Goal: Task Accomplishment & Management: Complete application form

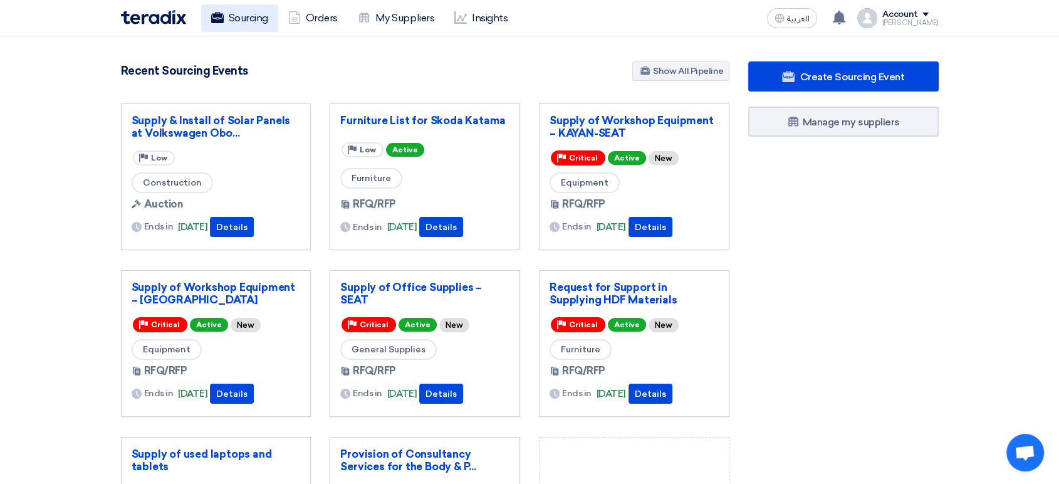
click at [246, 14] on link "Sourcing" at bounding box center [239, 18] width 77 height 28
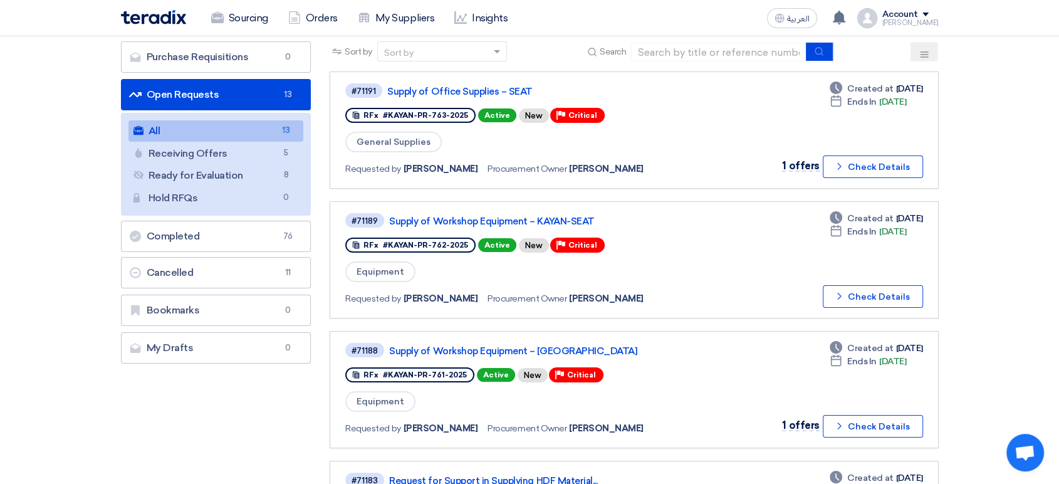
scroll to position [70, 0]
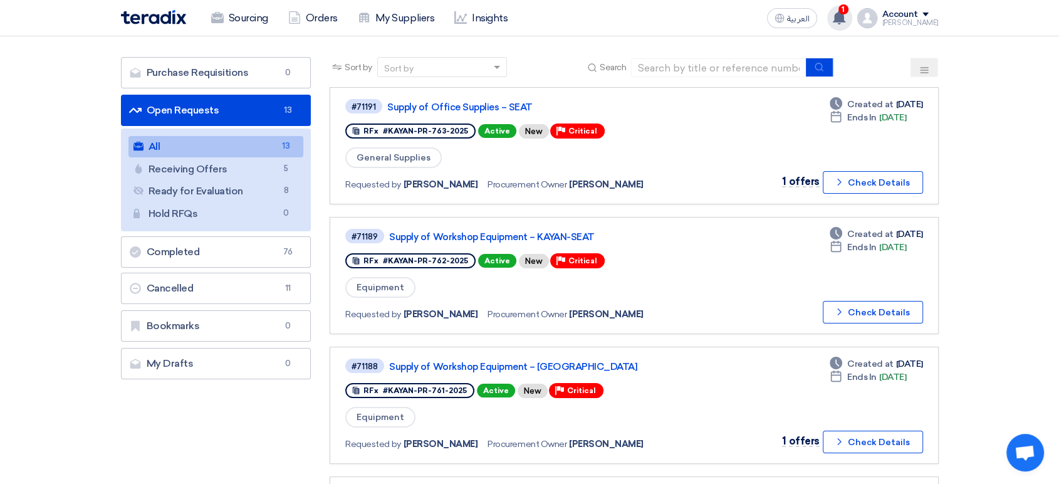
click at [846, 18] on use at bounding box center [839, 18] width 13 height 14
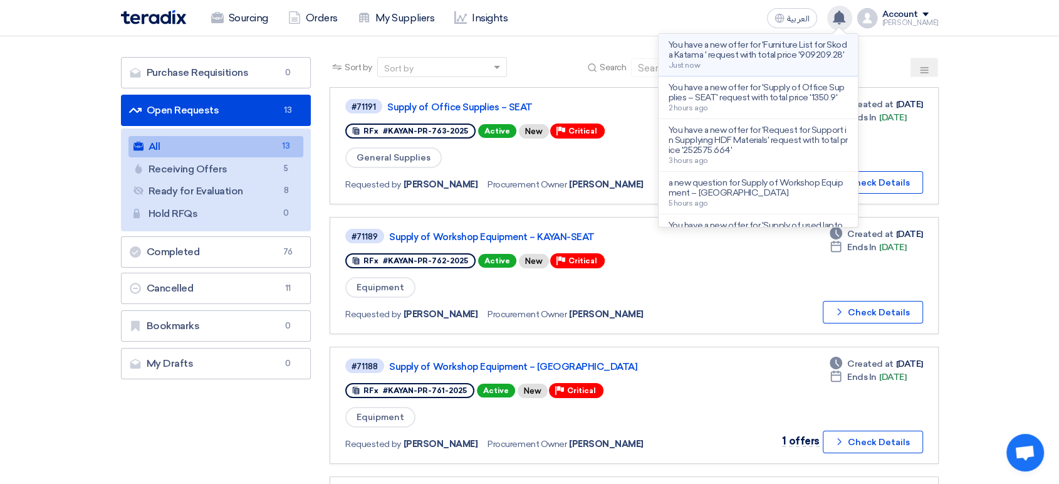
click at [782, 56] on p "You have a new offer for 'Furniture List for Skoda Katama ' request with total …" at bounding box center [758, 50] width 179 height 20
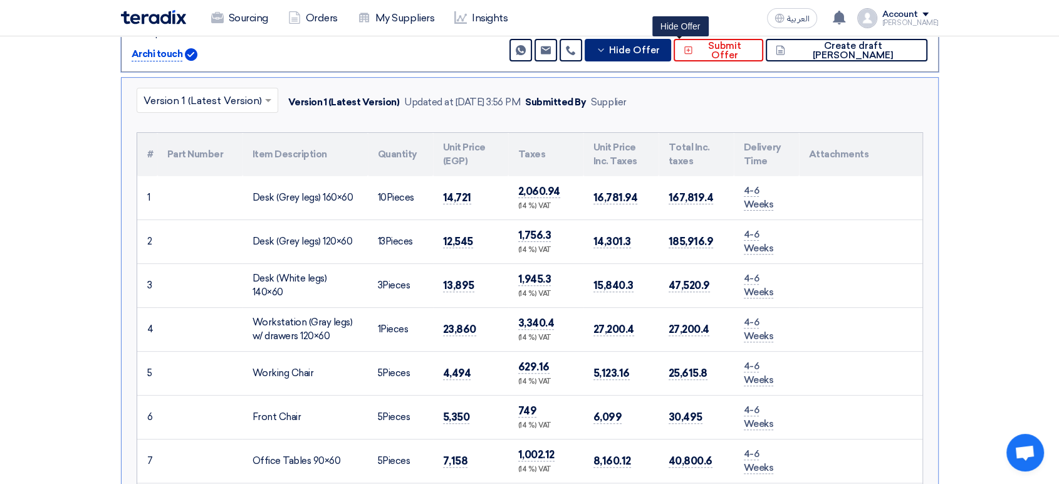
click at [660, 50] on span "Hide Offer" at bounding box center [634, 50] width 51 height 9
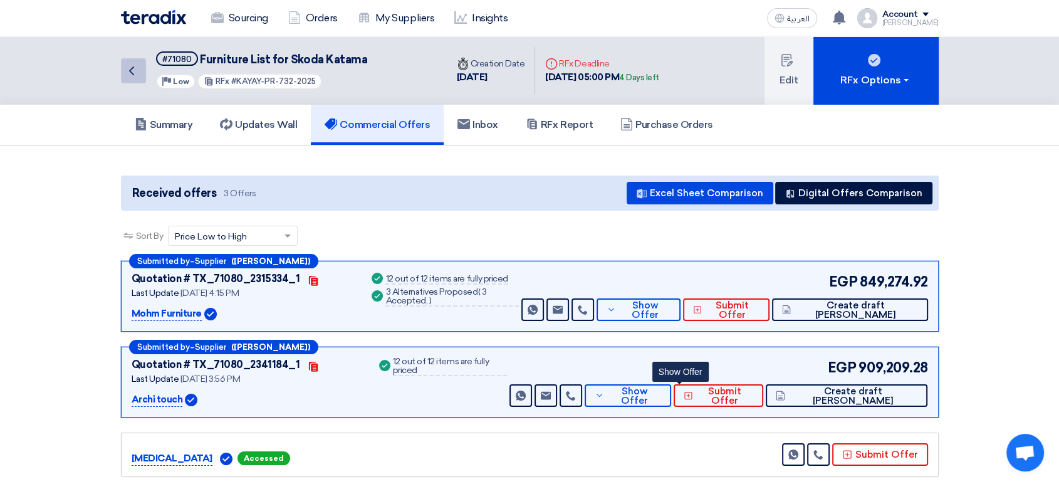
click at [134, 70] on icon "Back" at bounding box center [131, 70] width 15 height 15
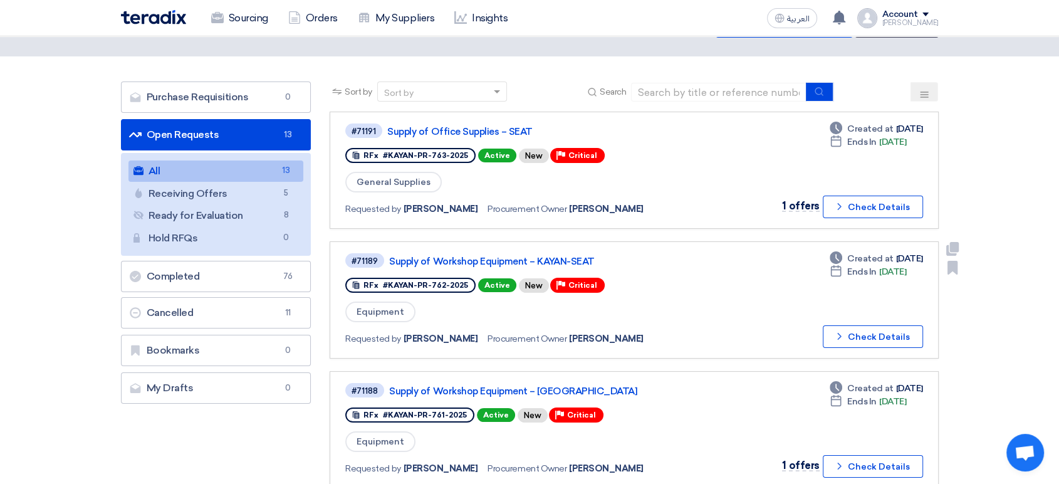
scroll to position [70, 0]
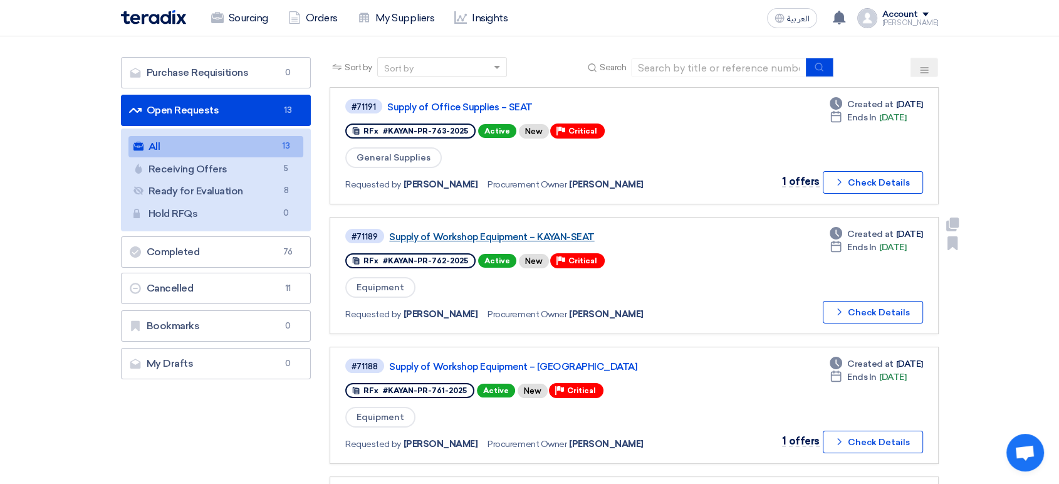
click at [460, 238] on link "Supply of Workshop Equipment – KAYAN-SEAT" at bounding box center [545, 236] width 313 height 11
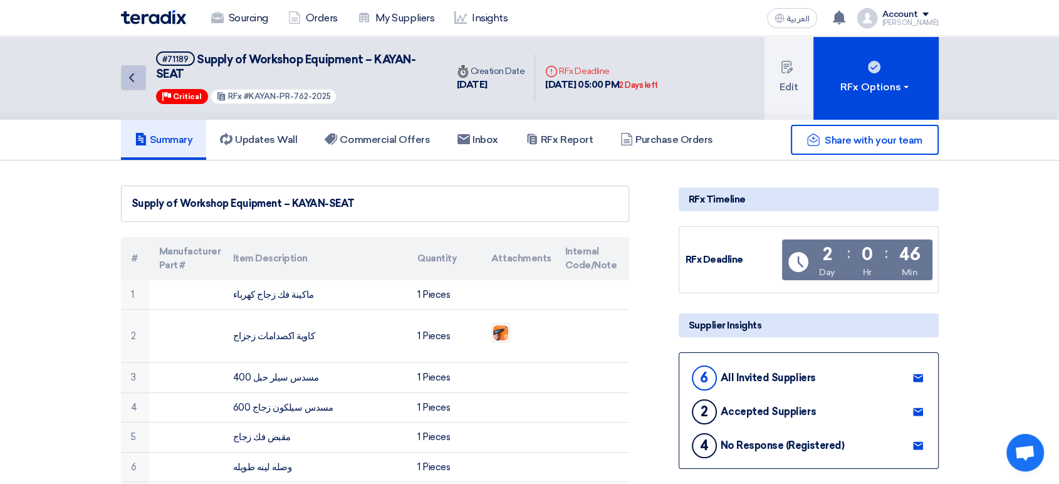
click at [125, 75] on icon "Back" at bounding box center [131, 77] width 15 height 15
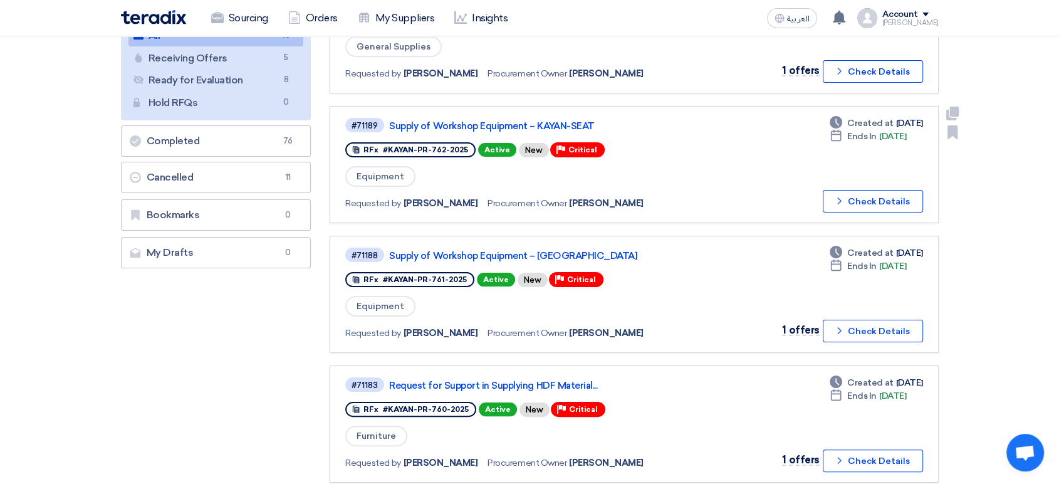
scroll to position [209, 0]
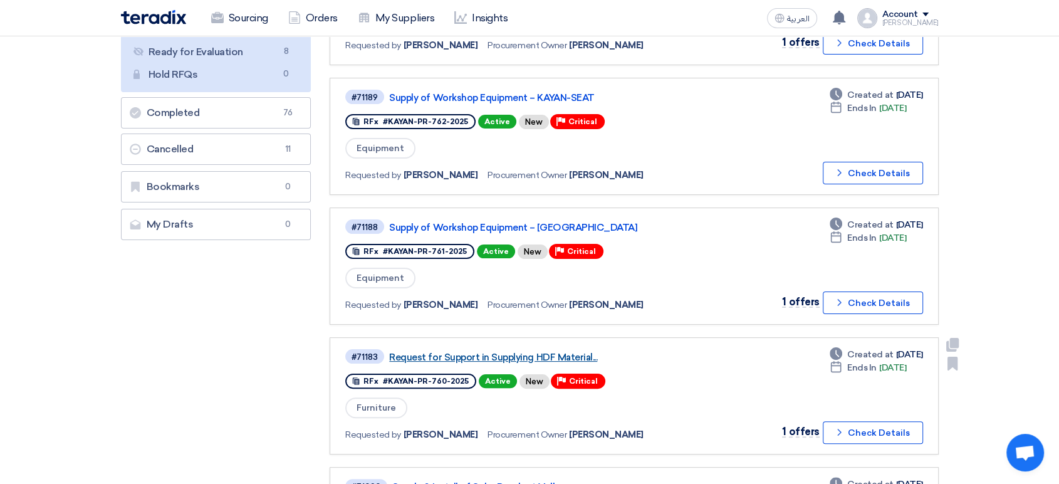
click at [462, 352] on link "Request for Support in Supplying HDF Material..." at bounding box center [545, 357] width 313 height 11
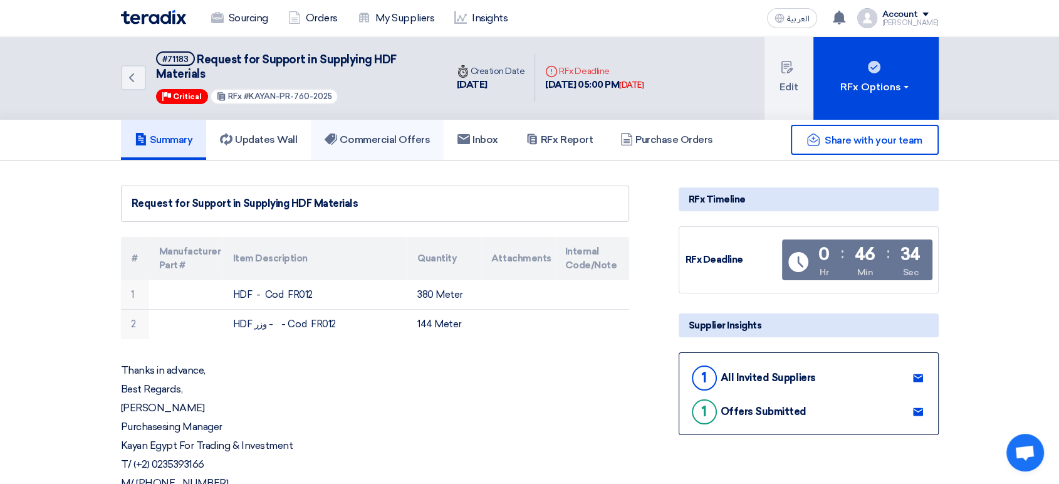
click at [396, 136] on h5 "Commercial Offers" at bounding box center [377, 140] width 105 height 13
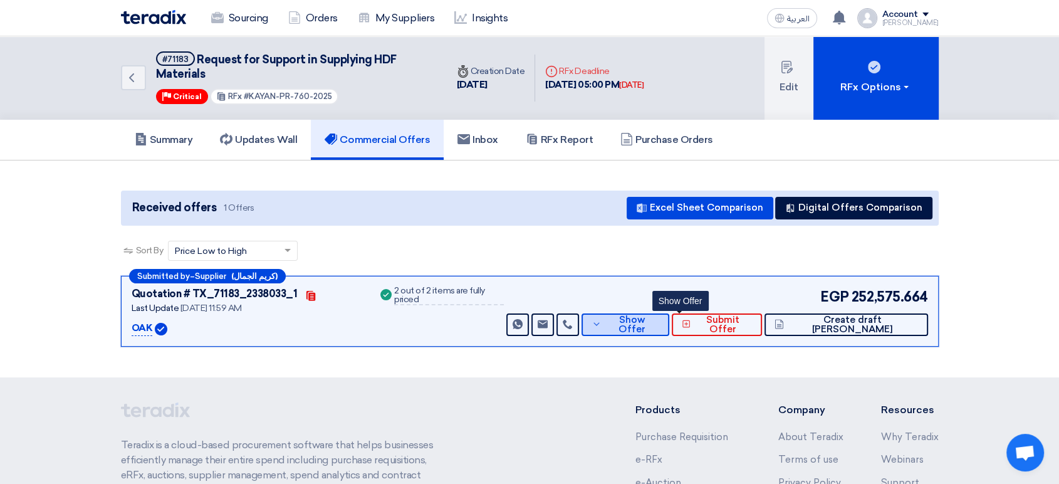
click at [659, 322] on span "Show Offer" at bounding box center [632, 324] width 55 height 19
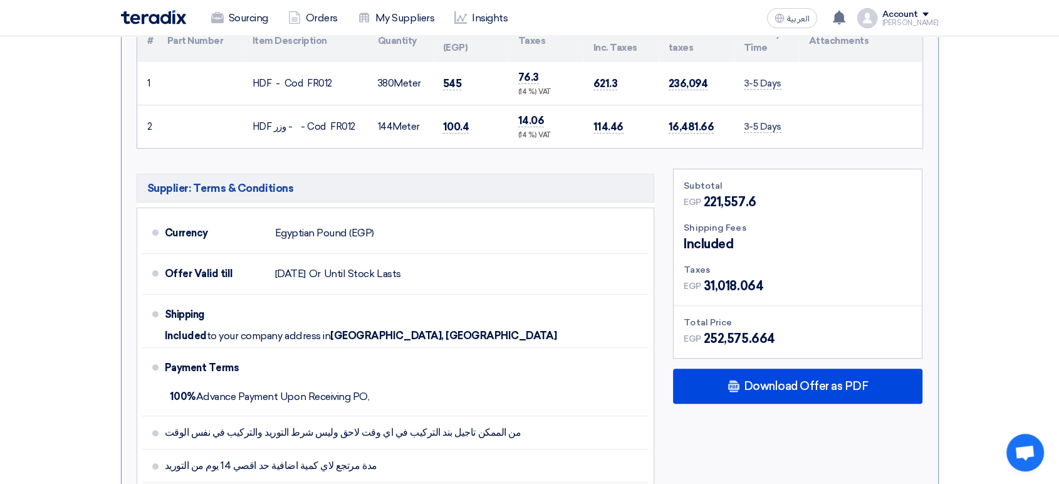
scroll to position [418, 0]
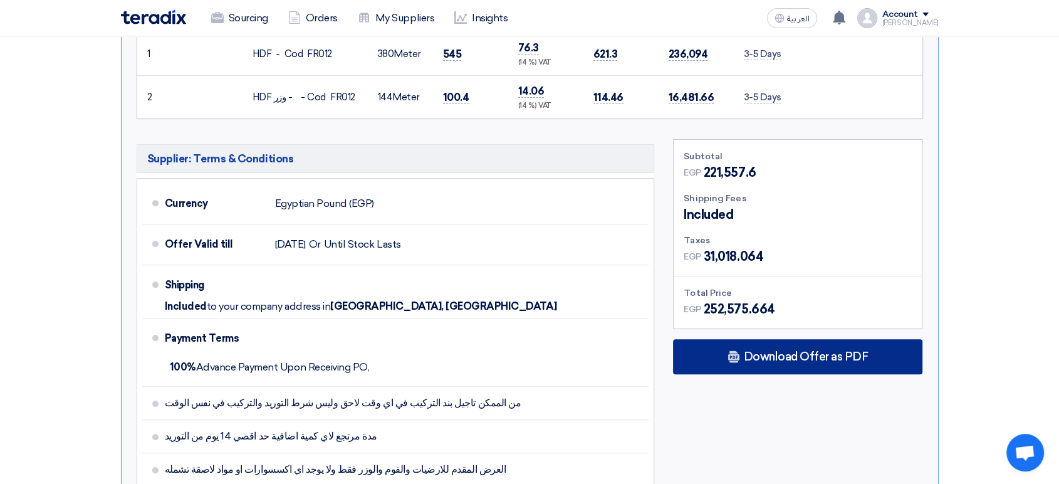
click at [820, 362] on div "Download Offer as PDF" at bounding box center [798, 356] width 250 height 35
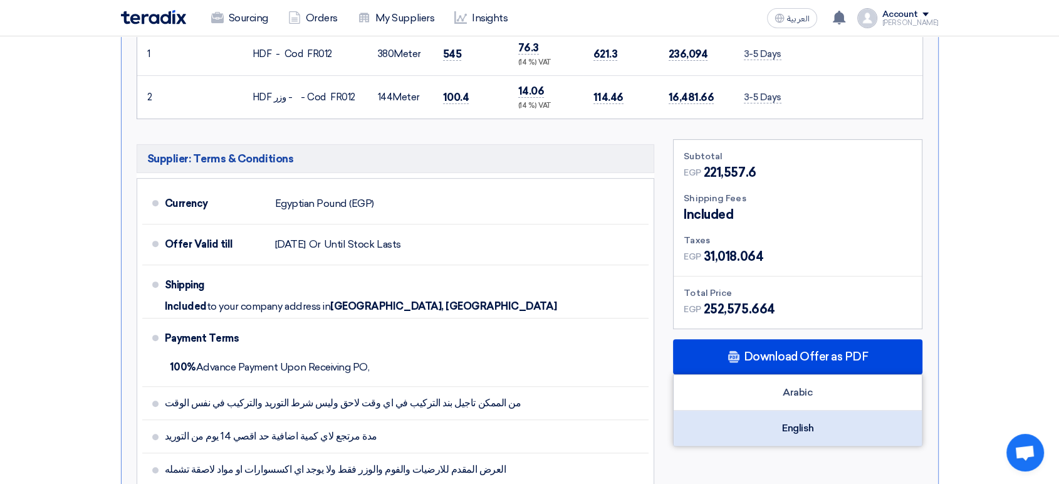
click at [824, 426] on div "English" at bounding box center [798, 428] width 248 height 35
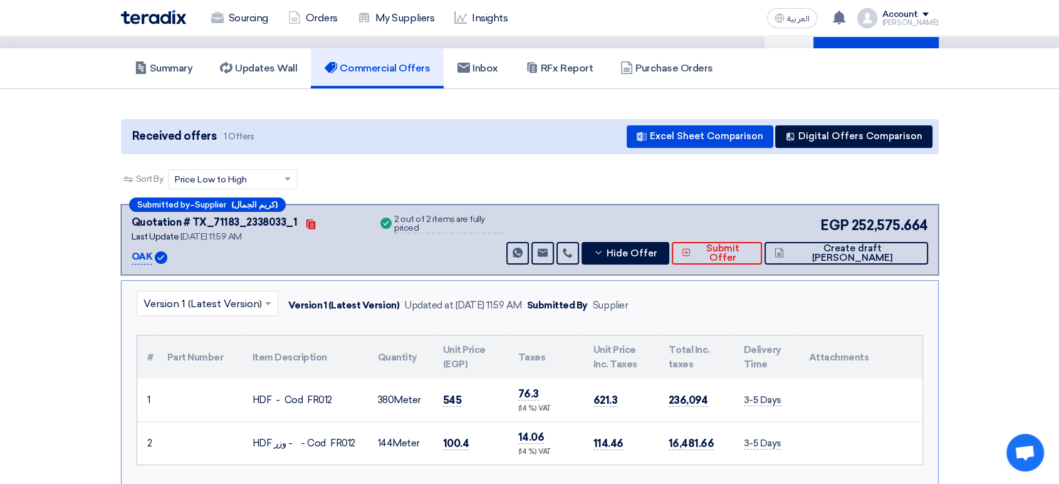
scroll to position [0, 0]
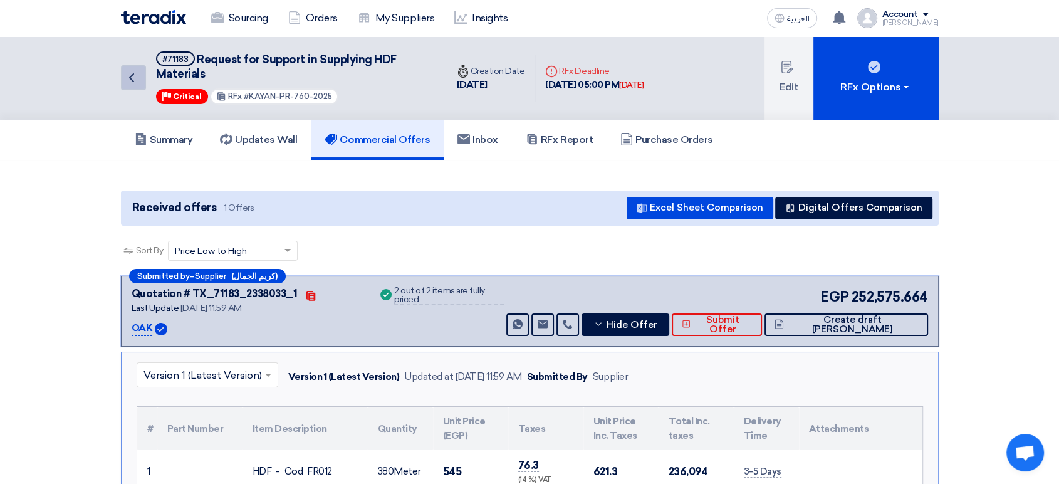
click at [133, 78] on icon "Back" at bounding box center [131, 77] width 15 height 15
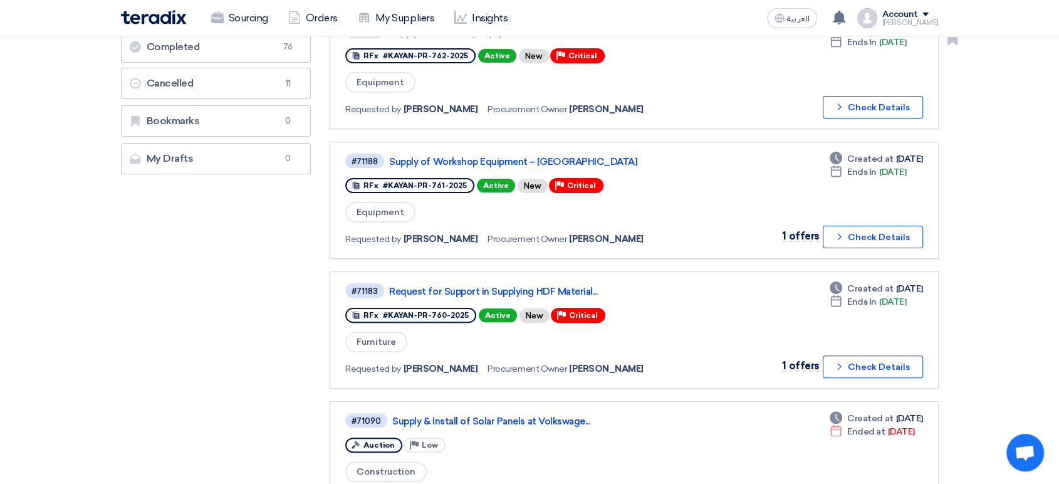
scroll to position [348, 0]
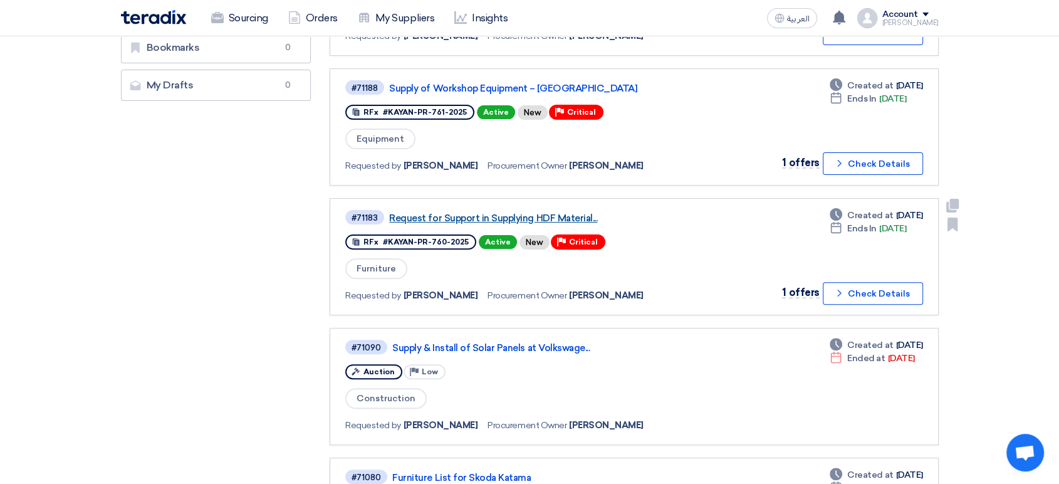
click at [480, 213] on link "Request for Support in Supplying HDF Material..." at bounding box center [545, 218] width 313 height 11
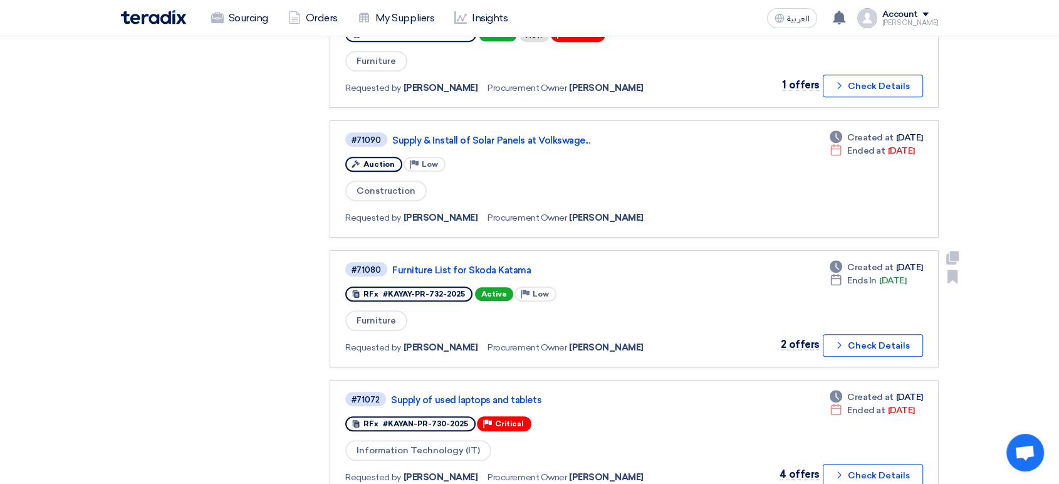
scroll to position [557, 0]
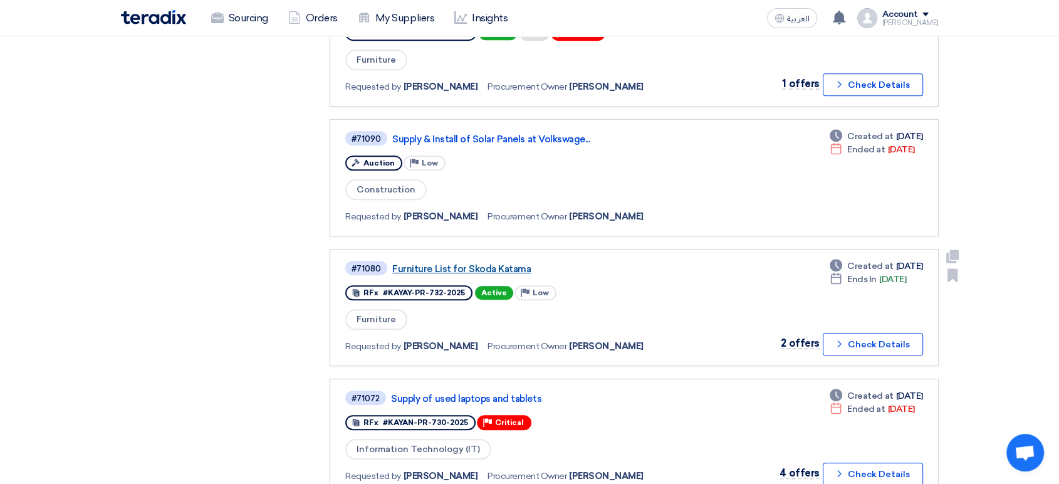
click at [484, 264] on link "Furniture List for Skoda Katama" at bounding box center [548, 268] width 313 height 11
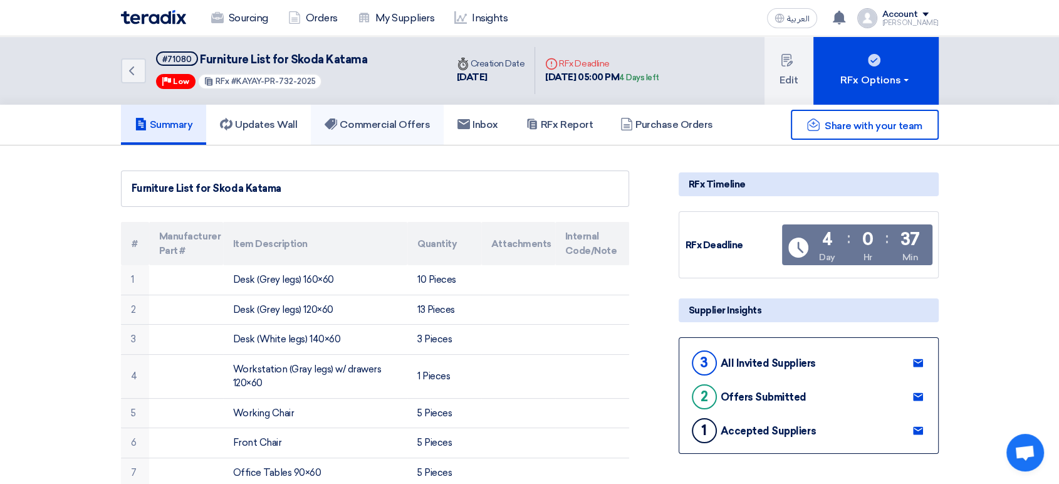
click at [349, 117] on link "Commercial Offers" at bounding box center [377, 125] width 133 height 40
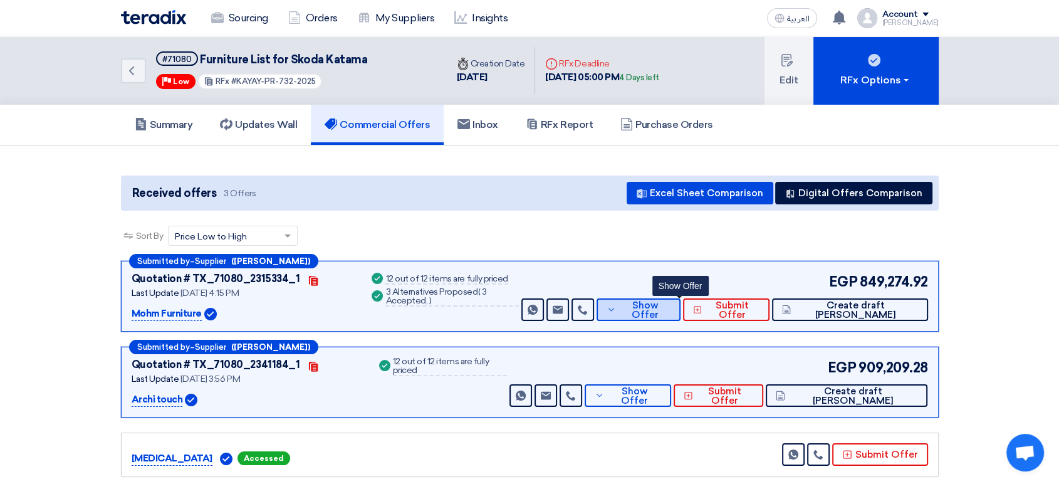
click at [668, 306] on span "Show Offer" at bounding box center [644, 310] width 51 height 19
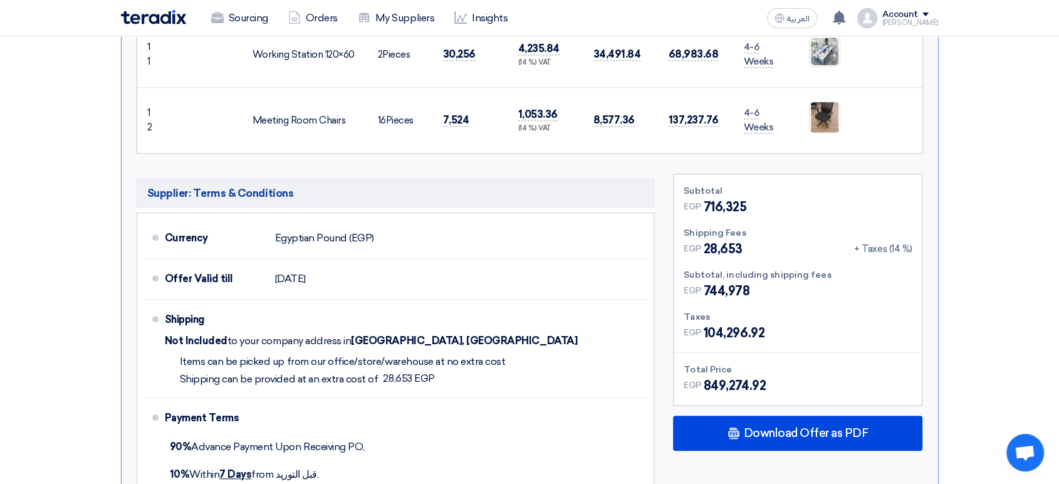
scroll to position [1184, 0]
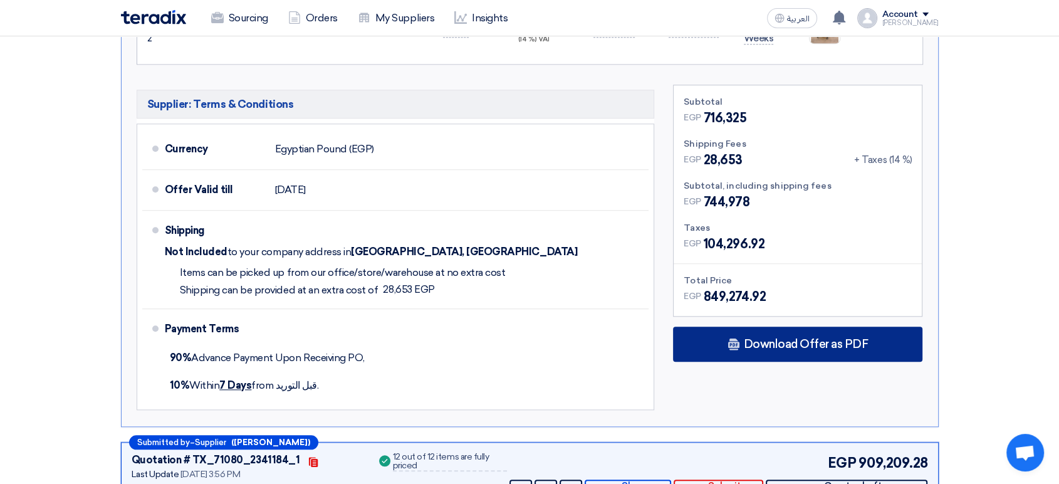
click at [809, 351] on div "Download Offer as PDF" at bounding box center [798, 344] width 250 height 35
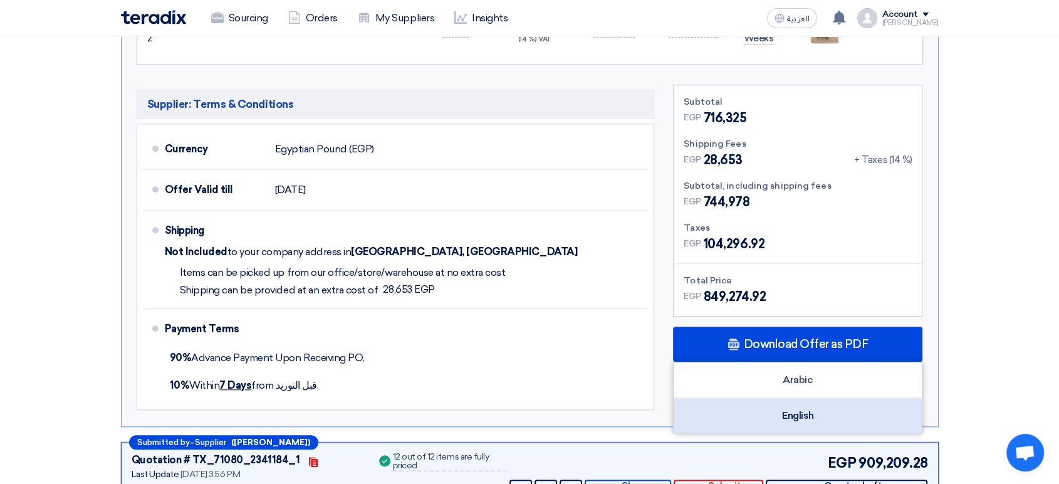
click at [779, 410] on div "English" at bounding box center [798, 415] width 248 height 35
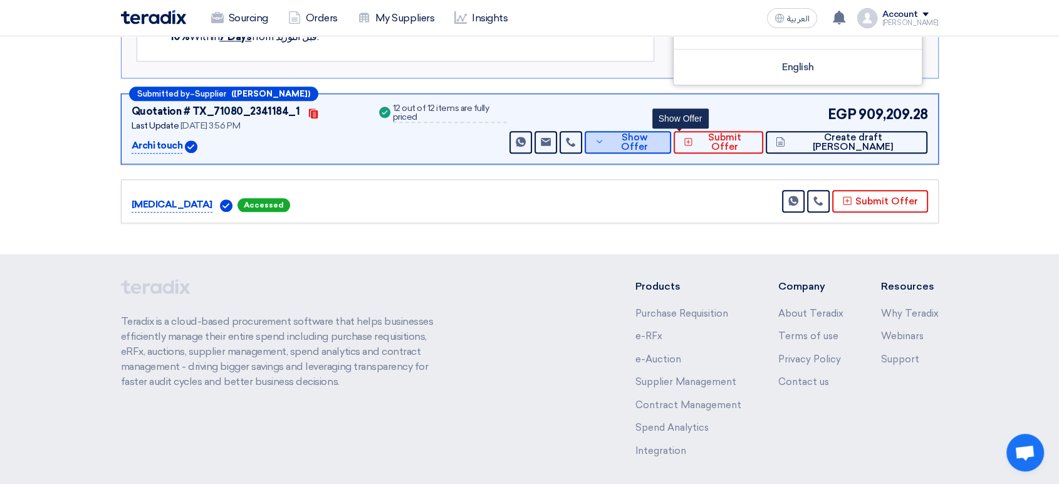
click at [660, 137] on button "Show Offer" at bounding box center [628, 142] width 87 height 23
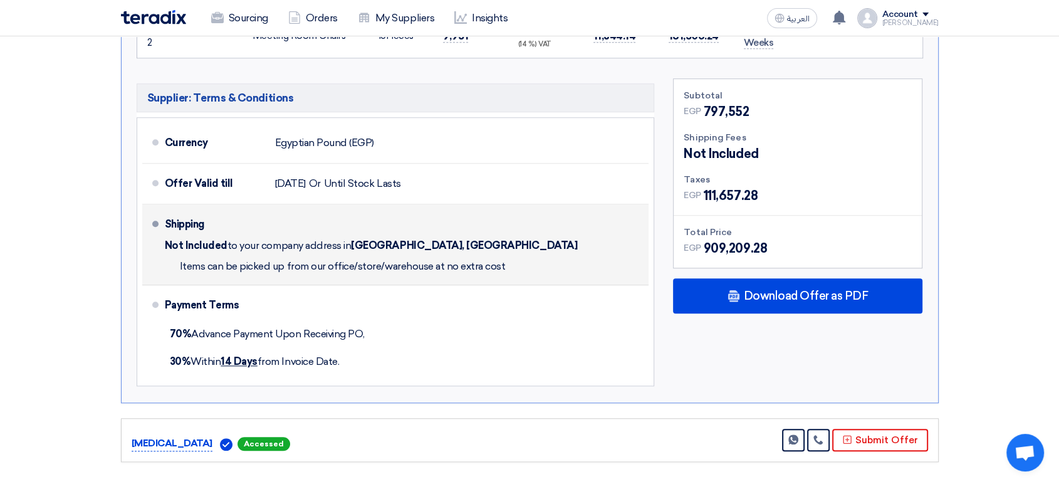
scroll to position [931, 0]
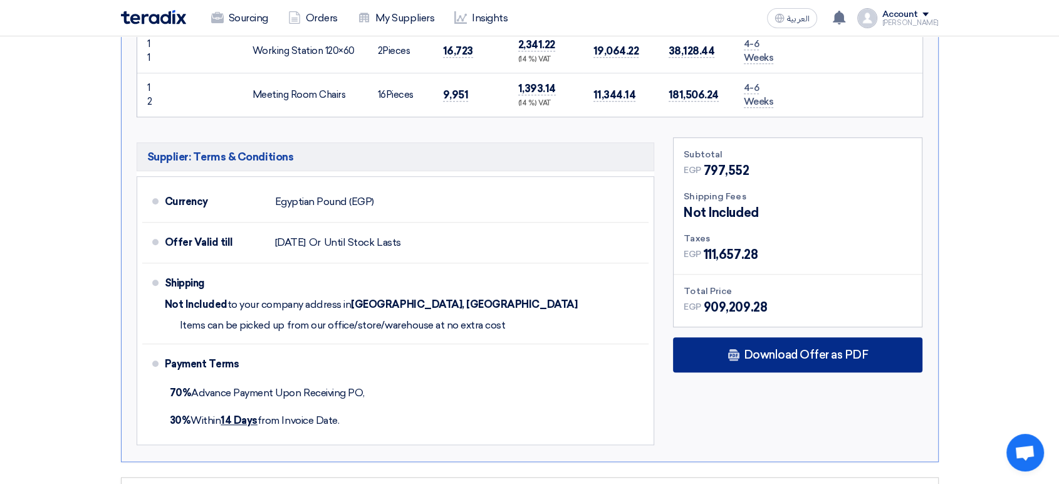
click at [796, 355] on span "Download Offer as PDF" at bounding box center [805, 354] width 125 height 11
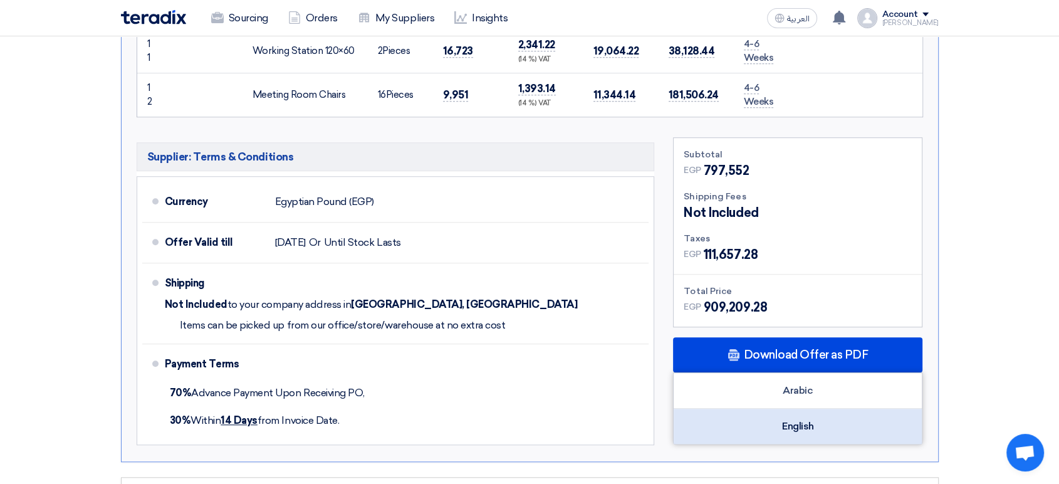
click at [804, 421] on div "English" at bounding box center [798, 426] width 248 height 35
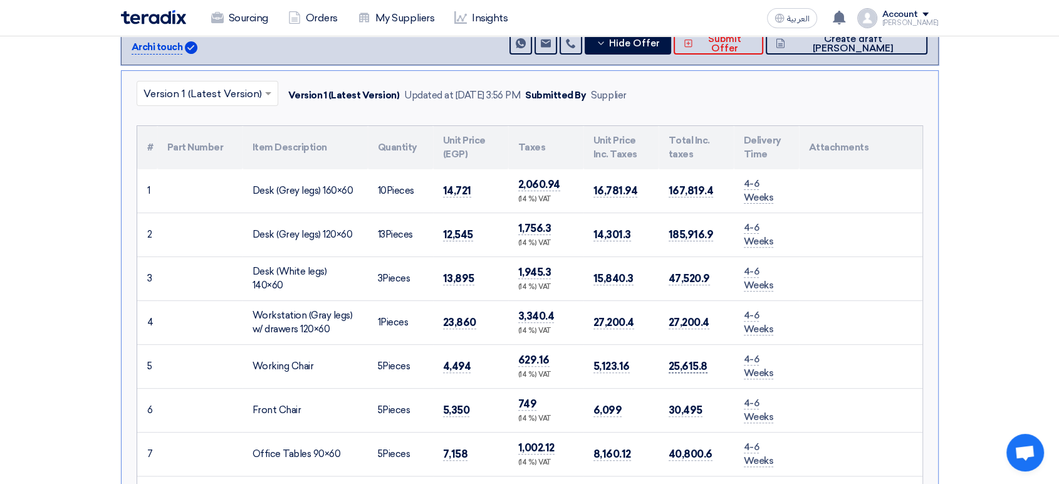
scroll to position [165, 0]
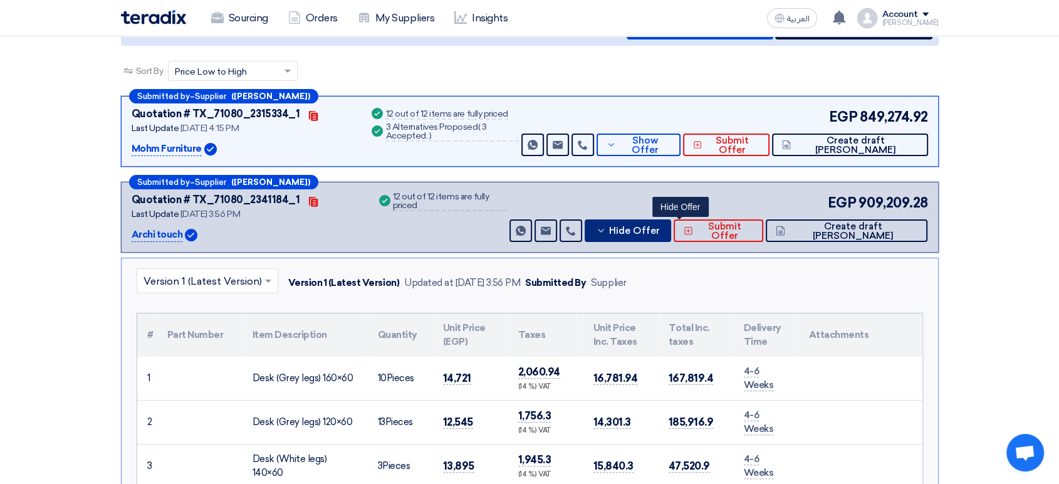
click at [660, 226] on span "Hide Offer" at bounding box center [634, 230] width 51 height 9
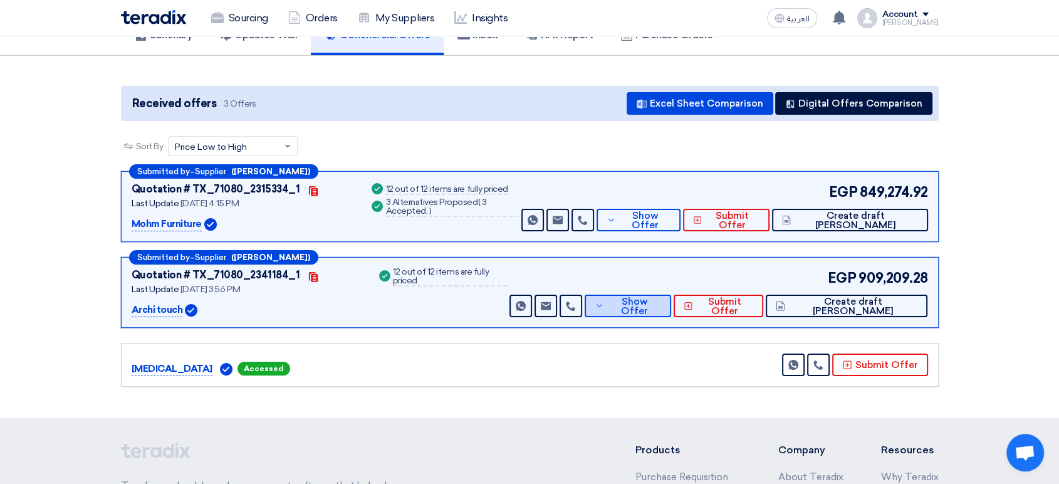
scroll to position [0, 0]
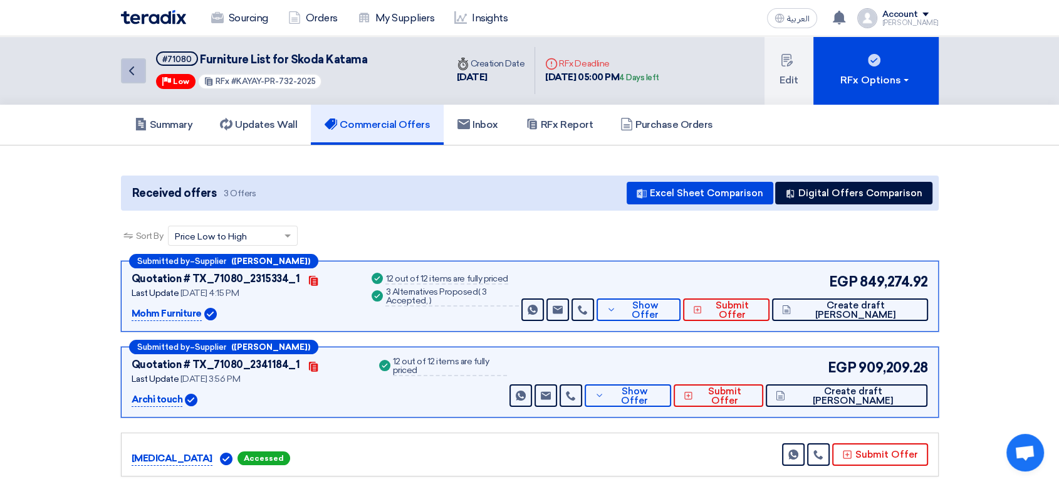
click at [130, 64] on icon "Back" at bounding box center [131, 70] width 15 height 15
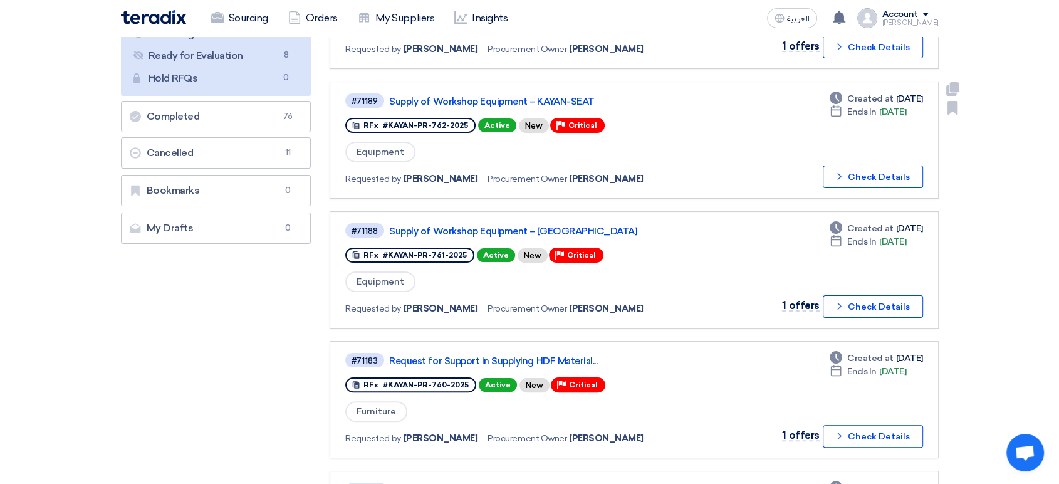
scroll to position [209, 0]
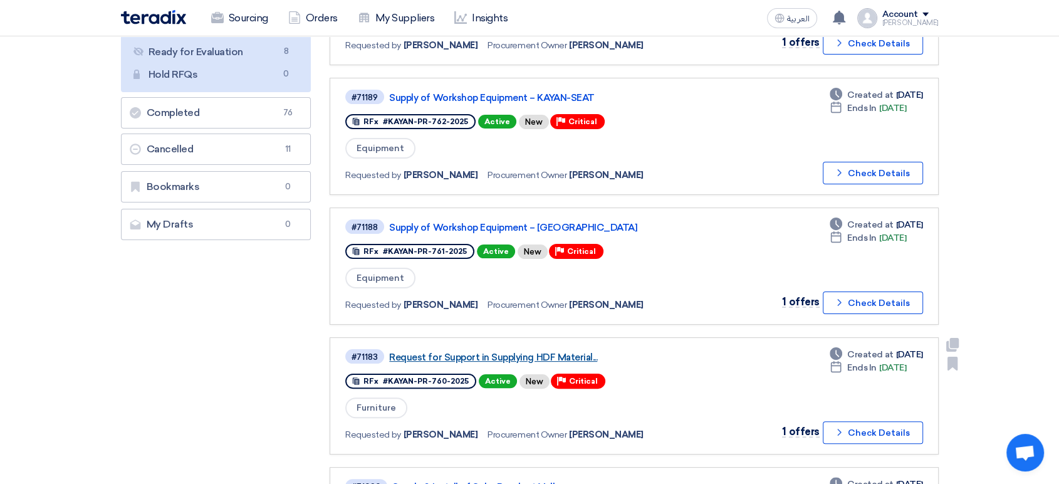
click at [519, 355] on link "Request for Support in Supplying HDF Material..." at bounding box center [545, 357] width 313 height 11
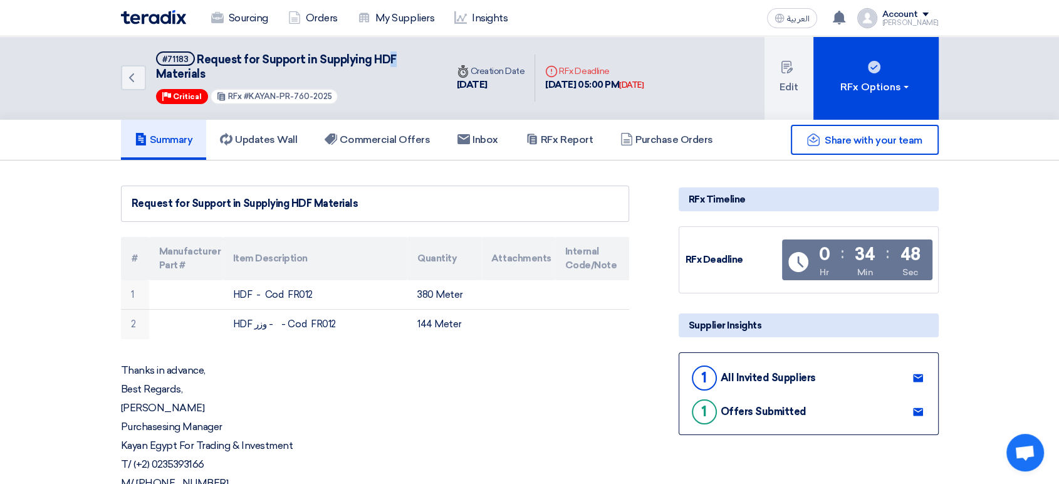
drag, startPoint x: 403, startPoint y: 59, endPoint x: 391, endPoint y: 59, distance: 11.9
click at [391, 59] on h5 "#71183 Request for Support in Supplying HDF Materials" at bounding box center [294, 66] width 276 height 31
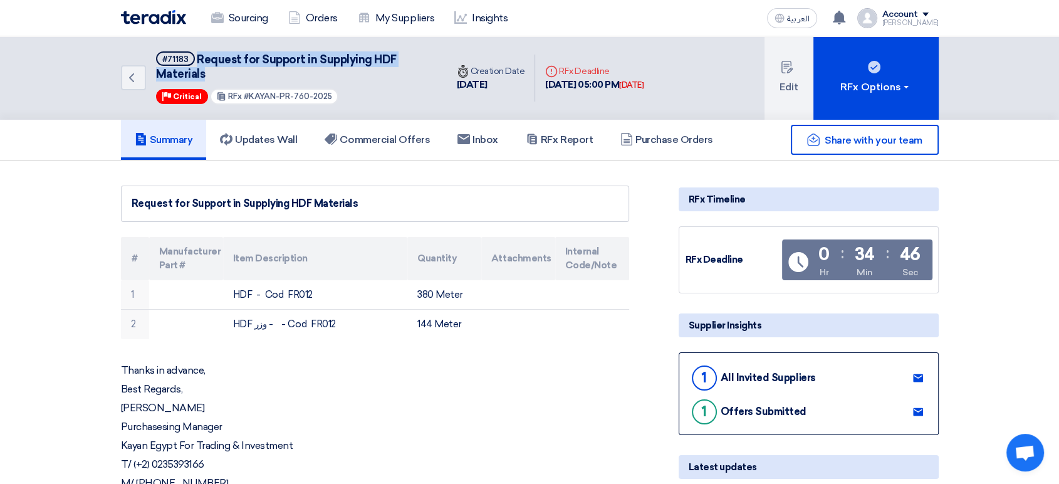
drag, startPoint x: 213, startPoint y: 75, endPoint x: 197, endPoint y: 50, distance: 29.4
click at [197, 50] on div "Back #71183 Request for Support in Supplying HDF Materials Priority Critical RF…" at bounding box center [284, 77] width 326 height 83
copy span "Request for Support in Supplying HDF Materials"
click at [134, 75] on icon "Back" at bounding box center [131, 77] width 15 height 15
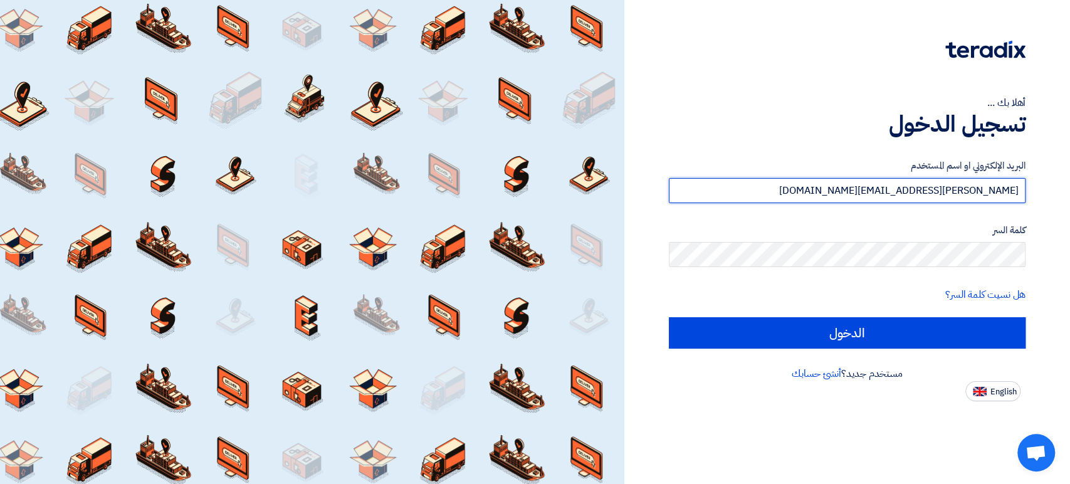
drag, startPoint x: 878, startPoint y: 189, endPoint x: 1069, endPoint y: 196, distance: 190.7
click at [1069, 196] on div "أهلا بك ... تسجيل الدخول البريد الإلكتروني او اسم المستخدم michael.shaker@kayan…" at bounding box center [847, 242] width 446 height 484
paste input "karem.ali@architouch"
type input "karem.ali@architouch.com"
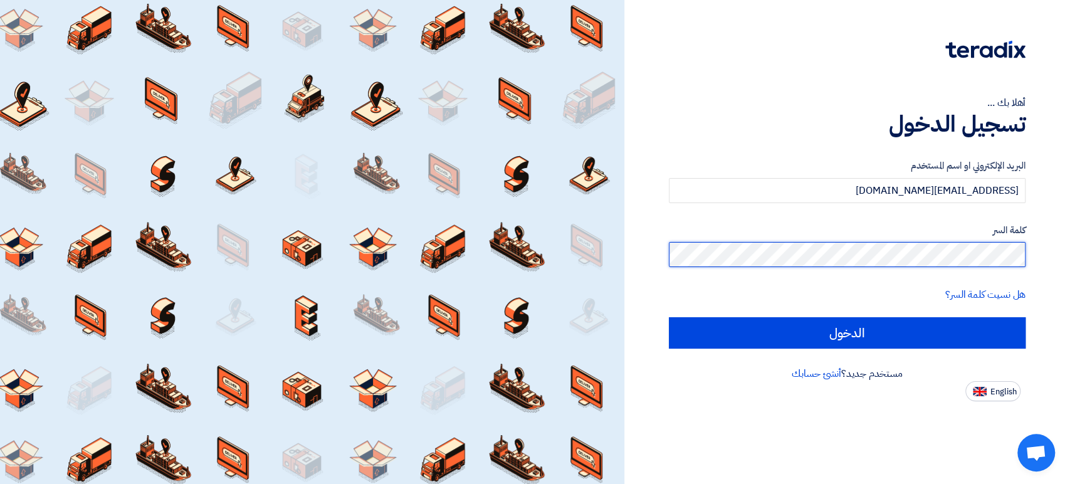
click at [1069, 258] on div "أهلا بك ... تسجيل الدخول البريد الإلكتروني او اسم المستخدم karem.ali@architouch…" at bounding box center [847, 242] width 446 height 484
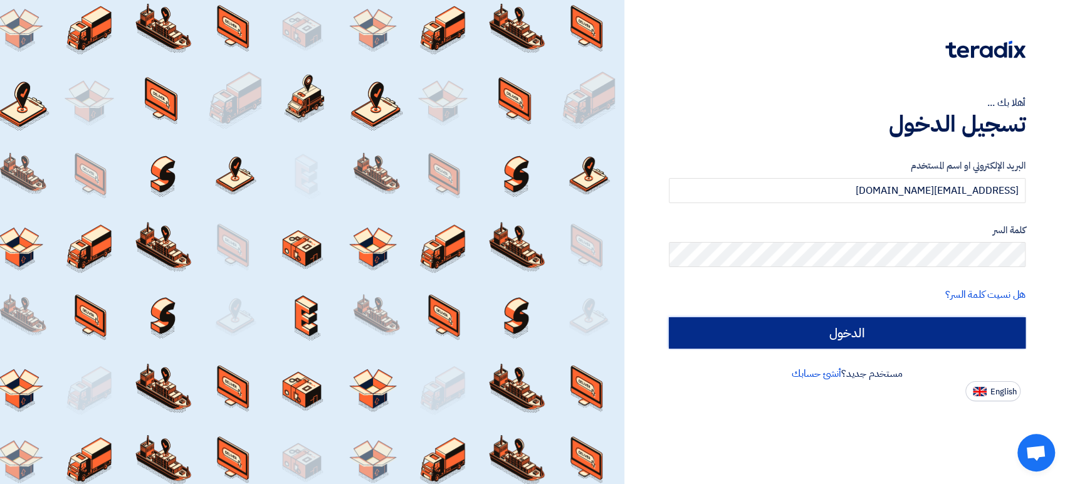
click at [977, 335] on input "الدخول" at bounding box center [847, 332] width 357 height 31
type input "Sign in"
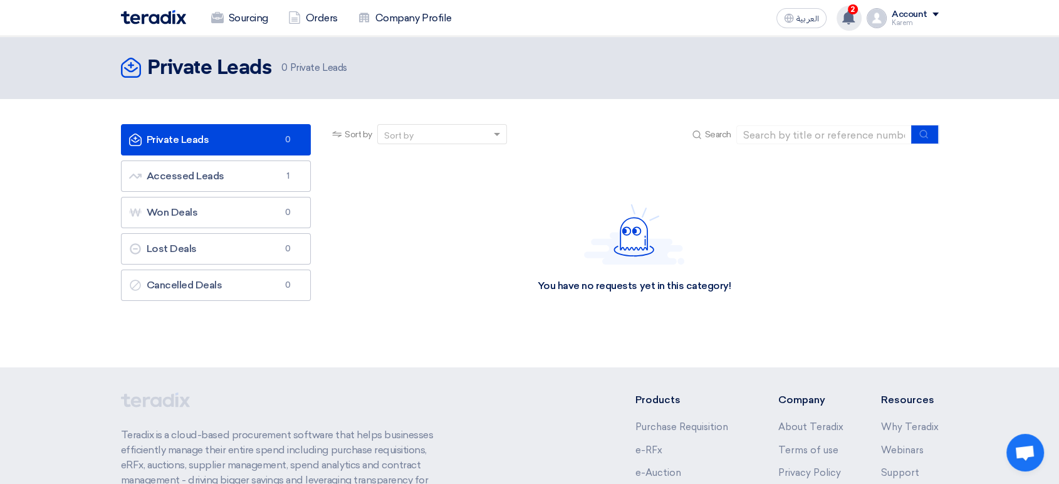
click at [848, 23] on icon at bounding box center [849, 18] width 14 height 14
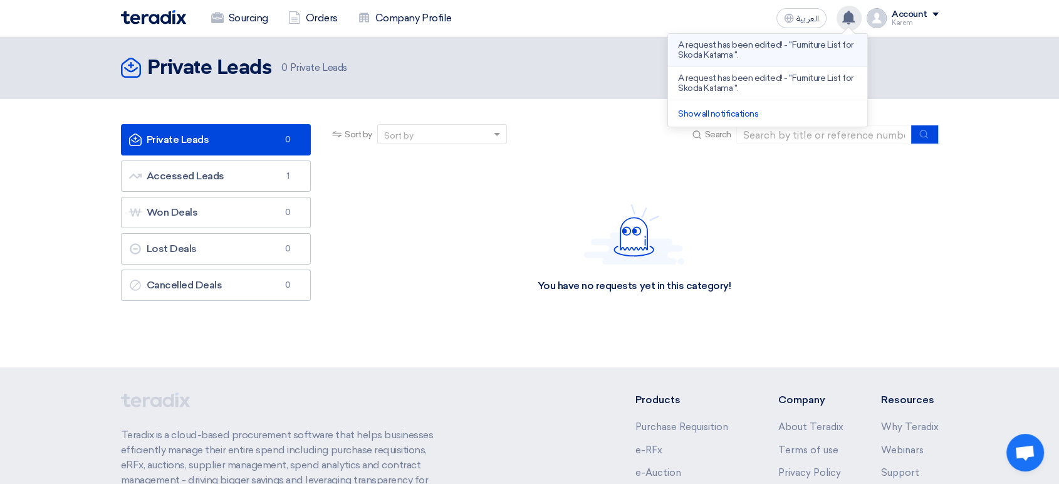
click at [791, 62] on li "A request has been edited! - "Furniture List for Skoda Katama "." at bounding box center [767, 50] width 199 height 33
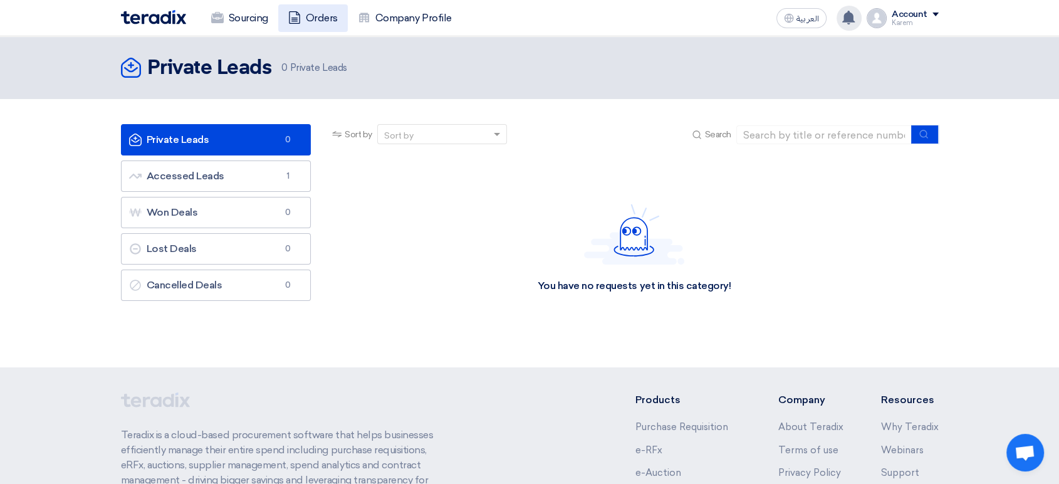
click at [323, 21] on link "Orders" at bounding box center [313, 18] width 70 height 28
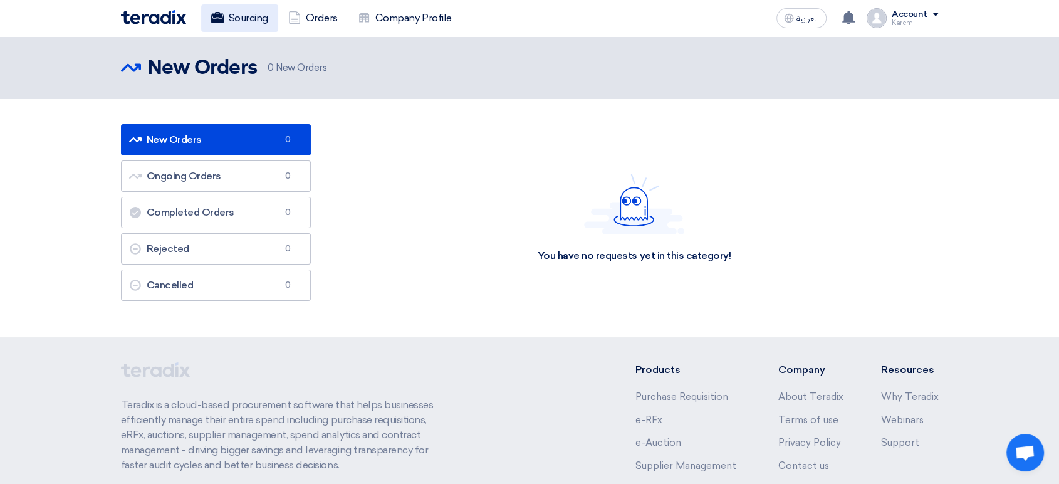
click at [258, 9] on link "Sourcing" at bounding box center [239, 18] width 77 height 28
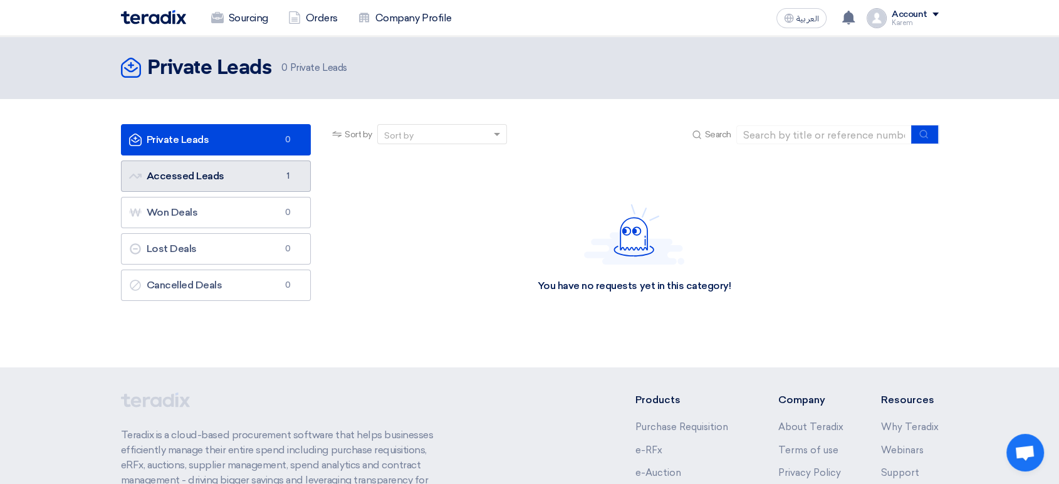
click at [207, 177] on link "Accessed Leads Accessed Leads 1" at bounding box center [216, 175] width 191 height 31
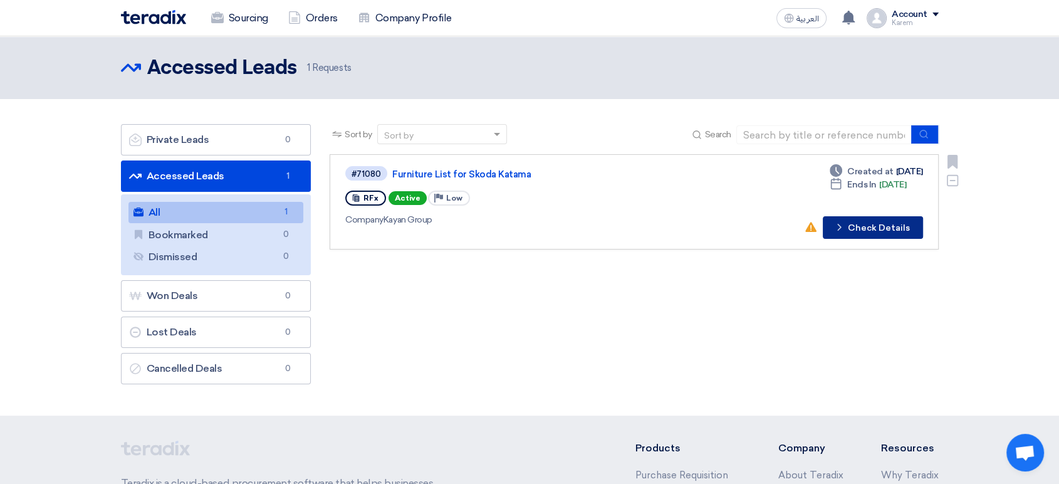
click at [881, 226] on button "Check details Check Details" at bounding box center [873, 227] width 100 height 23
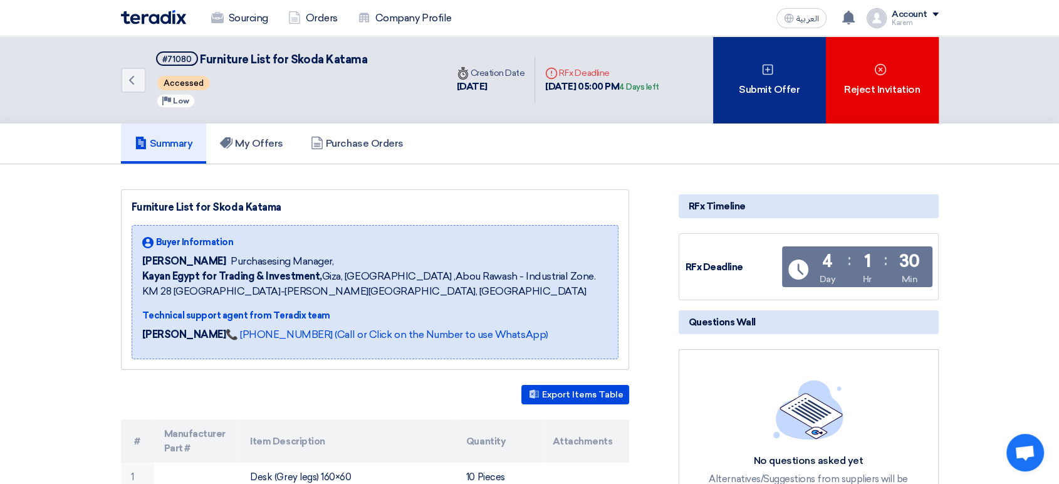
click at [773, 93] on div "Submit Offer" at bounding box center [769, 79] width 113 height 87
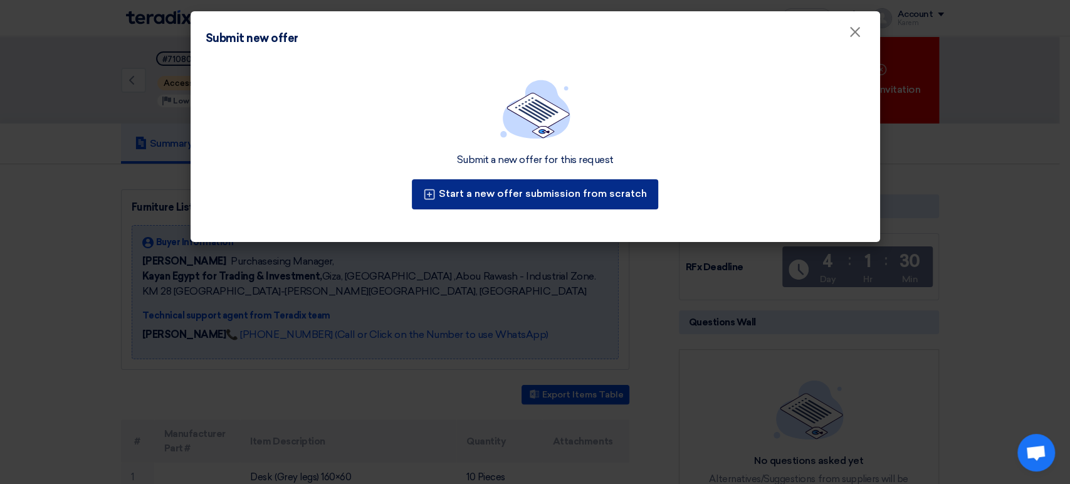
click at [535, 192] on button "Start a new offer submission from scratch" at bounding box center [535, 194] width 246 height 30
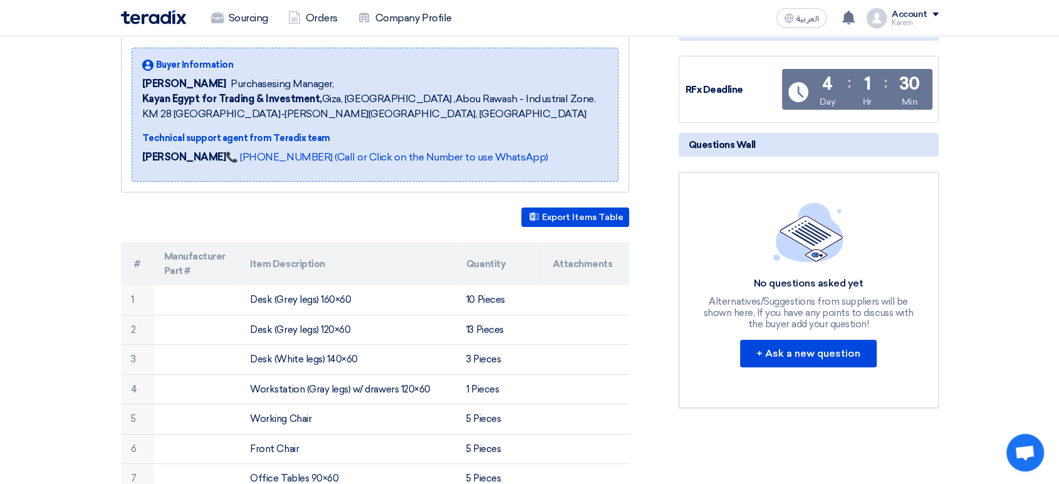
scroll to position [209, 0]
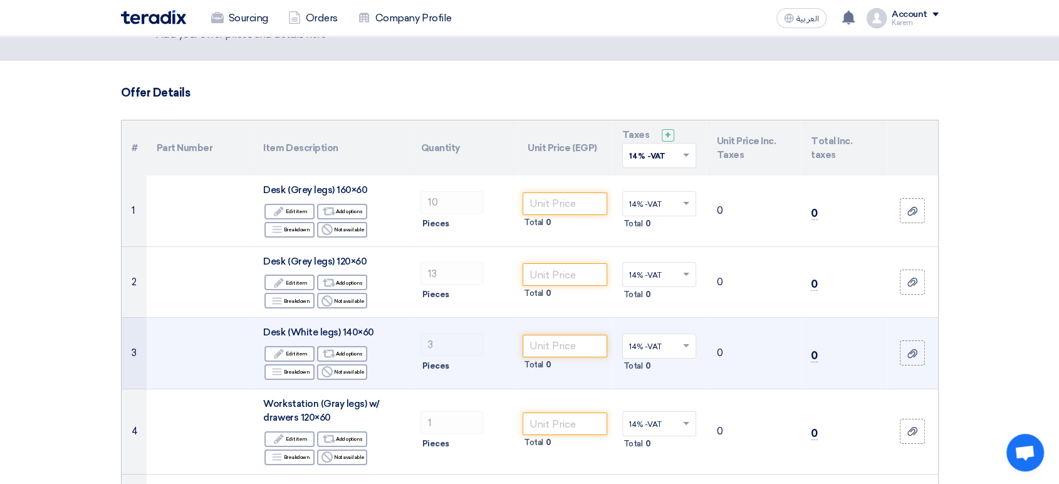
scroll to position [139, 0]
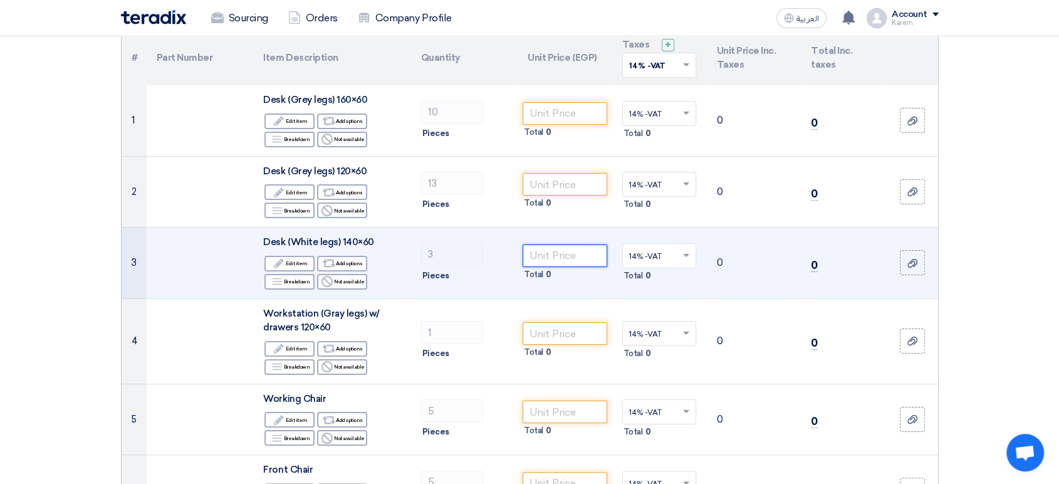
click at [579, 257] on input "number" at bounding box center [565, 255] width 85 height 23
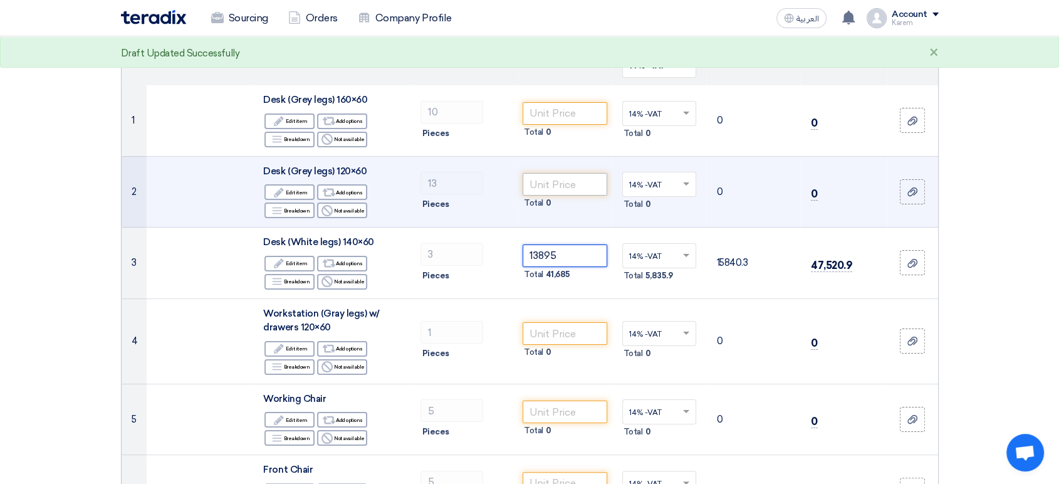
type input "13895"
click at [565, 194] on input "number" at bounding box center [565, 184] width 85 height 23
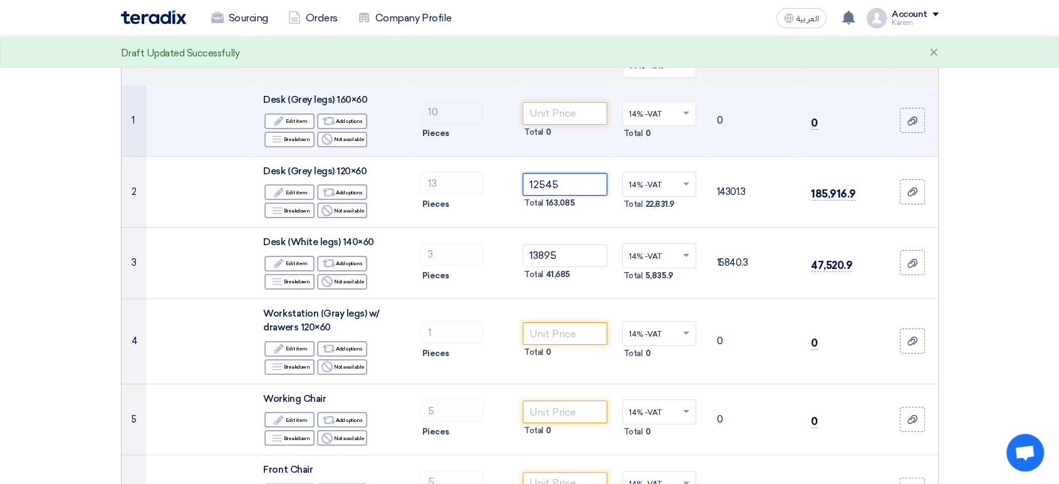
type input "12545"
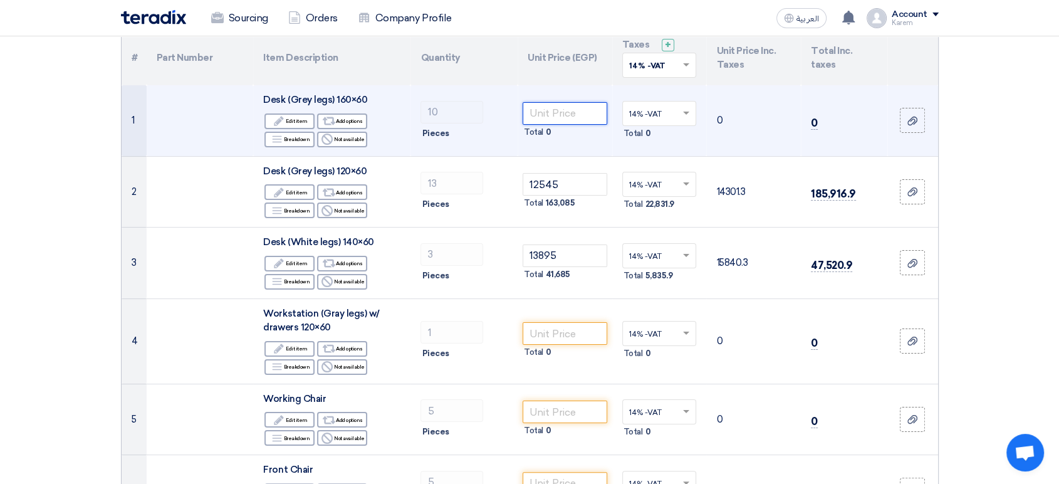
click at [567, 109] on input "number" at bounding box center [565, 113] width 85 height 23
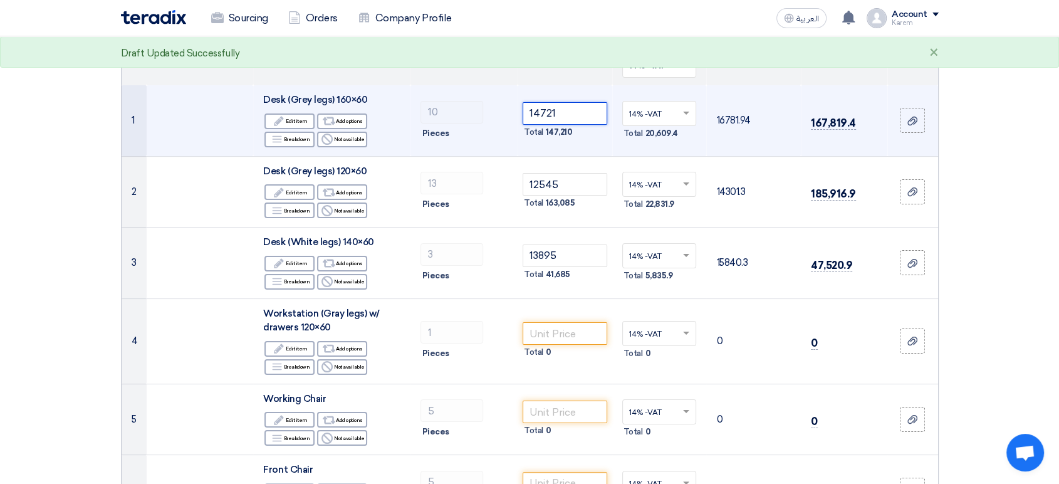
type input "14721"
click at [767, 89] on td "16781.94" at bounding box center [754, 120] width 95 height 71
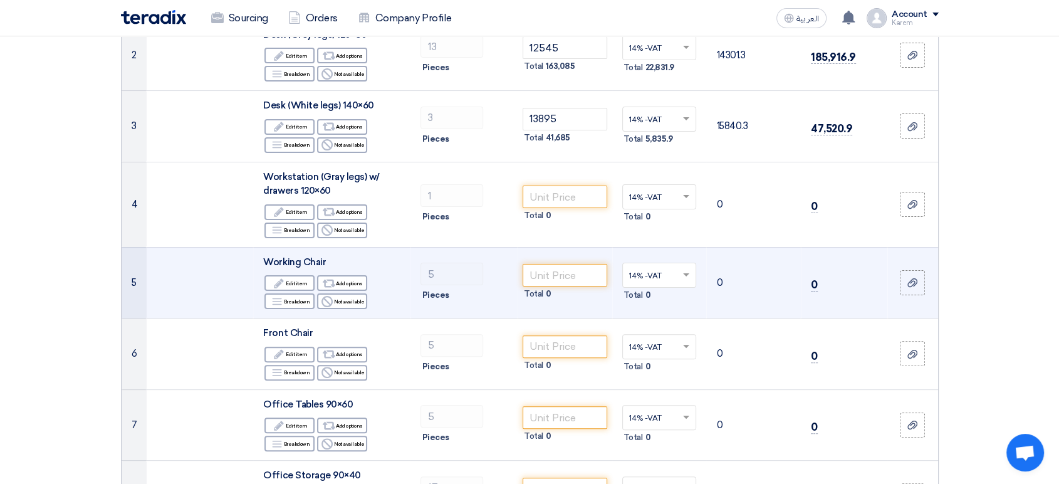
scroll to position [278, 0]
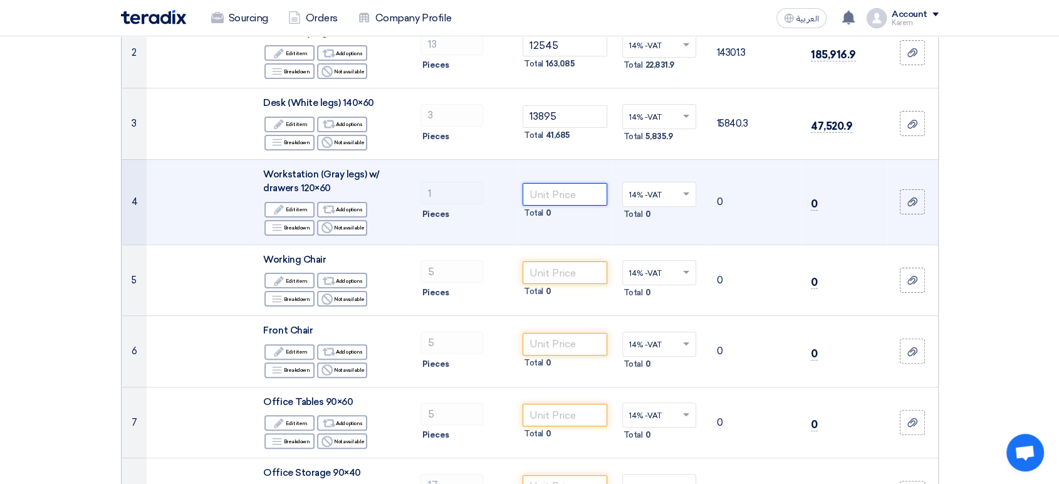
click at [565, 192] on input "number" at bounding box center [565, 194] width 85 height 23
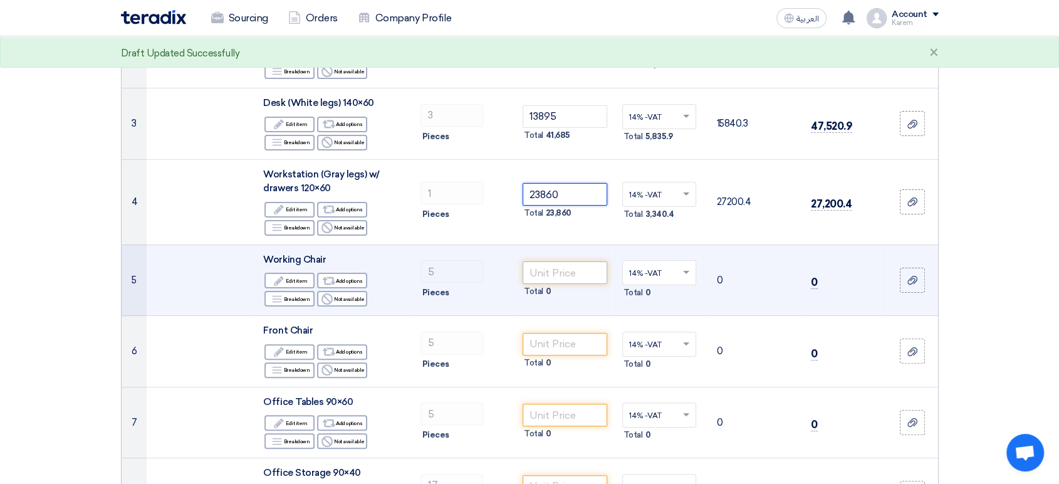
type input "23860"
click at [572, 270] on input "number" at bounding box center [565, 272] width 85 height 23
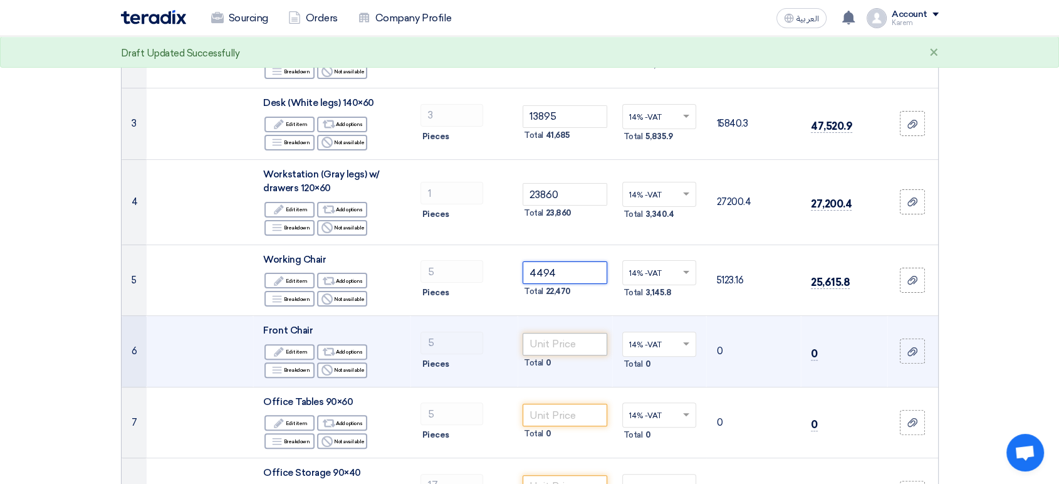
type input "4494"
click at [572, 349] on input "number" at bounding box center [565, 344] width 85 height 23
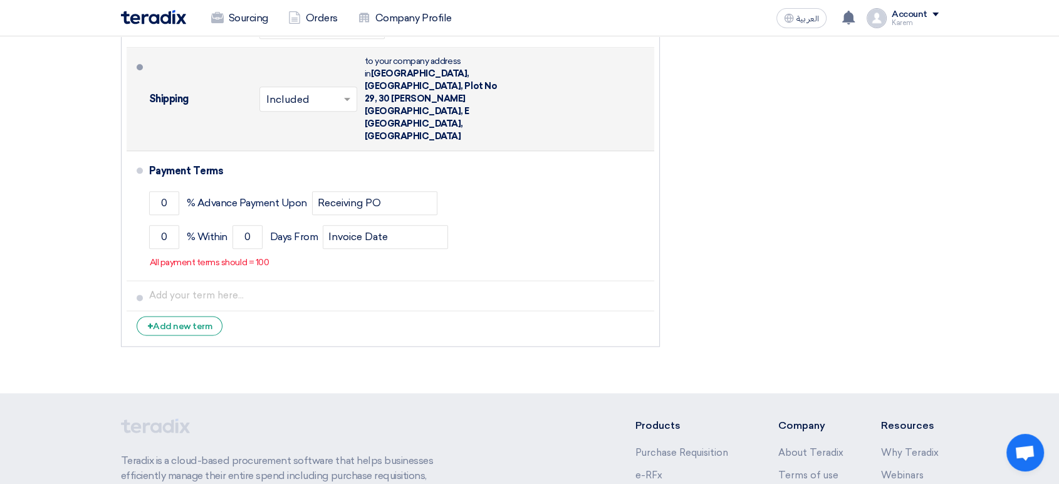
scroll to position [1532, 0]
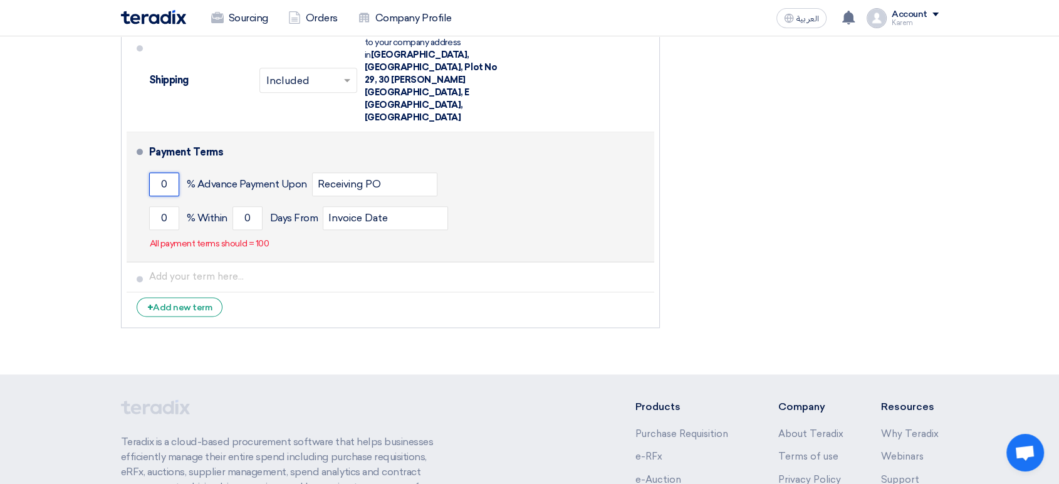
click at [169, 172] on input "0" at bounding box center [164, 184] width 30 height 24
type input "0"
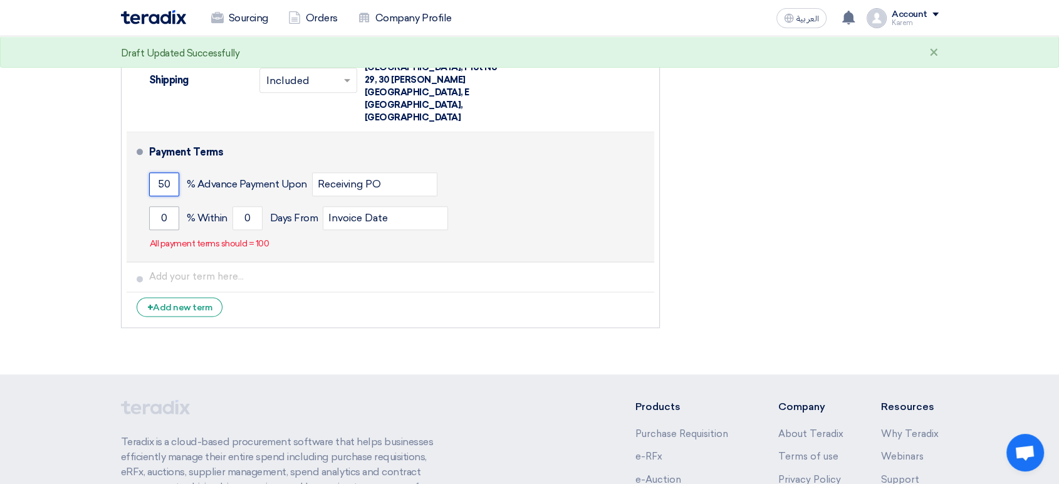
type input "50"
click at [165, 206] on input "0" at bounding box center [164, 218] width 30 height 24
type input "050"
click at [250, 206] on input "0" at bounding box center [248, 218] width 30 height 24
click at [361, 172] on input "Receiving PO" at bounding box center [374, 184] width 125 height 24
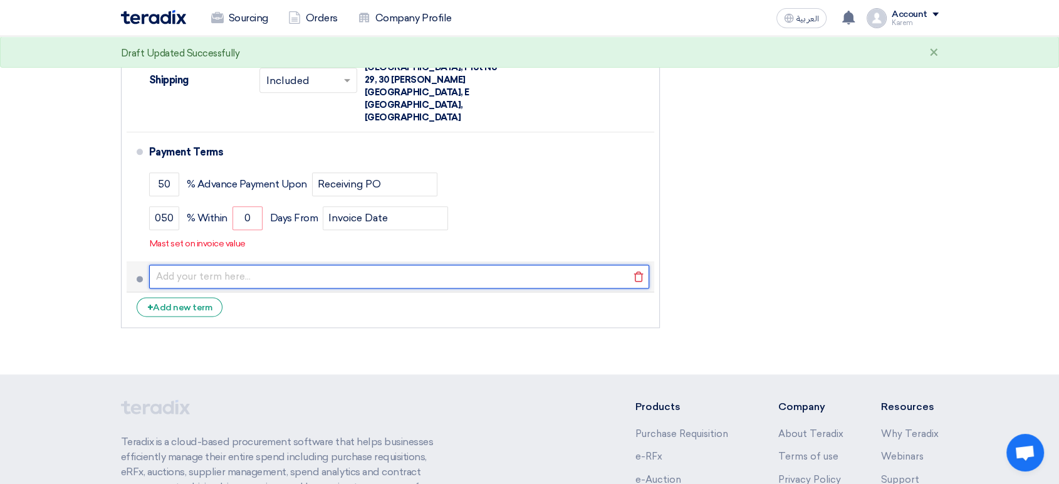
click at [371, 265] on input "text" at bounding box center [399, 277] width 500 height 24
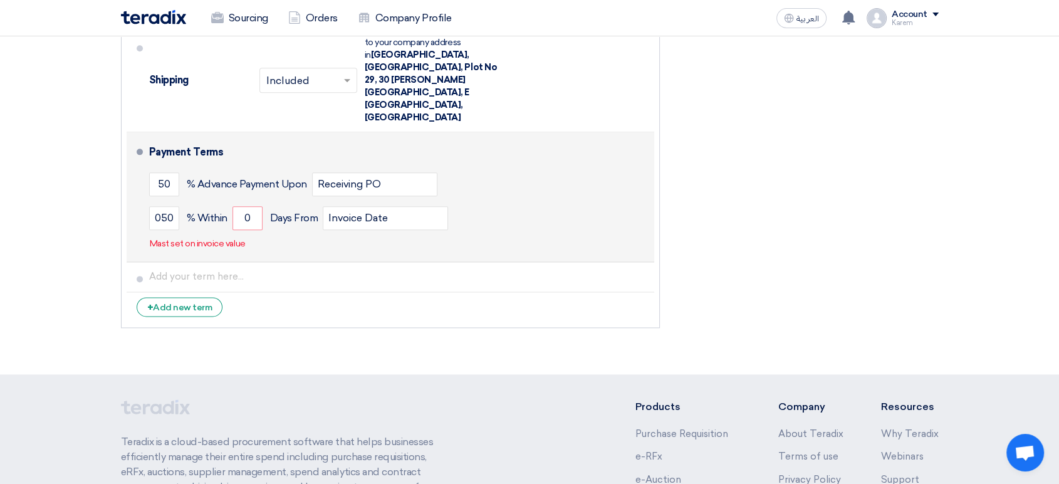
click at [557, 167] on div "50 % Advance Payment Upon Receiving PO" at bounding box center [399, 184] width 500 height 34
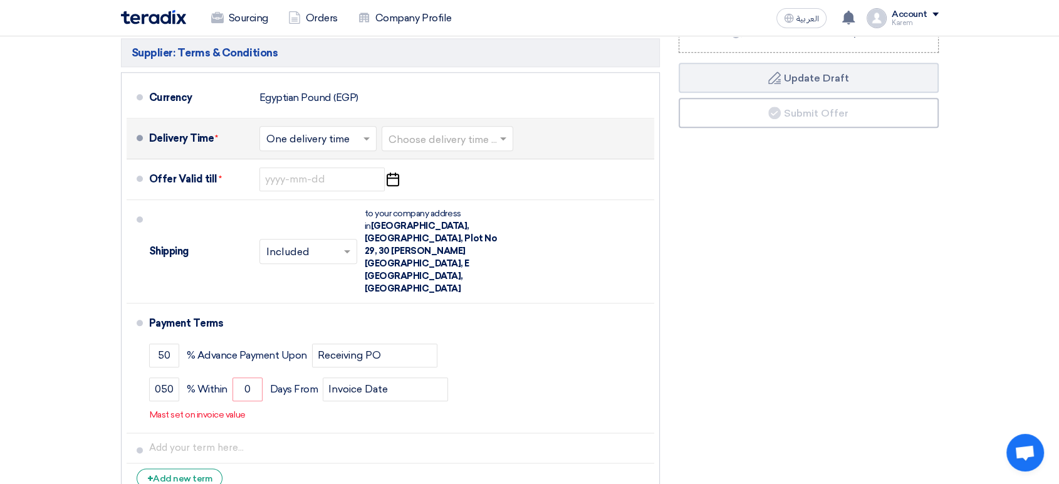
scroll to position [1323, 0]
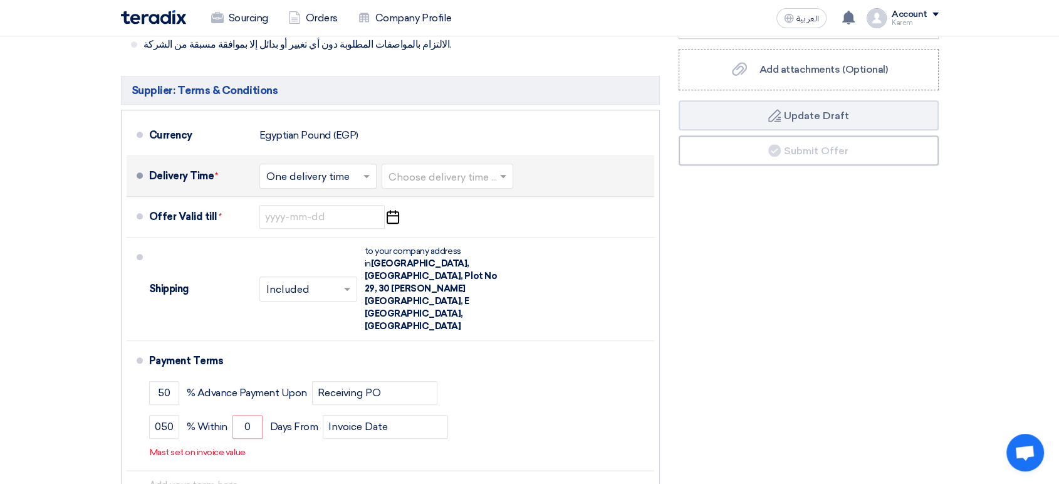
click at [416, 174] on input "text" at bounding box center [448, 177] width 119 height 18
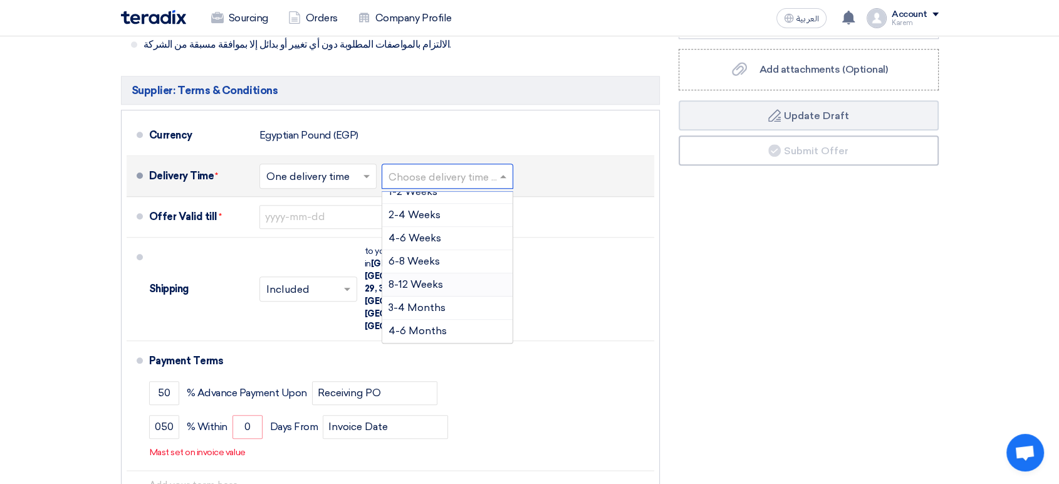
scroll to position [34, 0]
click at [429, 285] on span "6-8 Weeks" at bounding box center [414, 285] width 51 height 12
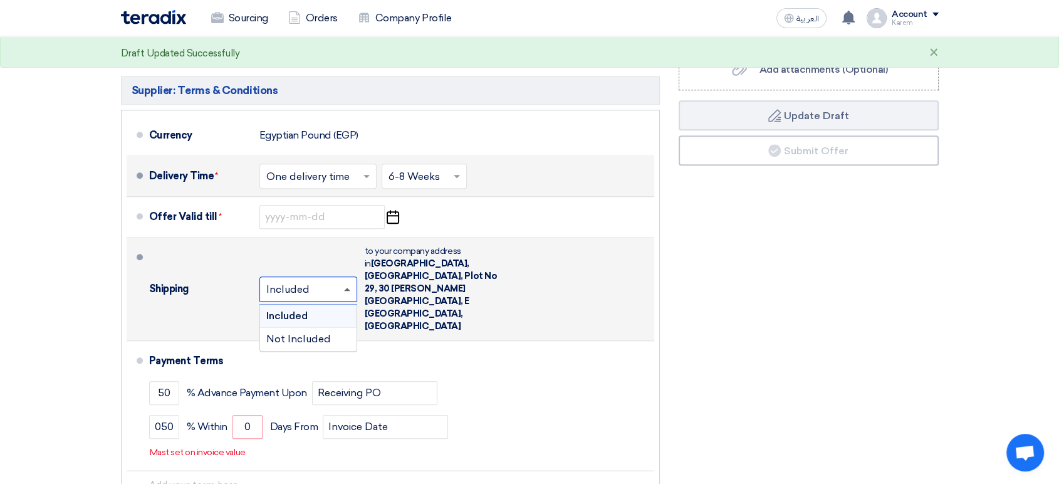
click at [345, 283] on span at bounding box center [349, 289] width 16 height 13
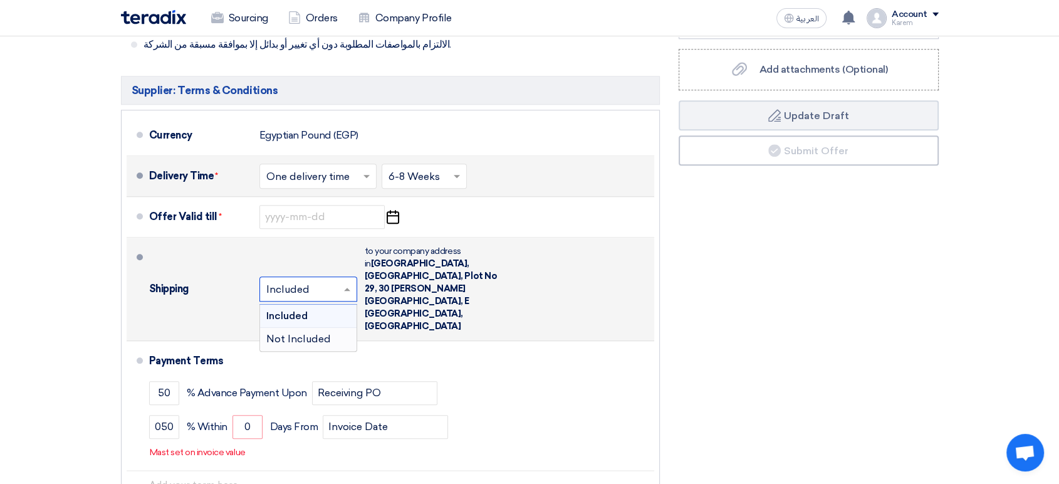
click at [332, 328] on div "Not Included" at bounding box center [308, 339] width 97 height 23
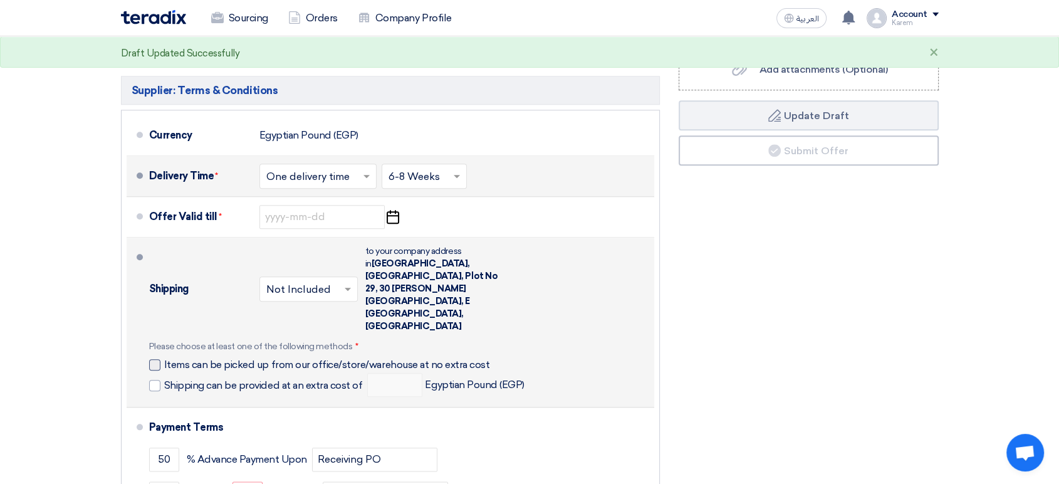
click at [186, 359] on span "Items can be picked up from our office/store/warehouse at no extra cost" at bounding box center [327, 365] width 326 height 13
click at [186, 358] on input "Items can be picked up from our office/store/warehouse at no extra cost" at bounding box center [343, 370] width 358 height 24
checkbox input "true"
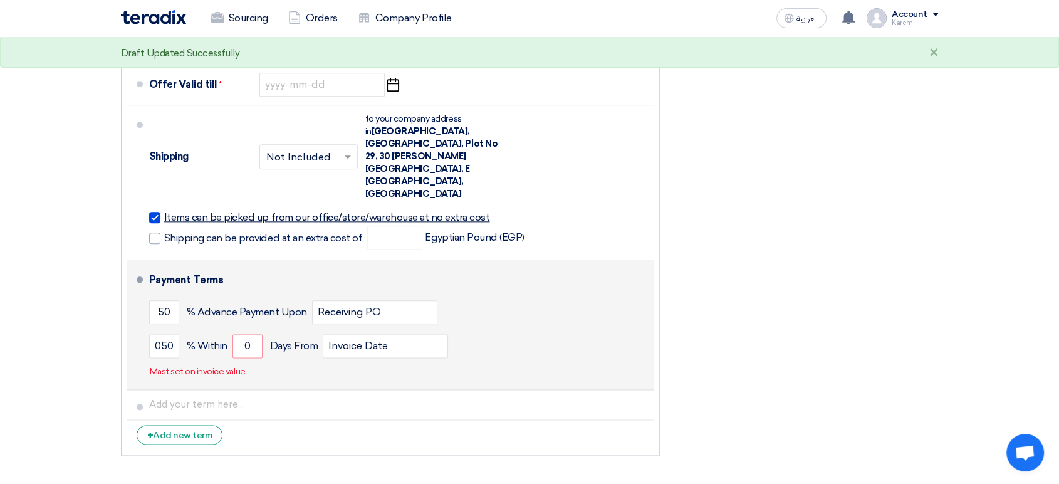
scroll to position [1463, 0]
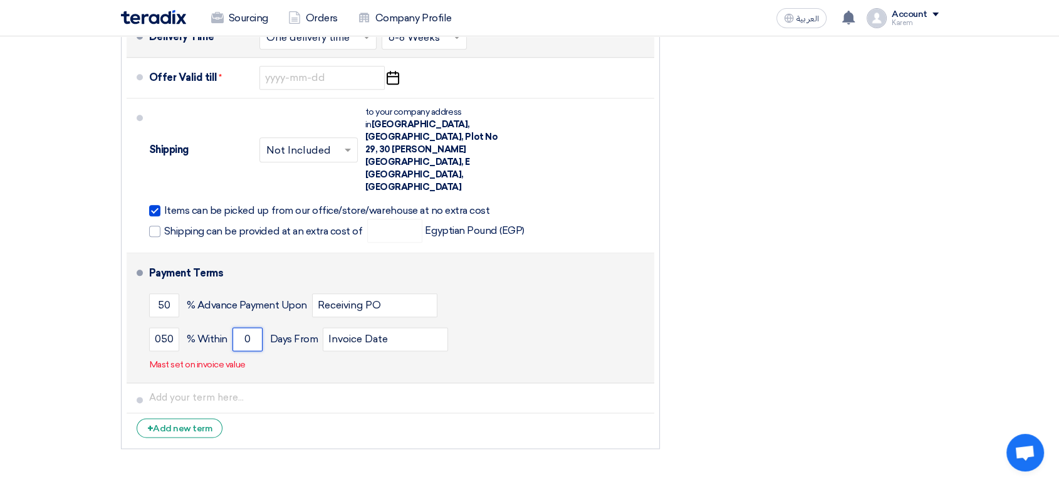
drag, startPoint x: 253, startPoint y: 301, endPoint x: 228, endPoint y: 301, distance: 25.1
click at [228, 322] on div "050 % Within 0 Days From Invoice Date" at bounding box center [399, 339] width 500 height 34
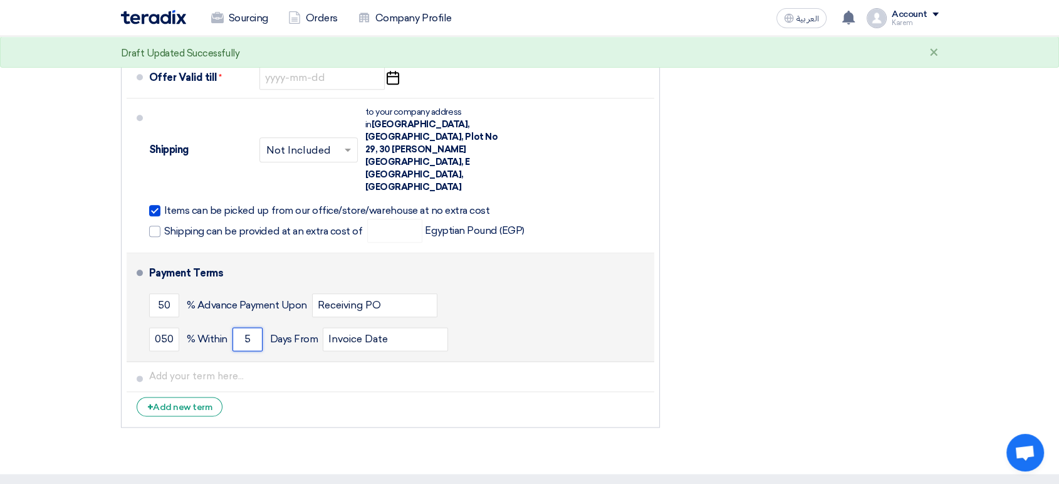
type input "5"
click at [510, 322] on div "050 % Within 5 Days From Invoice Date" at bounding box center [399, 339] width 500 height 34
drag, startPoint x: 172, startPoint y: 300, endPoint x: 144, endPoint y: 297, distance: 29.1
click at [144, 297] on li "Payment Terms 50 % Advance Payment Upon Receiving PO 050 % Within 5" at bounding box center [391, 307] width 528 height 108
type input "50"
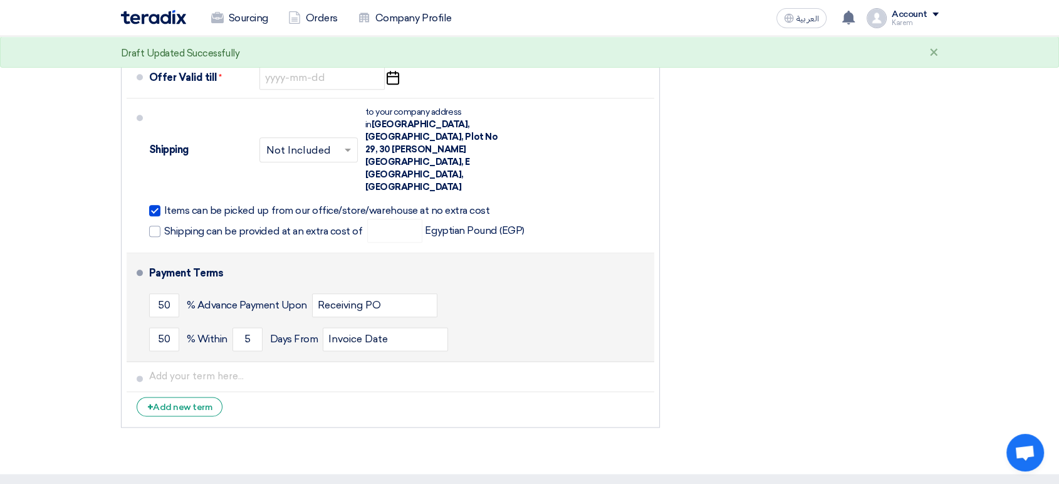
click at [535, 288] on div "50 % Advance Payment Upon Receiving PO" at bounding box center [399, 305] width 500 height 34
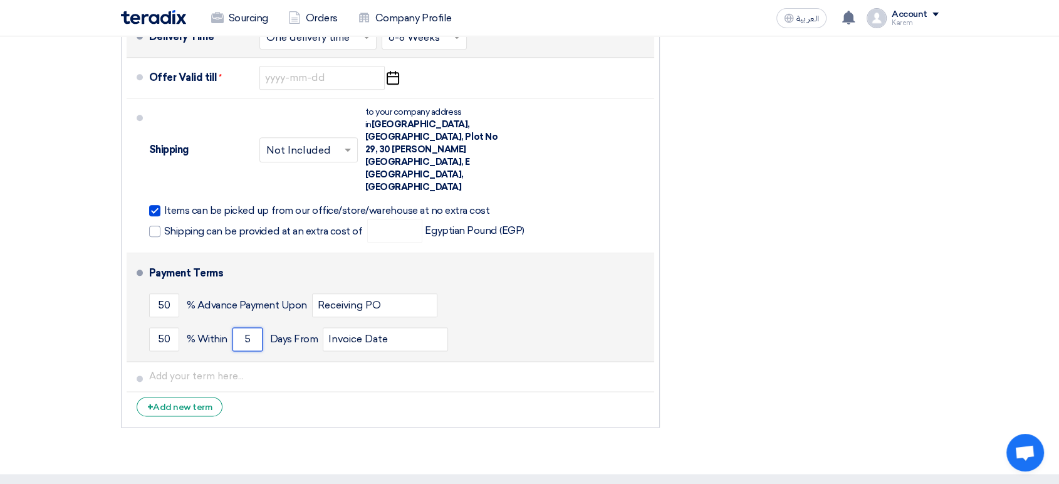
drag, startPoint x: 256, startPoint y: 298, endPoint x: 246, endPoint y: 295, distance: 10.3
click at [244, 327] on input "5" at bounding box center [248, 339] width 30 height 24
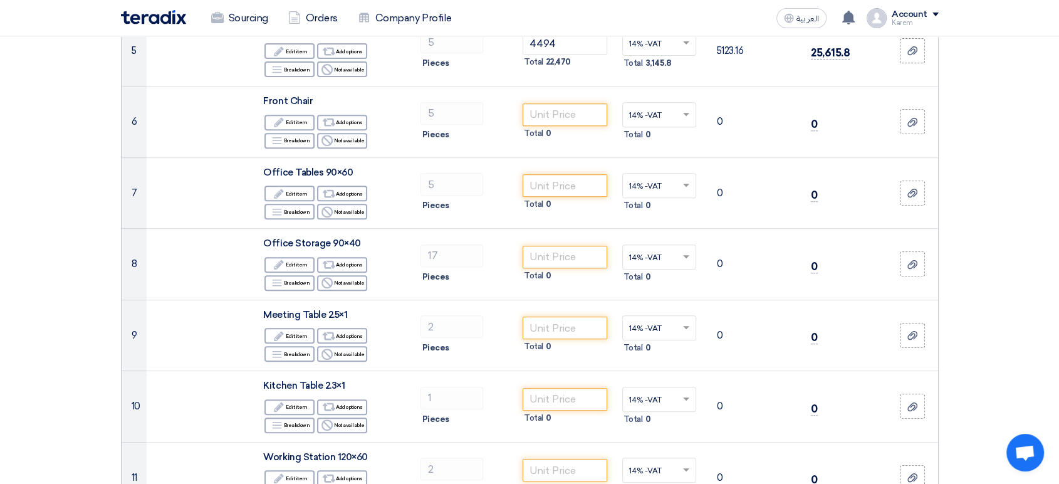
scroll to position [487, 0]
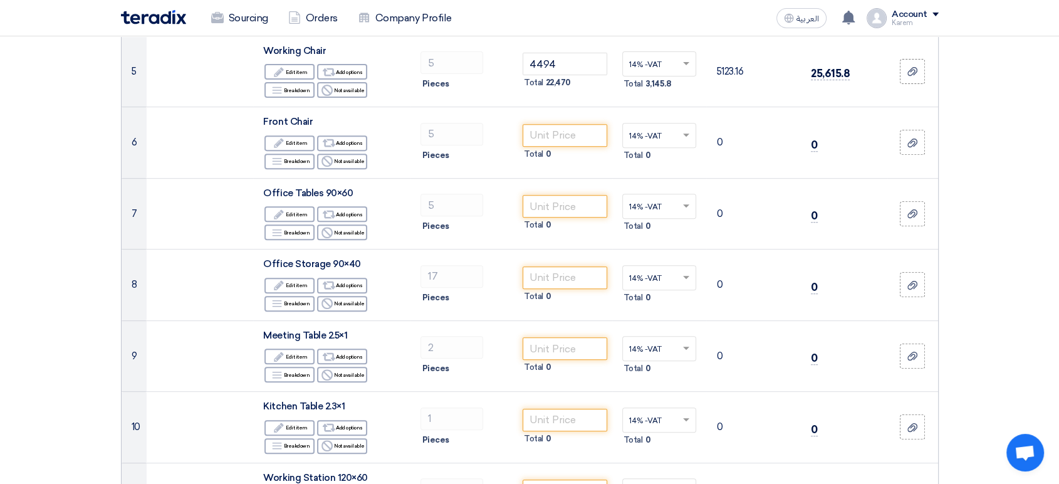
type input "14"
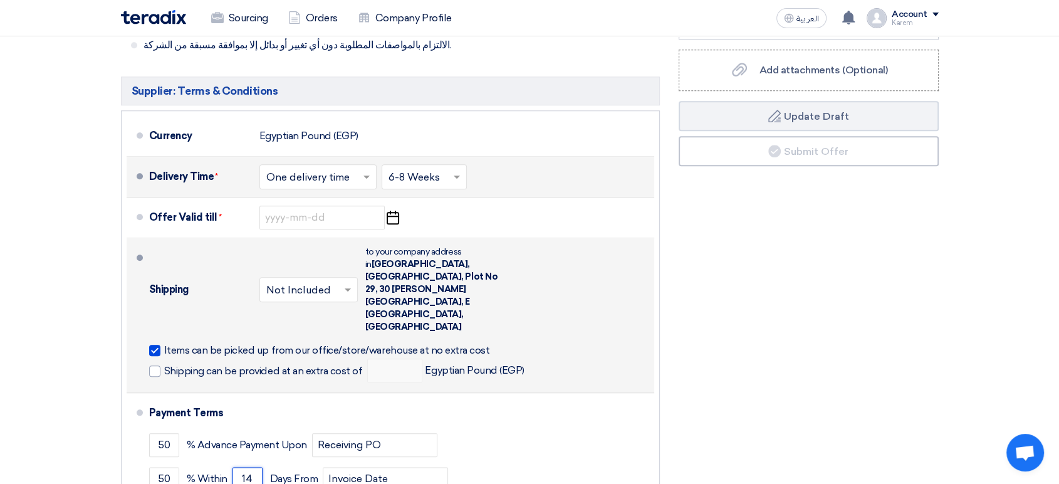
scroll to position [1323, 0]
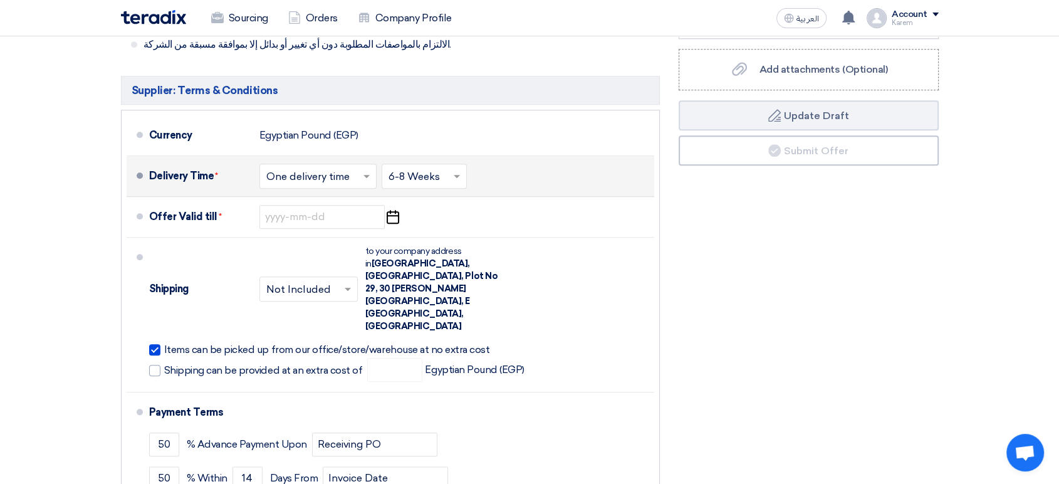
click at [446, 170] on input "text" at bounding box center [425, 177] width 73 height 18
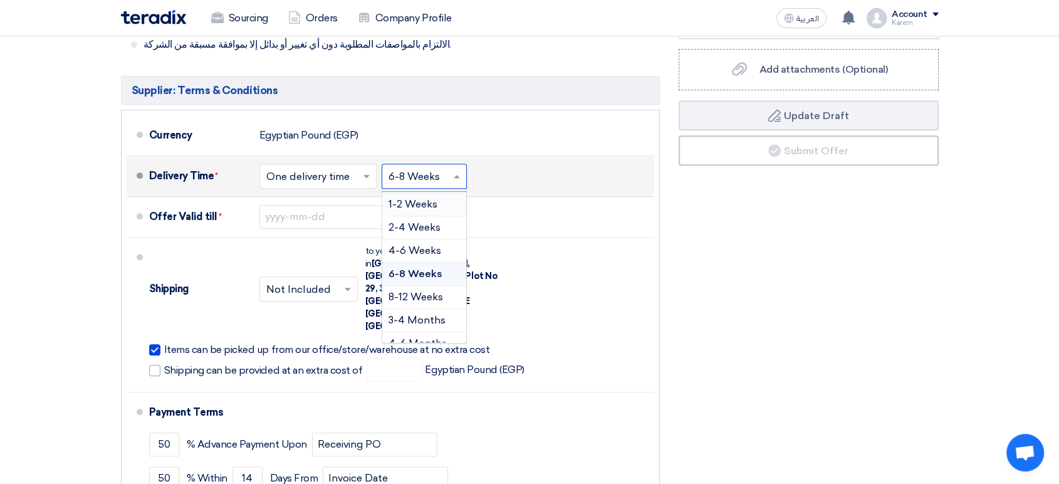
scroll to position [70, 0]
click at [427, 229] on span "4-6 Weeks" at bounding box center [415, 226] width 53 height 12
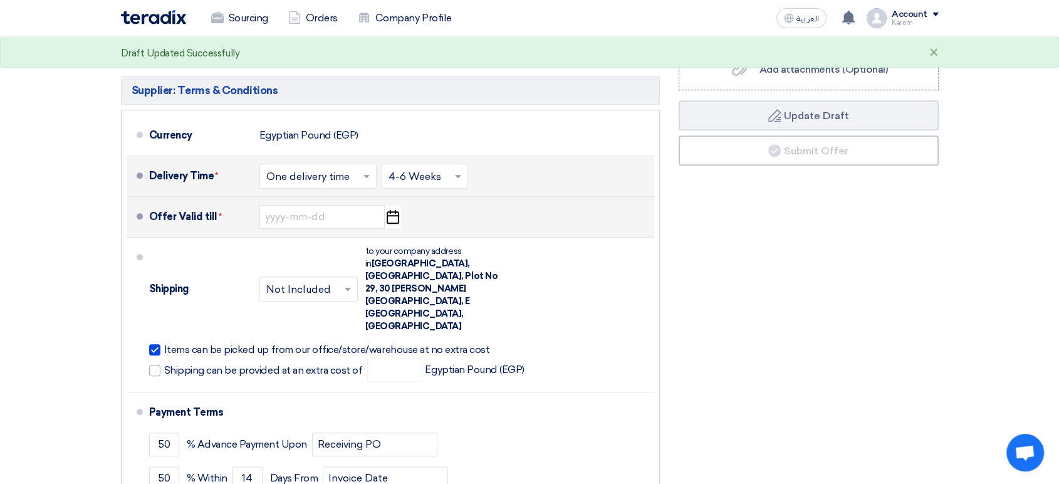
click at [396, 218] on icon "Pick a date" at bounding box center [392, 217] width 17 height 23
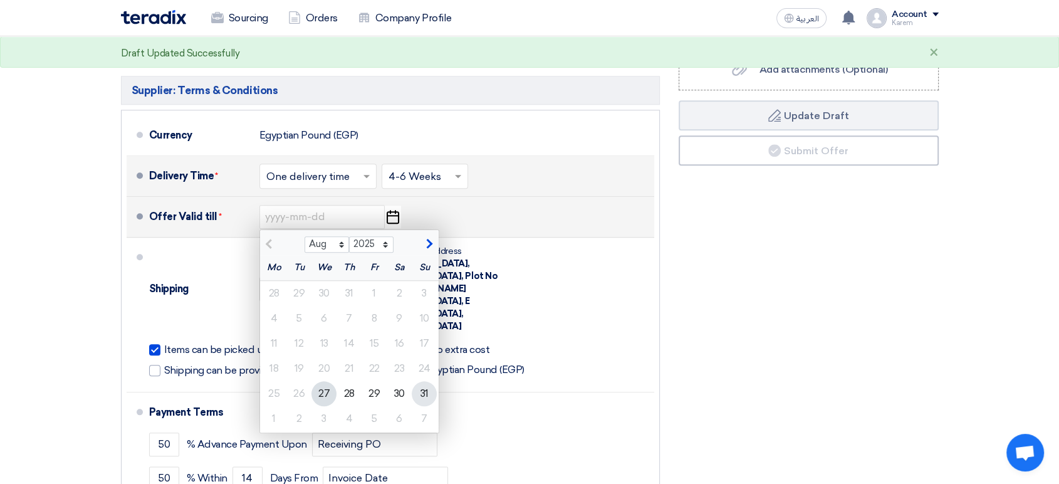
click at [424, 393] on div "31" at bounding box center [424, 393] width 25 height 25
type input "8/31/2025"
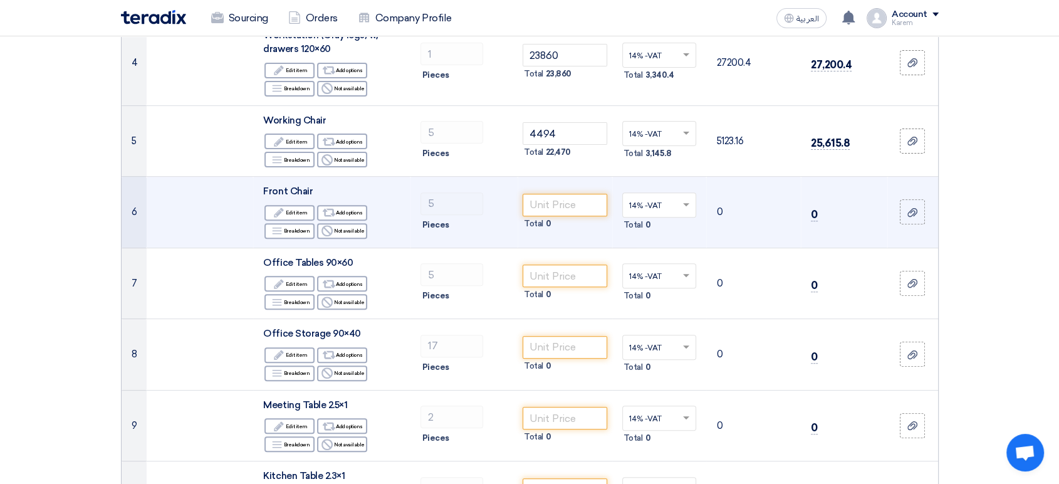
scroll to position [487, 0]
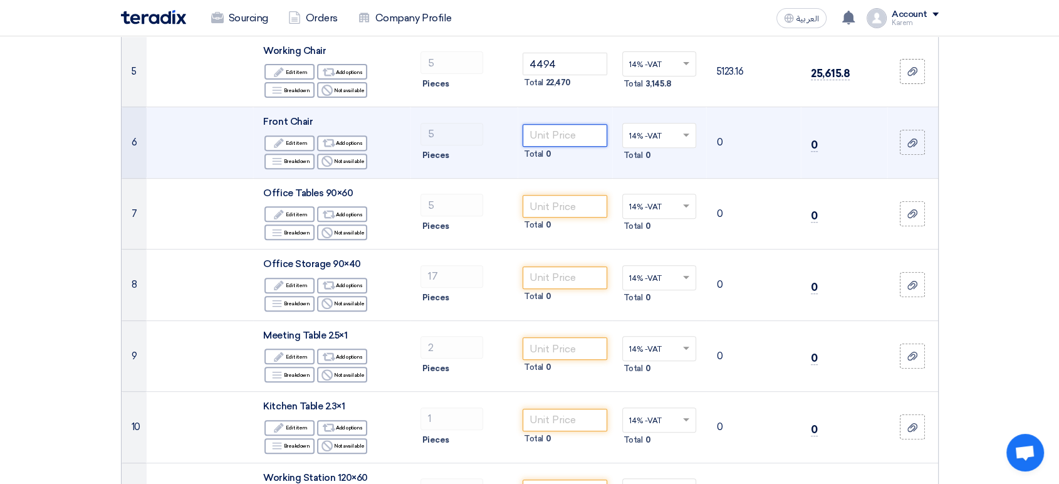
click at [587, 132] on input "number" at bounding box center [565, 135] width 85 height 23
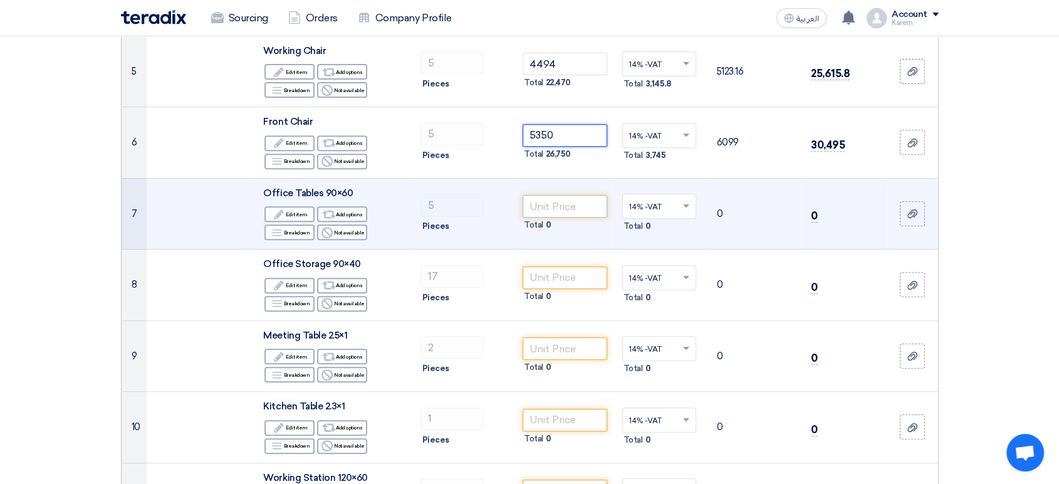
type input "5350"
click at [562, 208] on input "number" at bounding box center [565, 206] width 85 height 23
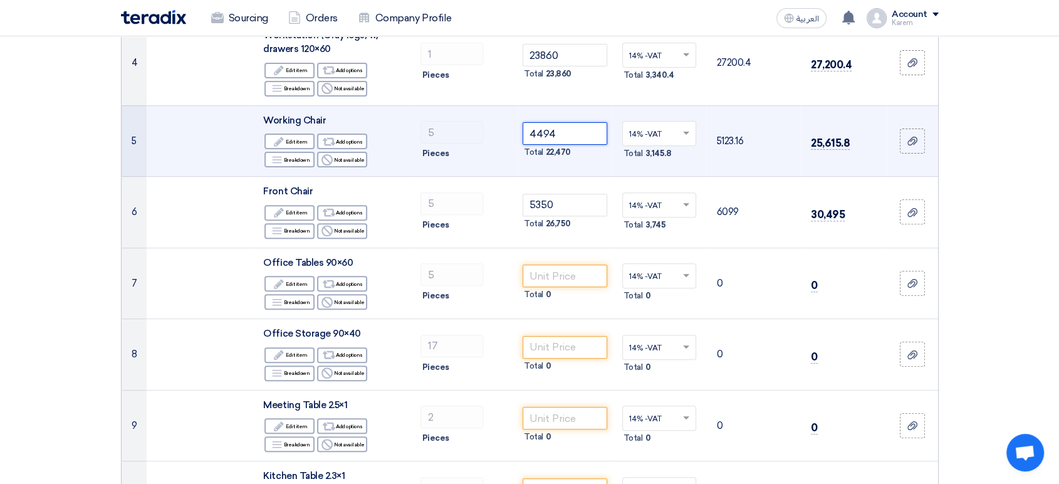
drag, startPoint x: 559, startPoint y: 134, endPoint x: 515, endPoint y: 123, distance: 44.5
click at [515, 123] on tr "5 Working Chair Edit Edit item Alternative Add options Breakdown Reject 5" at bounding box center [530, 140] width 817 height 71
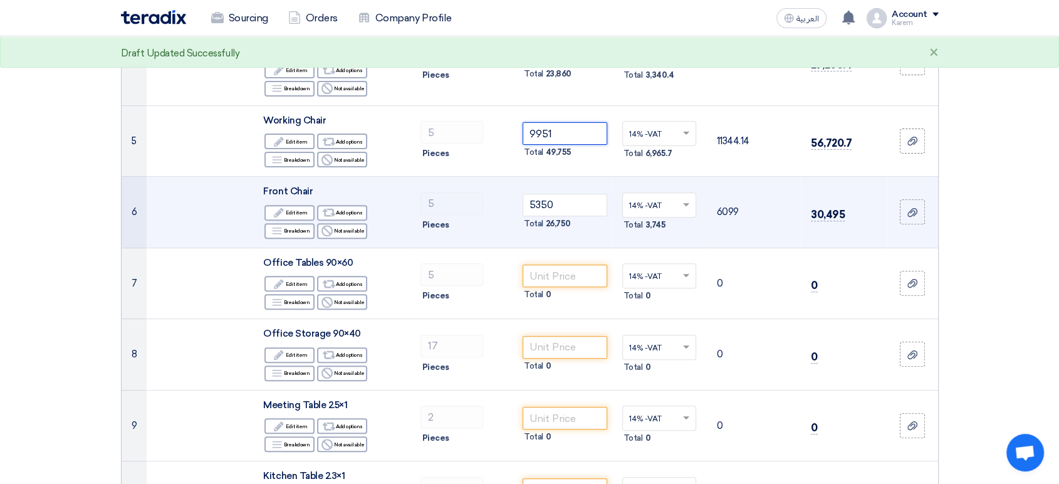
type input "9951"
click at [230, 221] on td at bounding box center [200, 212] width 107 height 71
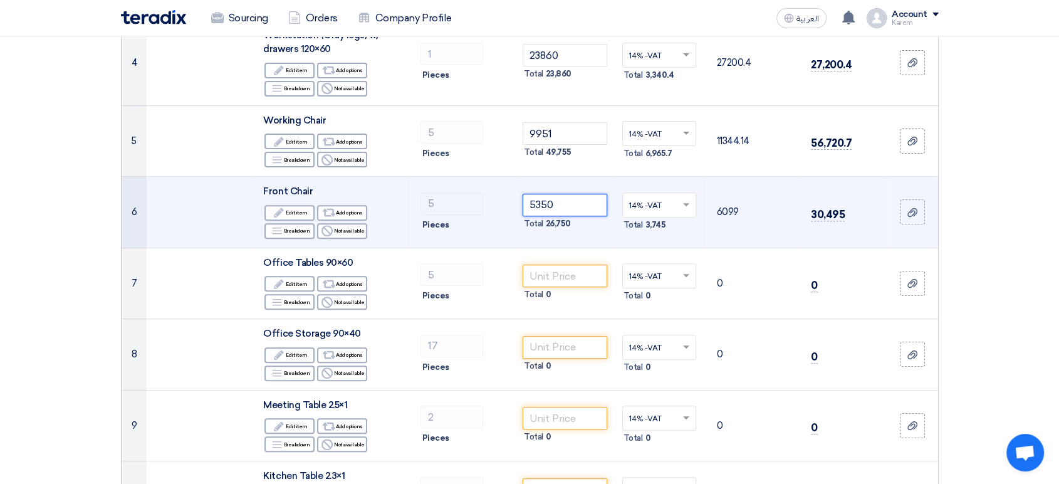
click at [560, 202] on input "5350" at bounding box center [565, 205] width 85 height 23
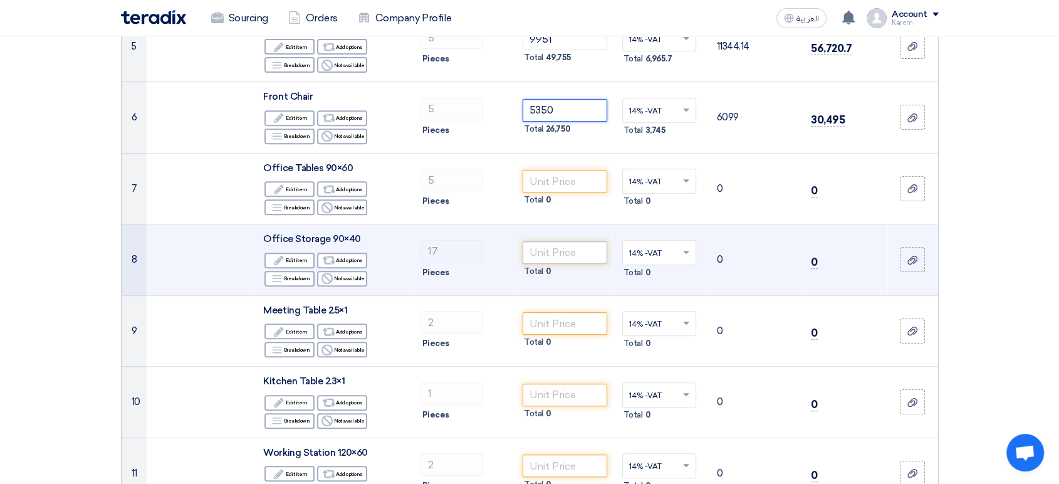
scroll to position [557, 0]
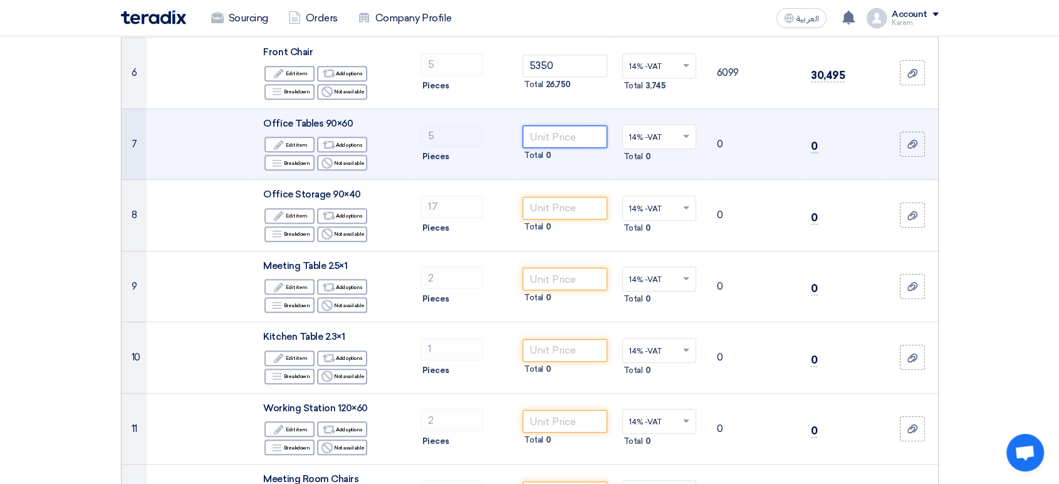
click at [546, 136] on input "number" at bounding box center [565, 136] width 85 height 23
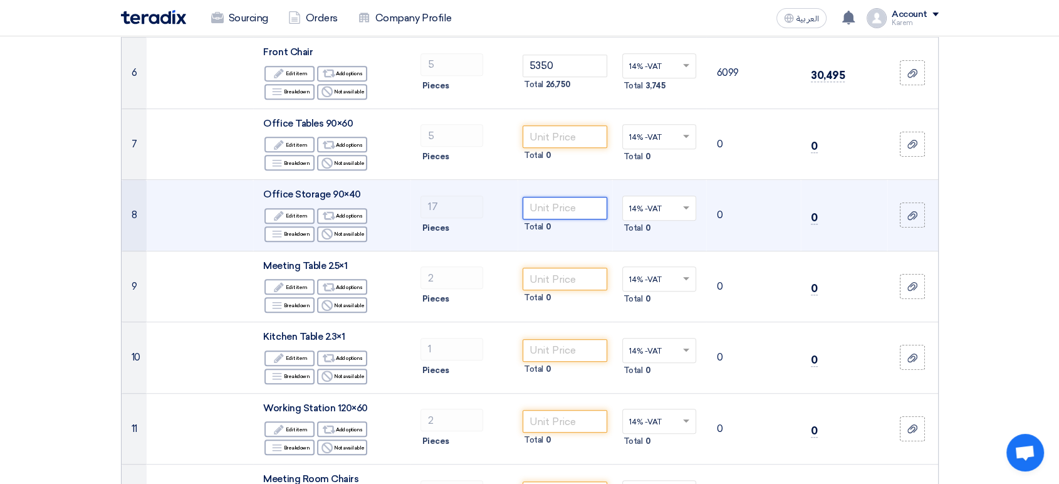
click at [564, 208] on input "number" at bounding box center [565, 208] width 85 height 23
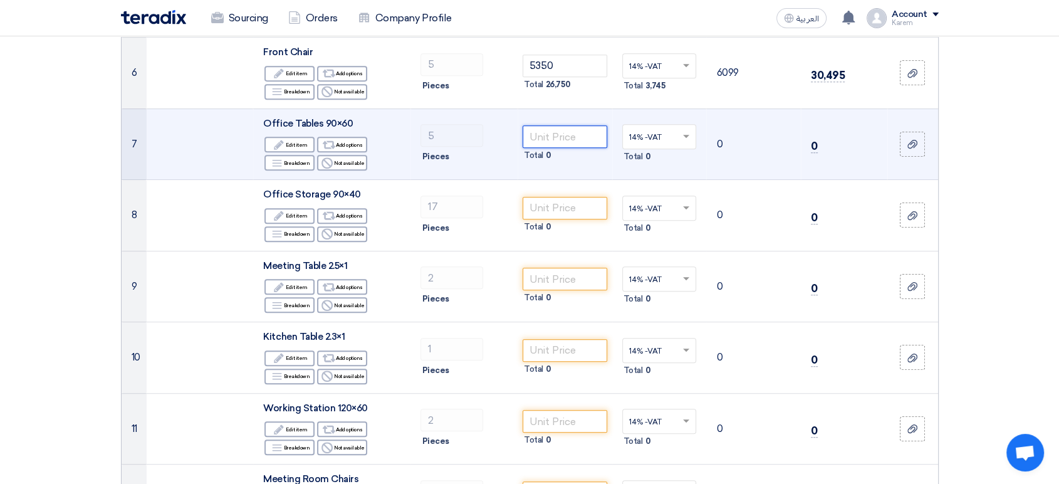
click at [550, 137] on input "number" at bounding box center [565, 136] width 85 height 23
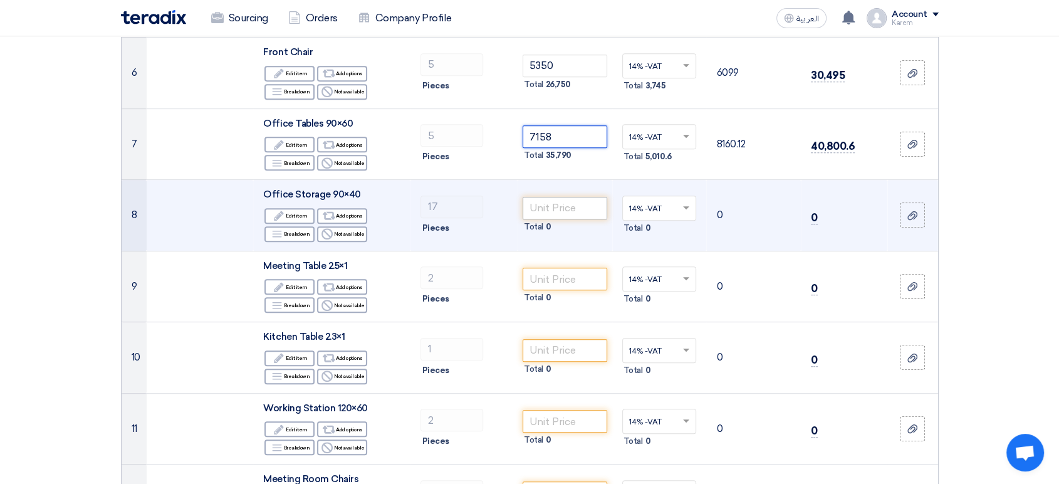
type input "7158"
click at [570, 201] on input "number" at bounding box center [565, 208] width 85 height 23
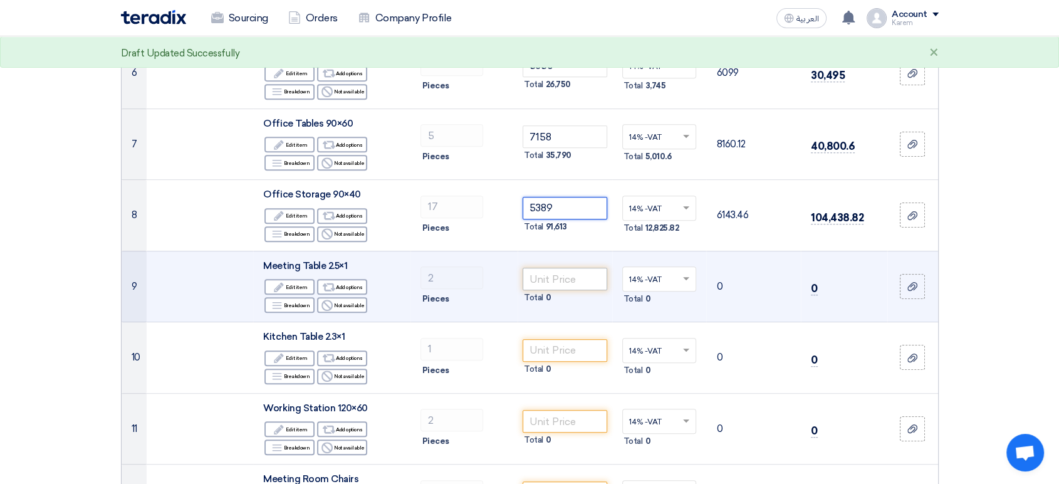
type input "5389"
click at [549, 275] on input "number" at bounding box center [565, 279] width 85 height 23
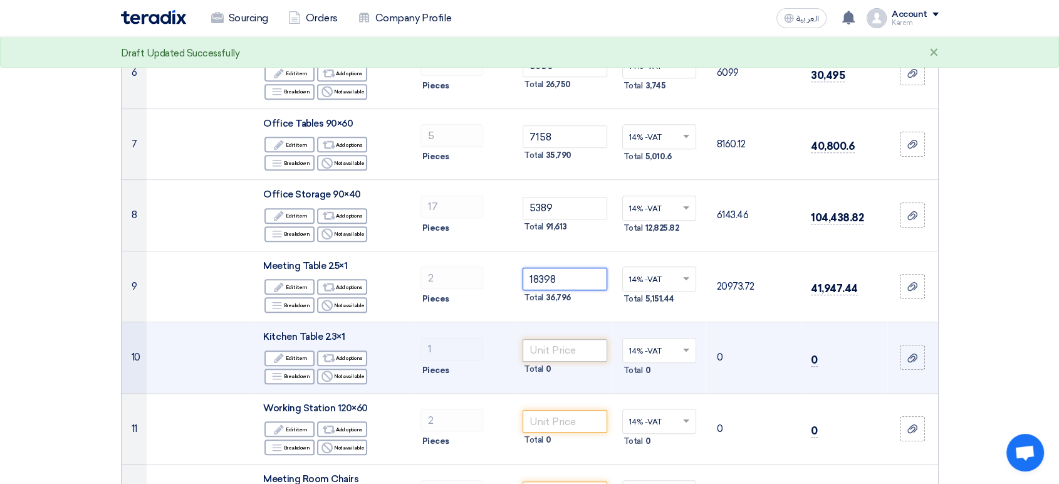
type input "18398"
click at [562, 345] on input "number" at bounding box center [565, 350] width 85 height 23
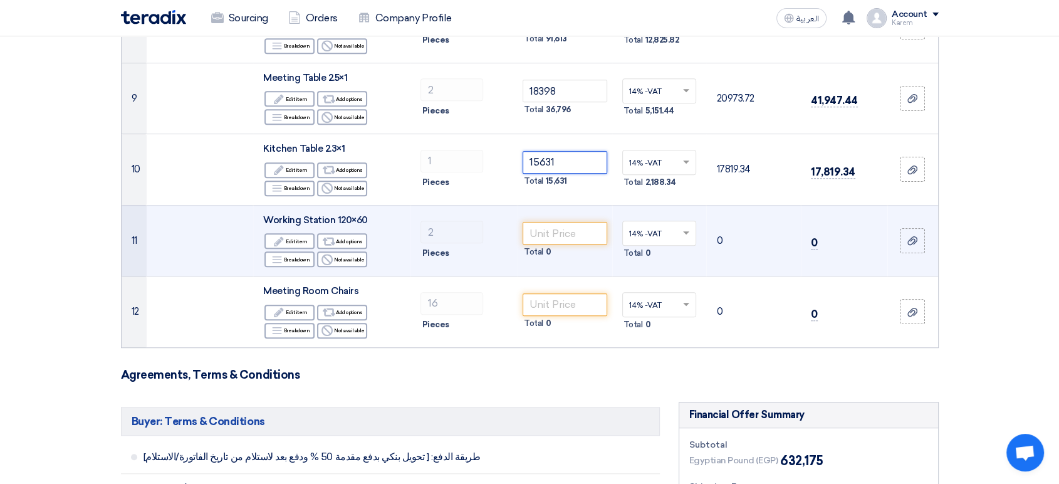
scroll to position [766, 0]
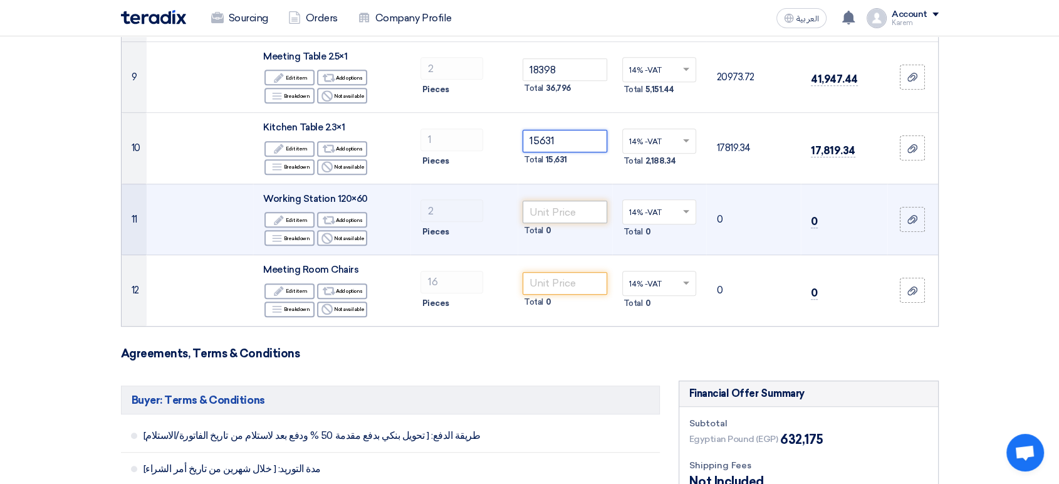
type input "15631"
click at [555, 209] on input "number" at bounding box center [565, 212] width 85 height 23
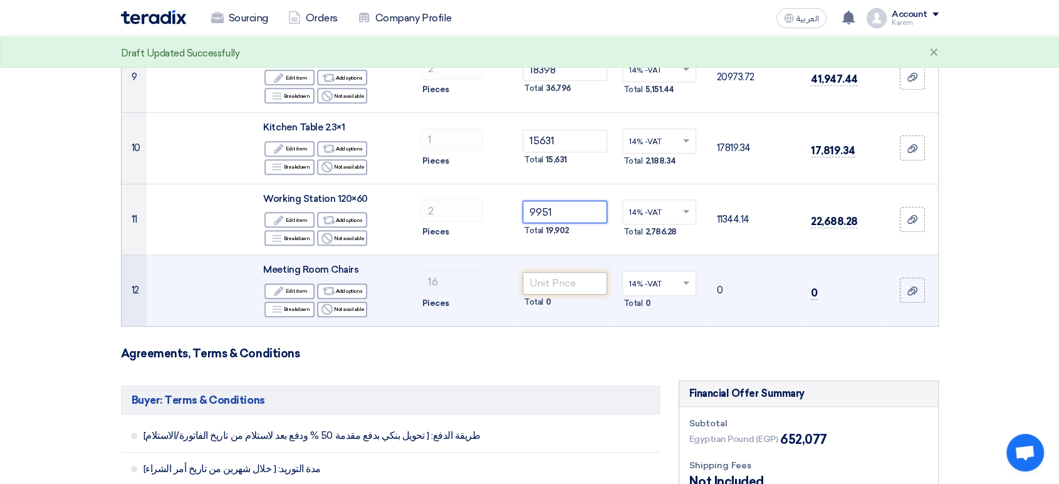
type input "9951"
click at [562, 280] on input "number" at bounding box center [565, 283] width 85 height 23
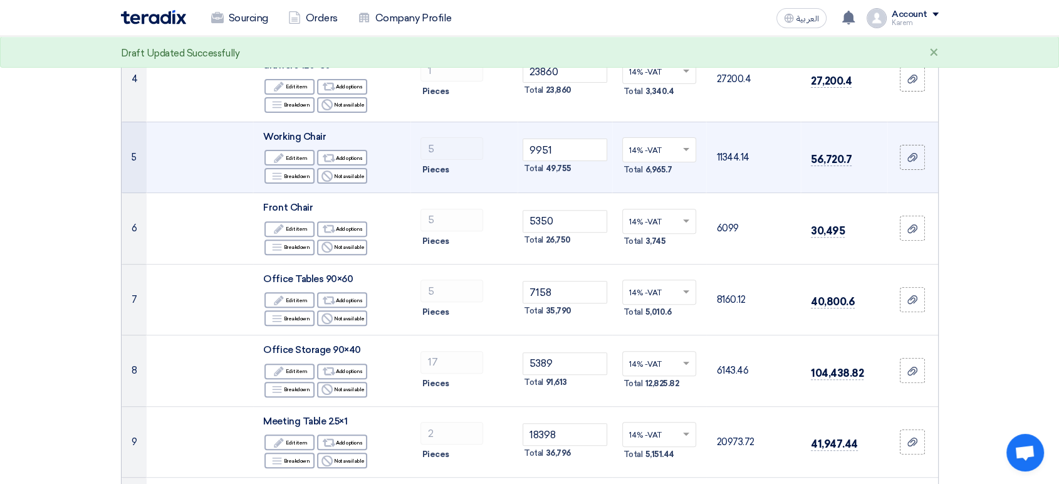
scroll to position [348, 0]
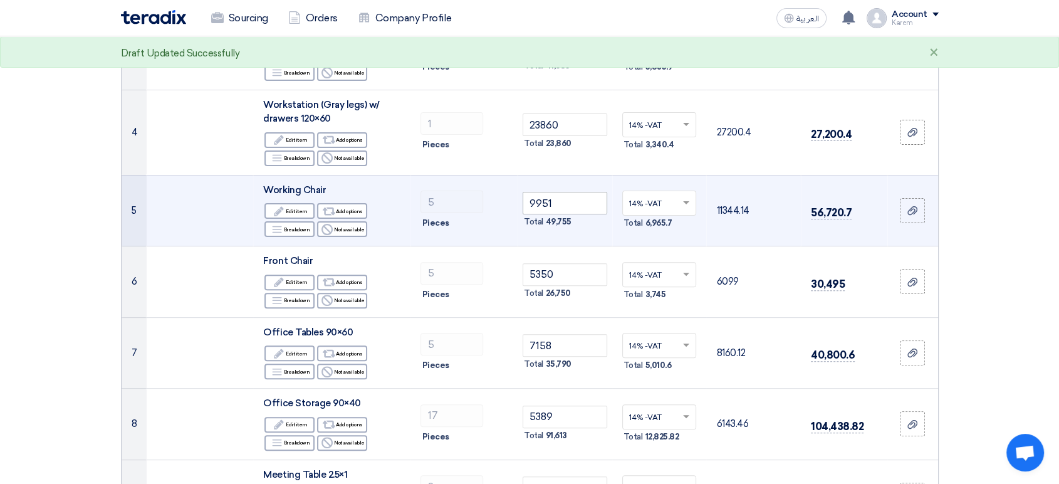
type input "9951"
drag, startPoint x: 556, startPoint y: 197, endPoint x: 509, endPoint y: 196, distance: 47.0
click at [509, 196] on tr "5 Working Chair Edit Edit item Alternative Add options Breakdown Reject 5" at bounding box center [530, 210] width 817 height 71
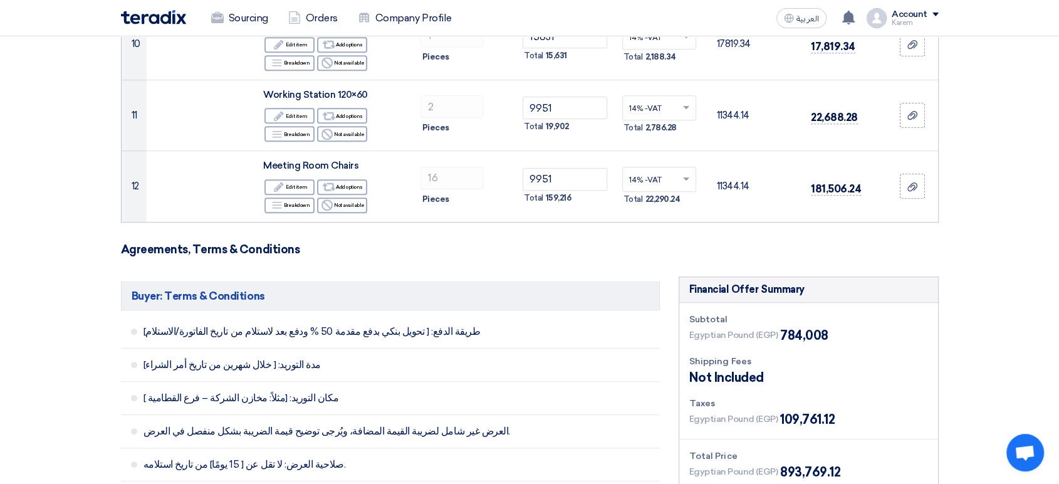
scroll to position [905, 0]
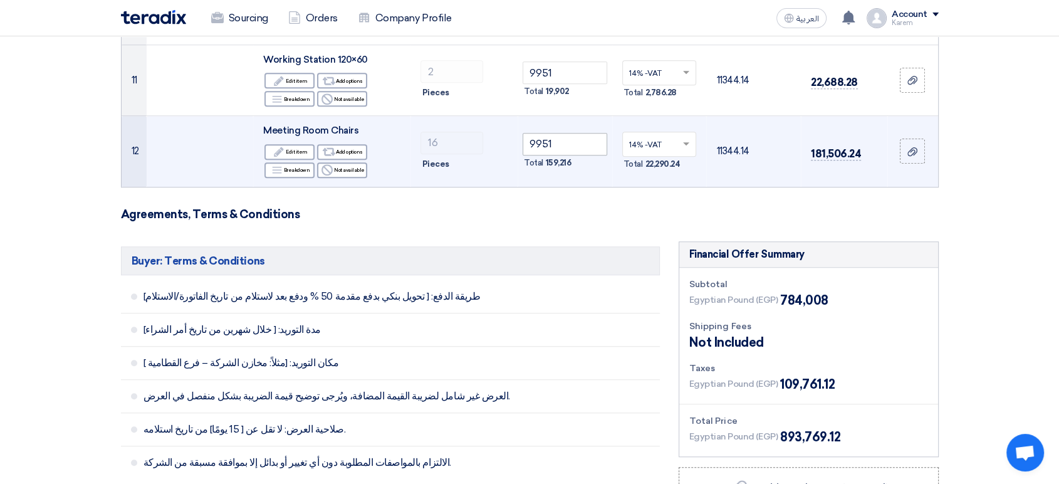
type input "4494"
drag, startPoint x: 561, startPoint y: 146, endPoint x: 527, endPoint y: 144, distance: 34.5
click at [526, 145] on input "9951" at bounding box center [565, 144] width 85 height 23
type input "9951"
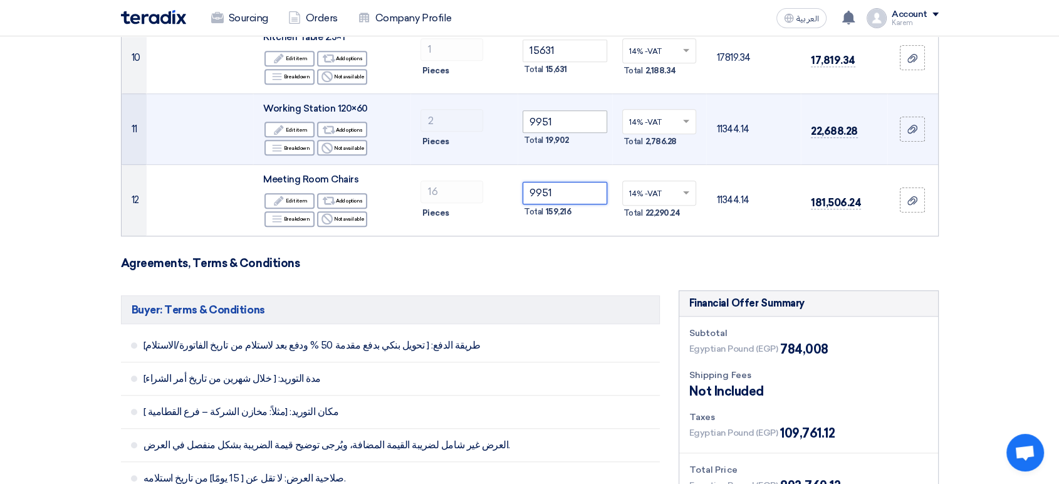
scroll to position [836, 0]
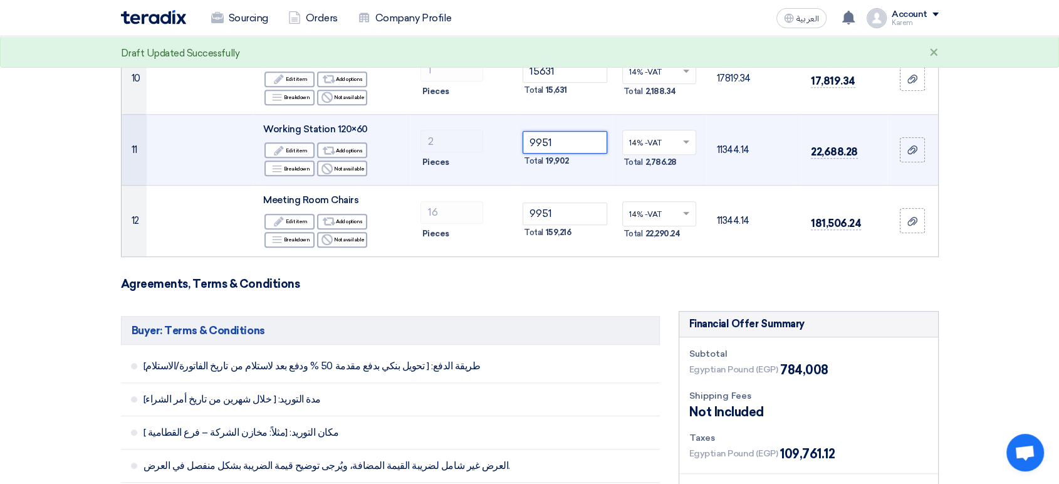
drag, startPoint x: 567, startPoint y: 141, endPoint x: 517, endPoint y: 144, distance: 50.2
click at [517, 144] on tr "11 Working Station 120×60 Edit Edit item Alternative Add options Breakdown Reje…" at bounding box center [530, 149] width 817 height 71
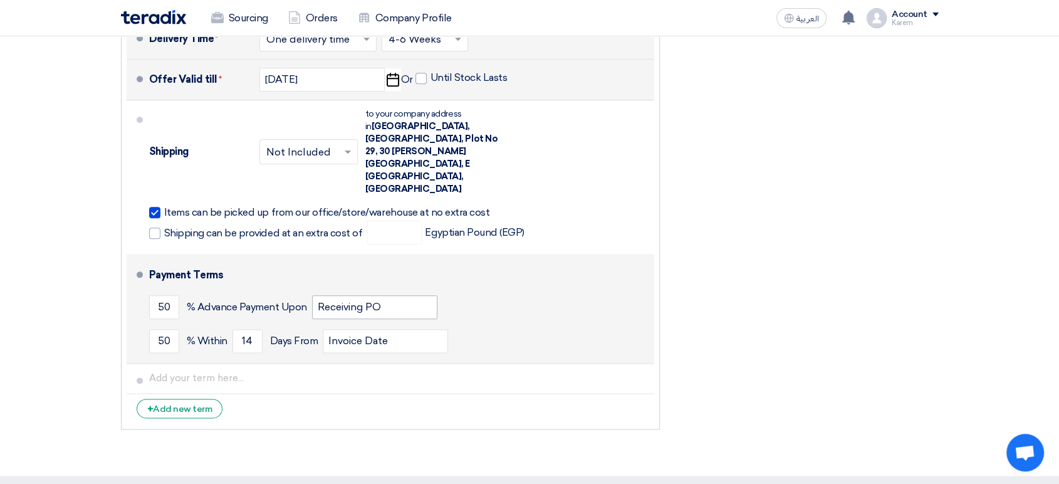
scroll to position [1463, 0]
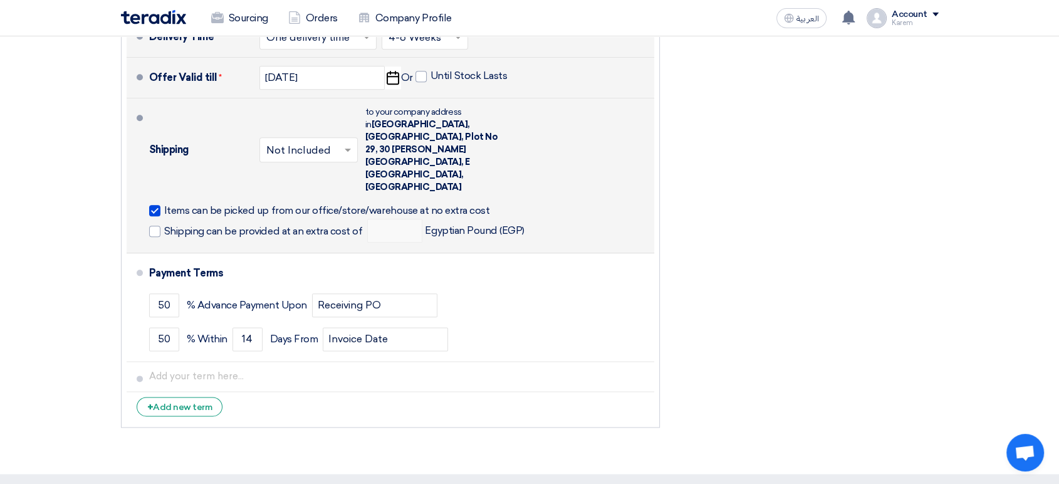
type input "16723"
click at [227, 204] on span "Items can be picked up from our office/store/warehouse at no extra cost" at bounding box center [327, 210] width 326 height 13
click at [227, 204] on input "Items can be picked up from our office/store/warehouse at no extra cost" at bounding box center [343, 216] width 358 height 24
checkbox input "false"
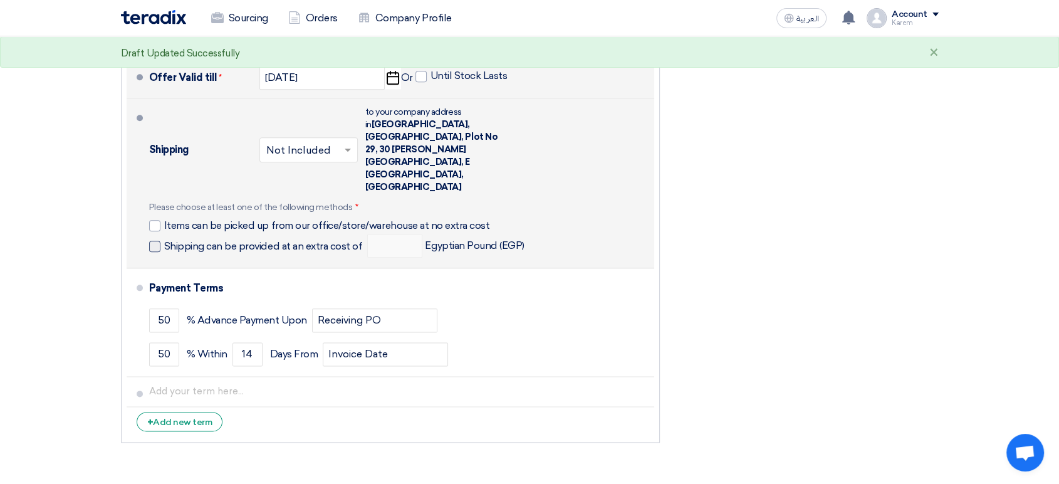
click at [297, 240] on span "Shipping can be provided at an extra cost of" at bounding box center [263, 246] width 199 height 13
click at [297, 239] on input "Shipping can be provided at an extra cost of" at bounding box center [264, 251] width 201 height 24
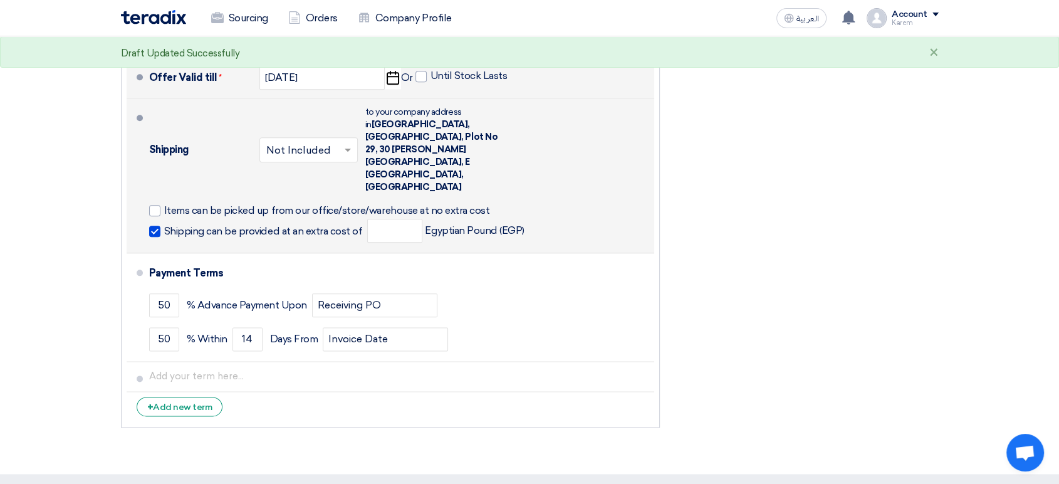
click at [298, 219] on div "Shipping can be provided at an extra cost of Egyptian Pound (EGP)" at bounding box center [337, 231] width 376 height 24
click at [298, 225] on span "Shipping can be provided at an extra cost of" at bounding box center [263, 231] width 199 height 13
click at [298, 224] on input "Shipping can be provided at an extra cost of" at bounding box center [264, 236] width 201 height 24
checkbox input "false"
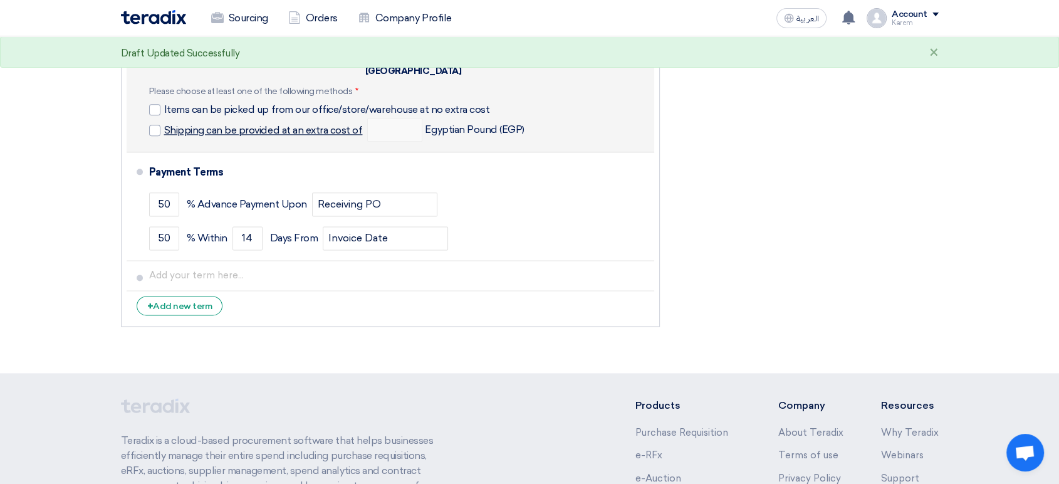
scroll to position [1503, 0]
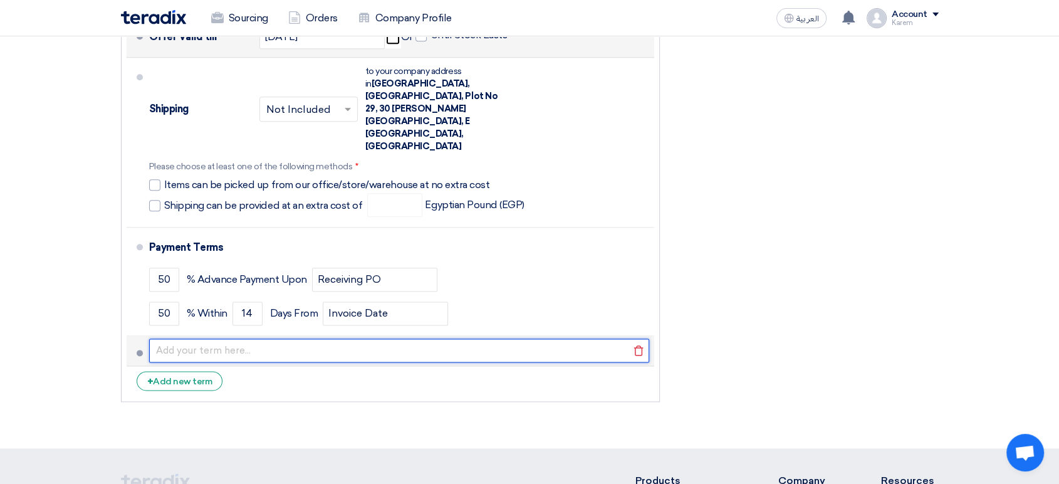
click at [367, 339] on input "text" at bounding box center [399, 351] width 500 height 24
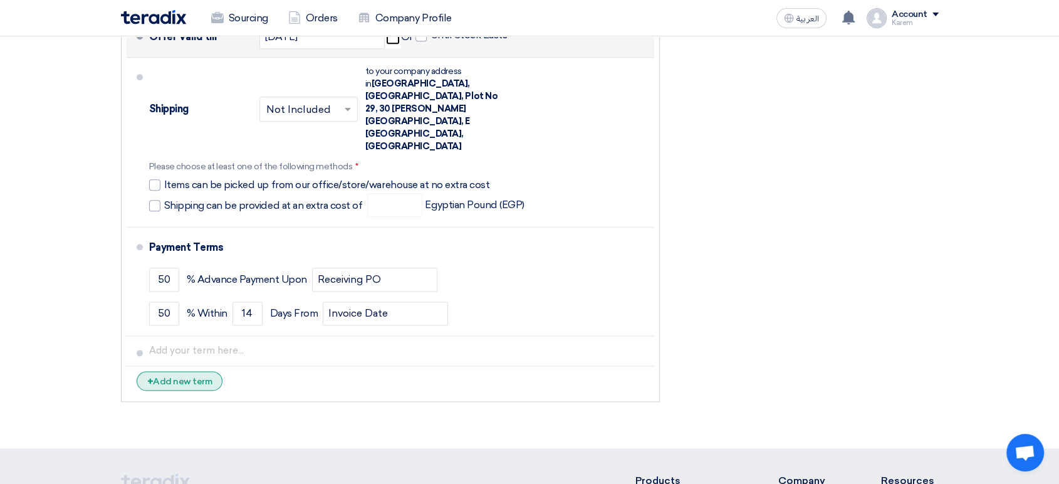
click at [174, 371] on div "+ Add new term" at bounding box center [180, 380] width 87 height 19
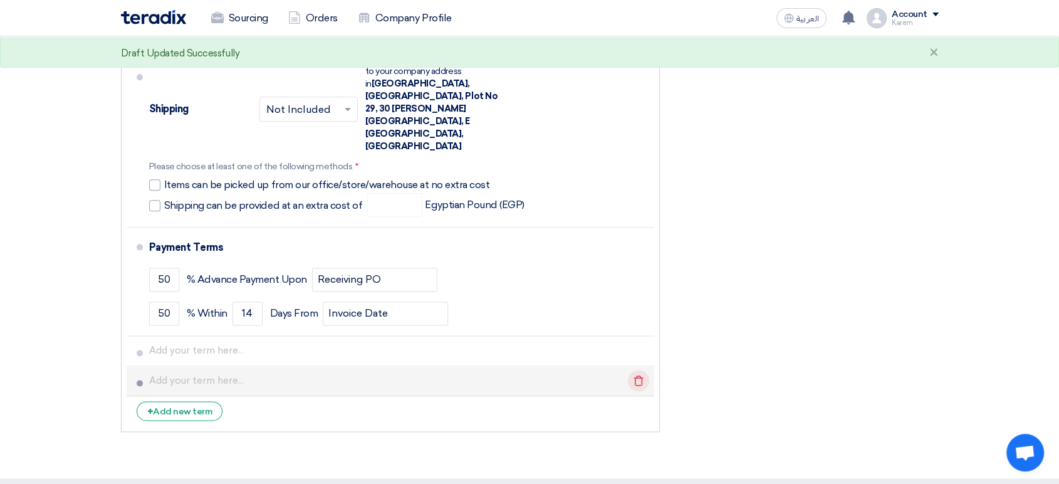
click at [636, 370] on icon "Delete" at bounding box center [638, 380] width 21 height 21
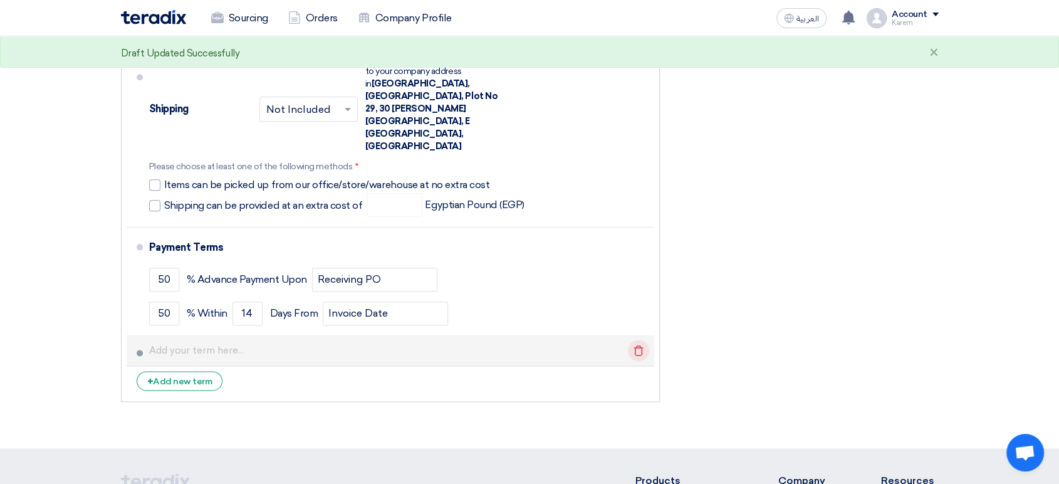
click at [638, 340] on icon "Delete" at bounding box center [638, 350] width 21 height 21
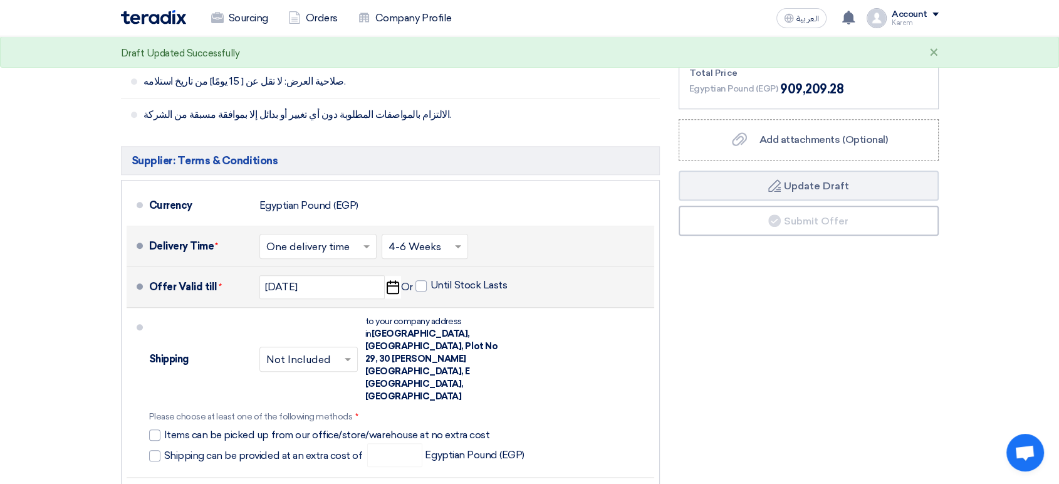
scroll to position [1254, 0]
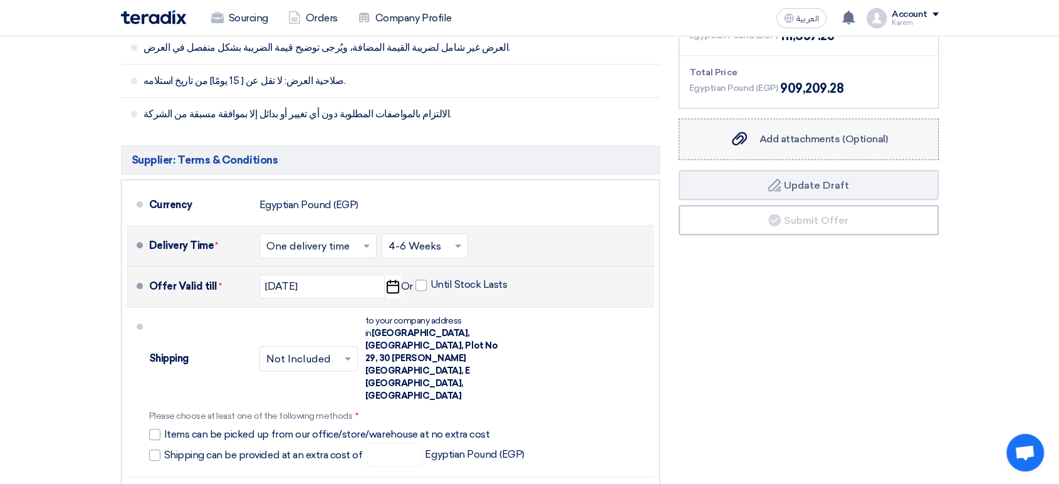
click at [814, 134] on span "Add attachments (Optional)" at bounding box center [824, 139] width 129 height 12
click at [0, 0] on input "Add attachments (Optional) Add attachments (Optional)" at bounding box center [0, 0] width 0 height 0
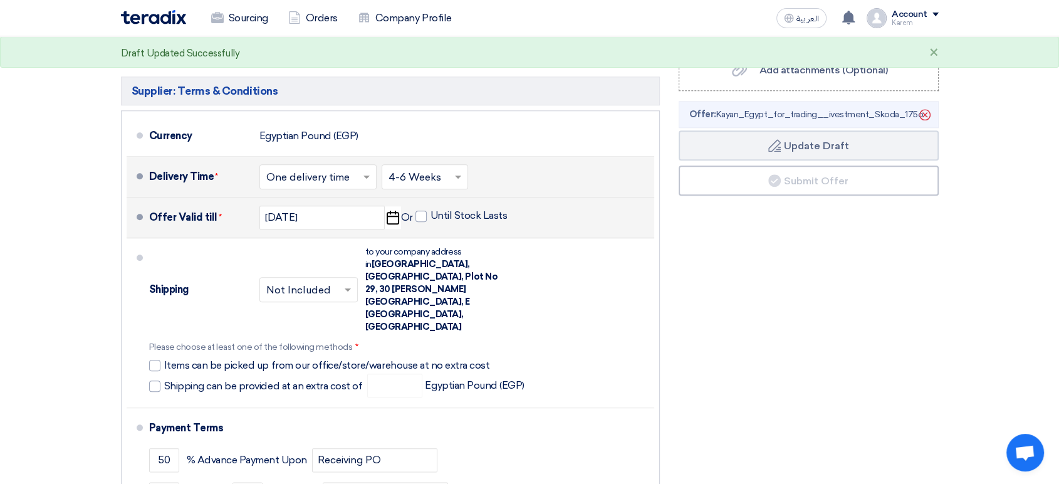
scroll to position [1323, 0]
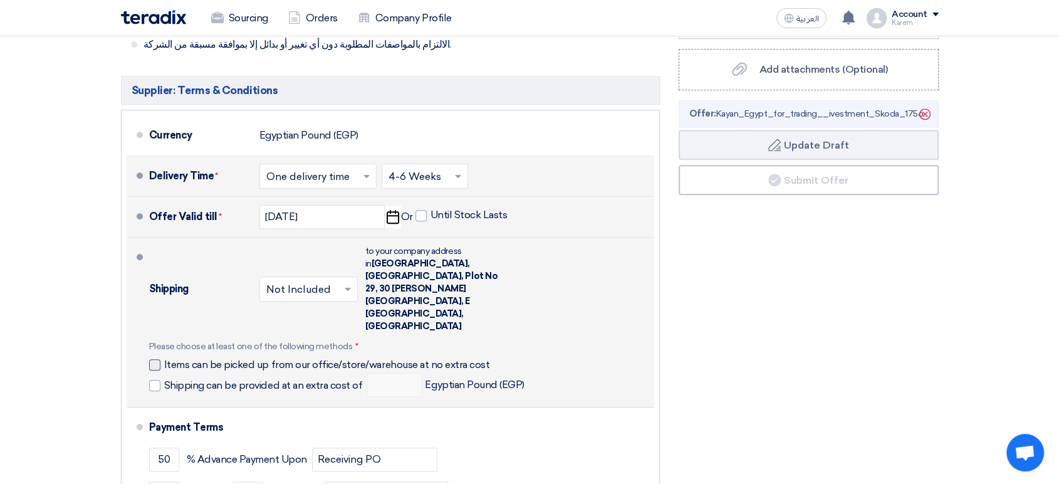
click at [335, 359] on span "Items can be picked up from our office/store/warehouse at no extra cost" at bounding box center [327, 365] width 326 height 13
click at [335, 358] on input "Items can be picked up from our office/store/warehouse at no extra cost" at bounding box center [343, 370] width 358 height 24
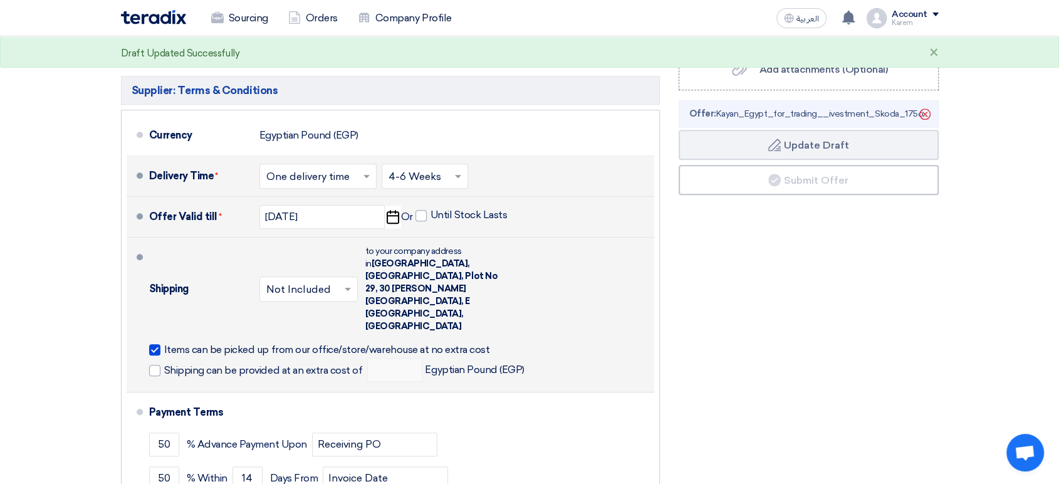
click at [256, 344] on span "Items can be picked up from our office/store/warehouse at no extra cost" at bounding box center [327, 350] width 326 height 13
click at [256, 343] on input "Items can be picked up from our office/store/warehouse at no extra cost" at bounding box center [343, 355] width 358 height 24
checkbox input "false"
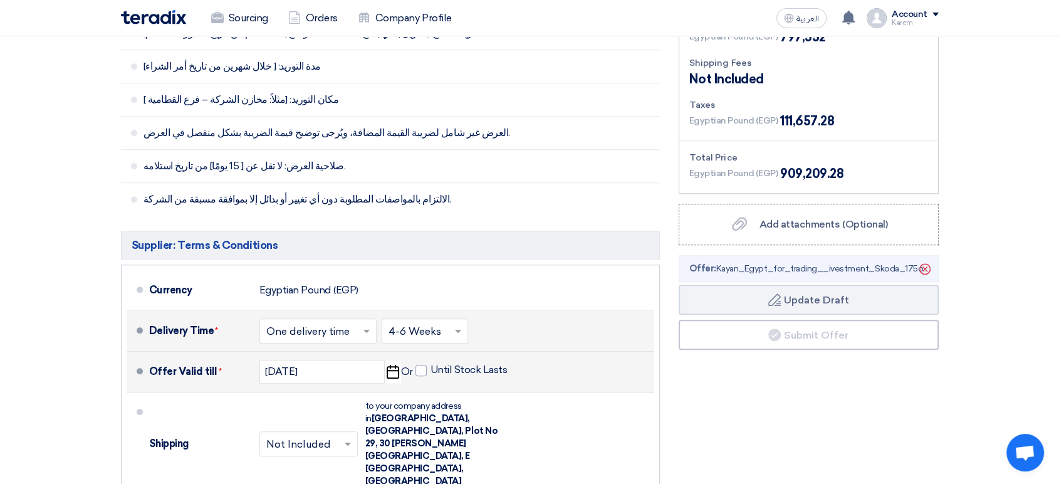
scroll to position [1184, 0]
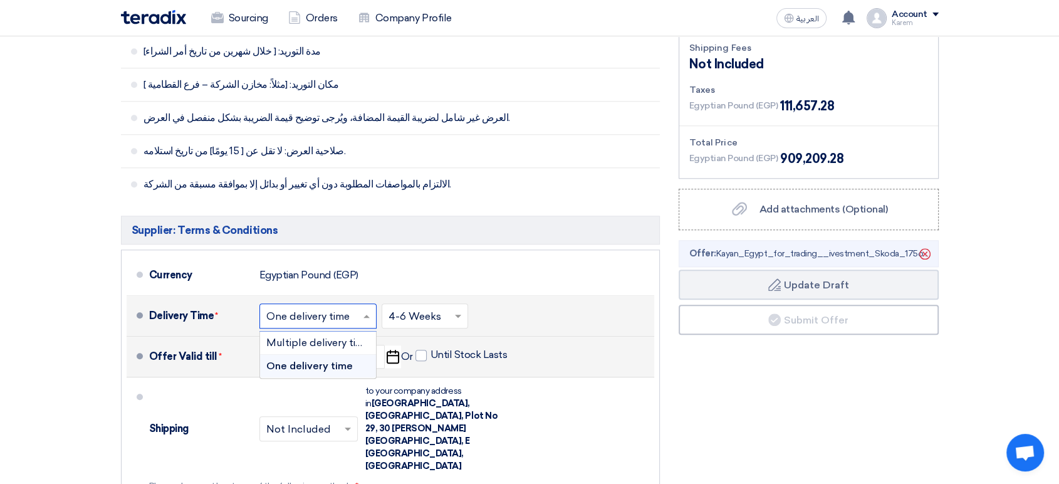
click at [334, 315] on input "text" at bounding box center [318, 317] width 105 height 18
click at [324, 362] on span "One delivery time" at bounding box center [309, 366] width 87 height 12
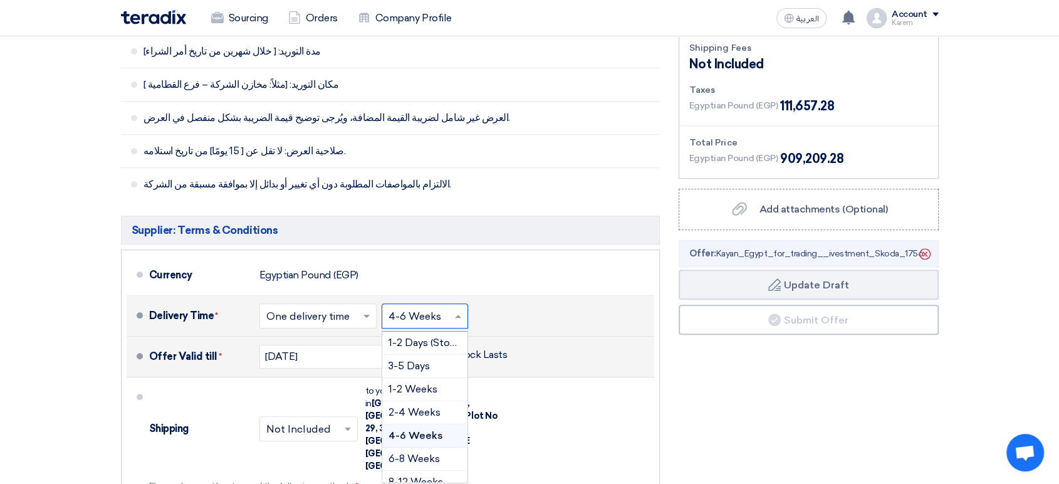
click at [433, 315] on input "text" at bounding box center [426, 317] width 74 height 18
click at [529, 325] on div "Delivery Time * Choose delivery time ... × One delivery time × Choose delivery …" at bounding box center [399, 316] width 500 height 30
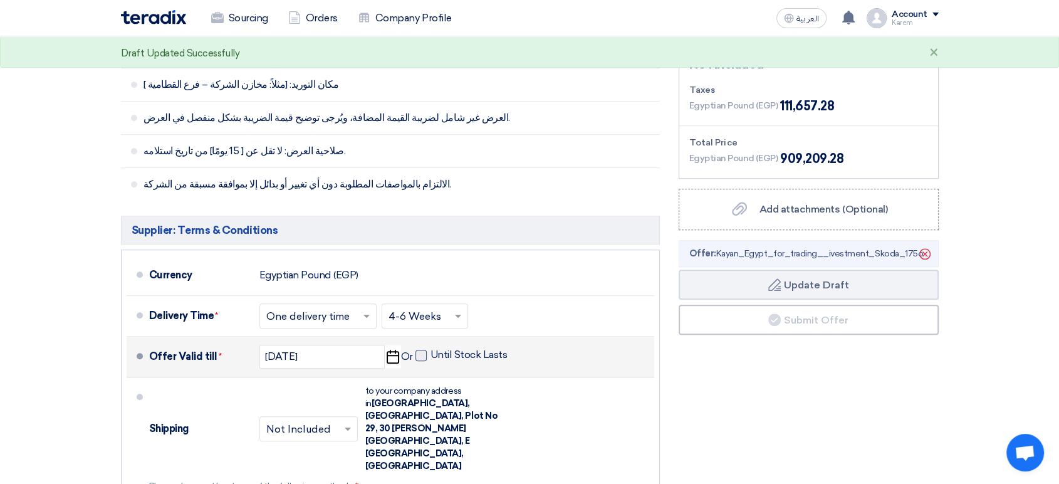
click at [423, 354] on span at bounding box center [421, 355] width 11 height 11
click at [431, 354] on input "Until Stock Lasts" at bounding box center [471, 361] width 80 height 24
click at [423, 354] on span at bounding box center [421, 355] width 11 height 11
click at [431, 354] on input "Until Stock Lasts" at bounding box center [471, 361] width 80 height 24
checkbox input "false"
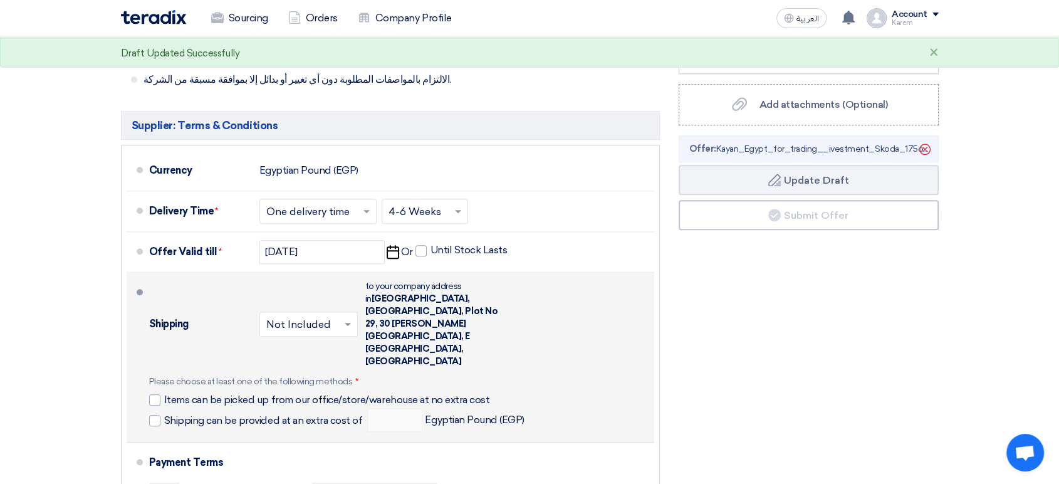
scroll to position [1323, 0]
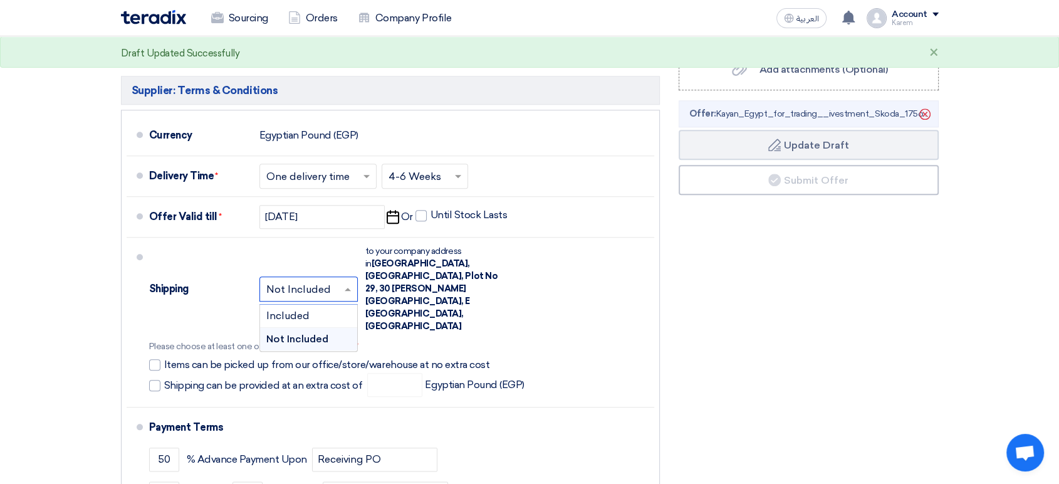
click at [336, 281] on input "text" at bounding box center [309, 290] width 86 height 18
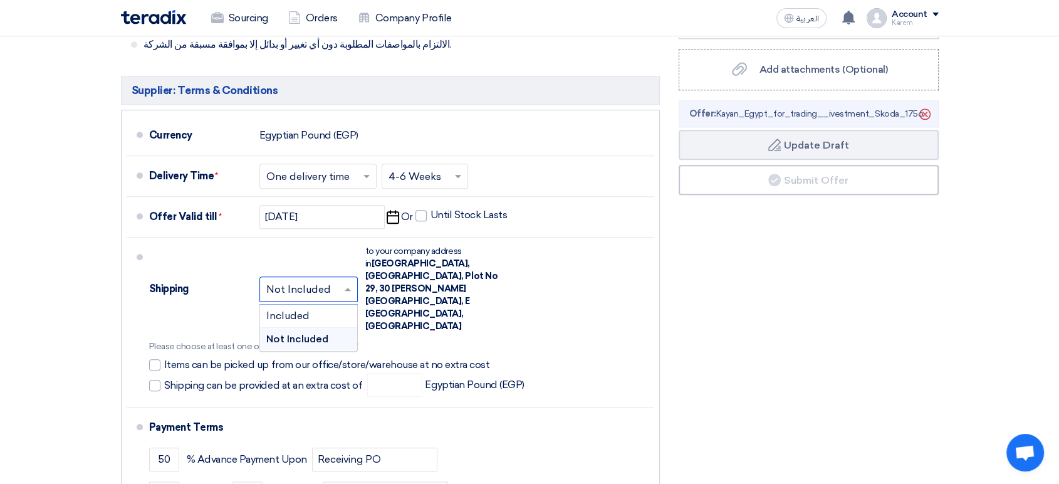
click at [321, 333] on span "Not Included" at bounding box center [297, 339] width 62 height 12
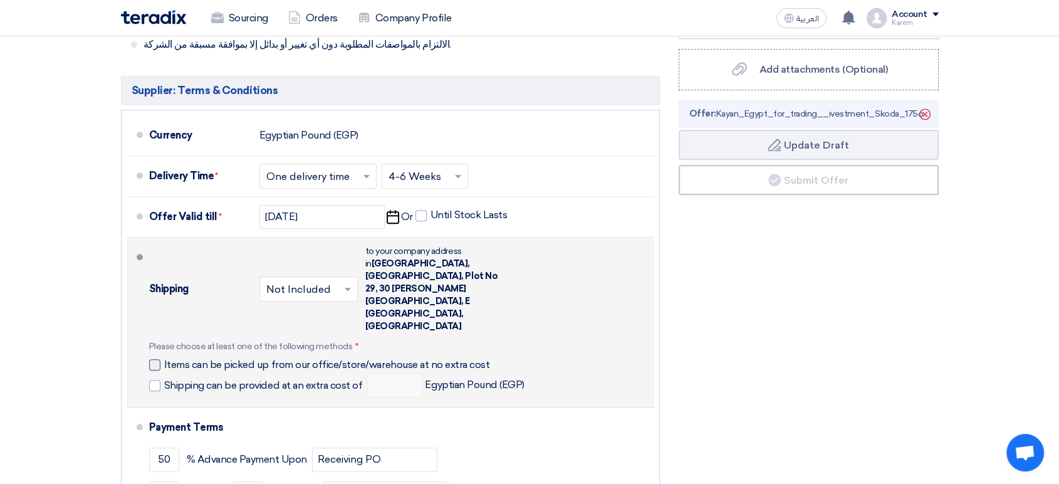
click at [265, 359] on span "Items can be picked up from our office/store/warehouse at no extra cost" at bounding box center [327, 365] width 326 height 13
click at [265, 358] on input "Items can be picked up from our office/store/warehouse at no extra cost" at bounding box center [343, 370] width 358 height 24
checkbox input "true"
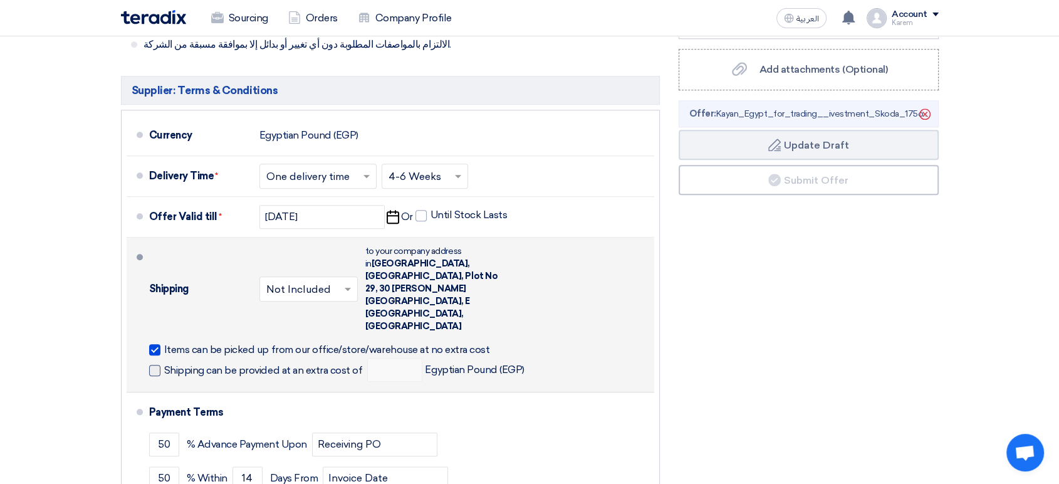
click at [239, 364] on span "Shipping can be provided at an extra cost of" at bounding box center [263, 370] width 199 height 13
click at [239, 364] on input "Shipping can be provided at an extra cost of" at bounding box center [264, 376] width 201 height 24
checkbox input "true"
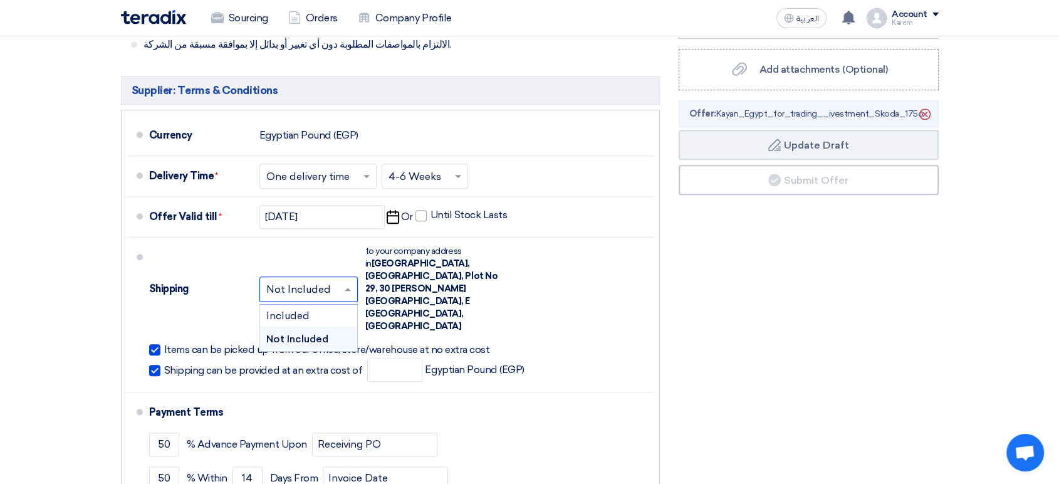
click at [331, 281] on input "text" at bounding box center [309, 290] width 86 height 18
click at [319, 305] on div "Included" at bounding box center [308, 316] width 97 height 23
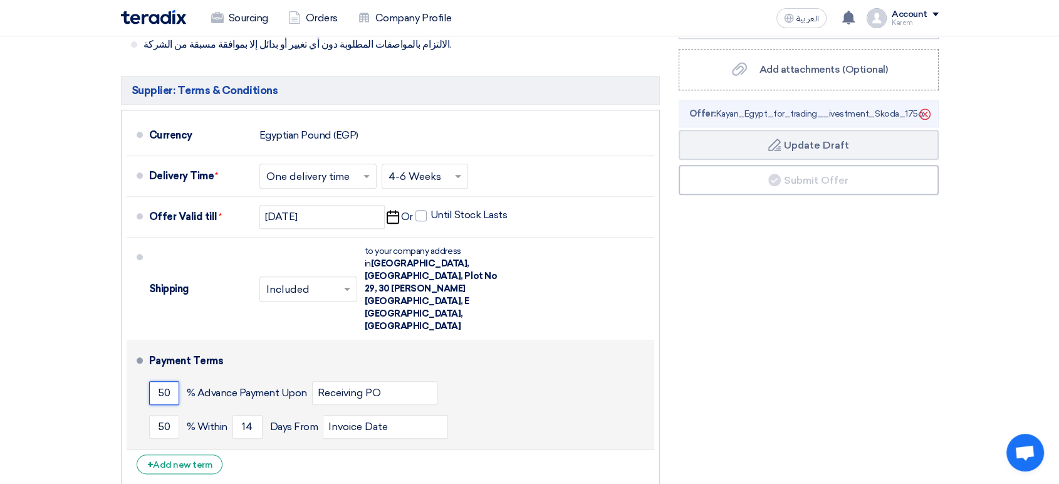
click at [173, 381] on input "50" at bounding box center [164, 393] width 30 height 24
drag, startPoint x: 255, startPoint y: 394, endPoint x: 246, endPoint y: 394, distance: 8.8
click at [246, 415] on input "14" at bounding box center [248, 427] width 30 height 24
click at [507, 376] on div "50 % Advance Payment Upon Receiving PO" at bounding box center [399, 393] width 500 height 34
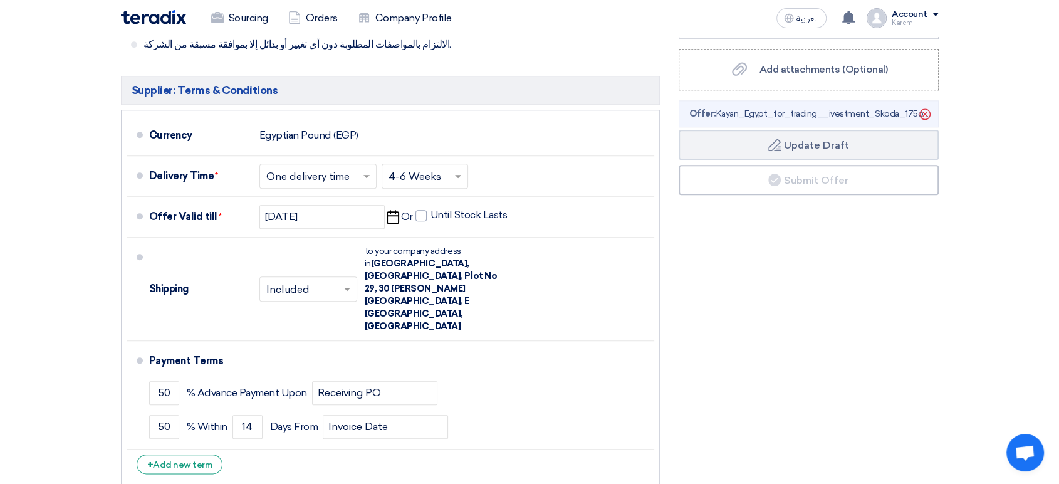
click at [316, 281] on input "text" at bounding box center [308, 290] width 85 height 18
click at [309, 305] on div "Included" at bounding box center [308, 316] width 97 height 23
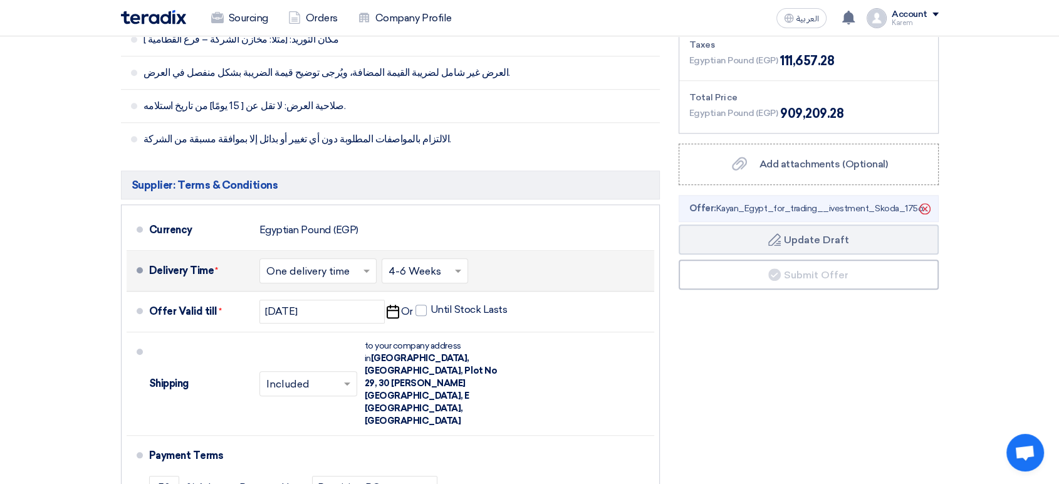
scroll to position [1254, 0]
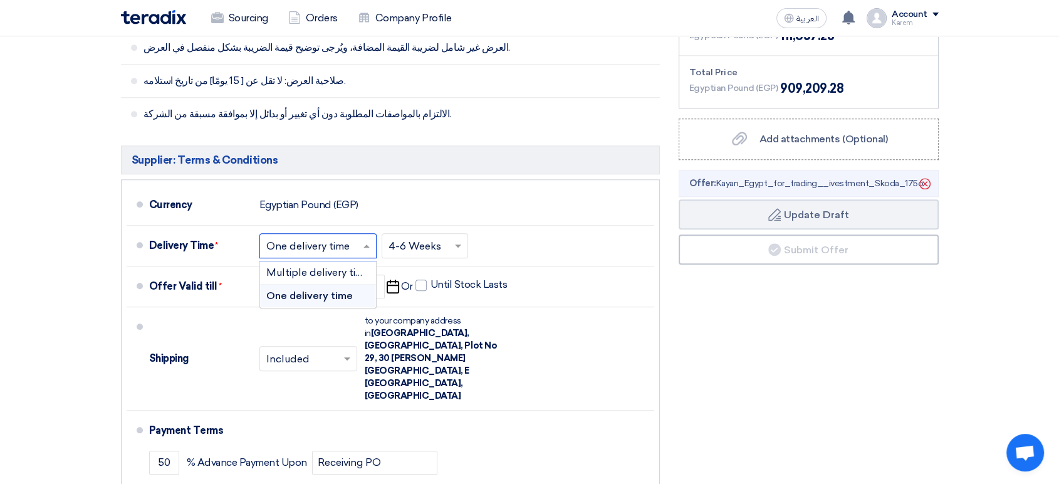
click at [352, 252] on input "text" at bounding box center [318, 247] width 105 height 18
click at [338, 275] on span "Multiple delivery times" at bounding box center [320, 272] width 108 height 12
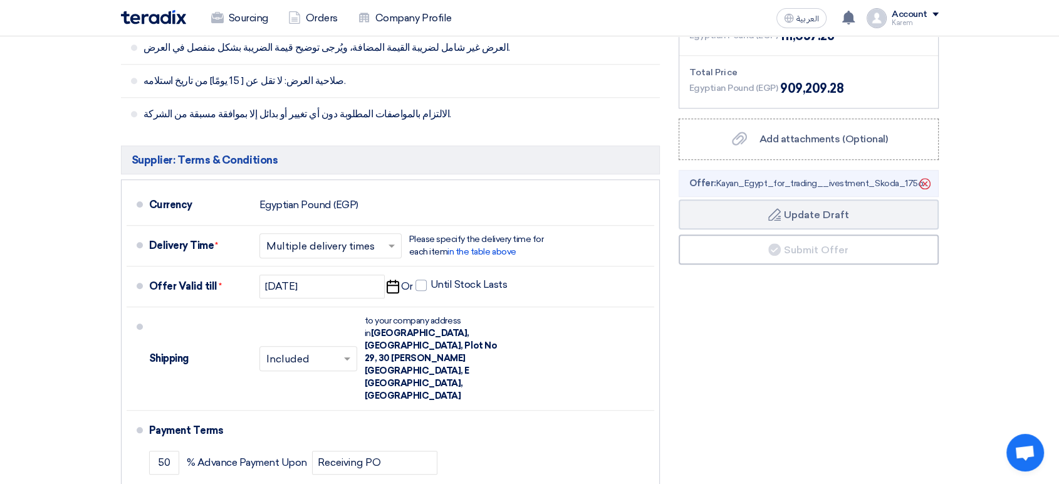
click at [349, 250] on input "text" at bounding box center [331, 247] width 130 height 18
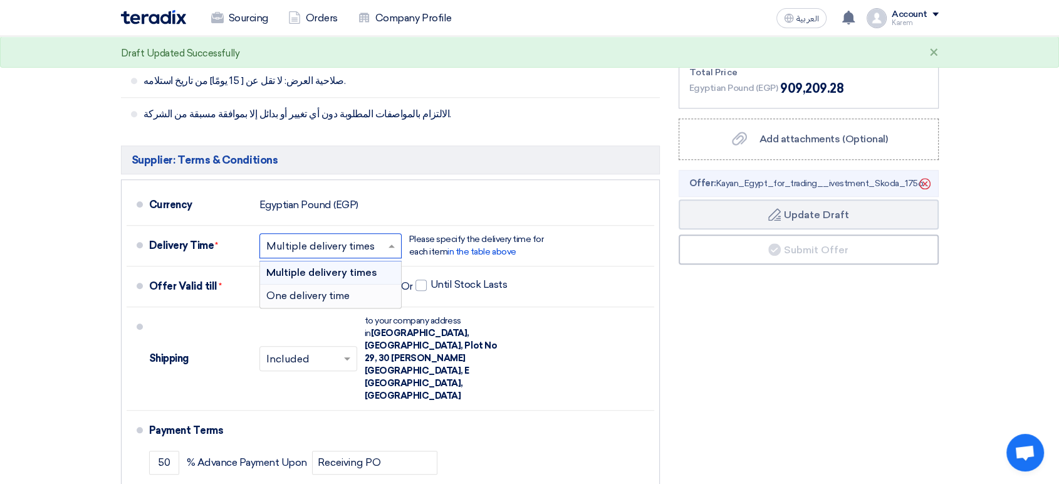
click at [335, 301] on div "One delivery time" at bounding box center [330, 296] width 141 height 23
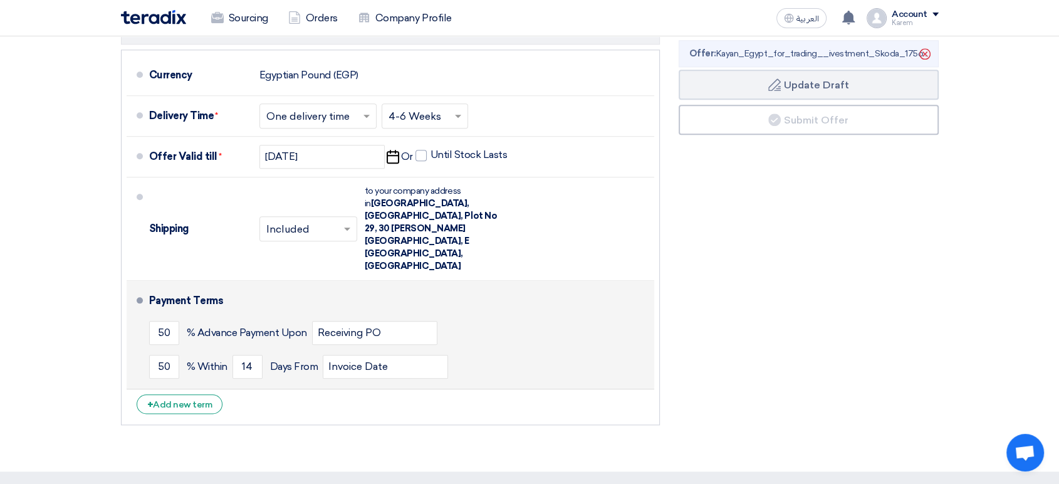
scroll to position [1323, 0]
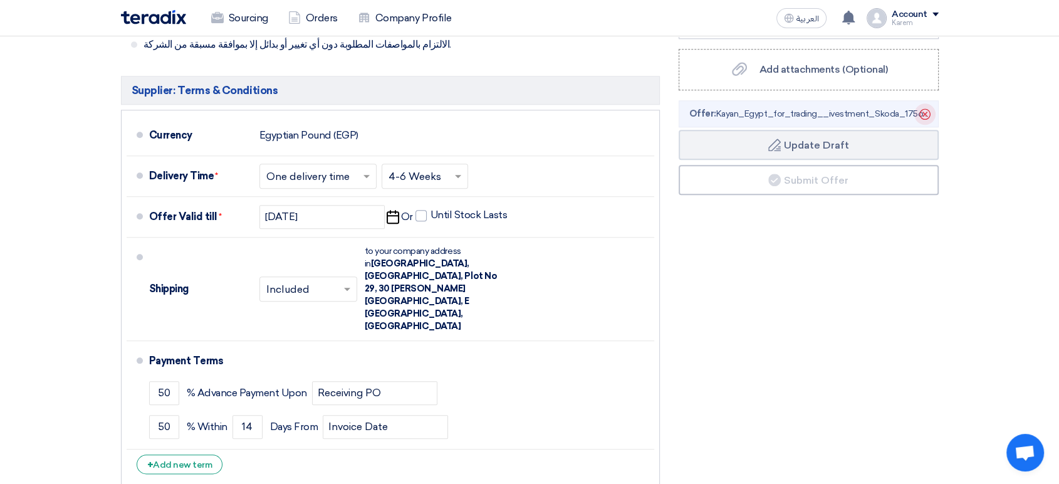
click at [928, 107] on icon "Delete" at bounding box center [925, 113] width 21 height 21
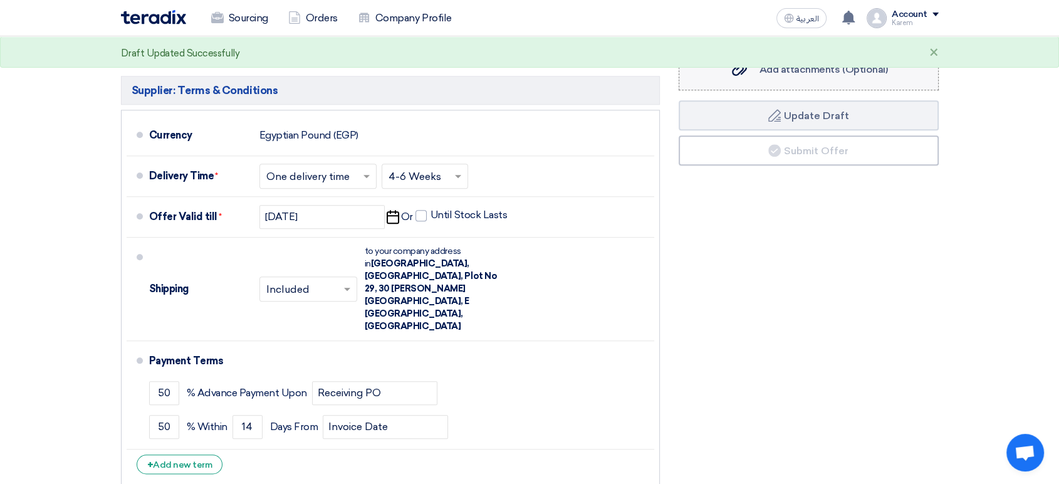
click at [816, 63] on span "Add attachments (Optional)" at bounding box center [824, 69] width 129 height 12
click at [0, 0] on input "Add attachments (Optional) Add attachments (Optional)" at bounding box center [0, 0] width 0 height 0
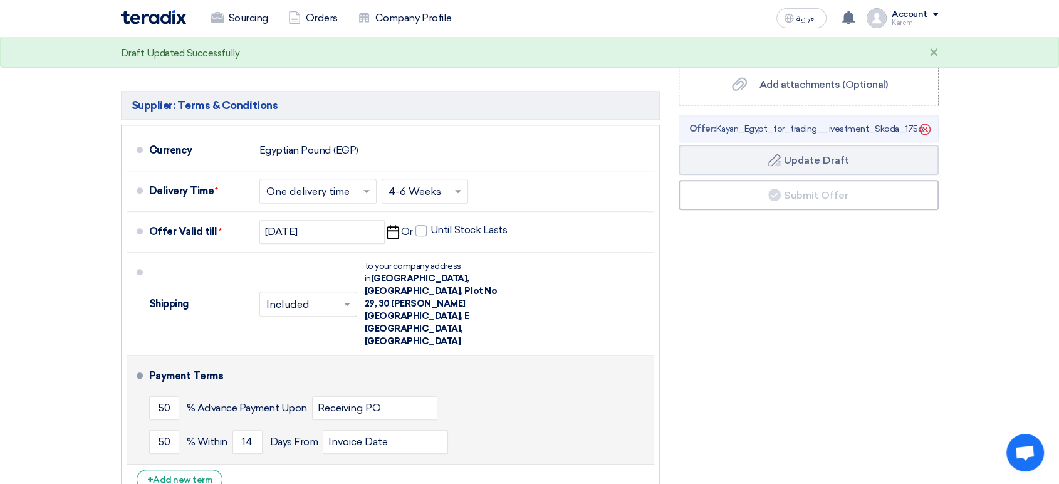
scroll to position [1393, 0]
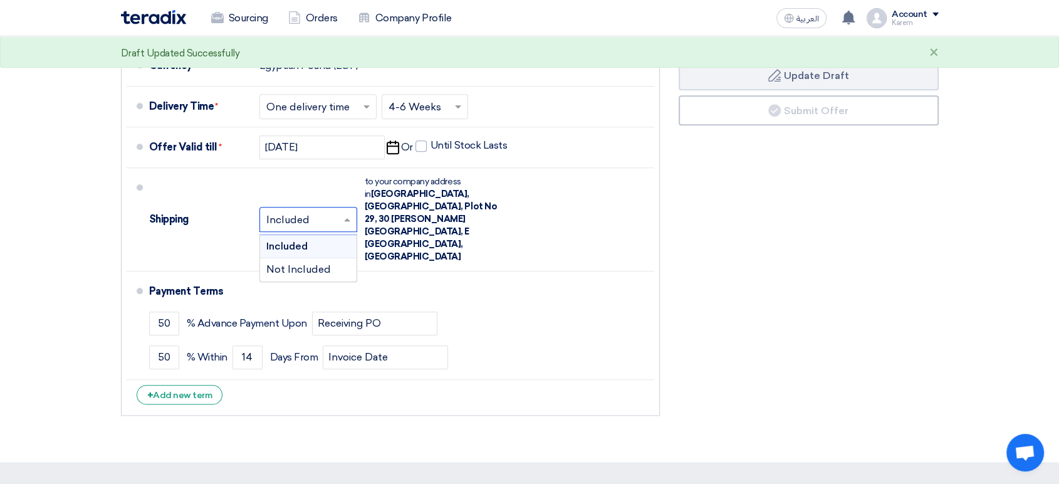
click at [317, 211] on input "text" at bounding box center [308, 220] width 85 height 18
click at [300, 263] on span "Not Included" at bounding box center [298, 269] width 65 height 12
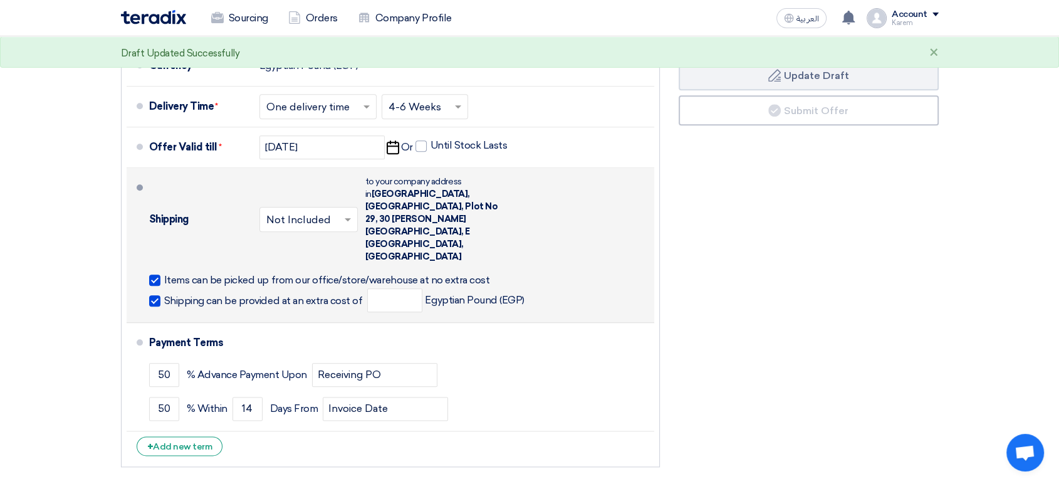
click at [210, 274] on span "Items can be picked up from our office/store/warehouse at no extra cost" at bounding box center [327, 280] width 326 height 13
click at [210, 273] on input "Items can be picked up from our office/store/warehouse at no extra cost" at bounding box center [343, 285] width 358 height 24
checkbox input "false"
click at [211, 295] on span "Shipping can be provided at an extra cost of" at bounding box center [263, 301] width 199 height 13
click at [211, 294] on input "Shipping can be provided at an extra cost of" at bounding box center [264, 306] width 201 height 24
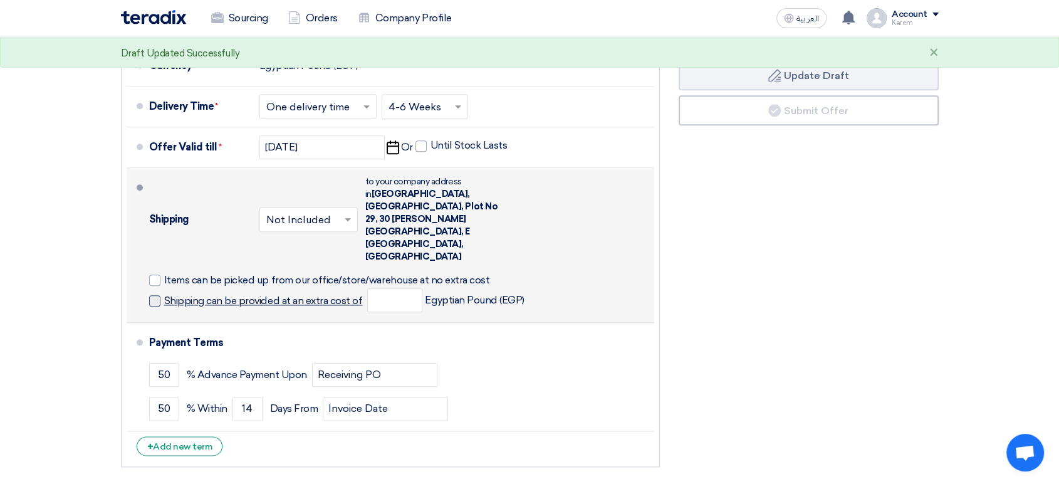
checkbox input "false"
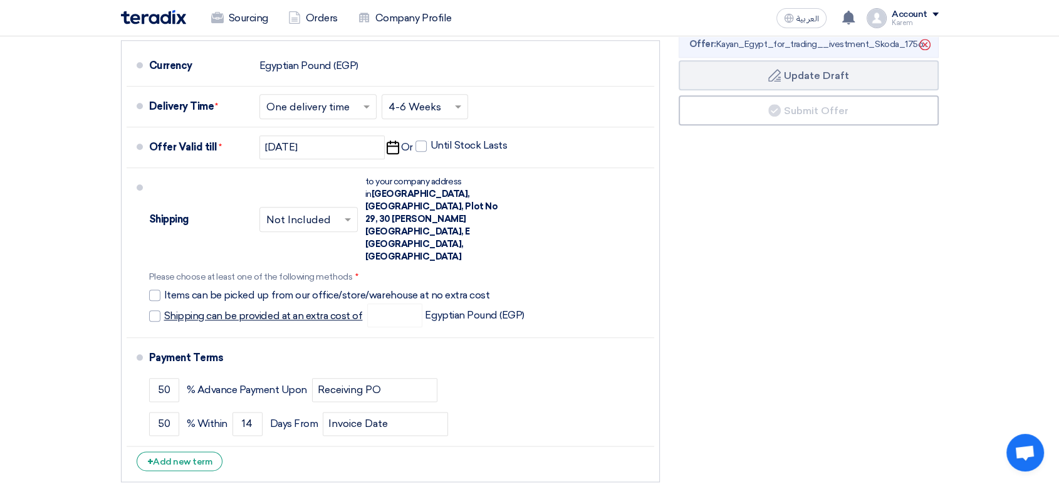
scroll to position [1323, 0]
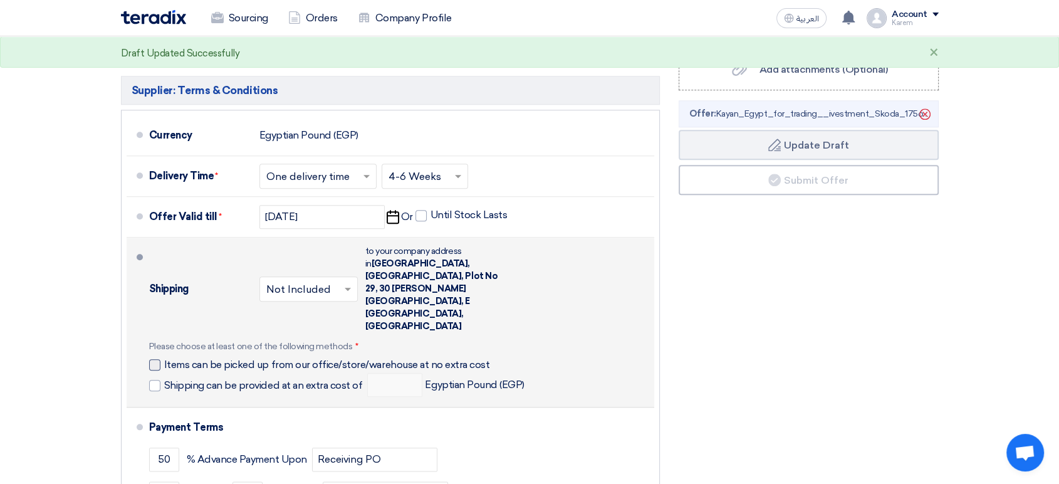
click at [172, 359] on span "Items can be picked up from our office/store/warehouse at no extra cost" at bounding box center [327, 365] width 326 height 13
click at [172, 358] on input "Items can be picked up from our office/store/warehouse at no extra cost" at bounding box center [343, 370] width 358 height 24
checkbox input "true"
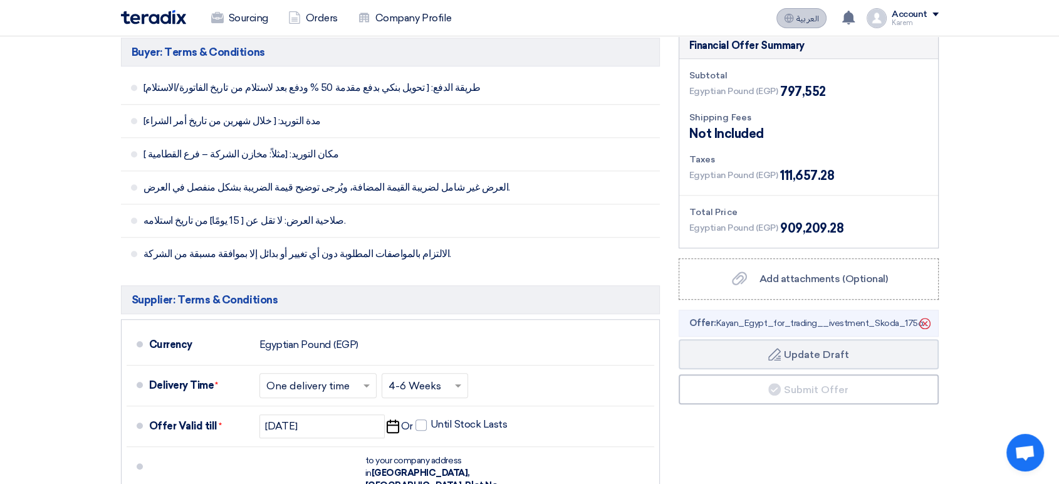
click at [822, 21] on button "العربية ع" at bounding box center [802, 18] width 50 height 20
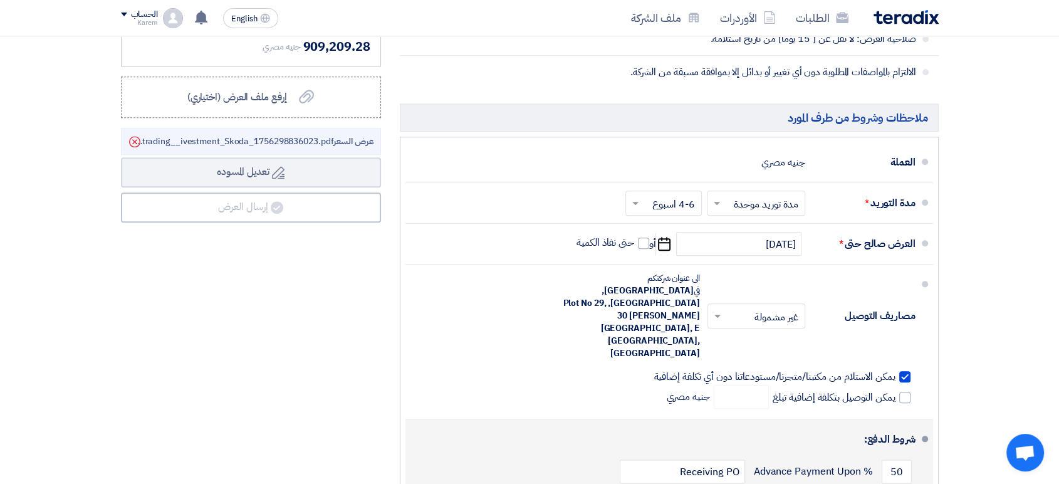
scroll to position [1424, 0]
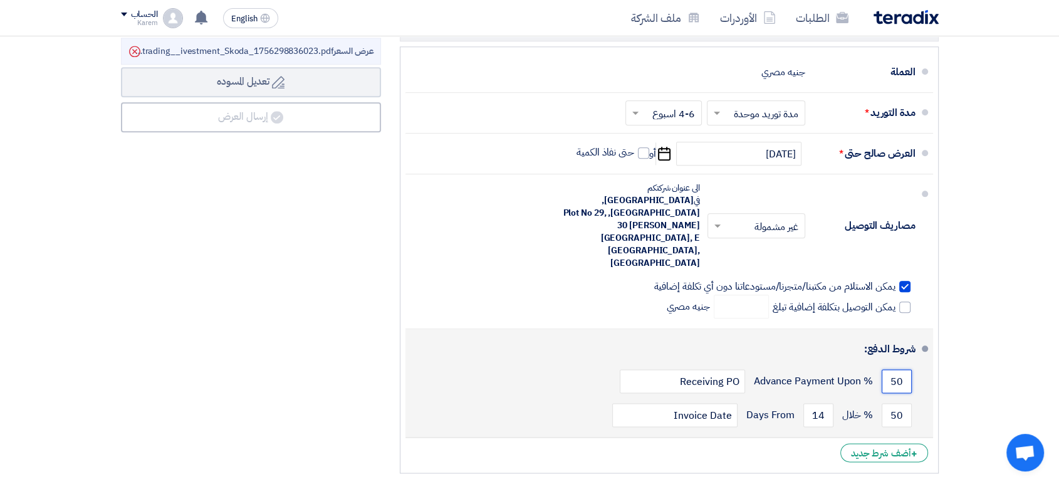
drag, startPoint x: 890, startPoint y: 327, endPoint x: 906, endPoint y: 327, distance: 16.3
click at [906, 369] on input "50" at bounding box center [897, 381] width 30 height 24
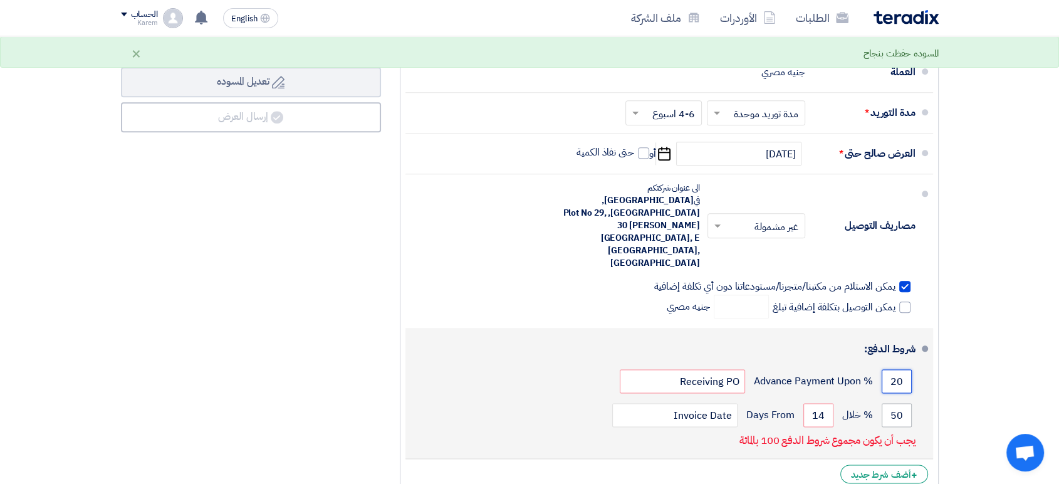
type input "20"
drag, startPoint x: 883, startPoint y: 364, endPoint x: 910, endPoint y: 364, distance: 26.3
click at [910, 403] on input "50" at bounding box center [897, 415] width 30 height 24
type input "70"
drag, startPoint x: 884, startPoint y: 324, endPoint x: 910, endPoint y: 329, distance: 26.8
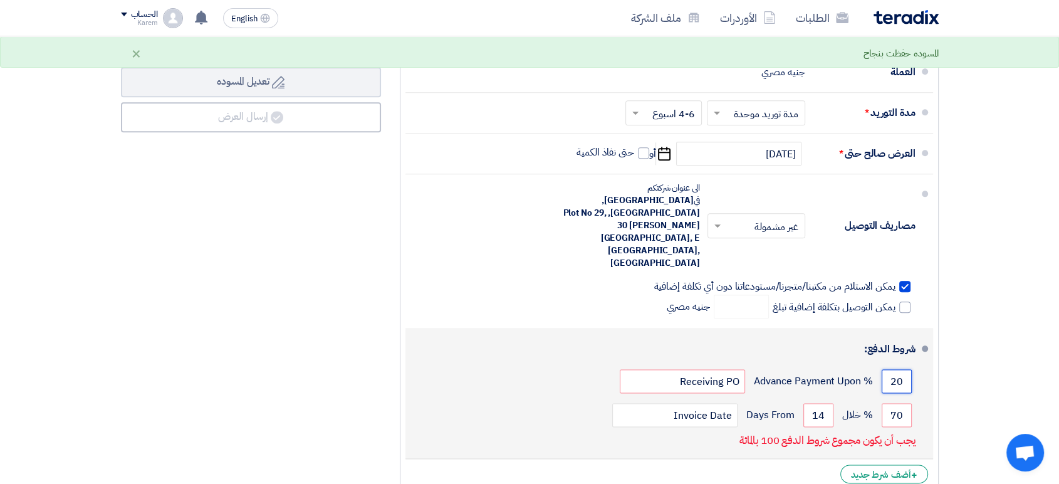
click at [910, 369] on input "20" at bounding box center [897, 381] width 30 height 24
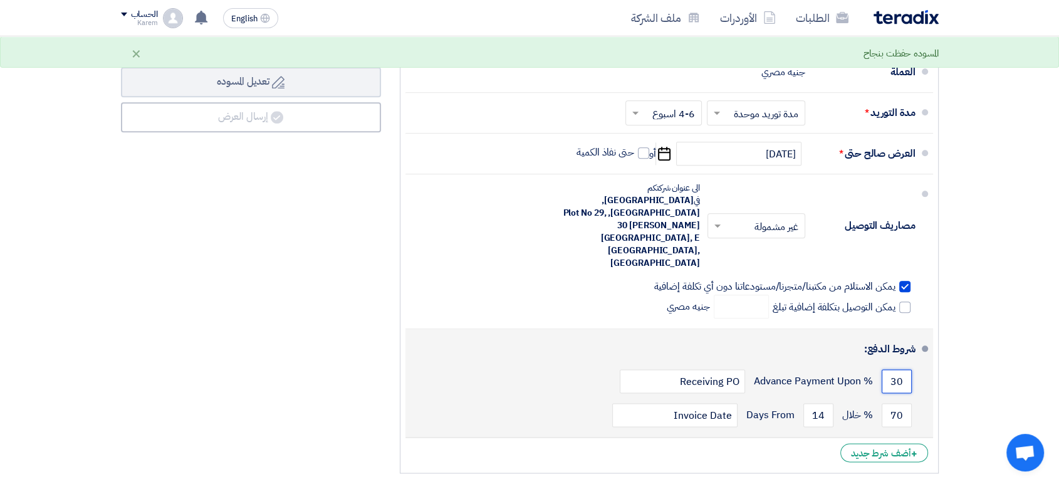
type input "30"
click at [503, 364] on div "30 % Advance Payment Upon Receiving PO" at bounding box center [666, 381] width 500 height 34
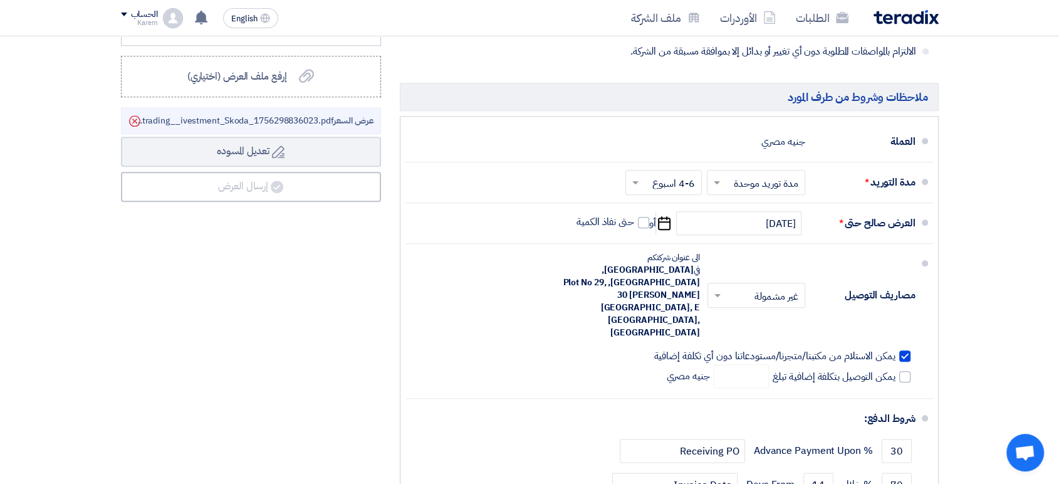
scroll to position [1285, 0]
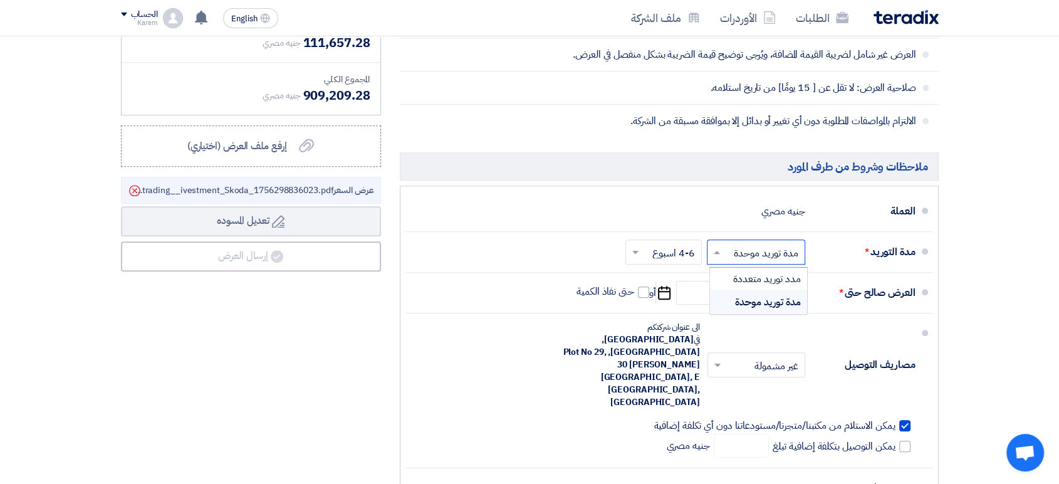
click at [792, 254] on input "text" at bounding box center [754, 253] width 92 height 18
click at [782, 302] on span "مدة توريد موحدة" at bounding box center [768, 302] width 66 height 15
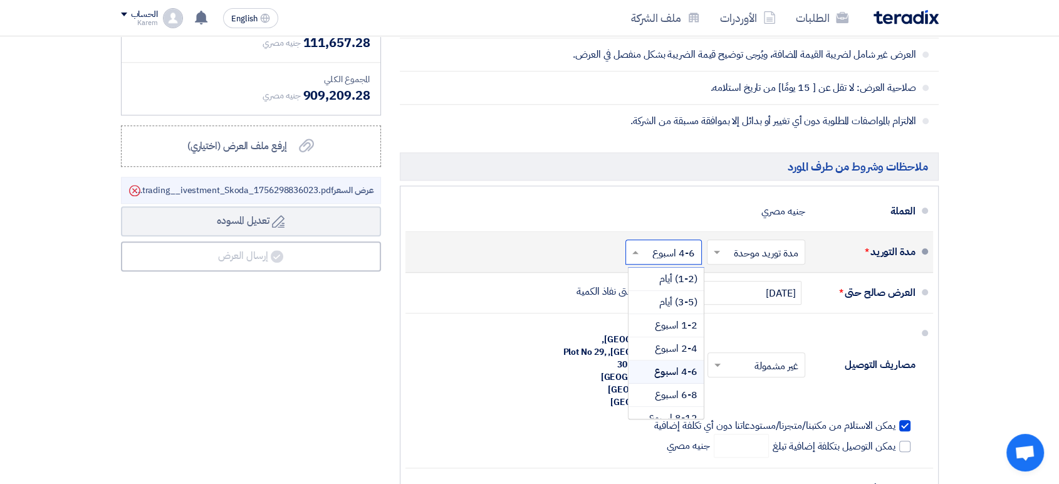
click at [655, 246] on input "text" at bounding box center [661, 253] width 70 height 18
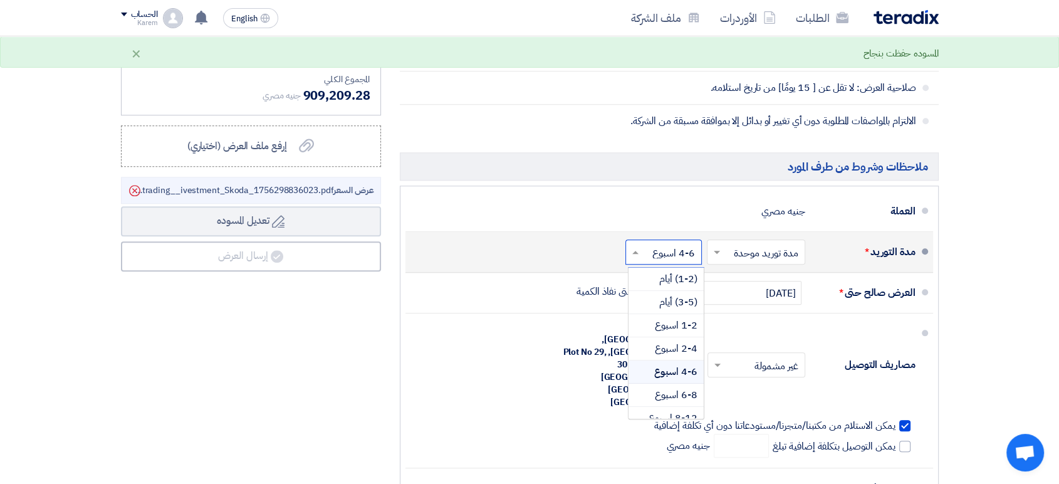
click at [670, 374] on span "4-6 اسبوع" at bounding box center [675, 371] width 43 height 15
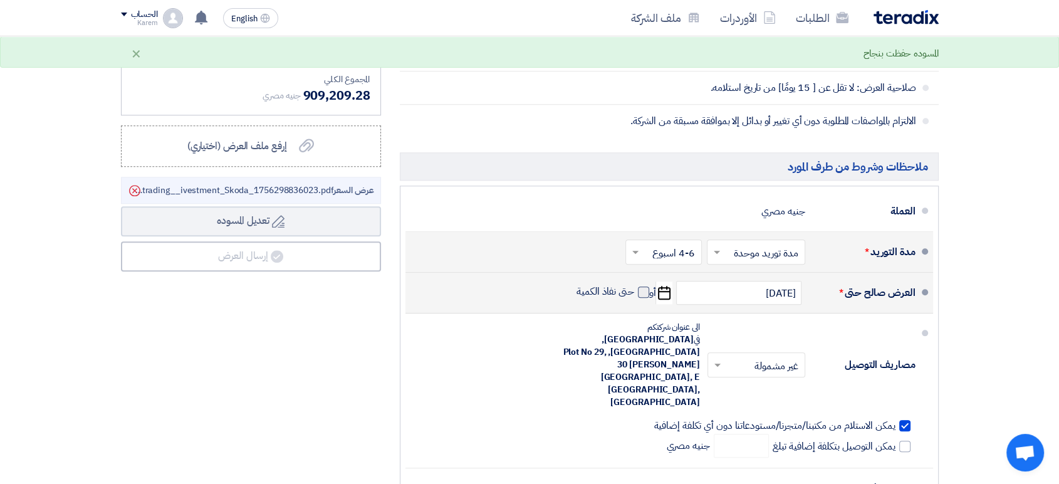
click at [644, 292] on span at bounding box center [643, 291] width 11 height 11
click at [634, 292] on input "حتى نفاذ الكمية" at bounding box center [604, 297] width 60 height 24
checkbox input "true"
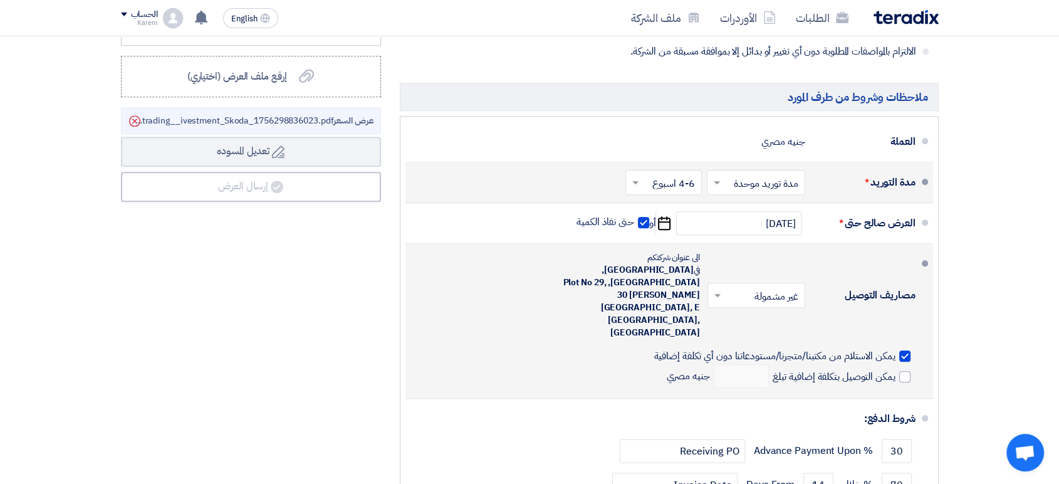
scroll to position [1495, 0]
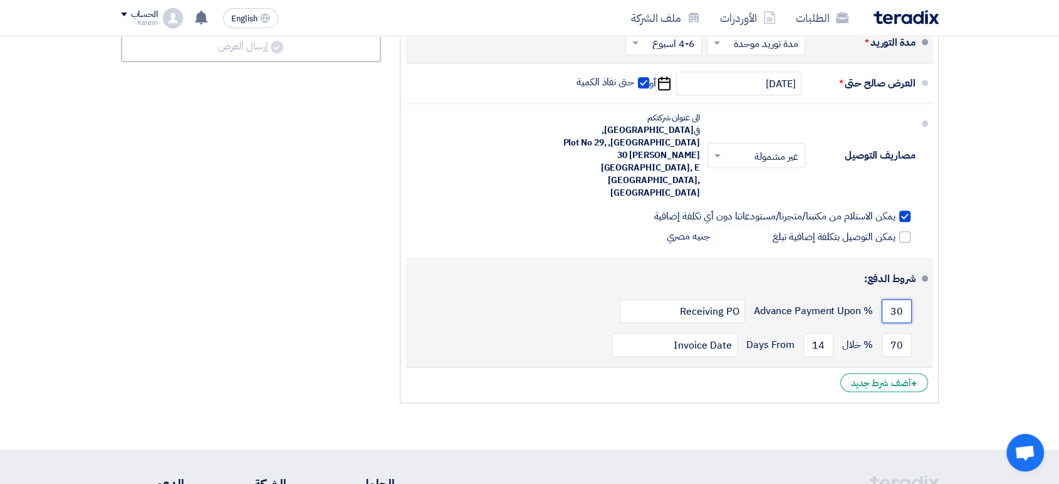
drag, startPoint x: 890, startPoint y: 260, endPoint x: 922, endPoint y: 261, distance: 32.0
click at [922, 261] on li "شروط الدفع: 30 % Advance Payment Upon Receiving PO 70 % خلال 14 Invoice Date" at bounding box center [670, 313] width 528 height 108
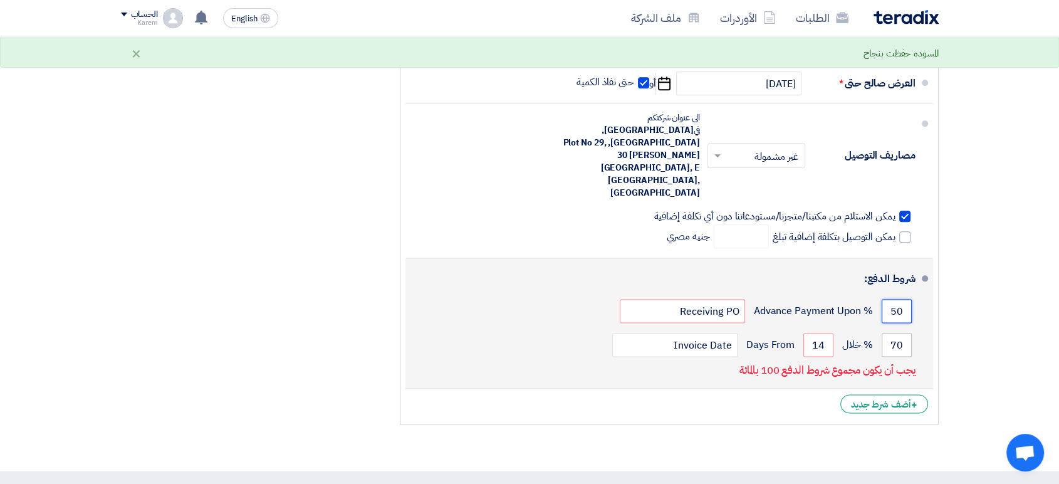
type input "50"
drag, startPoint x: 888, startPoint y: 290, endPoint x: 909, endPoint y: 294, distance: 21.8
click at [909, 333] on input "70" at bounding box center [897, 345] width 30 height 24
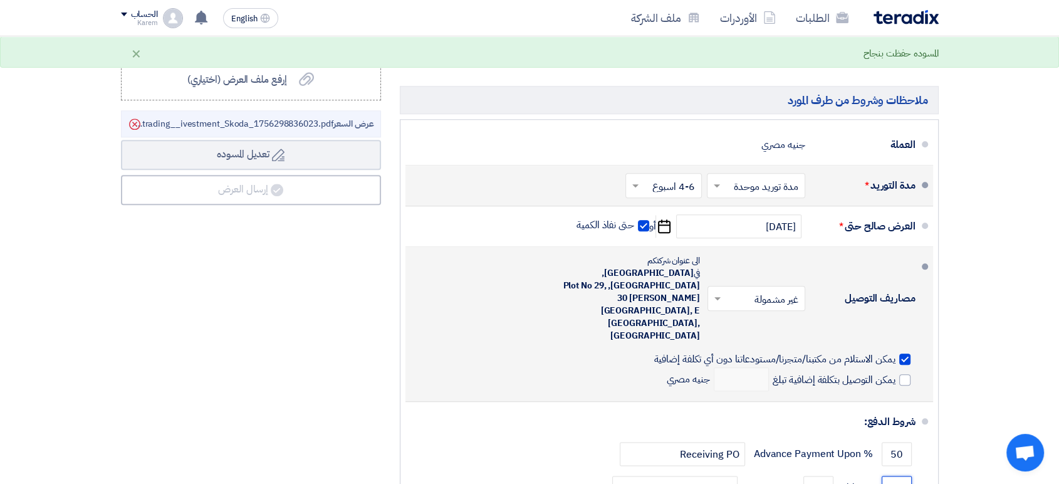
scroll to position [1424, 0]
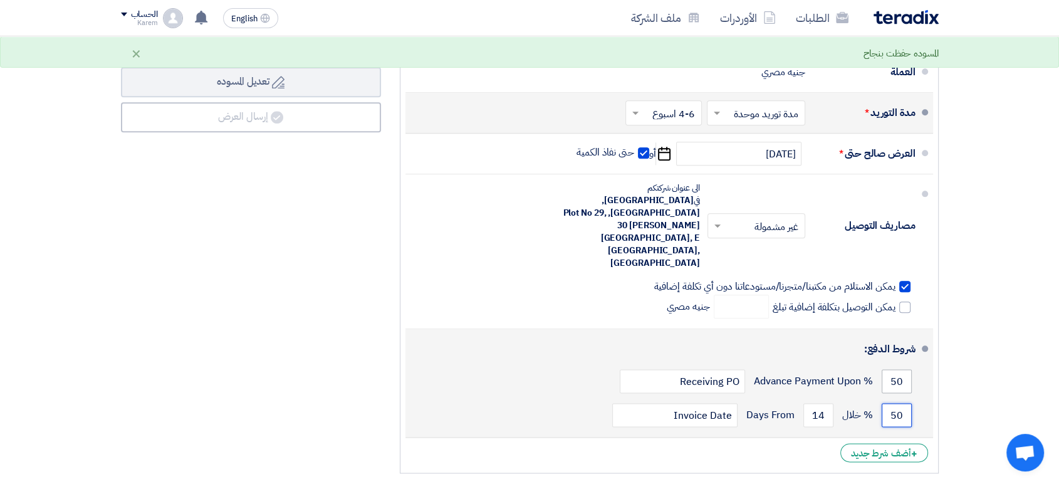
type input "50"
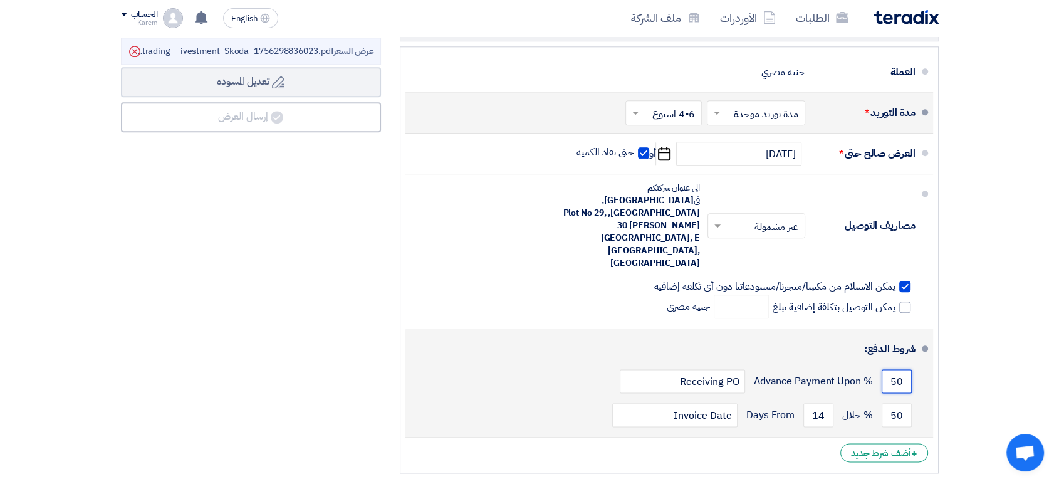
click at [898, 369] on input "50" at bounding box center [897, 381] width 30 height 24
drag, startPoint x: 890, startPoint y: 328, endPoint x: 910, endPoint y: 330, distance: 20.1
click at [910, 369] on input "50" at bounding box center [897, 381] width 30 height 24
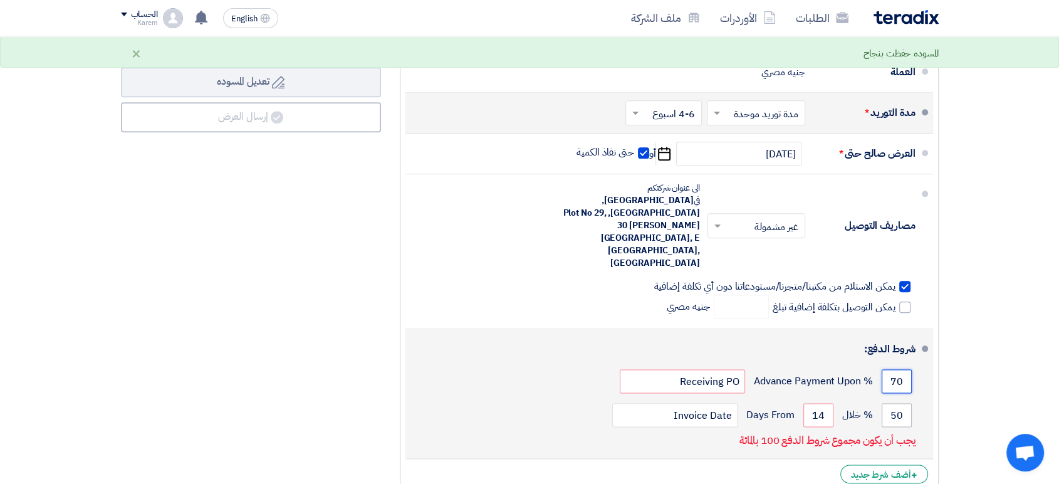
type input "70"
drag, startPoint x: 889, startPoint y: 360, endPoint x: 915, endPoint y: 365, distance: 26.8
click at [915, 398] on div "50 % خلال 14 Days From Invoice Date" at bounding box center [666, 415] width 500 height 34
click at [730, 369] on input "Receiving PO" at bounding box center [682, 381] width 125 height 24
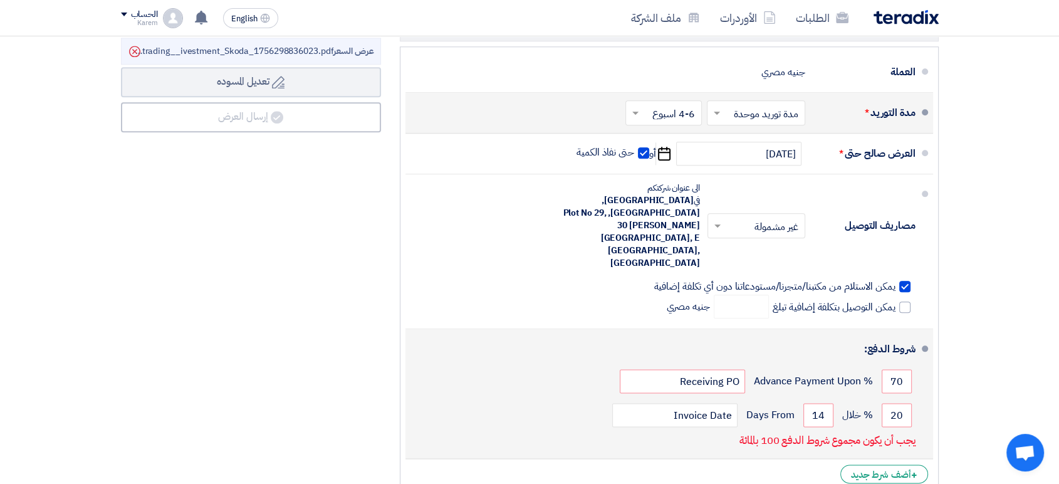
click at [758, 334] on div "شروط الدفع:" at bounding box center [671, 349] width 490 height 30
drag, startPoint x: 890, startPoint y: 362, endPoint x: 915, endPoint y: 362, distance: 25.1
click at [915, 398] on div "20 % خلال 14 Days From Invoice Date" at bounding box center [666, 415] width 500 height 34
type input "100"
click at [927, 329] on li "شروط الدفع: 70 % Advance Payment Upon Receiving PO 100 % خلال 14 Invoice Date" at bounding box center [670, 394] width 528 height 130
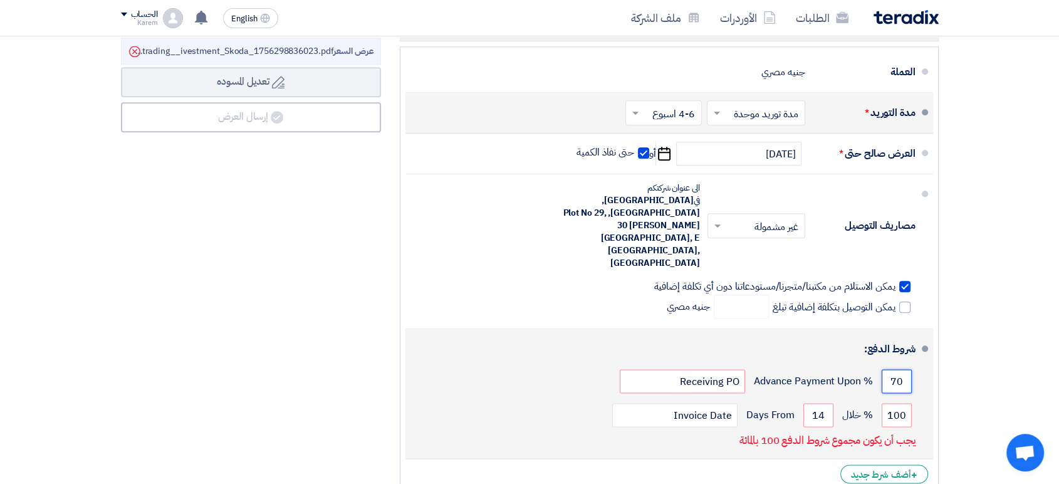
drag, startPoint x: 885, startPoint y: 327, endPoint x: 925, endPoint y: 333, distance: 39.9
click at [925, 333] on li "شروط الدفع: 70 % Advance Payment Upon Receiving PO 100 % خلال 14 Invoice Date" at bounding box center [670, 394] width 528 height 130
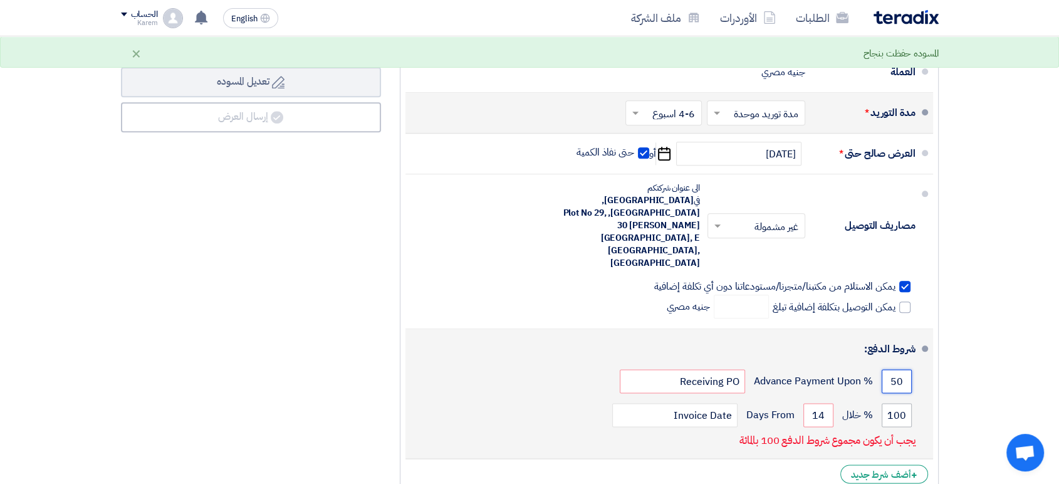
type input "50"
click at [886, 403] on input "100" at bounding box center [897, 415] width 30 height 24
drag, startPoint x: 886, startPoint y: 358, endPoint x: 908, endPoint y: 360, distance: 22.0
click at [908, 403] on input "100" at bounding box center [897, 415] width 30 height 24
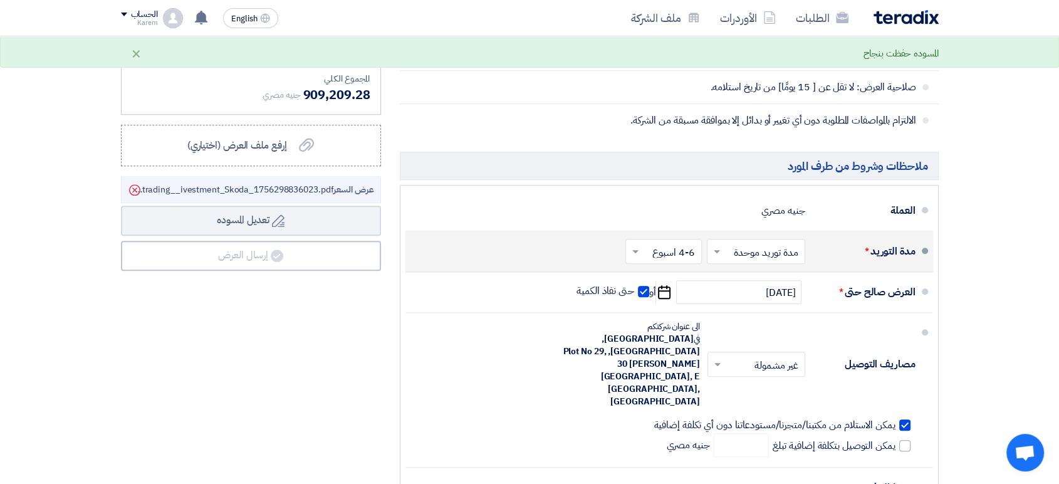
scroll to position [1285, 0]
type input "50"
click at [754, 255] on input "text" at bounding box center [754, 253] width 92 height 18
click at [762, 307] on span "مدة توريد موحدة" at bounding box center [768, 302] width 66 height 15
click at [675, 253] on input "text" at bounding box center [661, 253] width 70 height 18
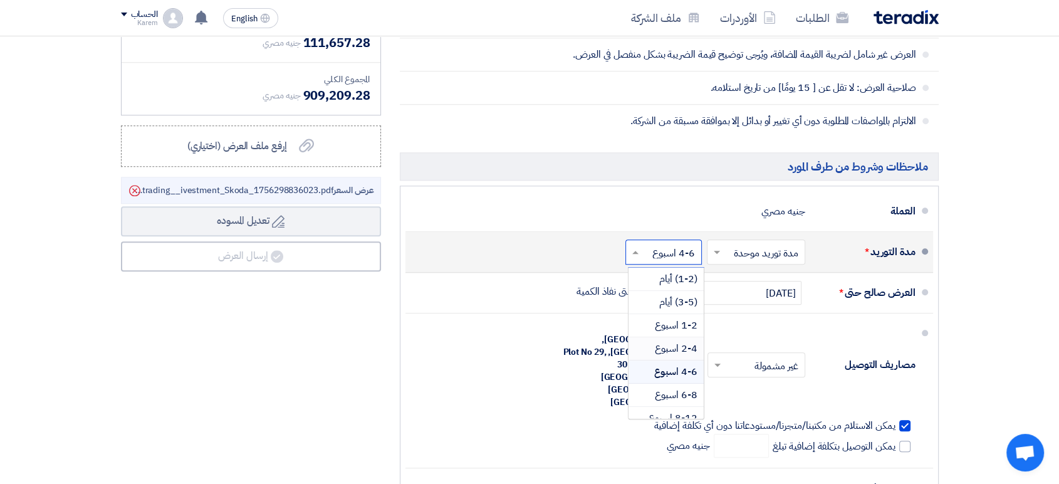
click at [677, 347] on span "2-4 اسبوع" at bounding box center [676, 348] width 43 height 15
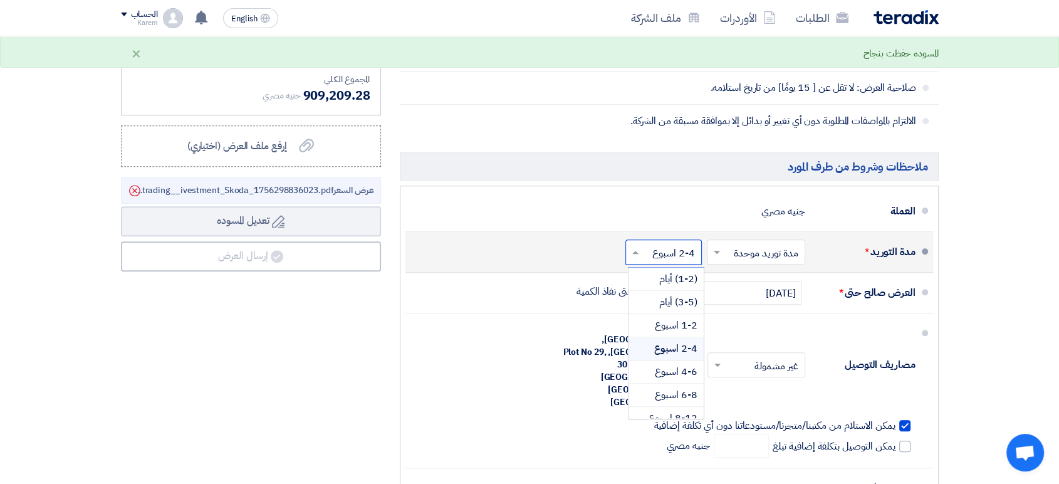
click at [671, 255] on input "text" at bounding box center [661, 253] width 70 height 18
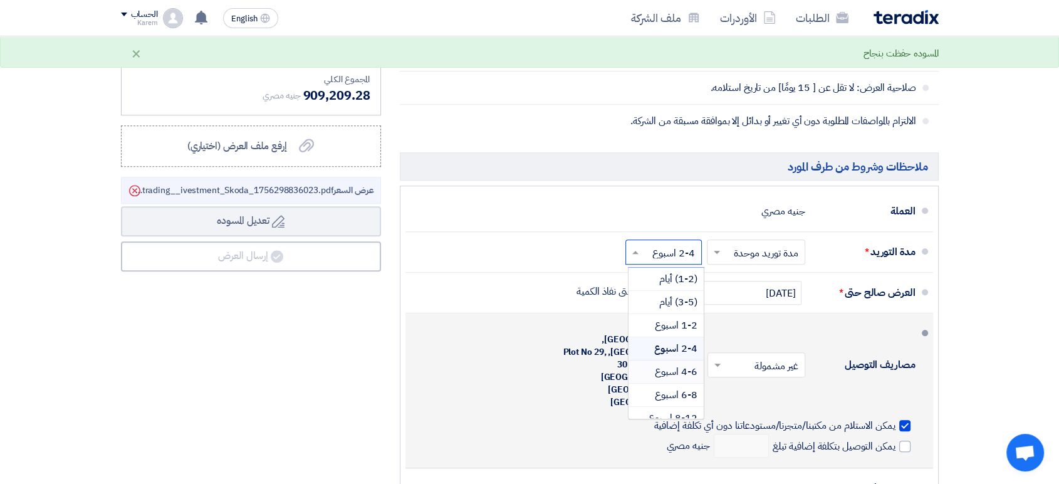
click at [685, 374] on div "4-6 اسبوع" at bounding box center [666, 371] width 75 height 23
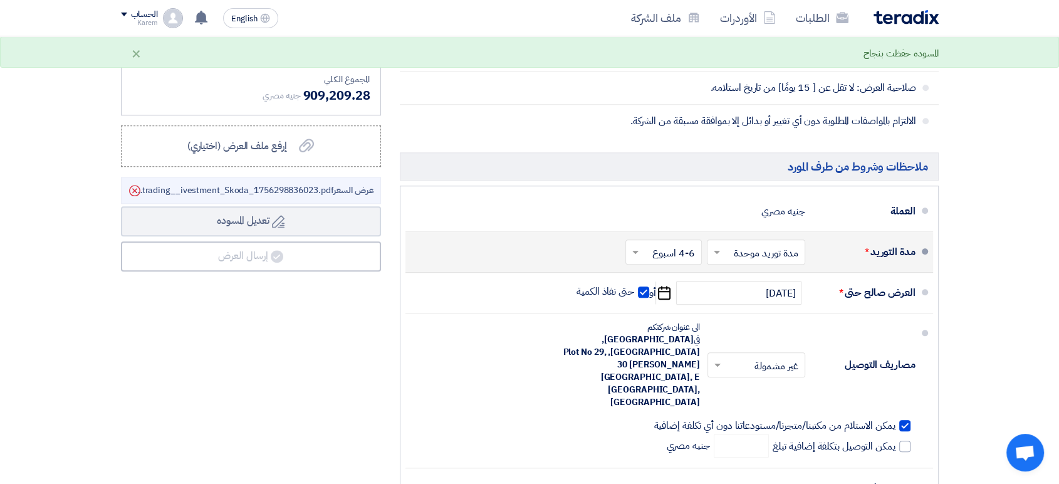
click at [666, 255] on input "text" at bounding box center [661, 253] width 70 height 18
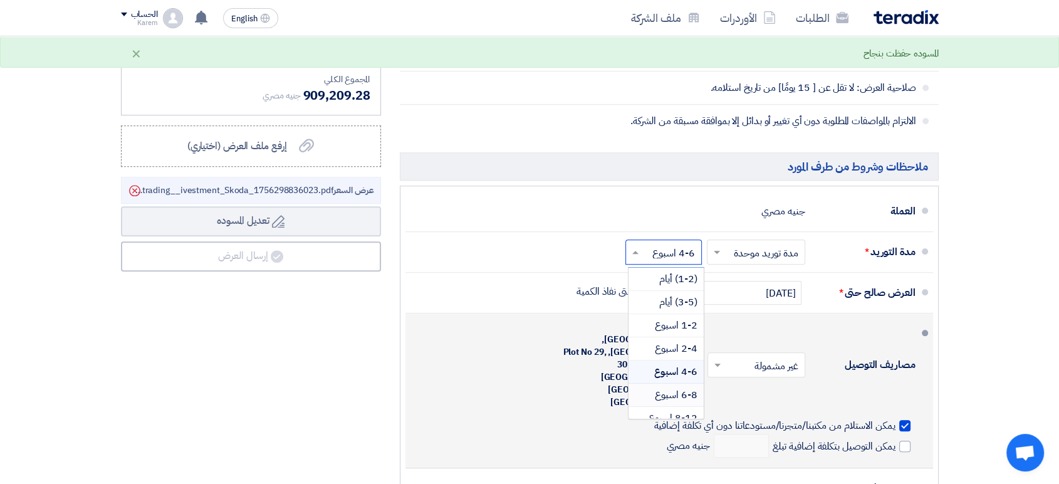
click at [691, 391] on span "6-8 اسبوع" at bounding box center [676, 394] width 43 height 15
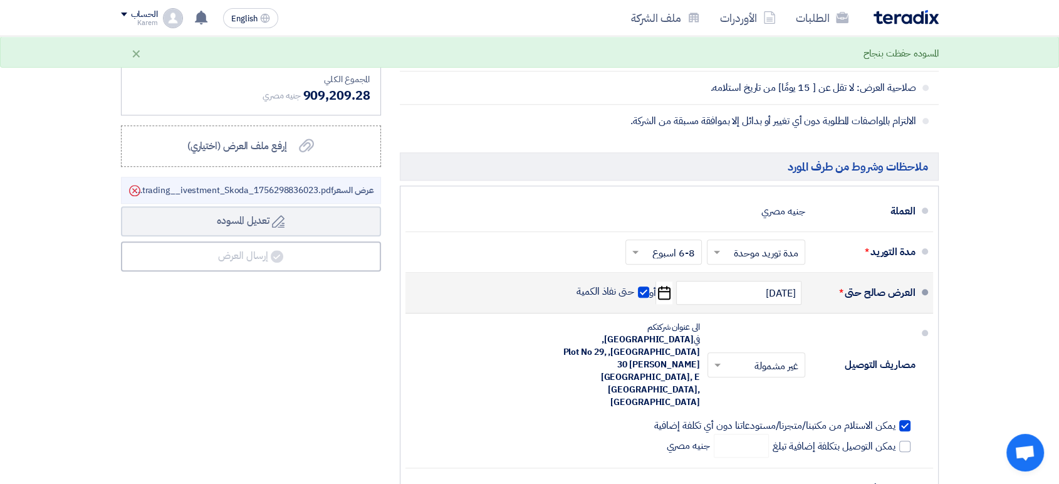
click at [644, 290] on span at bounding box center [643, 291] width 11 height 11
click at [634, 290] on input "حتى نفاذ الكمية" at bounding box center [604, 297] width 60 height 24
checkbox input "false"
click at [666, 289] on use "button" at bounding box center [664, 293] width 13 height 14
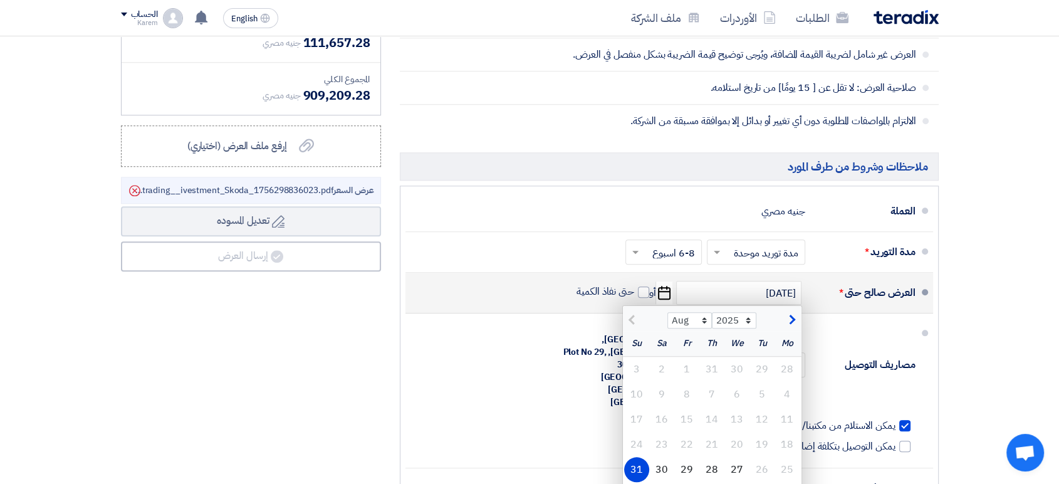
click at [635, 466] on div "31" at bounding box center [636, 469] width 25 height 25
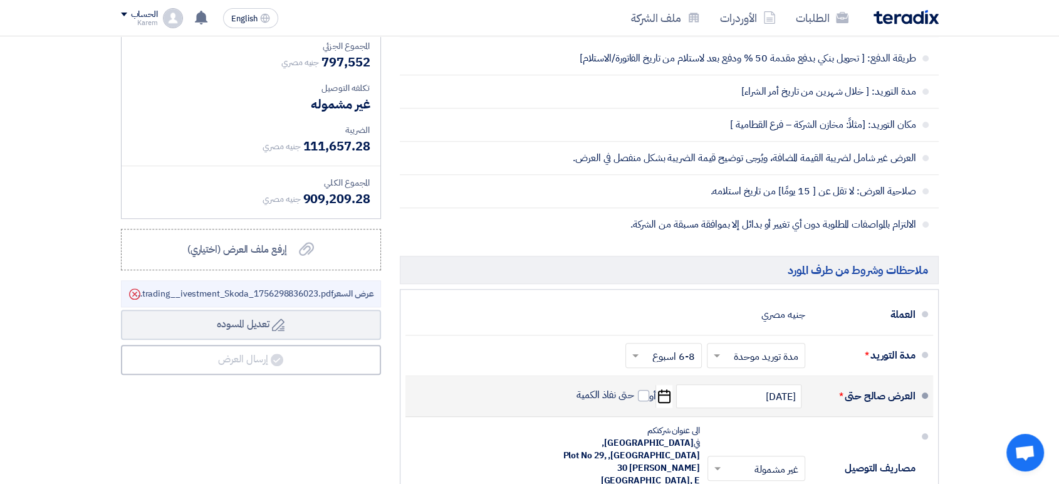
scroll to position [1184, 0]
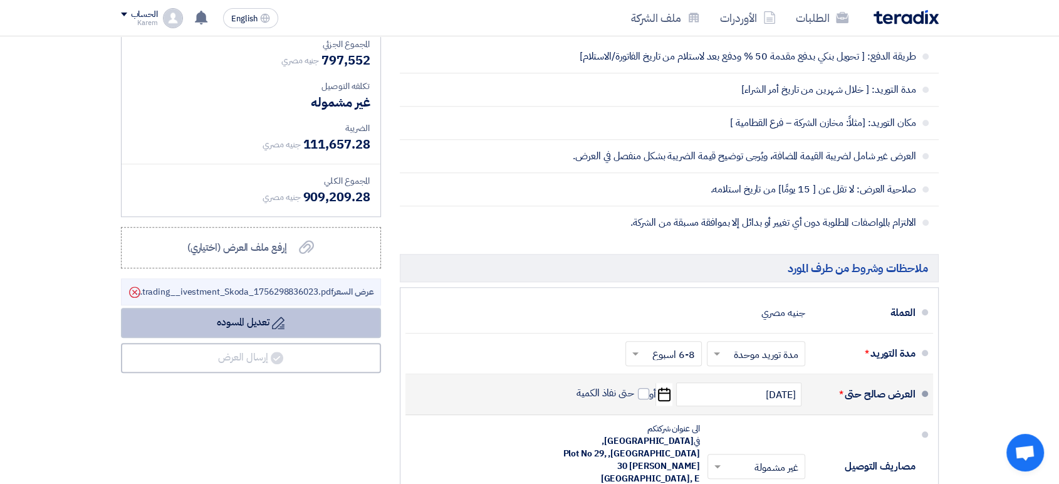
click at [243, 322] on button "Draft تعديل المسوده" at bounding box center [251, 323] width 260 height 30
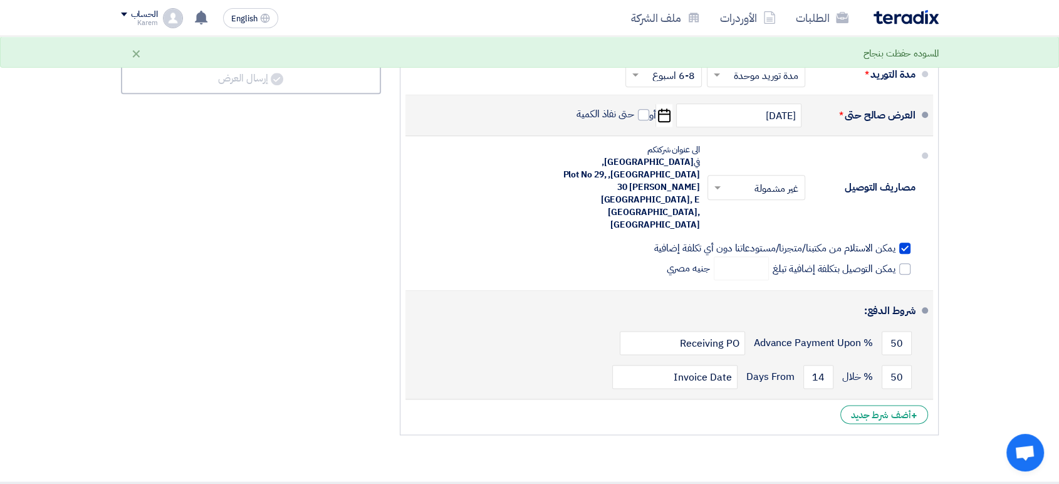
scroll to position [1393, 0]
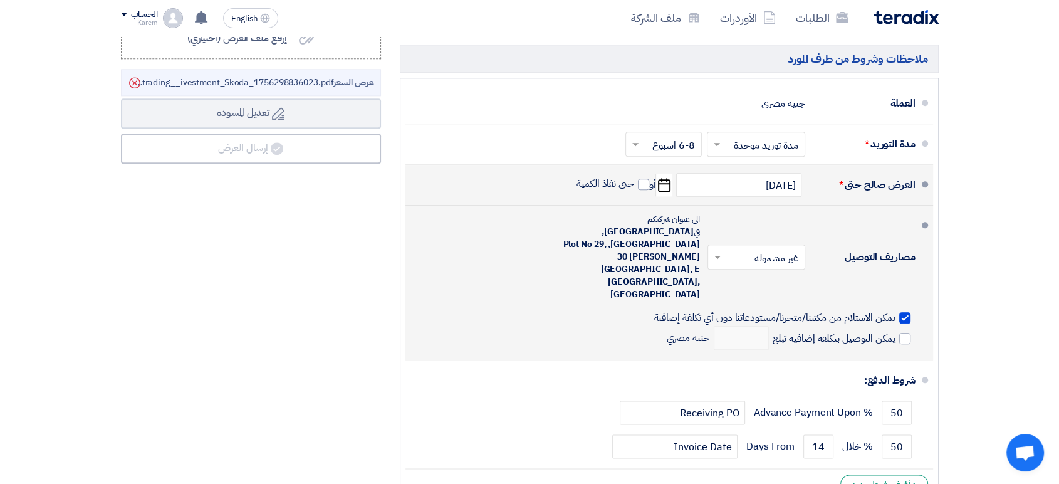
click at [839, 312] on span "يمكن الاستلام من مكتبنا/متجرنا/مستودعاتنا دون أي تكلفة إضافية" at bounding box center [774, 318] width 241 height 13
click at [839, 311] on input "يمكن الاستلام من مكتبنا/متجرنا/مستودعاتنا دون أي تكلفة إضافية" at bounding box center [773, 323] width 244 height 24
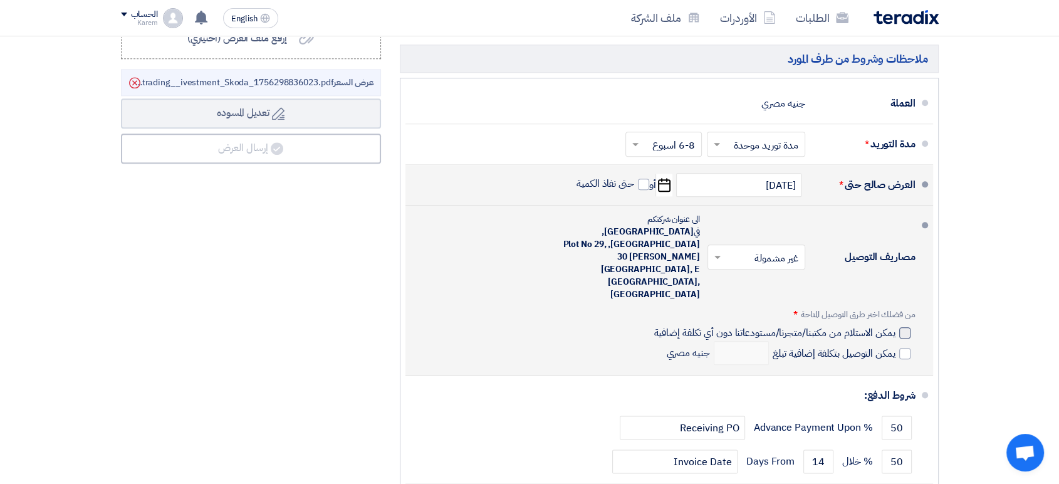
click at [895, 327] on span "يمكن الاستلام من مكتبنا/متجرنا/مستودعاتنا دون أي تكلفة إضافية" at bounding box center [774, 333] width 241 height 13
click at [895, 326] on input "يمكن الاستلام من مكتبنا/متجرنا/مستودعاتنا دون أي تكلفة إضافية" at bounding box center [773, 338] width 244 height 24
checkbox input "true"
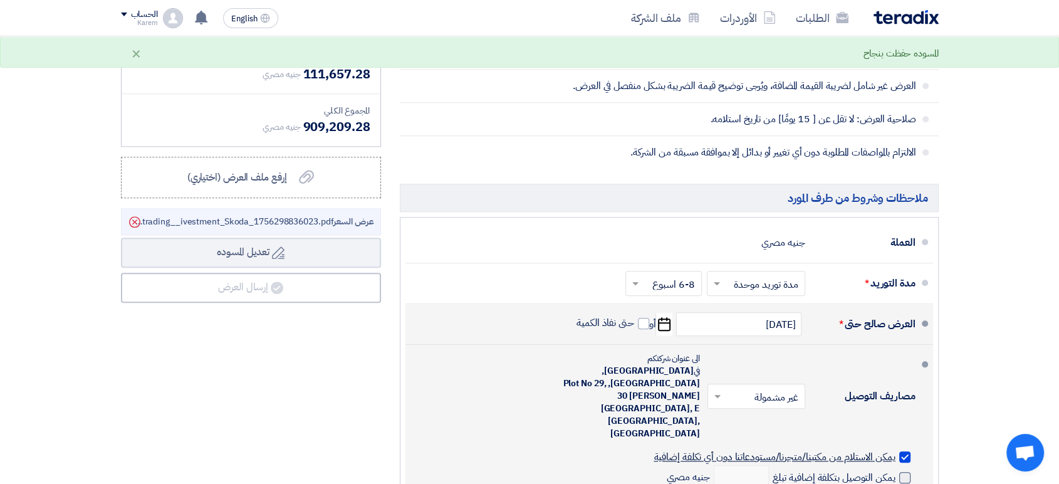
scroll to position [1254, 0]
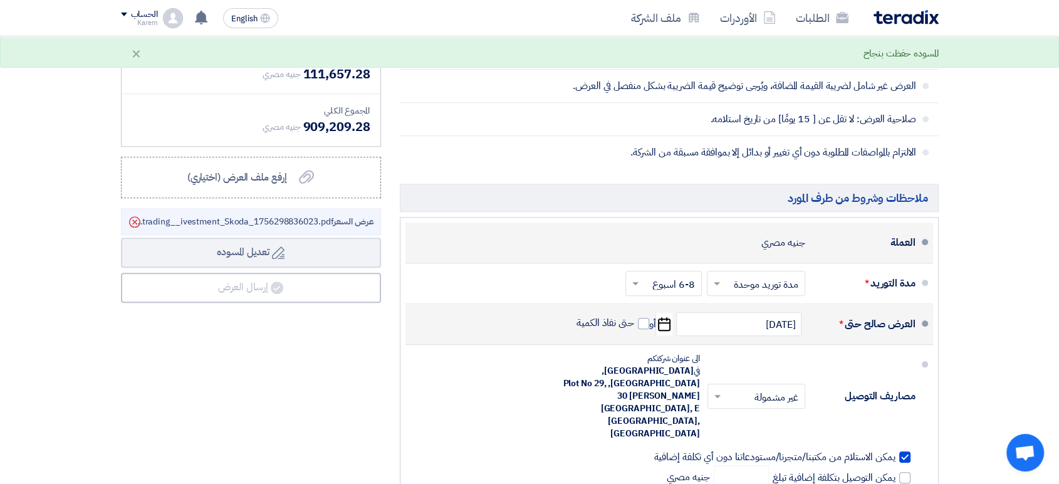
click at [802, 250] on div "جنيه مصري" at bounding box center [783, 243] width 43 height 24
click at [901, 242] on div "العملة" at bounding box center [866, 243] width 100 height 30
click at [765, 244] on div "جنيه مصري" at bounding box center [783, 243] width 43 height 24
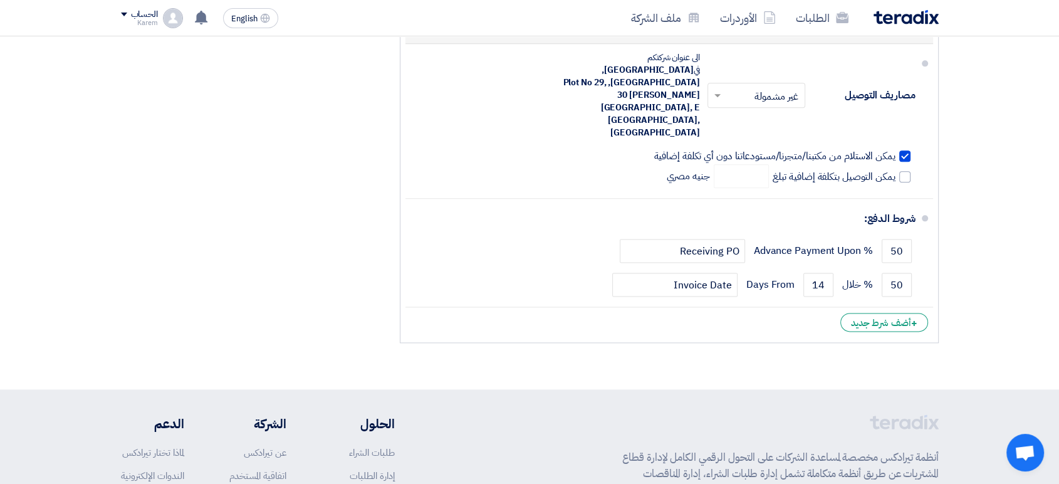
scroll to position [1602, 0]
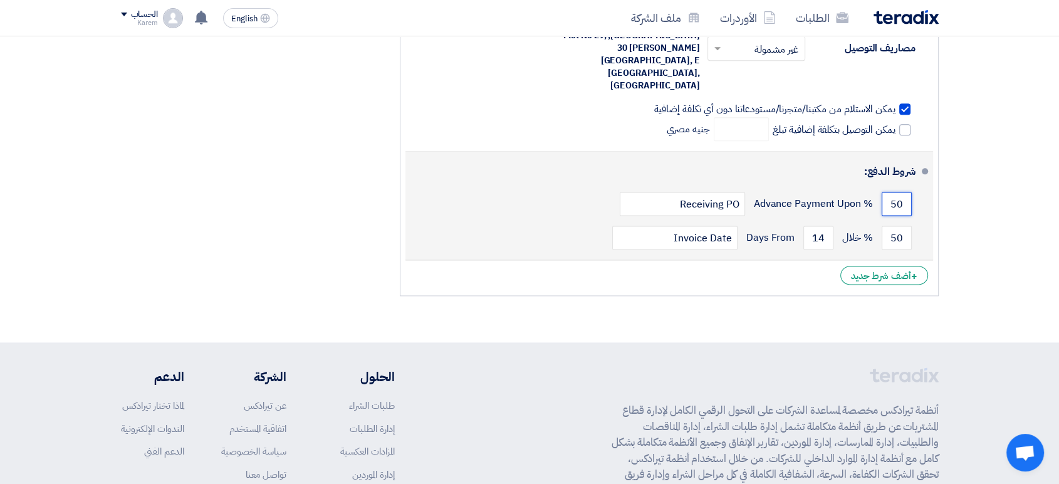
drag, startPoint x: 891, startPoint y: 150, endPoint x: 915, endPoint y: 153, distance: 24.6
click at [915, 187] on div "50 % Advance Payment Upon Receiving PO" at bounding box center [666, 204] width 500 height 34
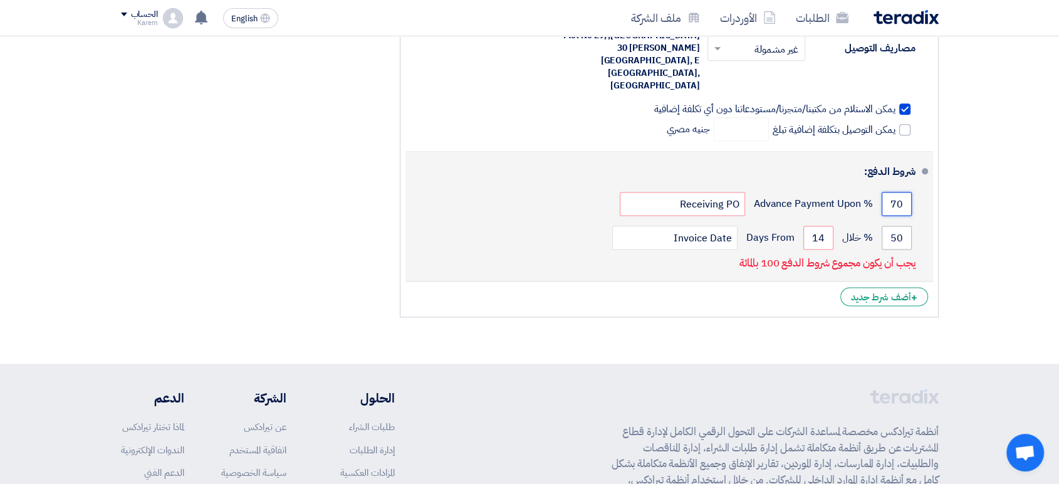
type input "70"
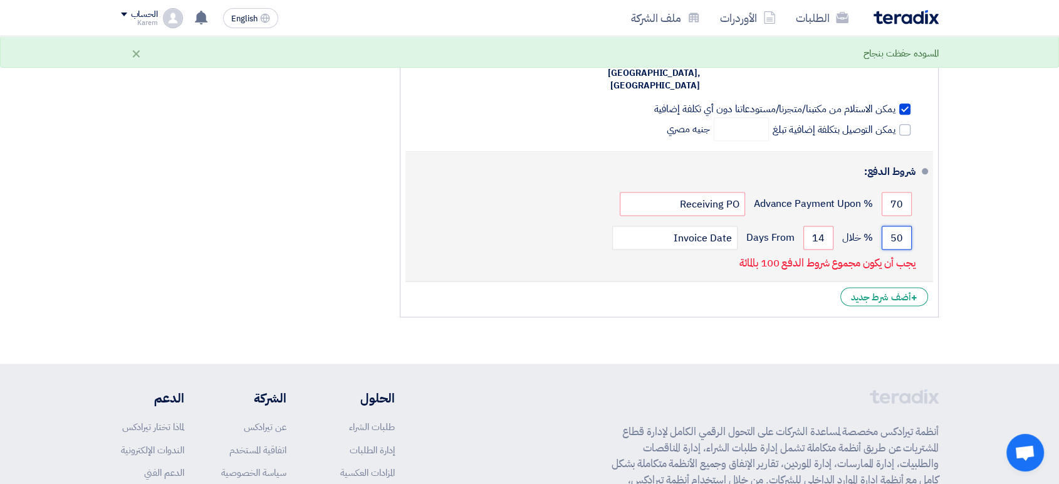
drag, startPoint x: 895, startPoint y: 183, endPoint x: 912, endPoint y: 186, distance: 17.2
click at [912, 221] on div "50 % خلال 14 Days From Invoice Date" at bounding box center [666, 238] width 500 height 34
click at [893, 226] on input "05" at bounding box center [897, 238] width 30 height 24
click at [894, 226] on input "05" at bounding box center [897, 238] width 30 height 24
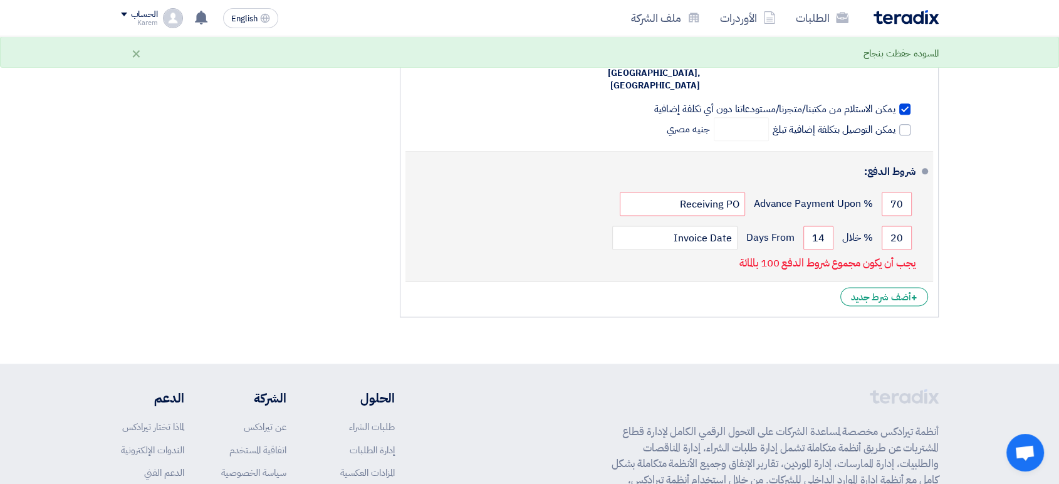
click at [920, 187] on li "شروط الدفع: 70 % Advance Payment Upon Receiving PO 20 % خلال 14 Invoice Date" at bounding box center [670, 217] width 528 height 130
drag, startPoint x: 905, startPoint y: 189, endPoint x: 881, endPoint y: 189, distance: 23.2
click at [882, 226] on input "20" at bounding box center [897, 238] width 30 height 24
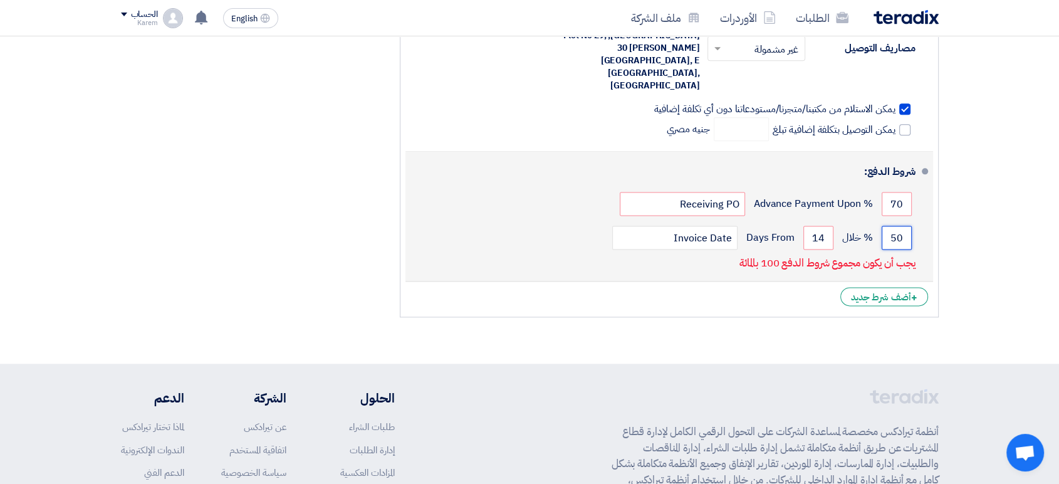
type input "5"
type input "05"
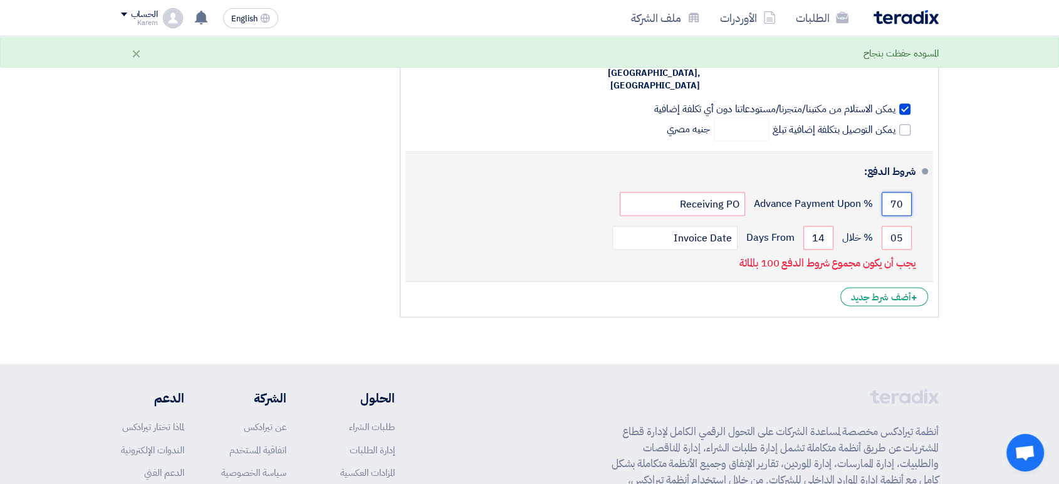
drag, startPoint x: 893, startPoint y: 149, endPoint x: 907, endPoint y: 149, distance: 14.4
click at [907, 192] on input "70" at bounding box center [897, 204] width 30 height 24
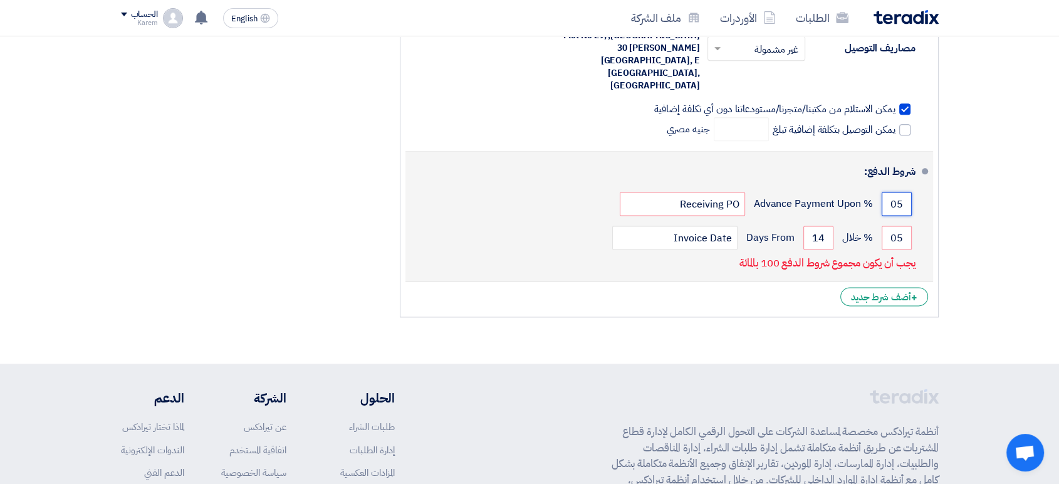
click at [907, 192] on input "05" at bounding box center [897, 204] width 30 height 24
drag, startPoint x: 903, startPoint y: 152, endPoint x: 875, endPoint y: 152, distance: 28.8
click at [875, 187] on div "05 % Advance Payment Upon Receiving PO" at bounding box center [666, 204] width 500 height 34
type input "50"
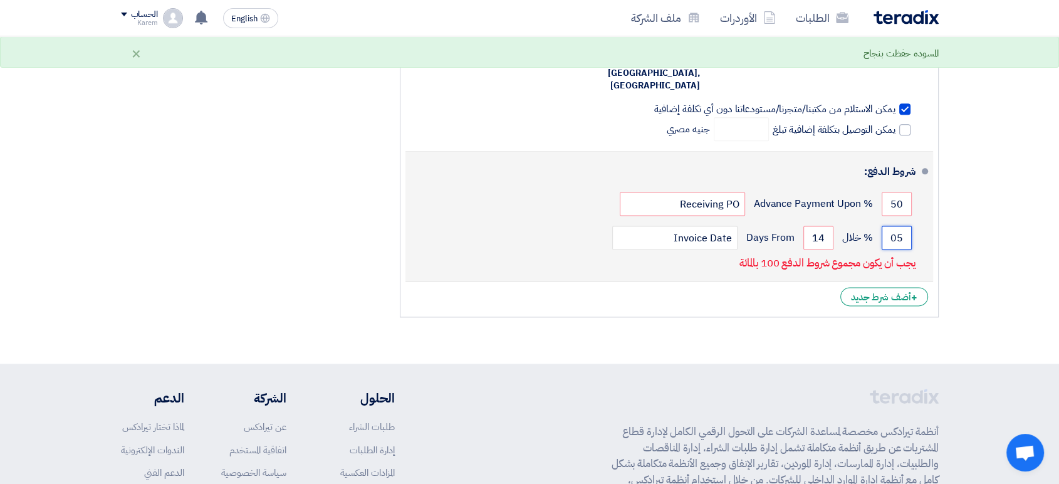
drag, startPoint x: 900, startPoint y: 184, endPoint x: 873, endPoint y: 189, distance: 28.0
click at [873, 221] on div "05 % خلال 14 Days From Invoice Date" at bounding box center [666, 238] width 500 height 34
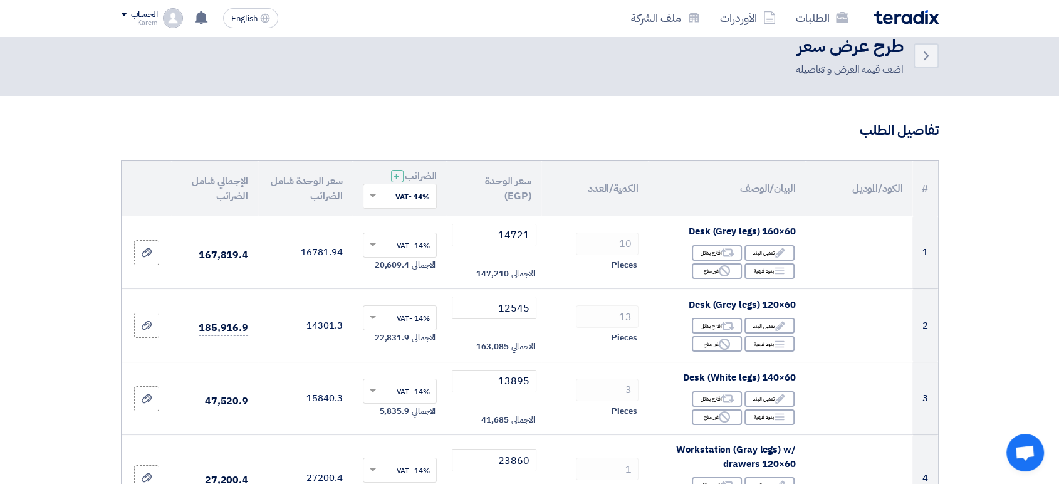
scroll to position [0, 0]
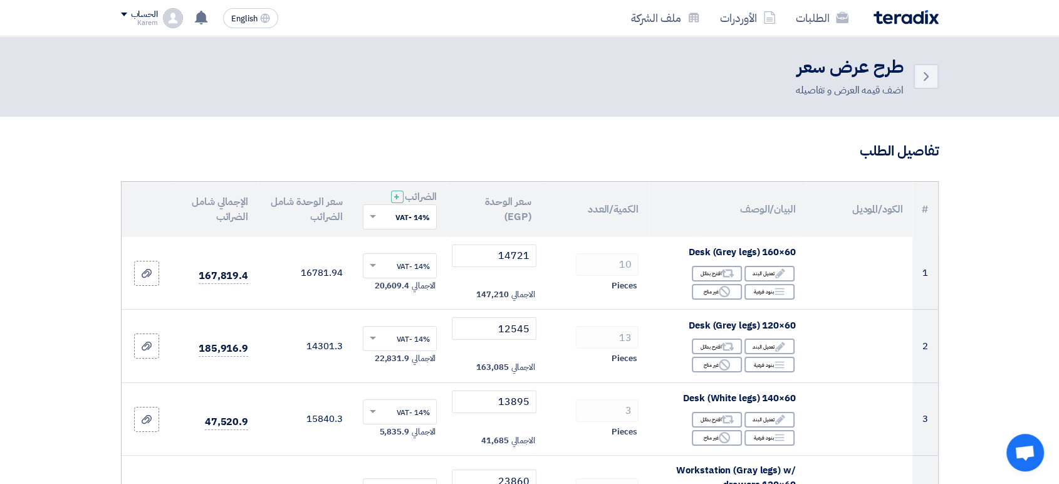
type input "50"
click at [403, 219] on input "text" at bounding box center [407, 218] width 50 height 21
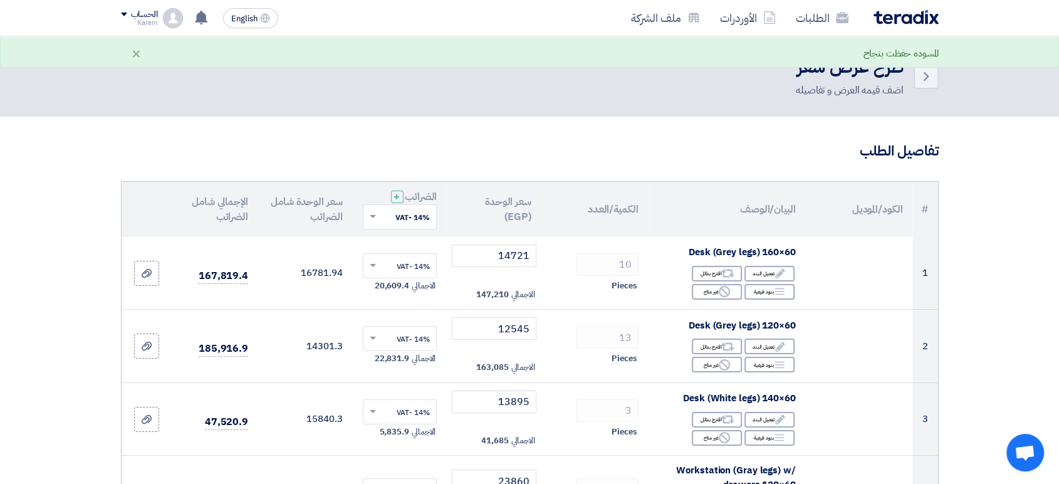
click at [507, 186] on th "سعر الوحدة (EGP)" at bounding box center [494, 209] width 95 height 55
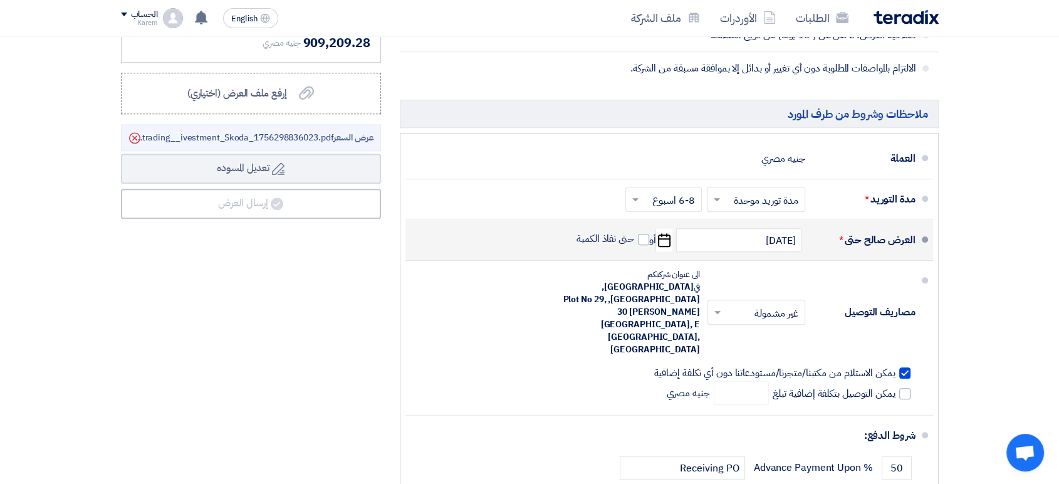
scroll to position [1393, 0]
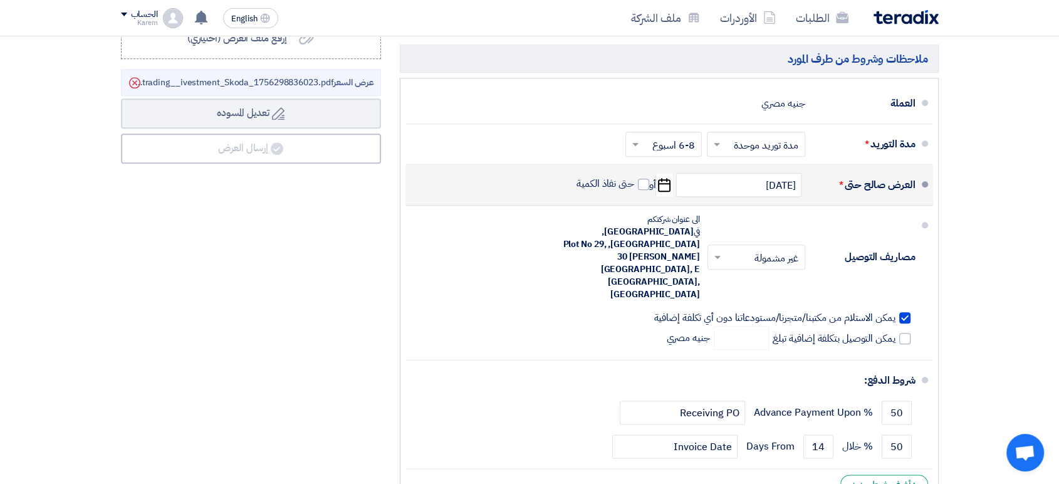
click at [319, 162] on div "ملخص العرض المالي المجموع الجزئي جنيه مصري 797,552 تكلفه التوصيل" at bounding box center [251, 151] width 279 height 719
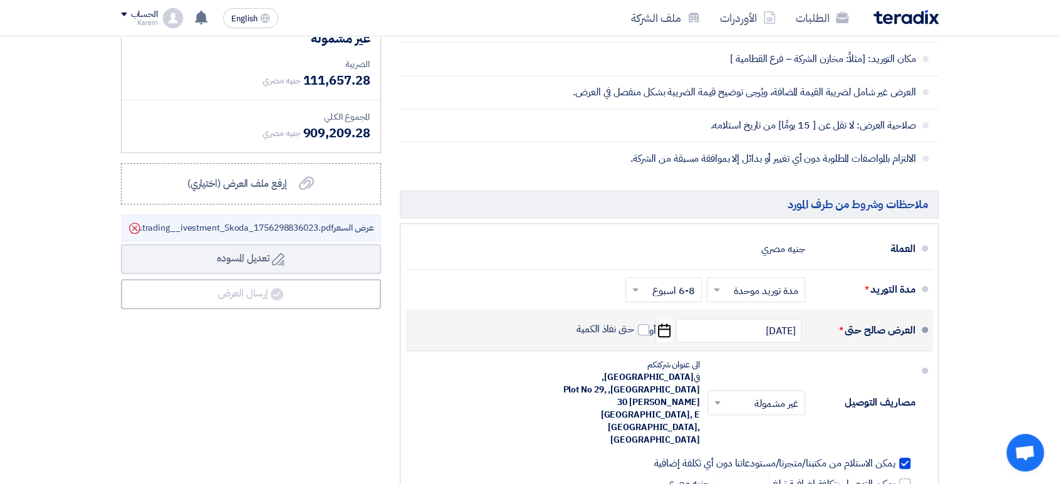
scroll to position [1254, 0]
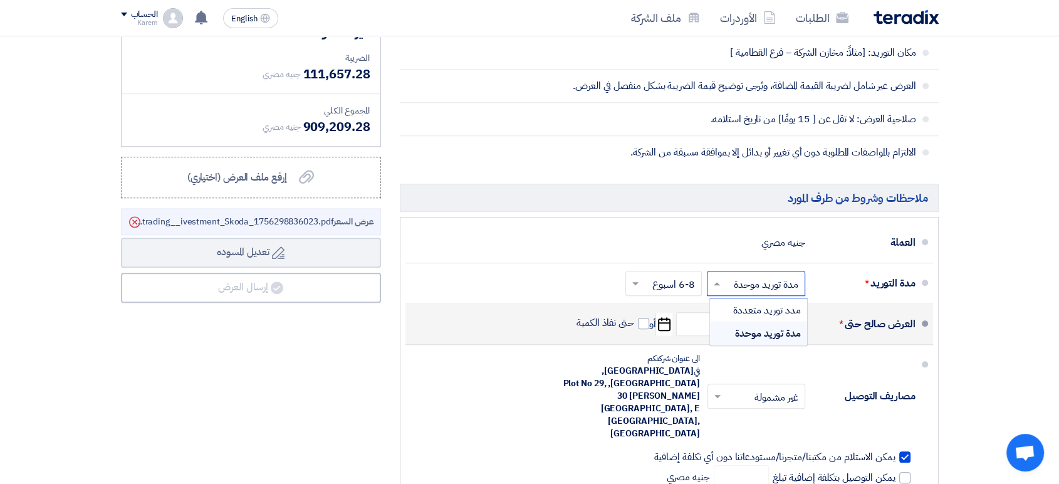
click at [745, 286] on input "text" at bounding box center [754, 285] width 92 height 18
click at [749, 280] on input "text" at bounding box center [754, 285] width 92 height 18
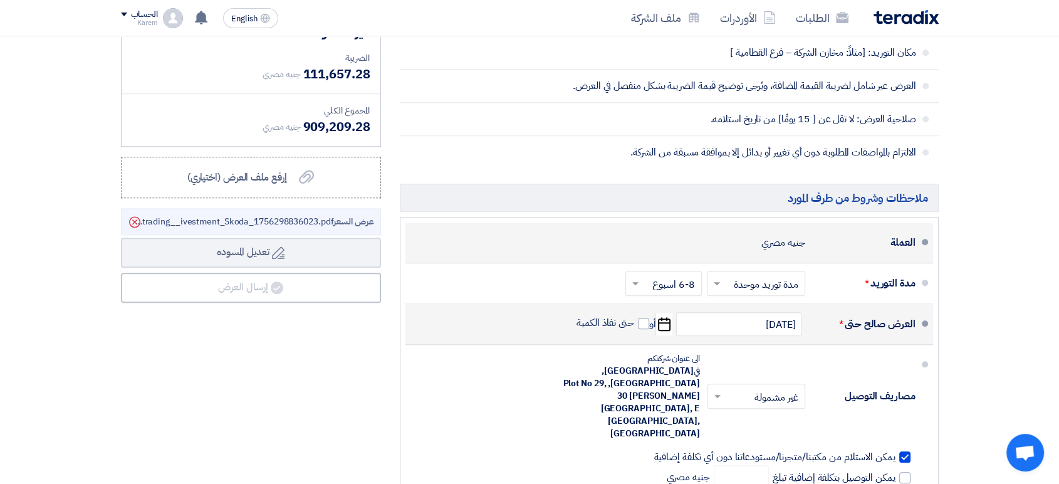
click at [538, 250] on div "العملة جنيه مصري" at bounding box center [666, 243] width 500 height 30
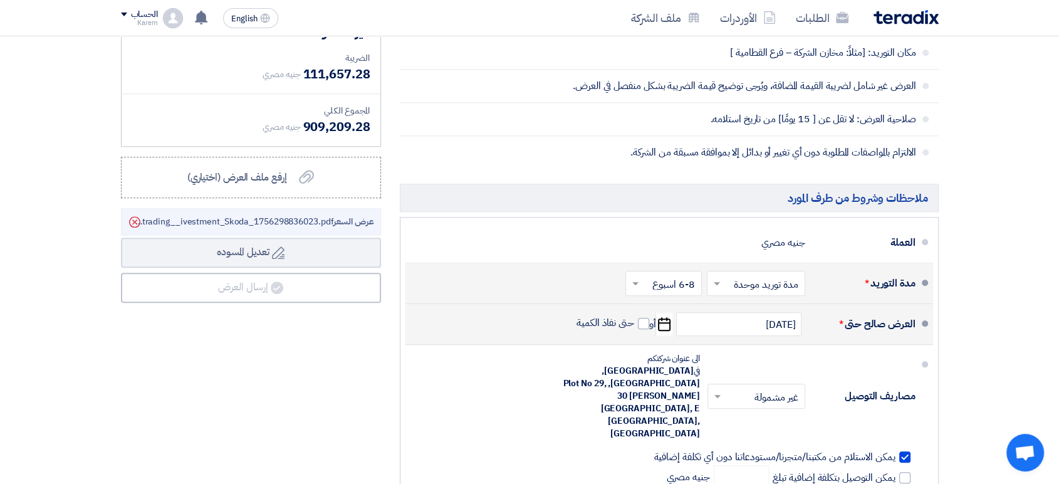
click at [651, 286] on input "text" at bounding box center [661, 285] width 70 height 18
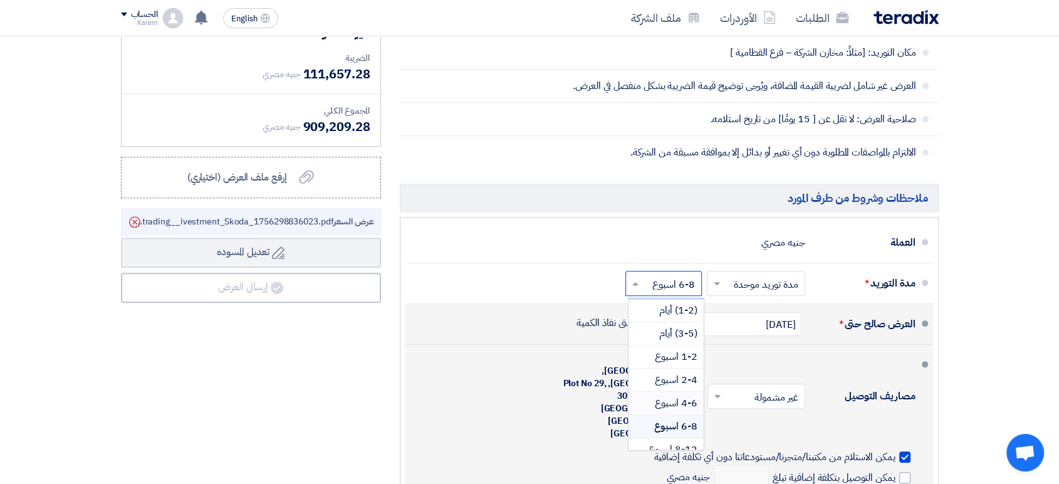
click at [672, 400] on span "4-6 اسبوع" at bounding box center [676, 403] width 43 height 15
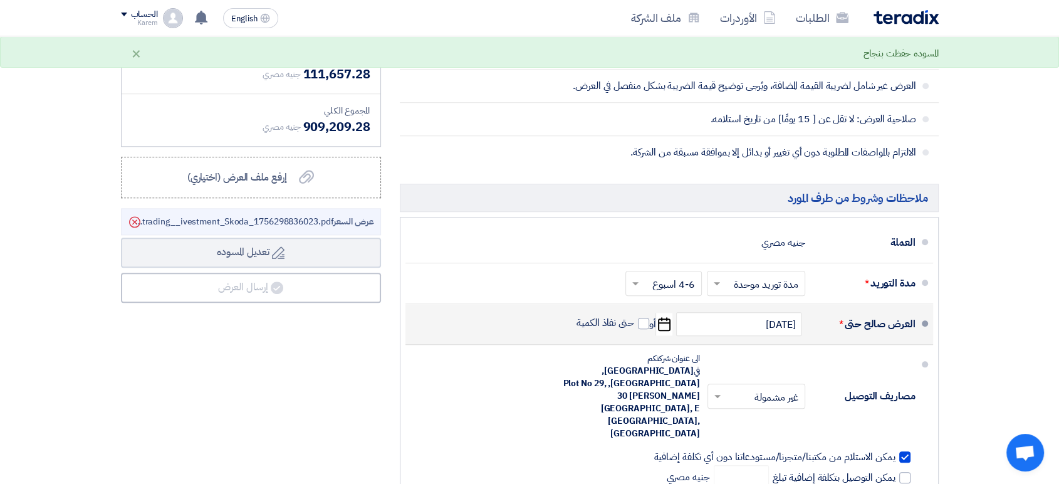
click at [661, 325] on icon "Pick a date" at bounding box center [664, 324] width 17 height 23
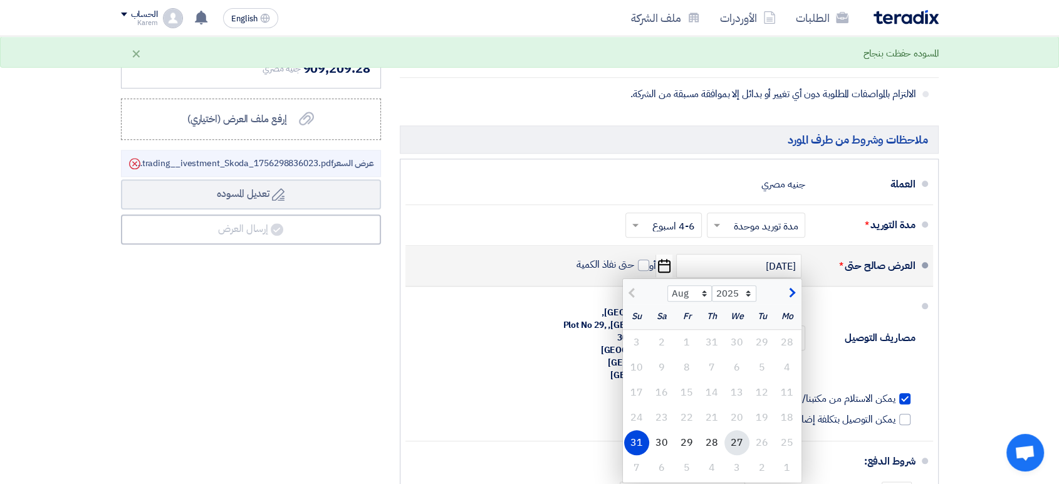
scroll to position [1393, 0]
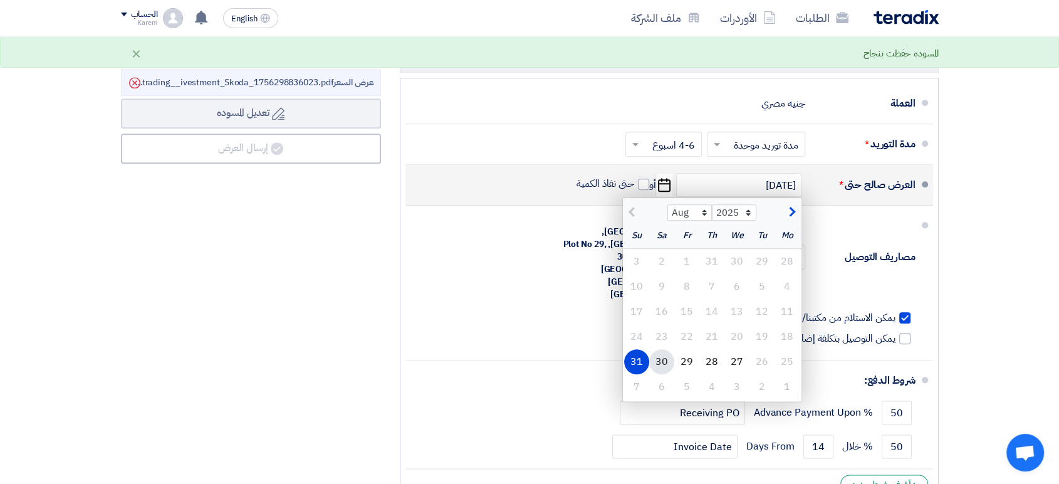
click at [667, 359] on div "30" at bounding box center [661, 361] width 25 height 25
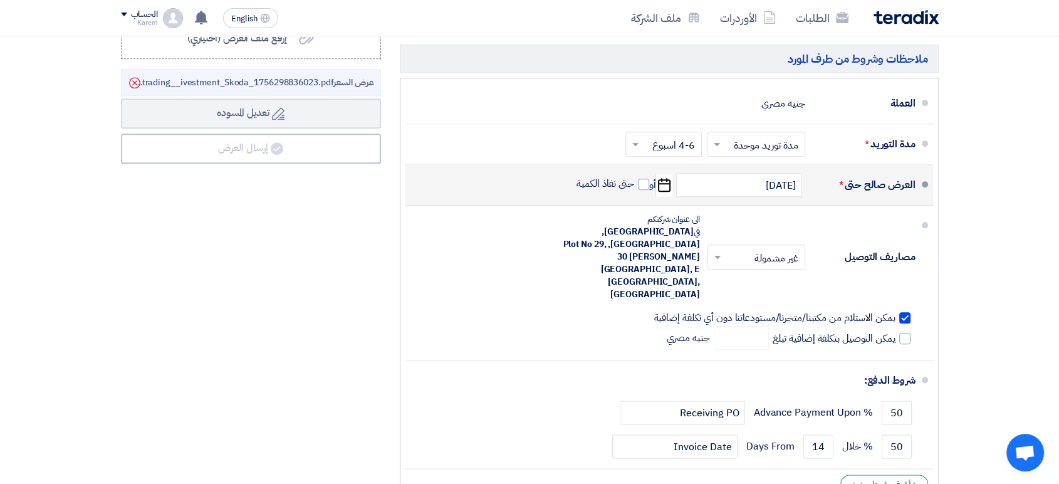
click at [666, 184] on icon "Pick a date" at bounding box center [664, 185] width 17 height 23
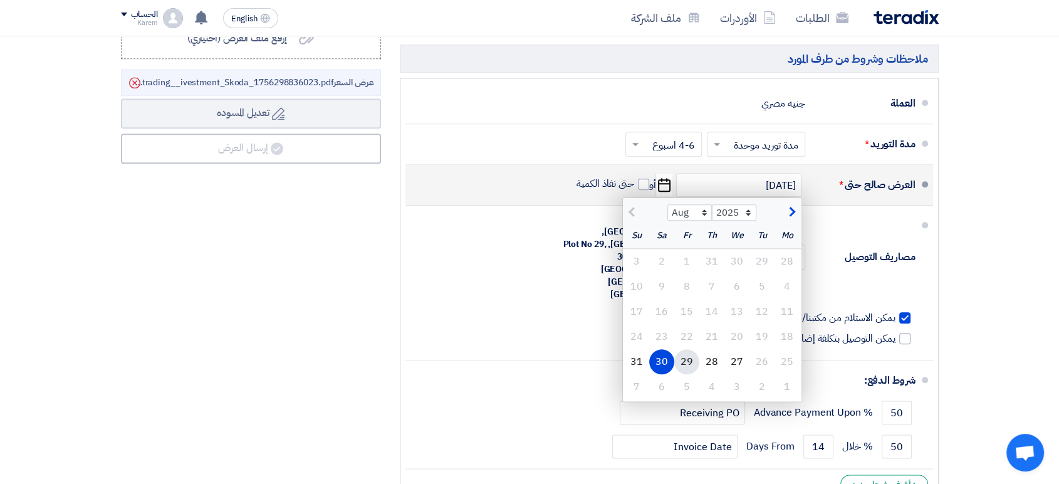
click at [684, 358] on div "29" at bounding box center [687, 361] width 25 height 25
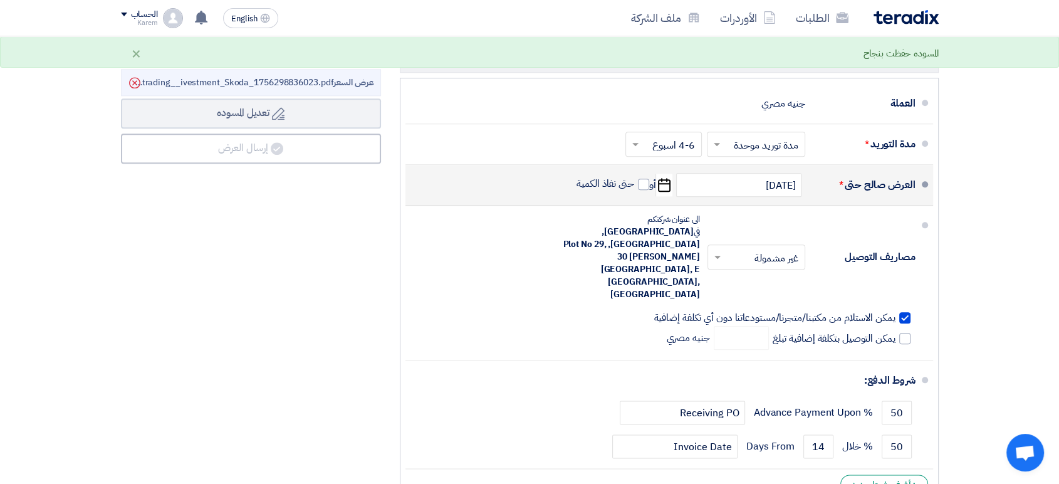
click at [666, 185] on icon "Pick a date" at bounding box center [664, 185] width 17 height 23
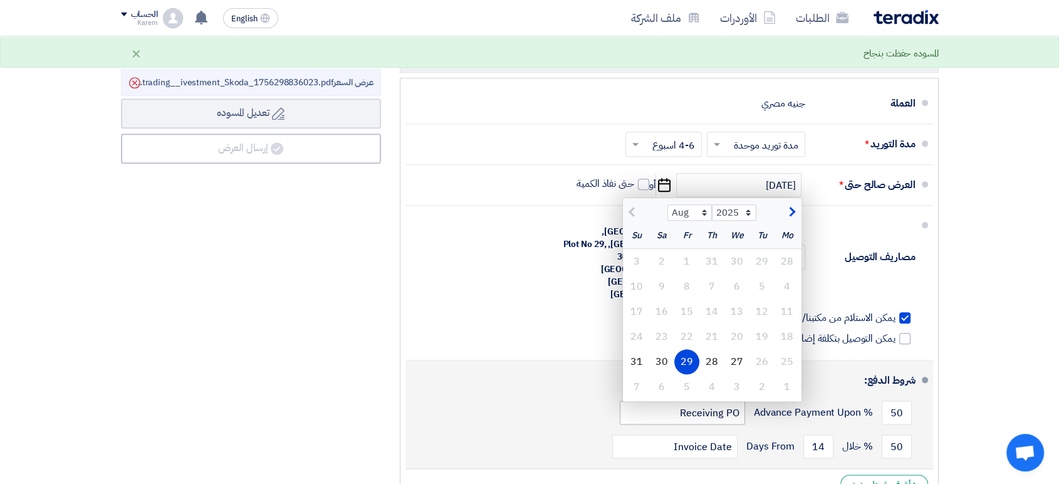
click at [634, 361] on div "31" at bounding box center [636, 361] width 25 height 25
type input "8/31/2025"
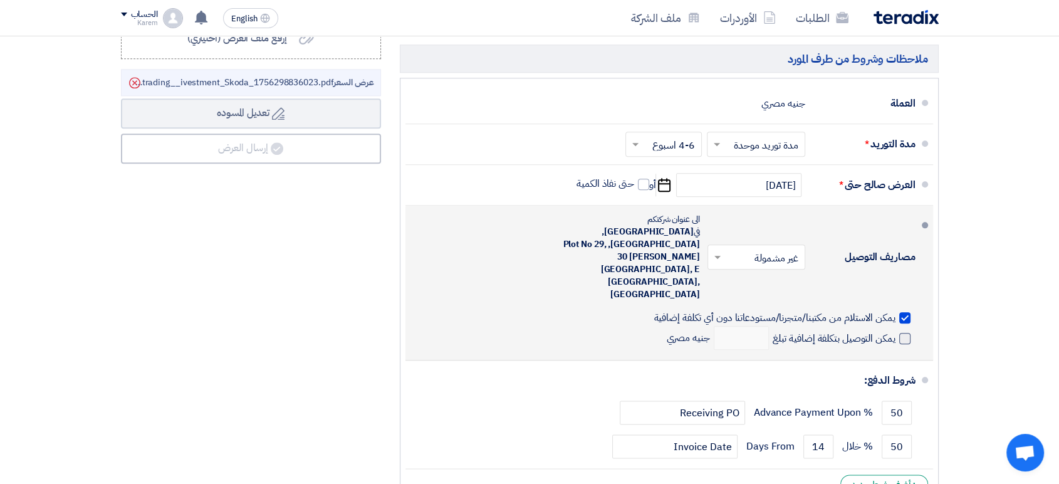
click at [854, 332] on span "يمكن التوصيل بتكلفة إضافية تبلغ" at bounding box center [834, 338] width 123 height 13
click at [854, 332] on input "يمكن التوصيل بتكلفة إضافية تبلغ" at bounding box center [832, 344] width 125 height 24
checkbox input "true"
click at [737, 326] on input "number" at bounding box center [741, 338] width 55 height 24
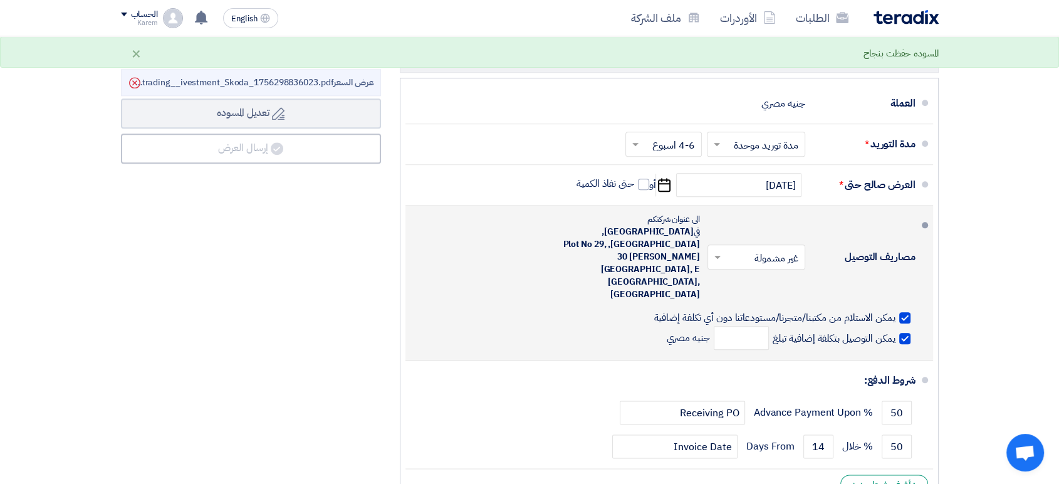
click at [741, 250] on input "text" at bounding box center [754, 259] width 92 height 18
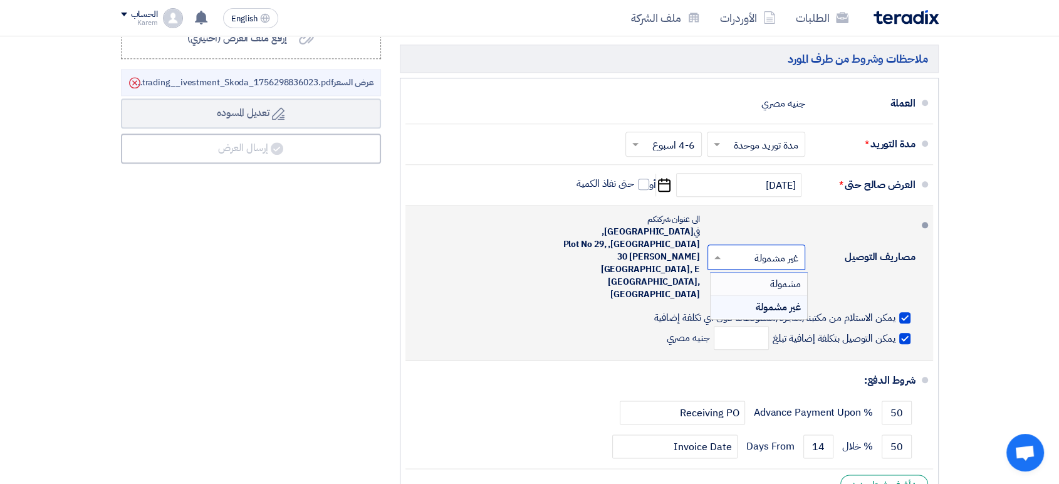
click at [769, 273] on div "مشمولة" at bounding box center [759, 284] width 97 height 23
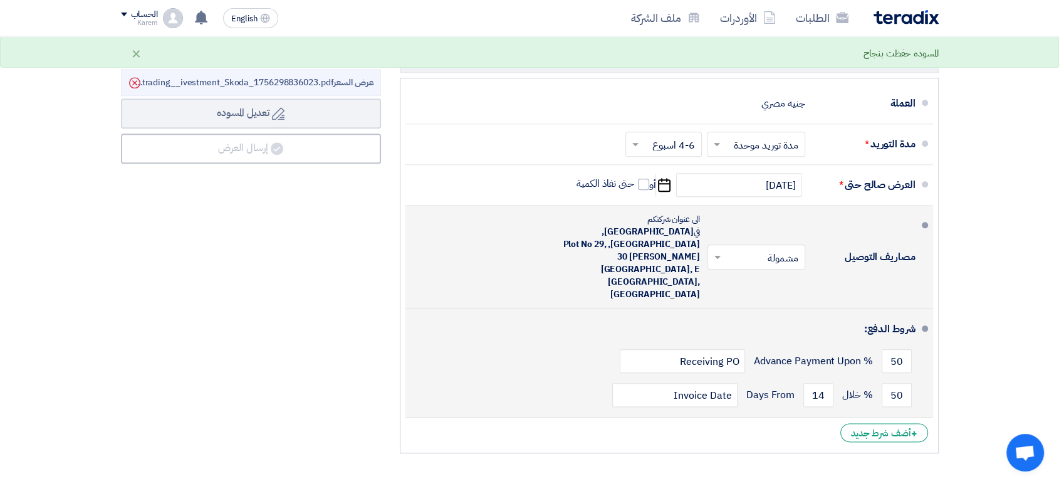
click at [617, 314] on div "شروط الدفع:" at bounding box center [671, 329] width 490 height 30
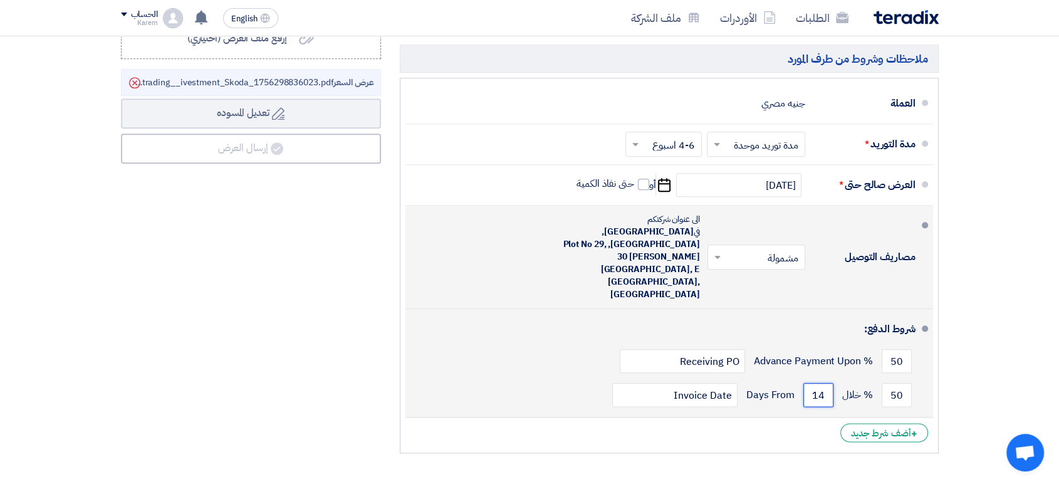
drag, startPoint x: 809, startPoint y: 339, endPoint x: 772, endPoint y: 328, distance: 38.5
click at [853, 378] on div "50 % خلال 14 Days From Invoice Date" at bounding box center [666, 395] width 500 height 34
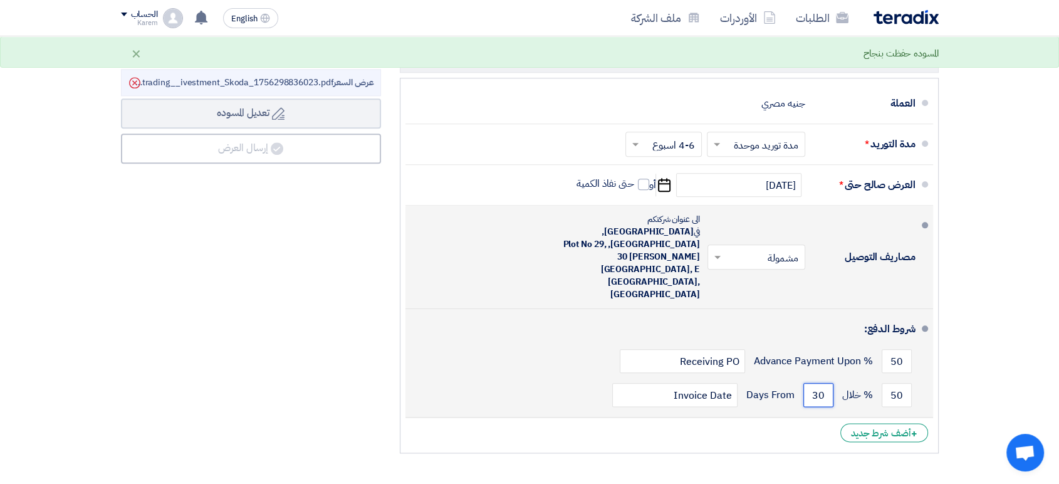
type input "30"
click at [564, 344] on div "50 % Advance Payment Upon Receiving PO" at bounding box center [666, 361] width 500 height 34
click at [804, 314] on div "شروط الدفع:" at bounding box center [671, 329] width 490 height 30
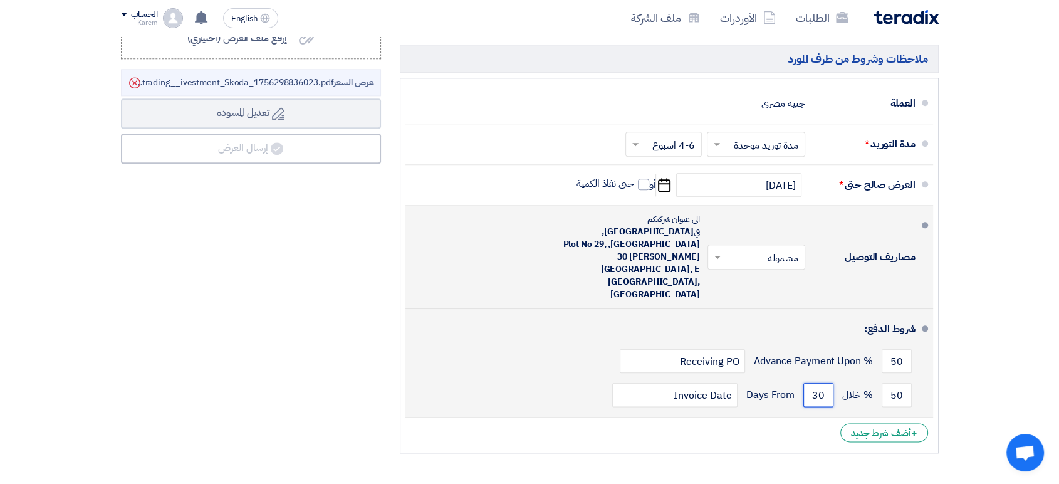
drag, startPoint x: 810, startPoint y: 347, endPoint x: 826, endPoint y: 347, distance: 15.7
click at [826, 383] on input "30" at bounding box center [819, 395] width 30 height 24
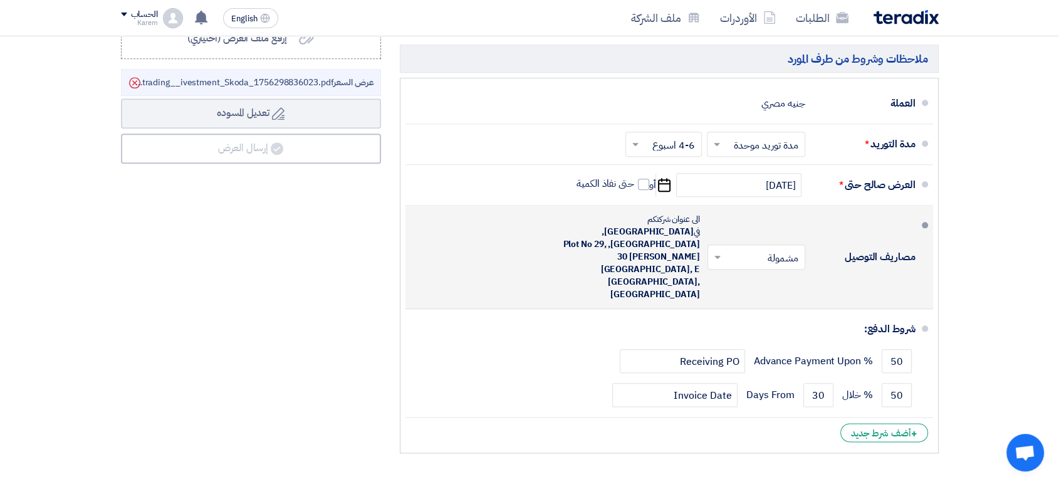
click at [808, 418] on li "+ أضف شرط جديد" at bounding box center [670, 433] width 528 height 30
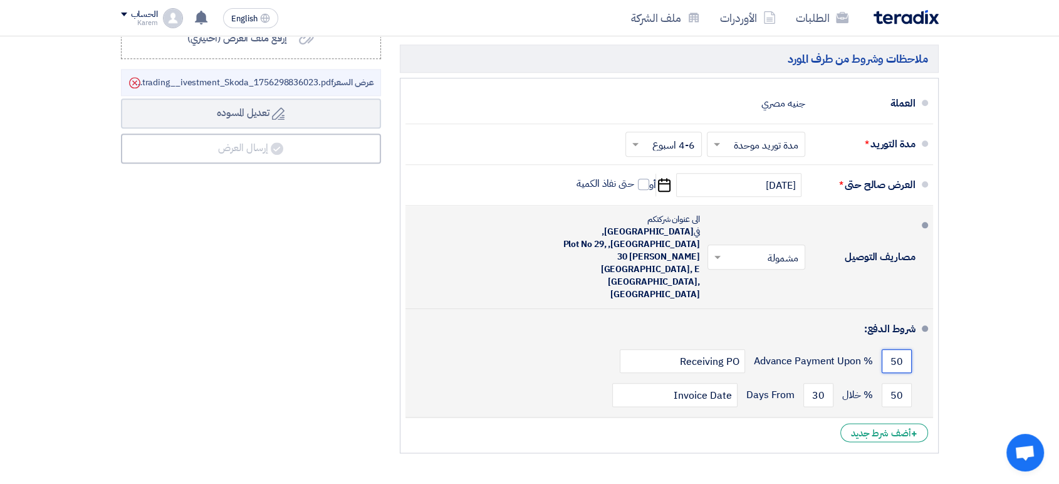
drag, startPoint x: 888, startPoint y: 310, endPoint x: 901, endPoint y: 310, distance: 13.8
click at [901, 349] on input "50" at bounding box center [897, 361] width 30 height 24
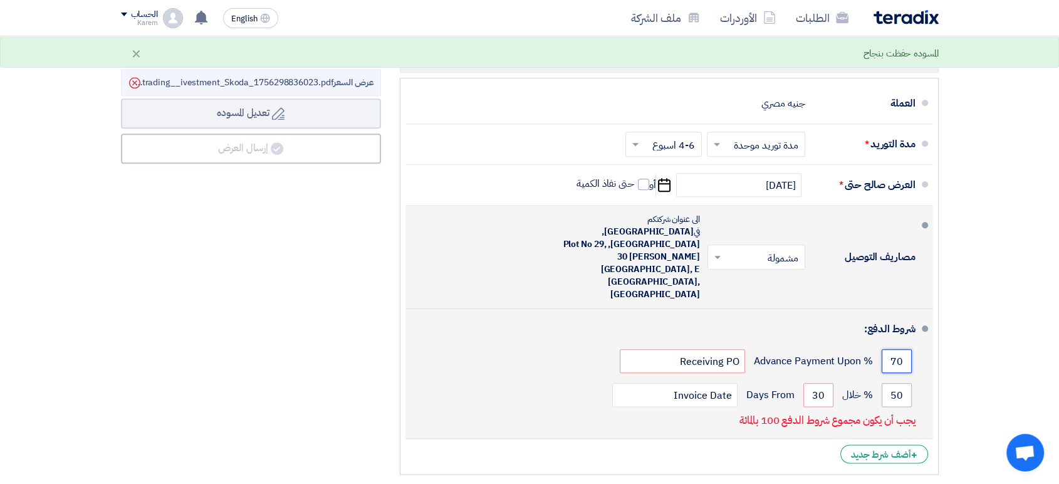
type input "70"
drag, startPoint x: 885, startPoint y: 345, endPoint x: 905, endPoint y: 346, distance: 20.1
click at [905, 383] on input "50" at bounding box center [897, 395] width 30 height 24
click at [446, 344] on div "70 % Advance Payment Upon Receiving PO" at bounding box center [666, 361] width 500 height 34
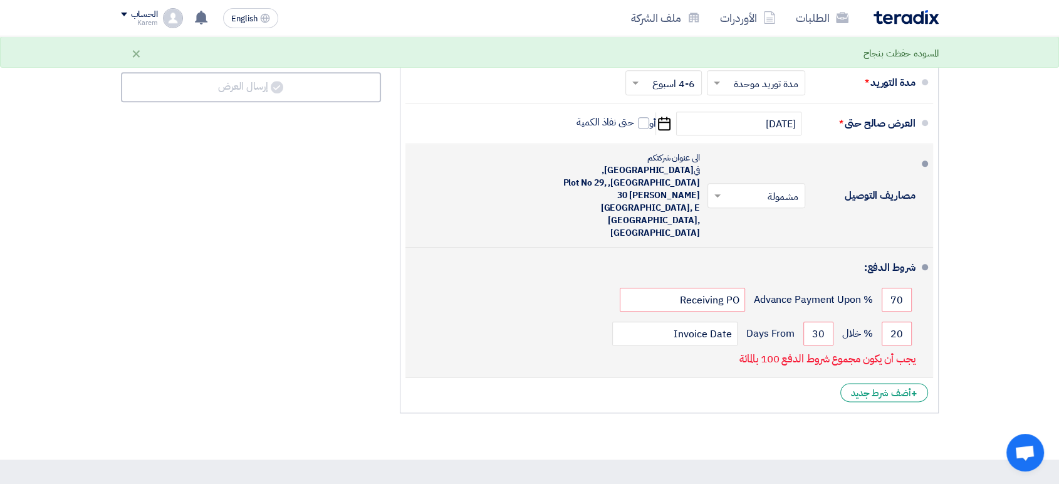
scroll to position [1463, 0]
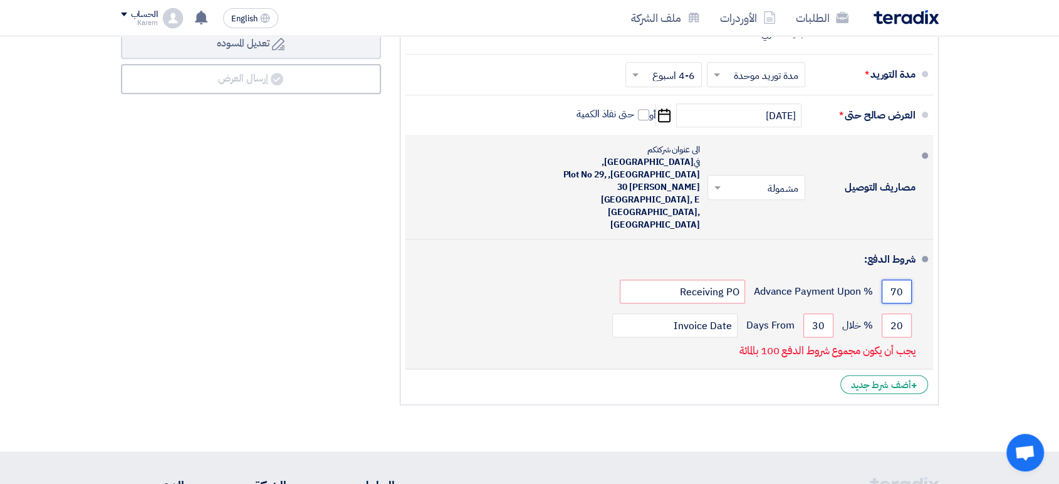
drag, startPoint x: 892, startPoint y: 239, endPoint x: 905, endPoint y: 242, distance: 13.4
click at [905, 280] on input "70" at bounding box center [897, 292] width 30 height 24
drag, startPoint x: 891, startPoint y: 272, endPoint x: 908, endPoint y: 276, distance: 17.3
click at [908, 313] on input "20" at bounding box center [897, 325] width 30 height 24
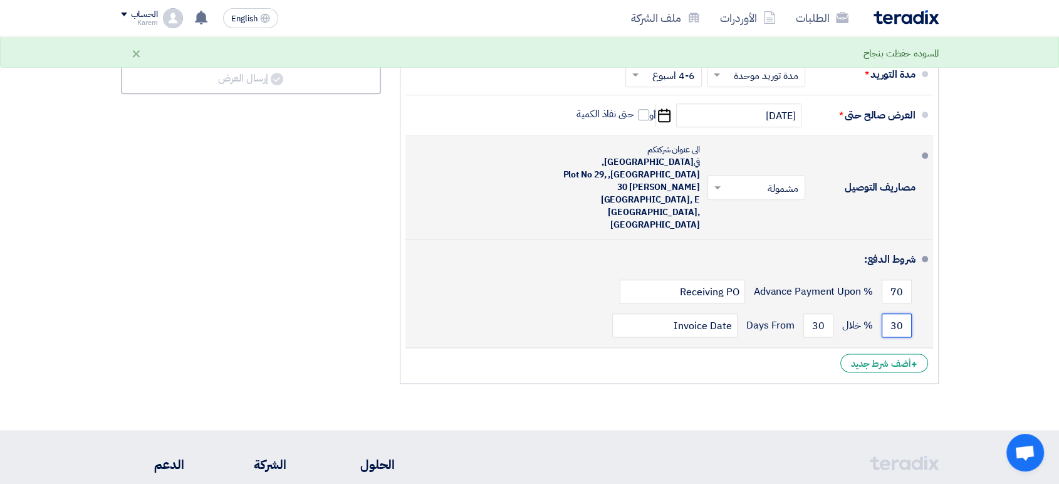
type input "30"
click at [542, 275] on div "70 % Advance Payment Upon Receiving PO" at bounding box center [666, 292] width 500 height 34
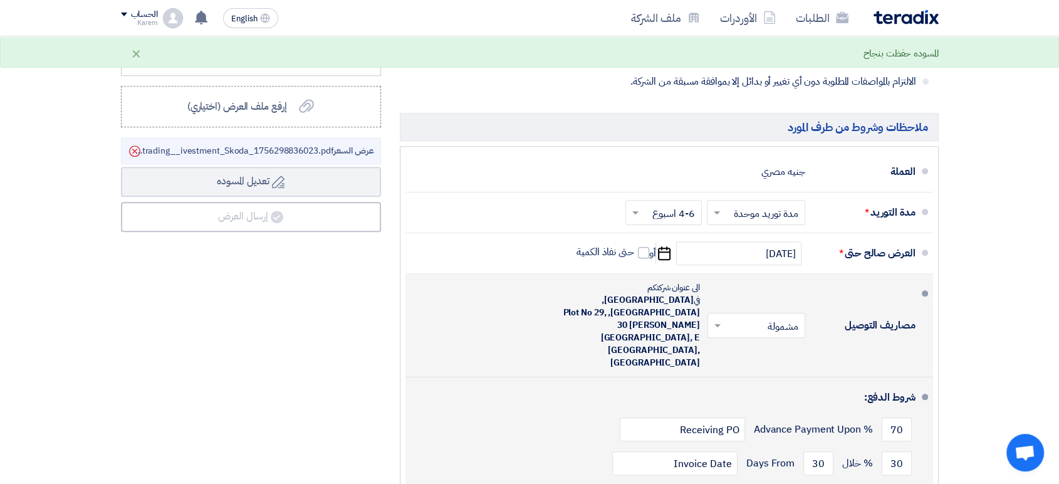
scroll to position [1323, 0]
drag, startPoint x: 810, startPoint y: 413, endPoint x: 827, endPoint y: 410, distance: 17.8
click at [827, 453] on input "30" at bounding box center [819, 465] width 30 height 24
type input "14"
click at [500, 448] on div "30 % خلال 14 Days From Invoice Date" at bounding box center [666, 465] width 500 height 34
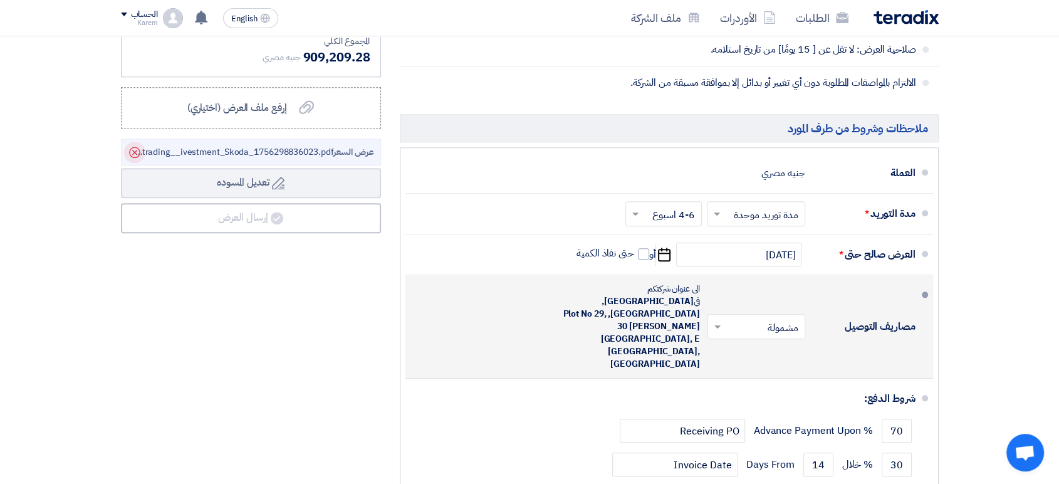
click at [138, 150] on icon "Delete" at bounding box center [134, 152] width 21 height 21
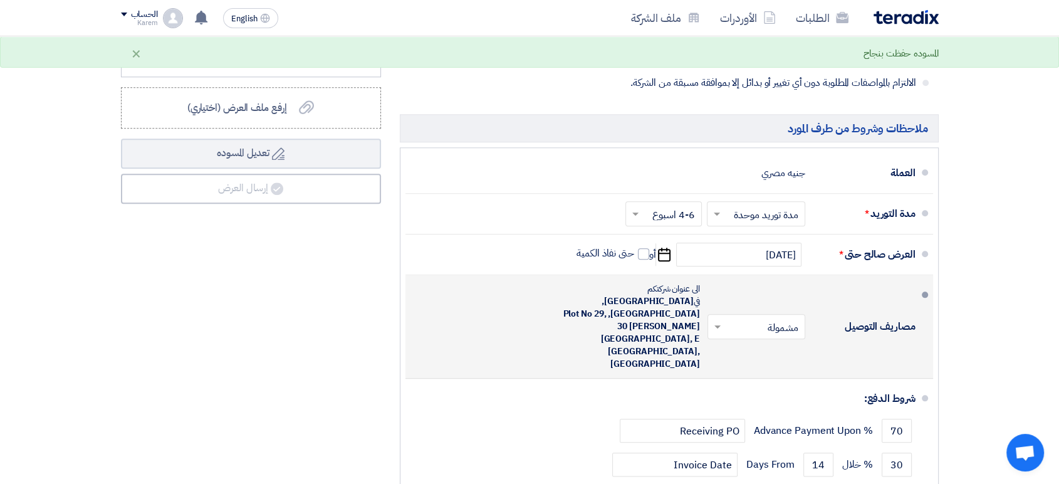
click at [361, 318] on div "ملخص العرض المالي المجموع الجزئي جنيه مصري 797,552 تكلفه التوصيل" at bounding box center [251, 195] width 279 height 668
click at [362, 317] on div "ملخص العرض المالي المجموع الجزئي جنيه مصري 797,552 تكلفه التوصيل" at bounding box center [251, 195] width 279 height 668
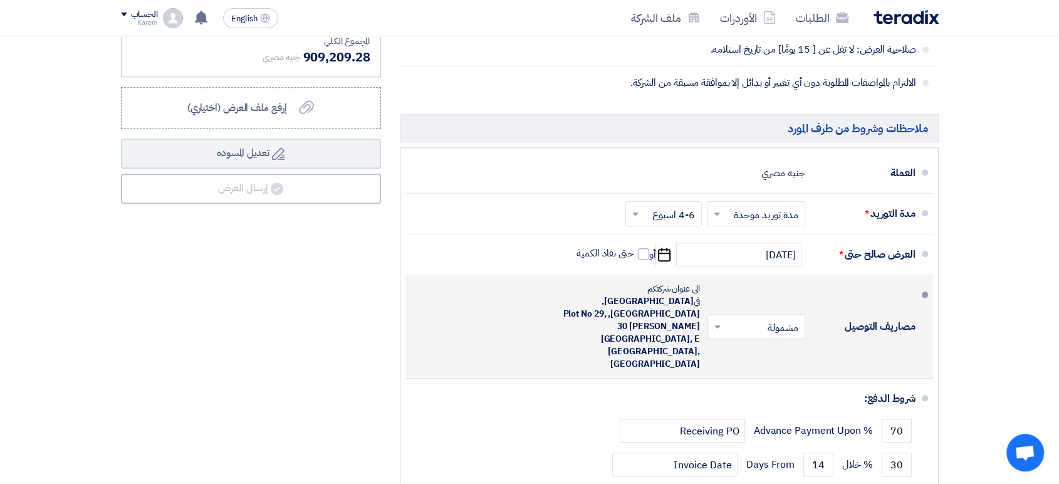
click at [362, 316] on div "ملخص العرض المالي المجموع الجزئي جنيه مصري 797,552 تكلفه التوصيل" at bounding box center [251, 195] width 279 height 668
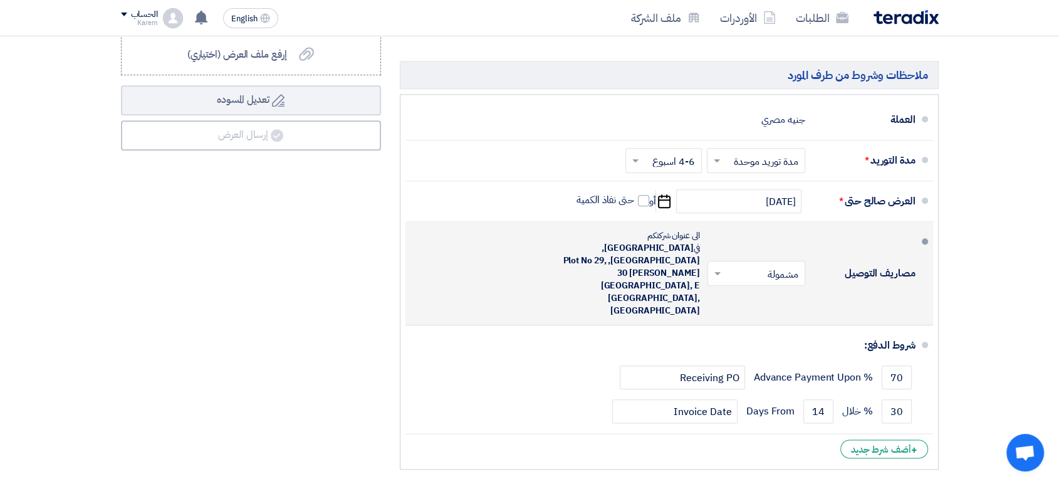
scroll to position [1365, 0]
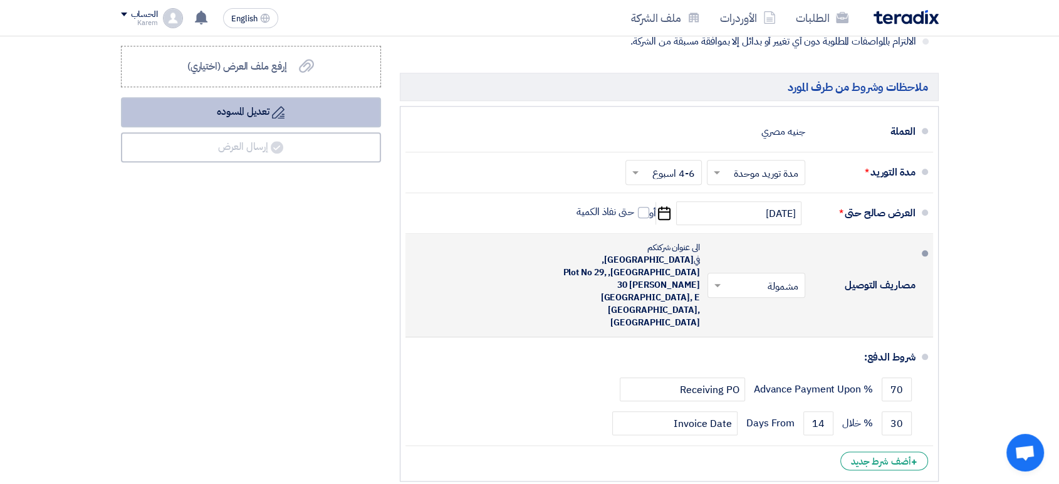
click at [246, 112] on button "Draft تعديل المسوده" at bounding box center [251, 112] width 260 height 30
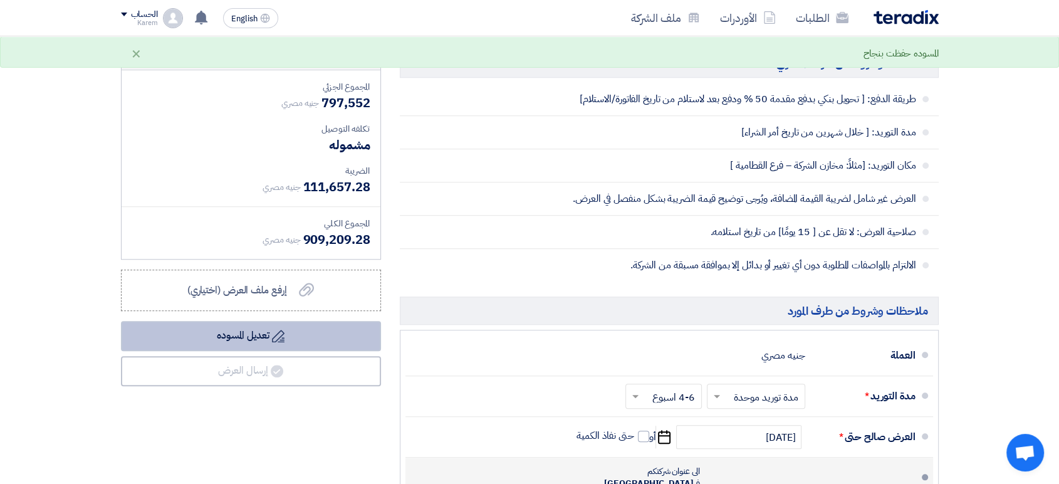
scroll to position [1156, 0]
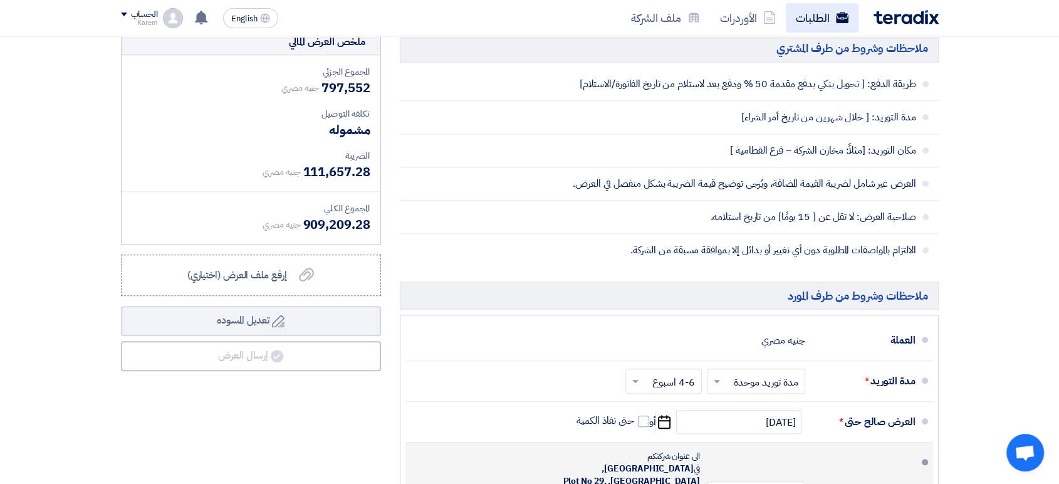
click at [830, 22] on link "الطلبات" at bounding box center [822, 17] width 73 height 29
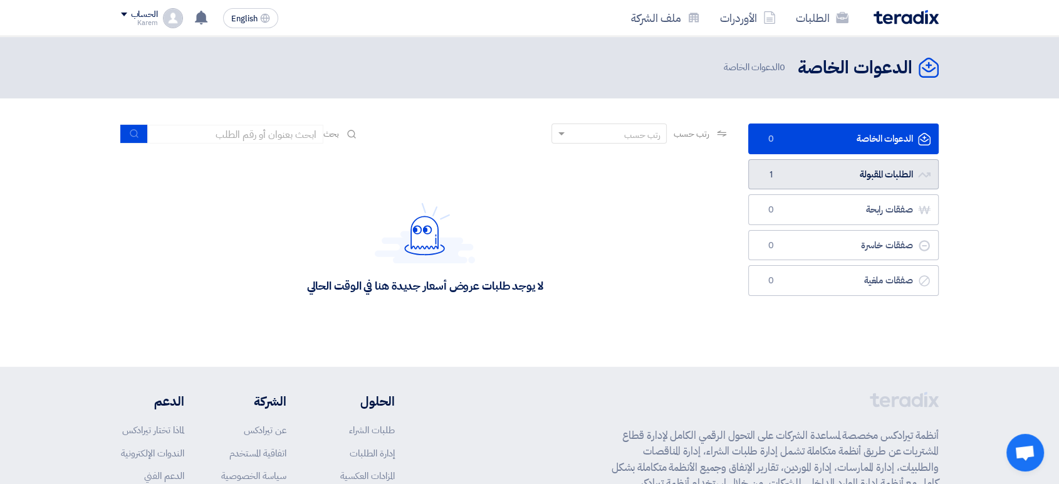
click at [861, 174] on link "الطلبات المقبولة الطلبات المقبولة 1" at bounding box center [844, 174] width 191 height 31
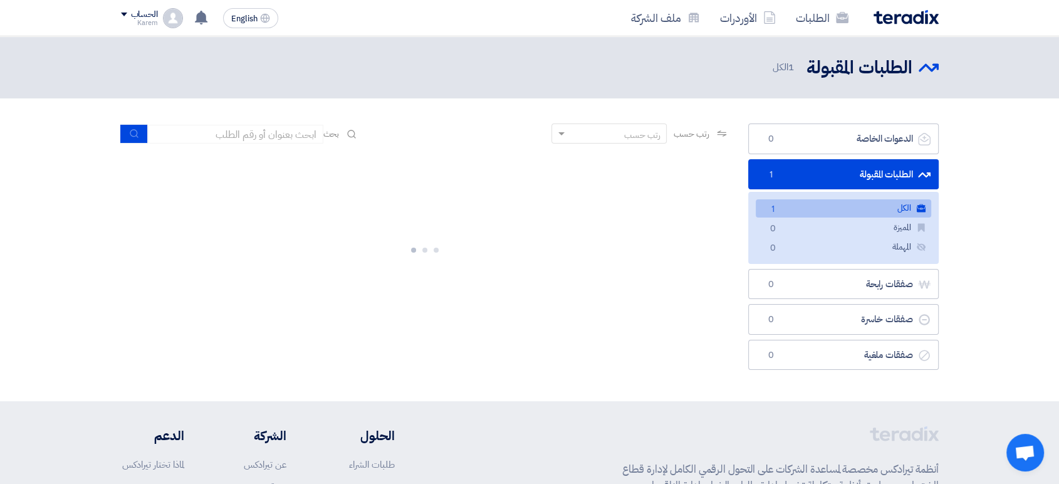
click at [858, 207] on link "الكل الكل 1" at bounding box center [844, 208] width 176 height 18
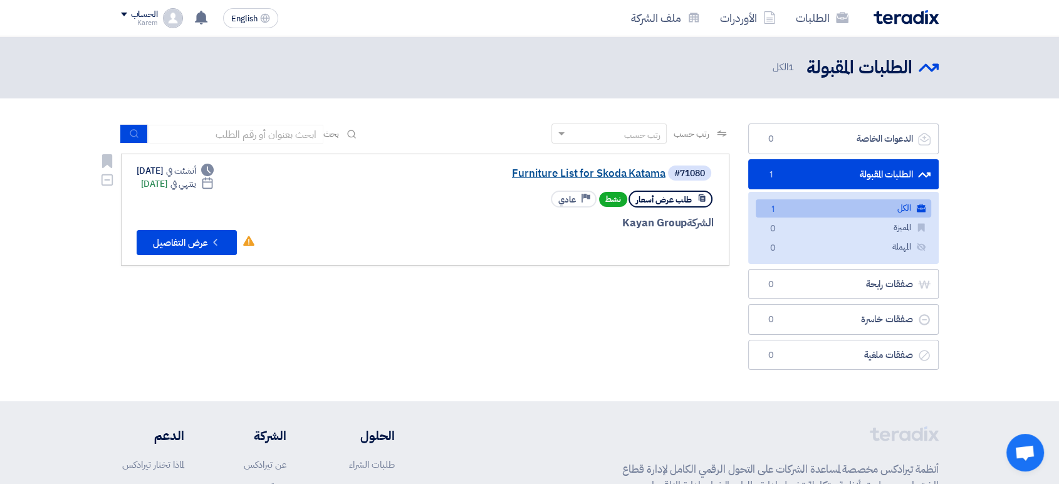
click at [612, 172] on link "Furniture List for Skoda Katama" at bounding box center [540, 173] width 251 height 11
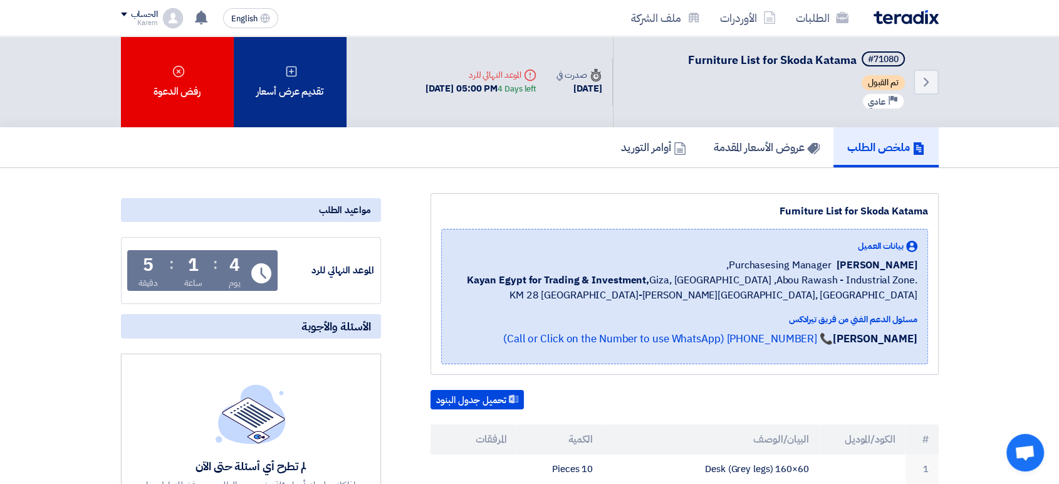
click at [312, 95] on div "تقديم عرض أسعار" at bounding box center [290, 81] width 113 height 91
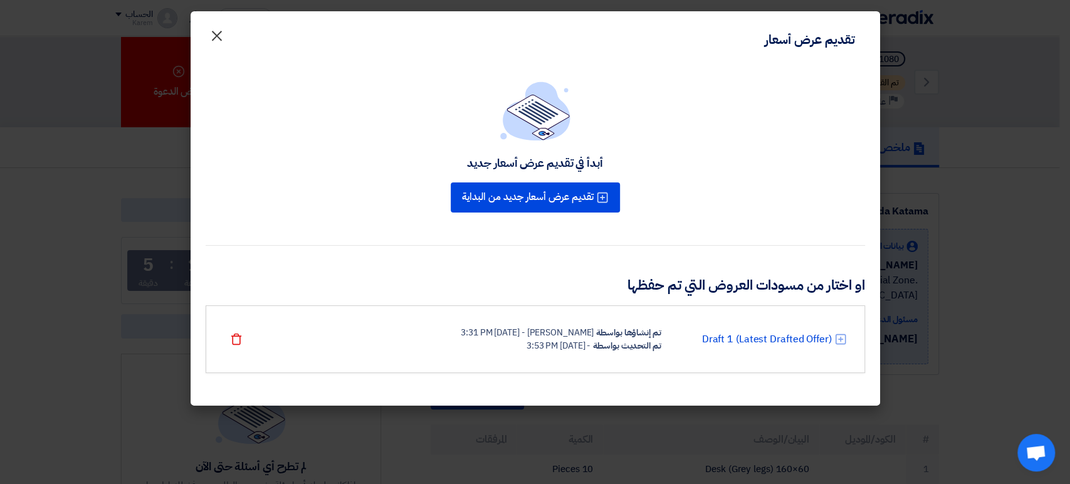
click at [216, 41] on span "×" at bounding box center [216, 35] width 15 height 38
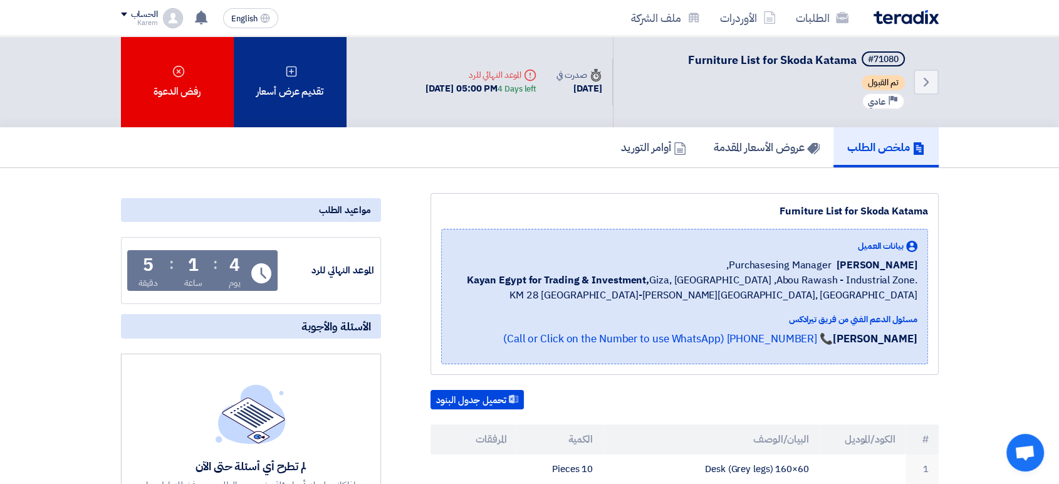
click at [296, 92] on div "تقديم عرض أسعار" at bounding box center [290, 81] width 113 height 91
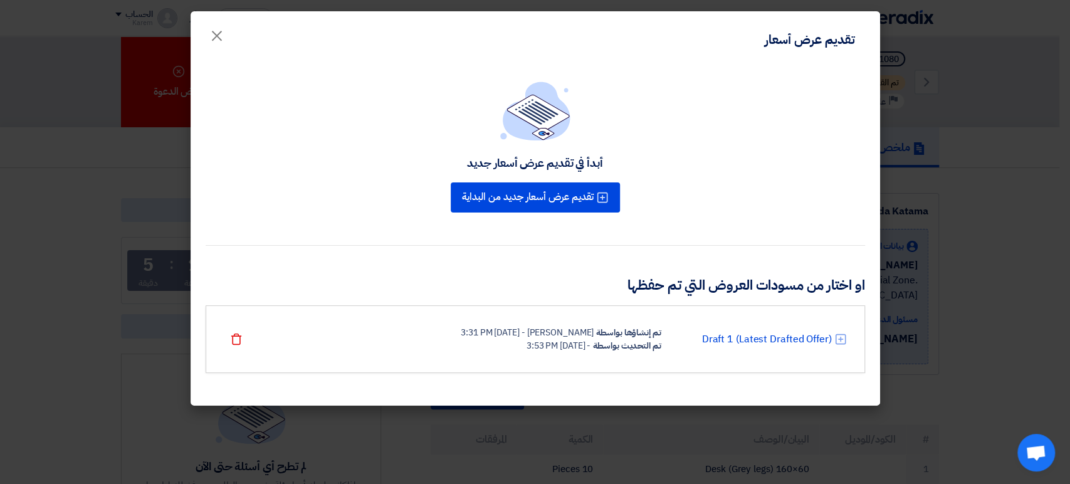
click at [476, 344] on div "تم التحديث بواسطة - 27 Aug 2025, 3:53 PM" at bounding box center [561, 345] width 200 height 13
click at [756, 340] on link "Draft 1 (Latest Drafted Offer)" at bounding box center [766, 339] width 130 height 15
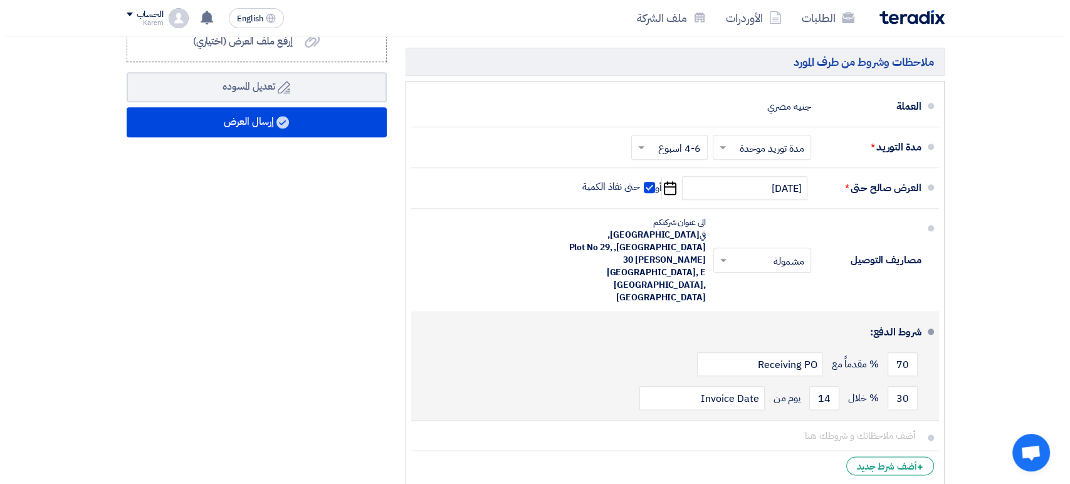
scroll to position [1393, 0]
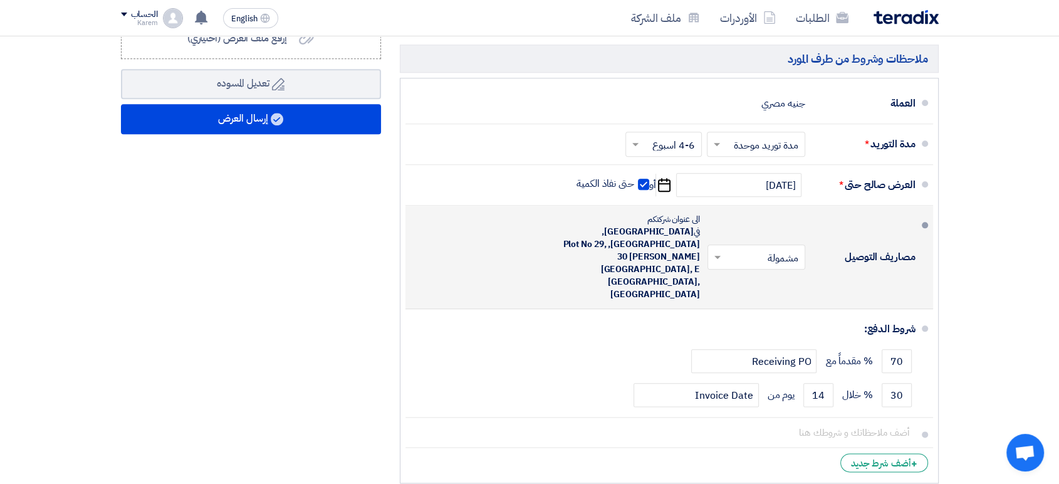
click at [713, 251] on span at bounding box center [716, 257] width 16 height 13
click at [755, 296] on div "غير مشمولة" at bounding box center [759, 307] width 97 height 23
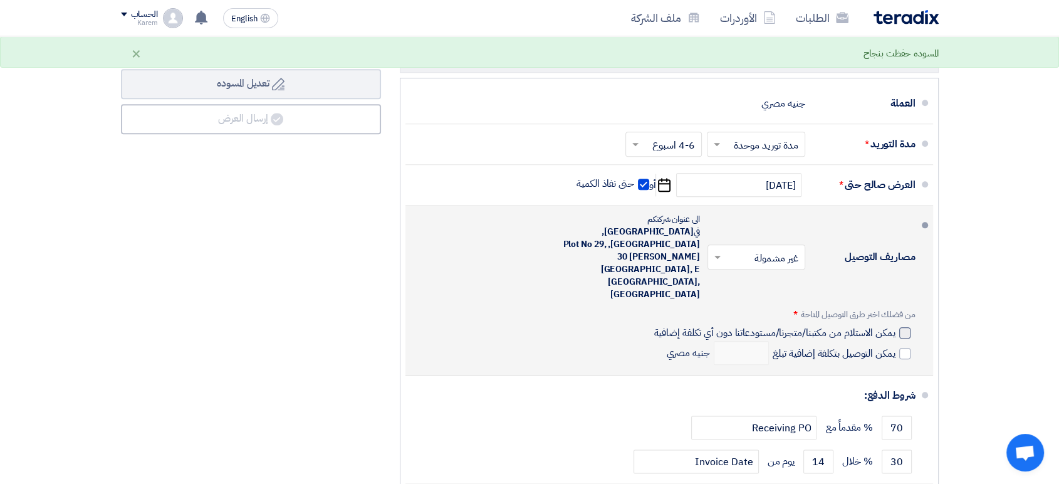
click at [858, 327] on span "يمكن الاستلام من مكتبنا/متجرنا/مستودعاتنا دون أي تكلفة إضافية" at bounding box center [774, 333] width 241 height 13
click at [858, 326] on input "يمكن الاستلام من مكتبنا/متجرنا/مستودعاتنا دون أي تكلفة إضافية" at bounding box center [773, 338] width 244 height 24
checkbox input "true"
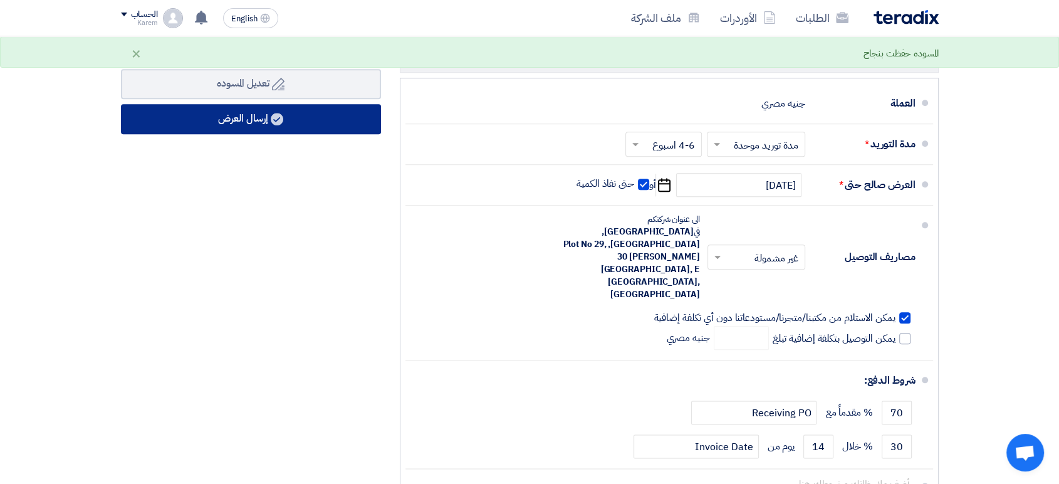
click at [239, 121] on button "إرسال العرض" at bounding box center [251, 119] width 260 height 30
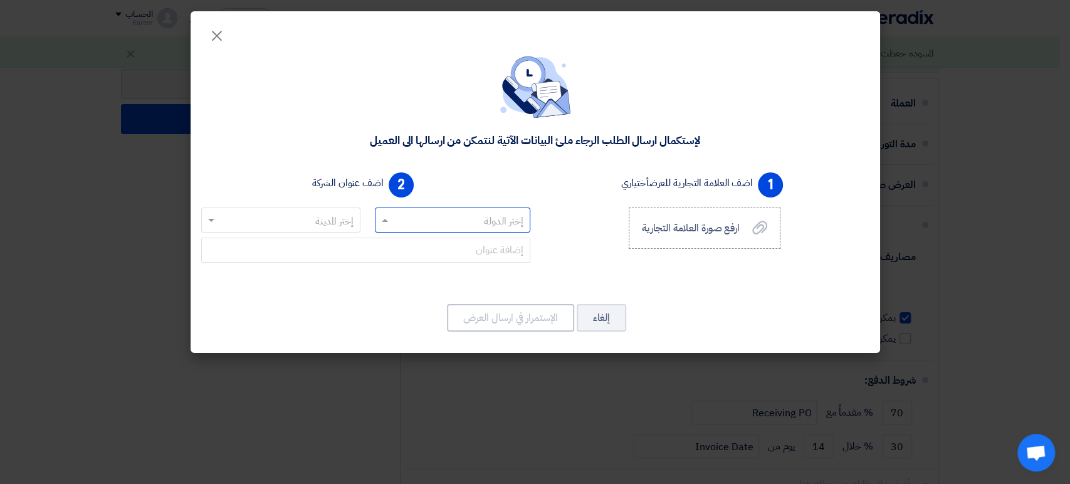
click at [497, 224] on input "text" at bounding box center [459, 221] width 130 height 21
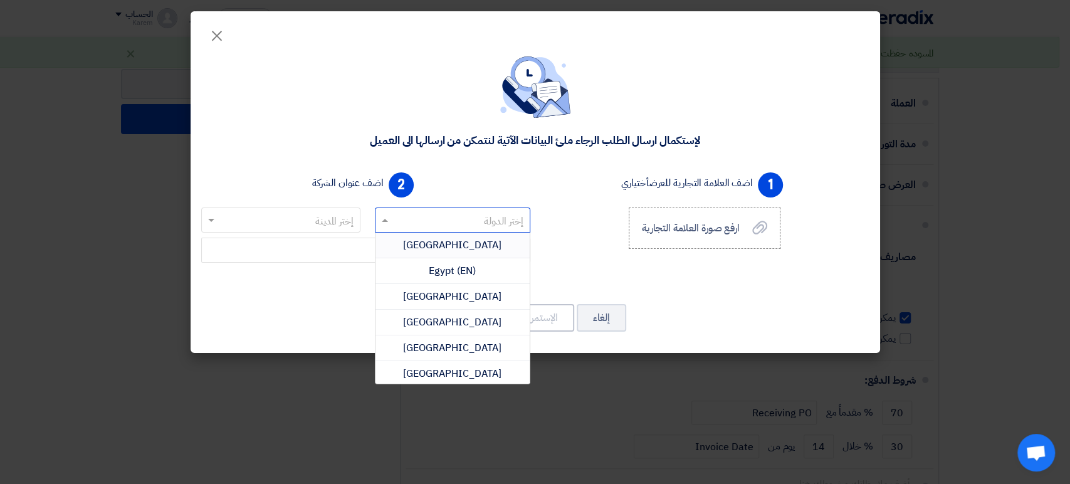
click at [493, 242] on div "Egypt" at bounding box center [453, 246] width 154 height 26
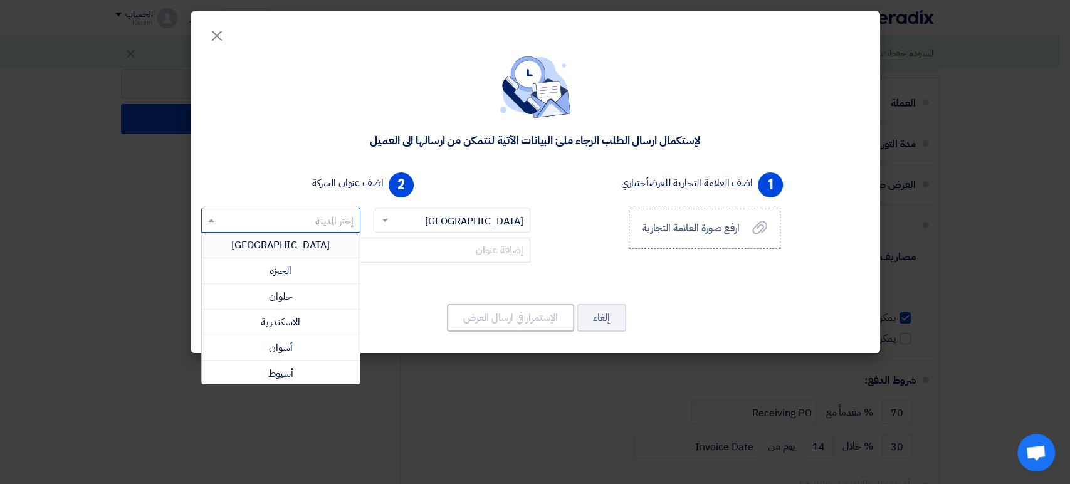
click at [347, 222] on input "text" at bounding box center [288, 221] width 135 height 21
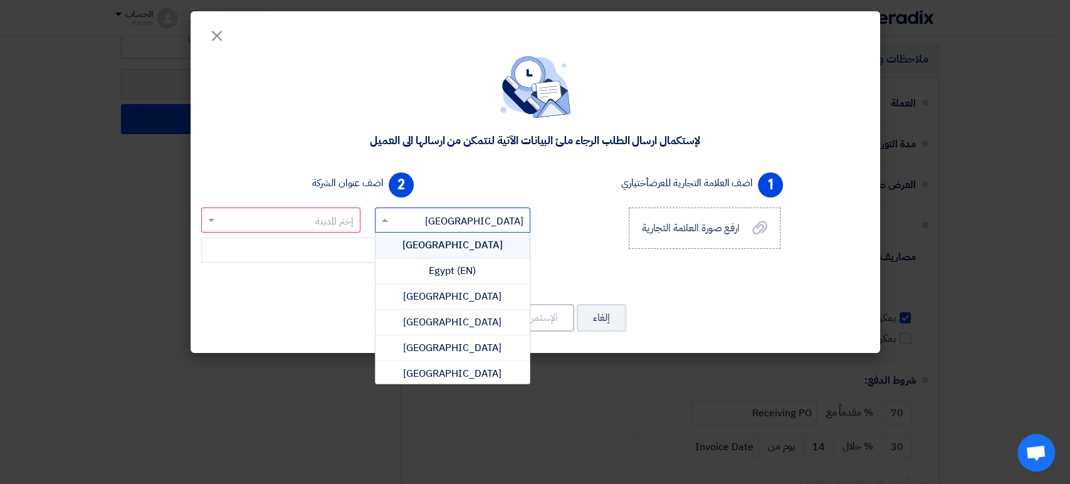
click at [446, 220] on input "text" at bounding box center [459, 221] width 130 height 21
click at [490, 244] on div "Egypt" at bounding box center [453, 246] width 154 height 26
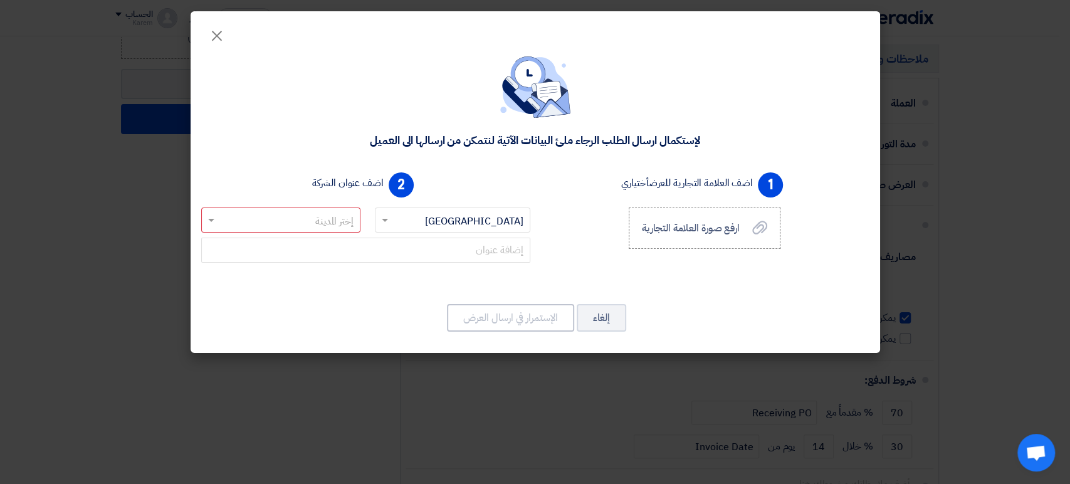
click at [314, 223] on input "text" at bounding box center [288, 221] width 135 height 21
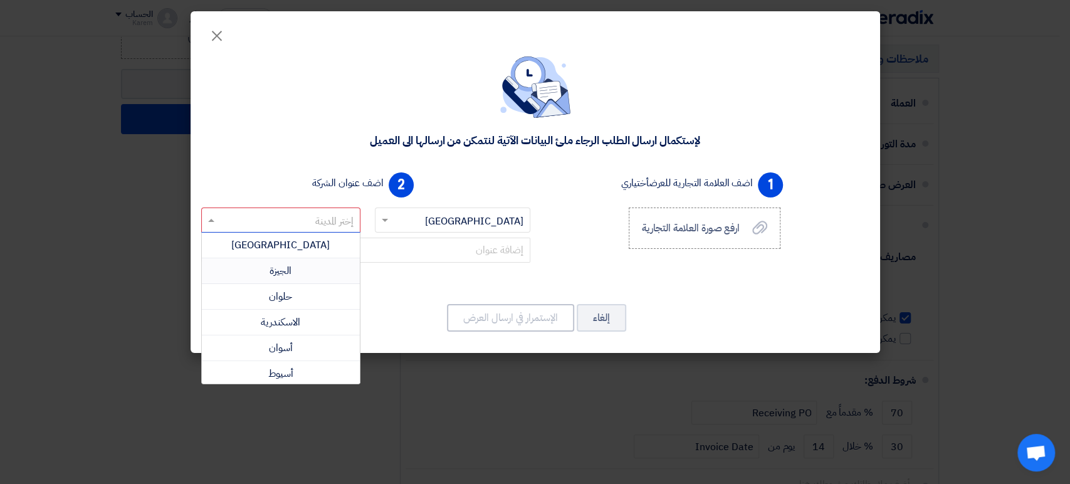
click at [311, 271] on div "الجيزة" at bounding box center [281, 271] width 159 height 26
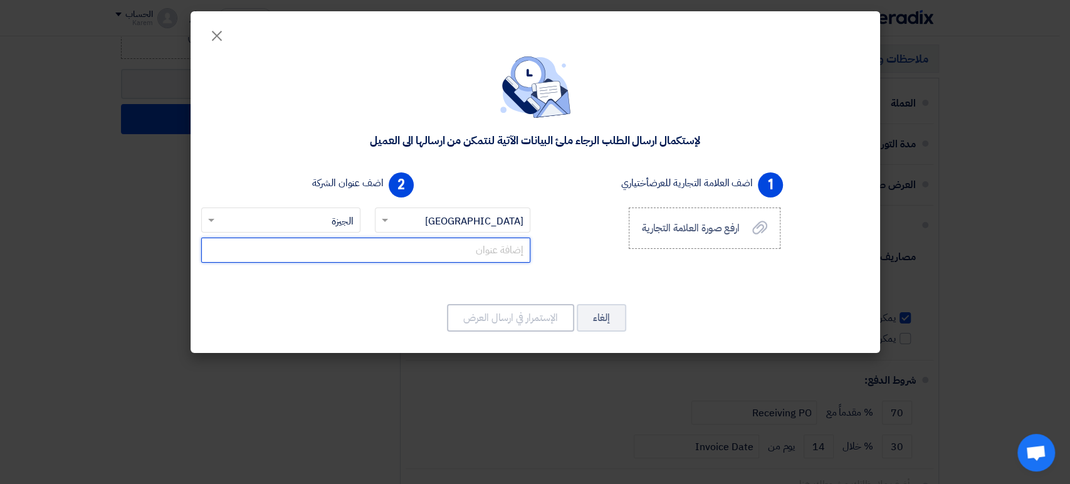
click at [428, 252] on input "text" at bounding box center [365, 250] width 329 height 25
type input "h"
type input ";"
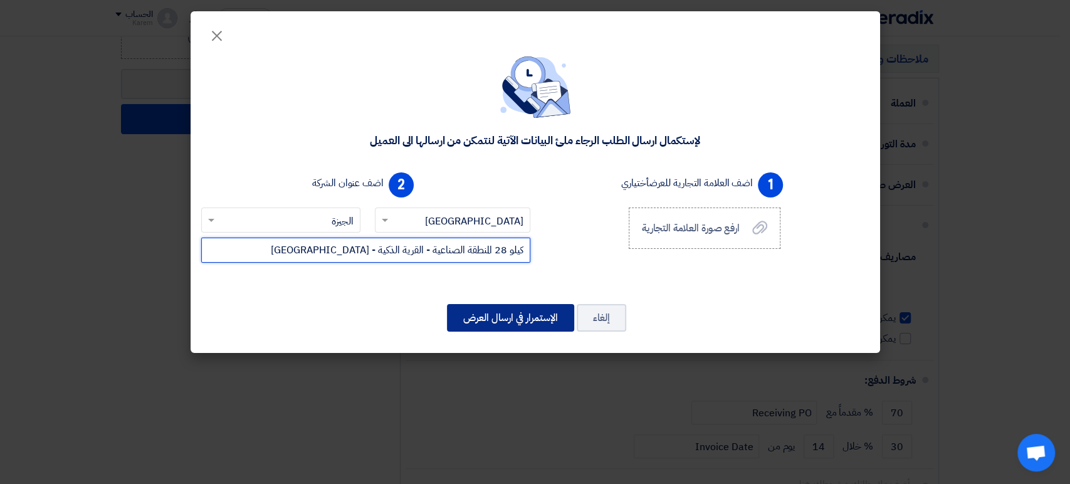
type input "كيلو 28 المنطقة الصناعية - القرية الذكية - ابورواش"
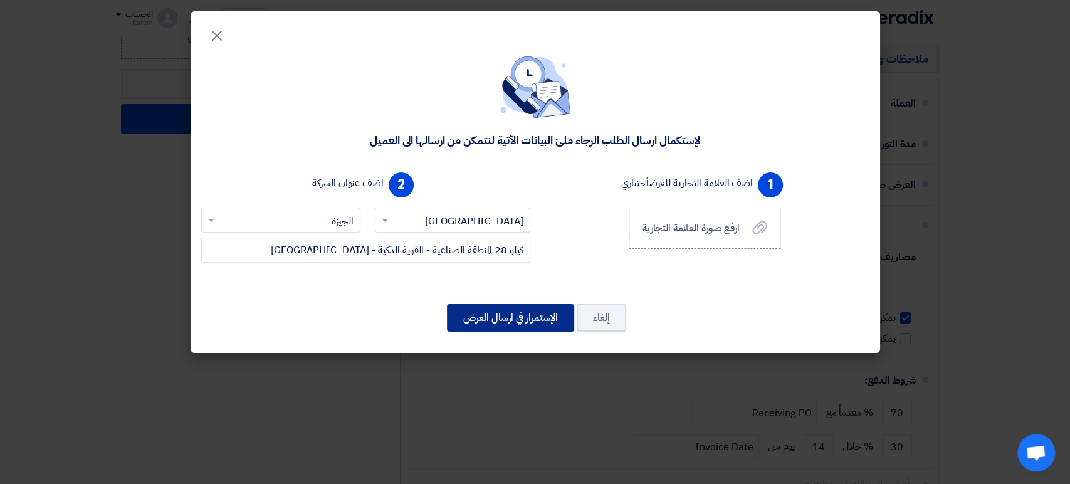
click at [508, 320] on button "الإستمرار في ارسال العرض" at bounding box center [510, 318] width 127 height 28
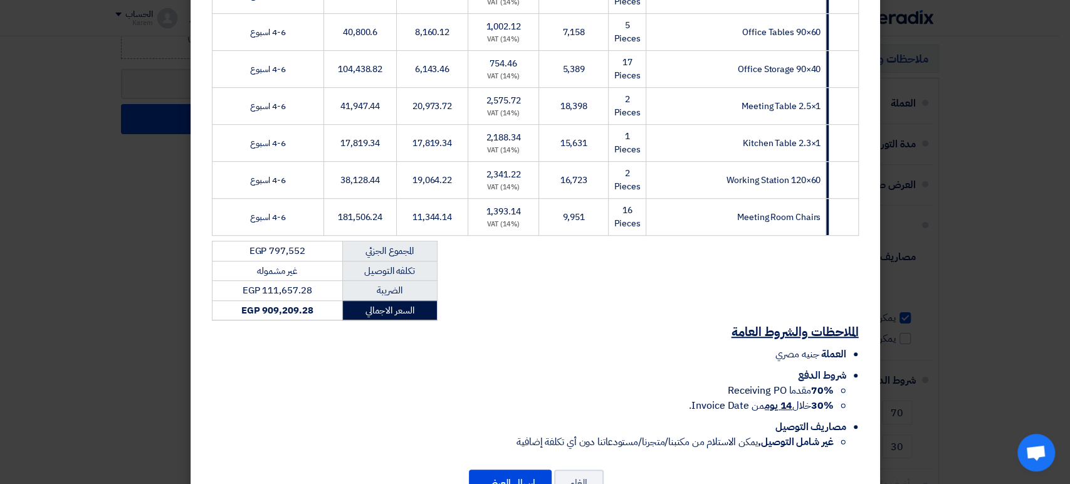
scroll to position [501, 0]
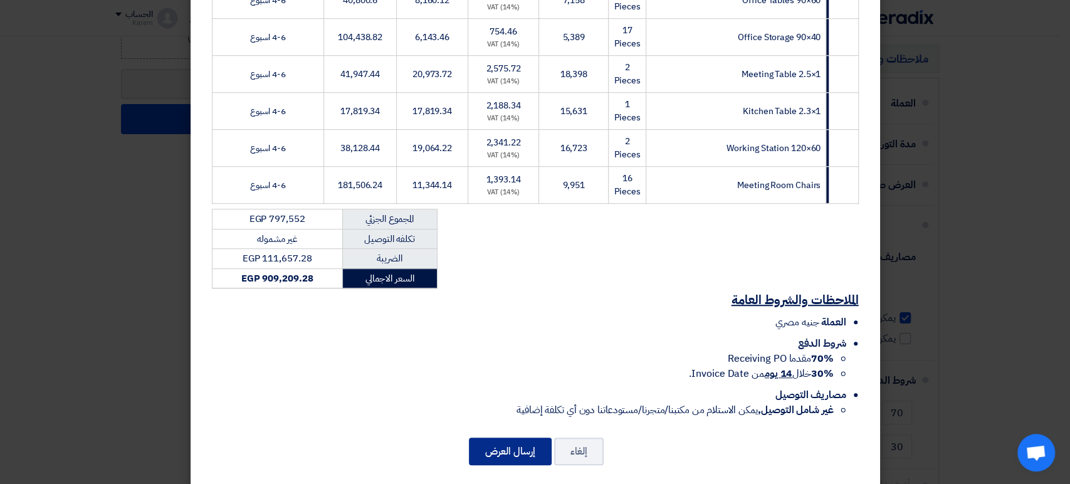
click at [511, 441] on button "إرسال العرض" at bounding box center [510, 452] width 83 height 28
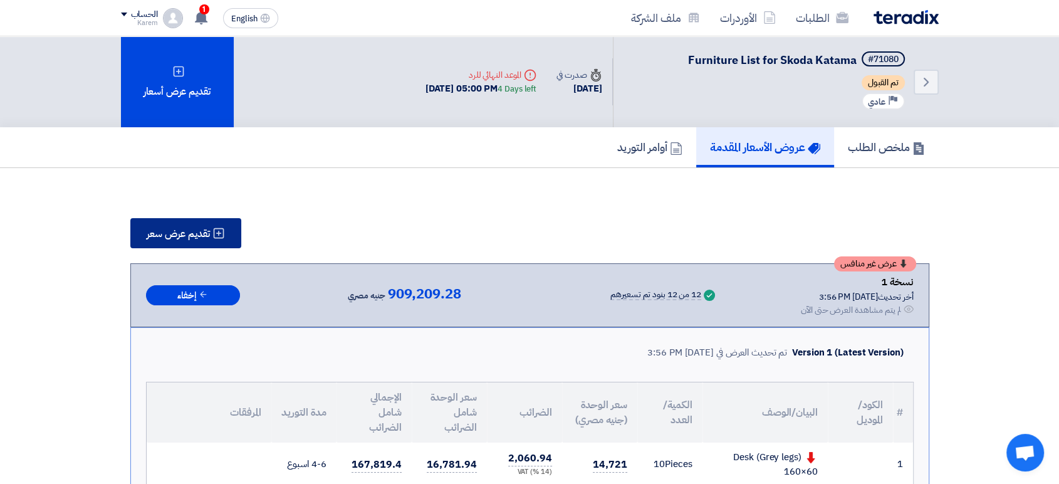
click at [218, 239] on button "تقديم عرض سعر" at bounding box center [185, 233] width 111 height 30
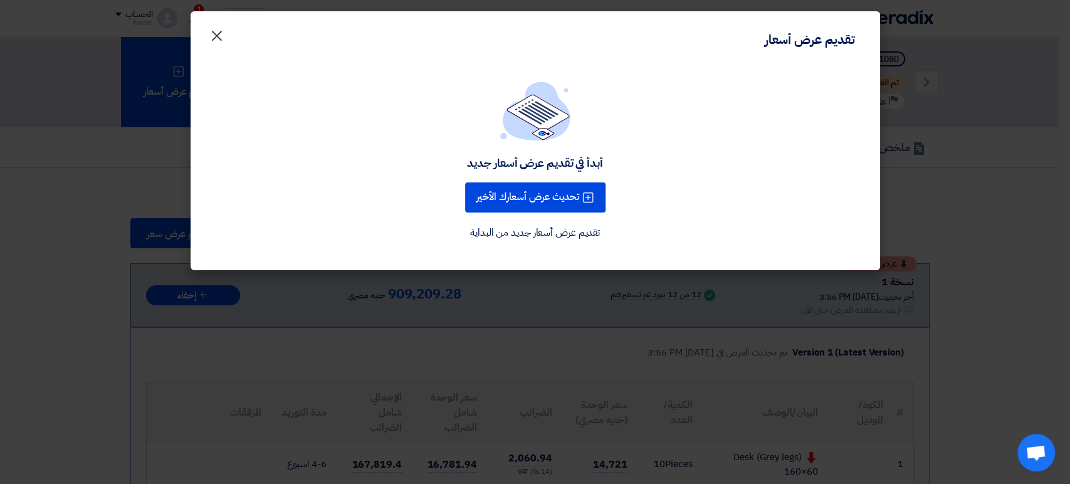
click at [214, 35] on span "×" at bounding box center [216, 35] width 15 height 38
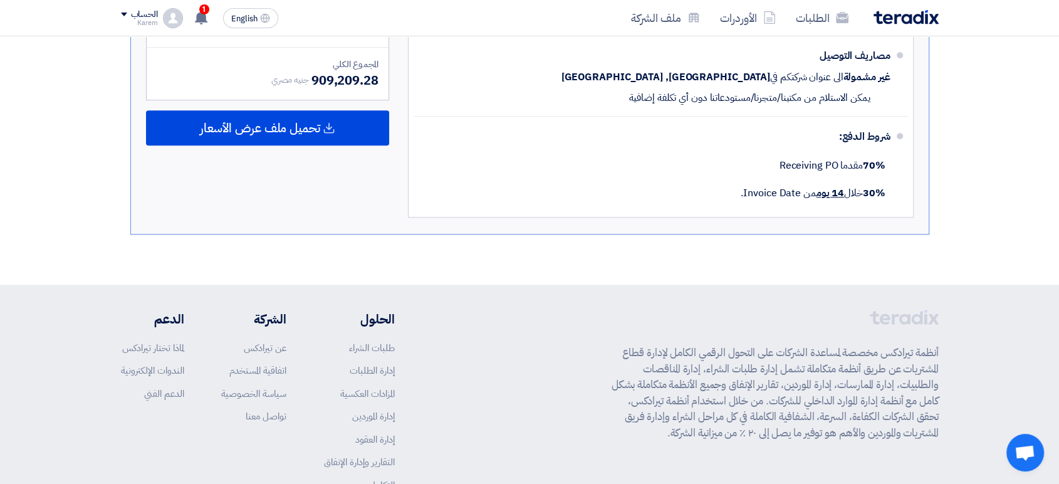
scroll to position [1173, 0]
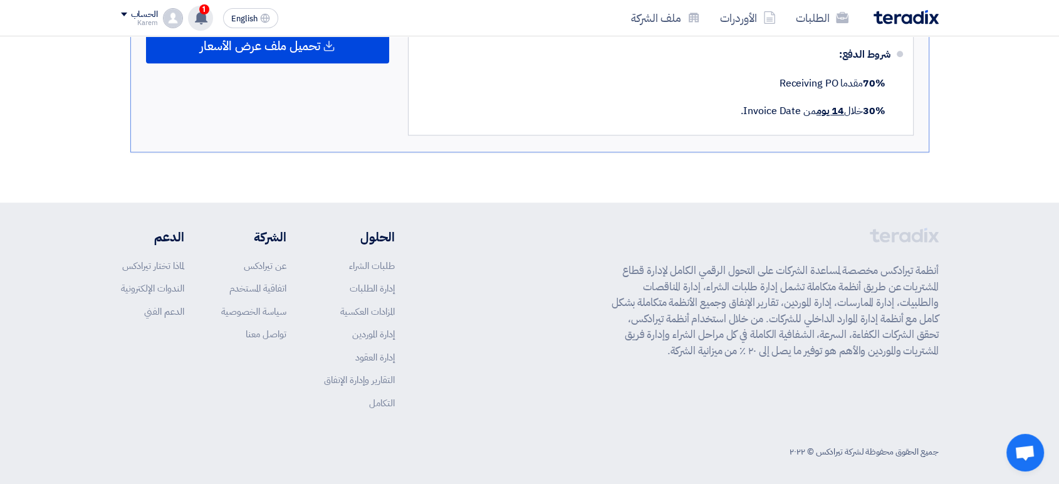
click at [206, 20] on icon at bounding box center [201, 18] width 14 height 14
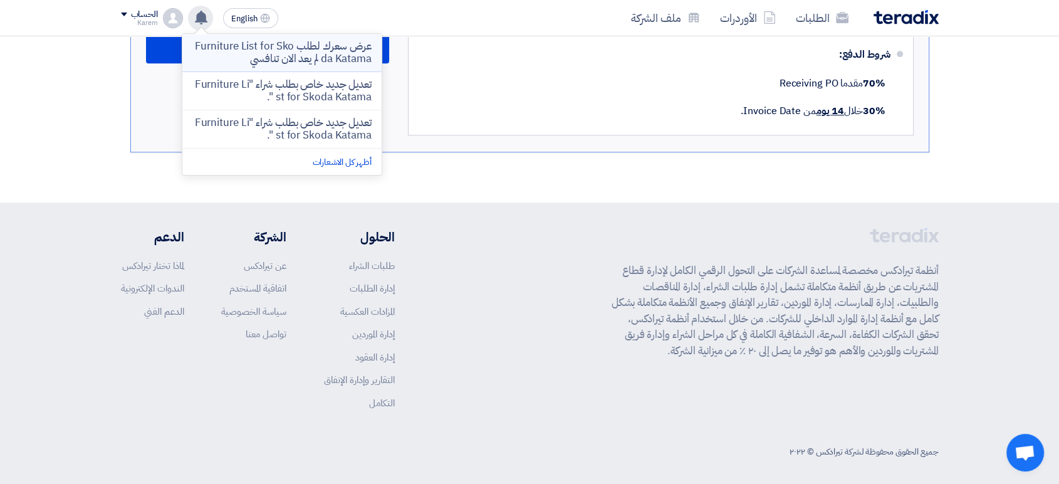
click at [318, 56] on p "عرض سعرك لطلب Furniture List for Skoda Katama لم يعد الان تنافسي" at bounding box center [281, 52] width 179 height 25
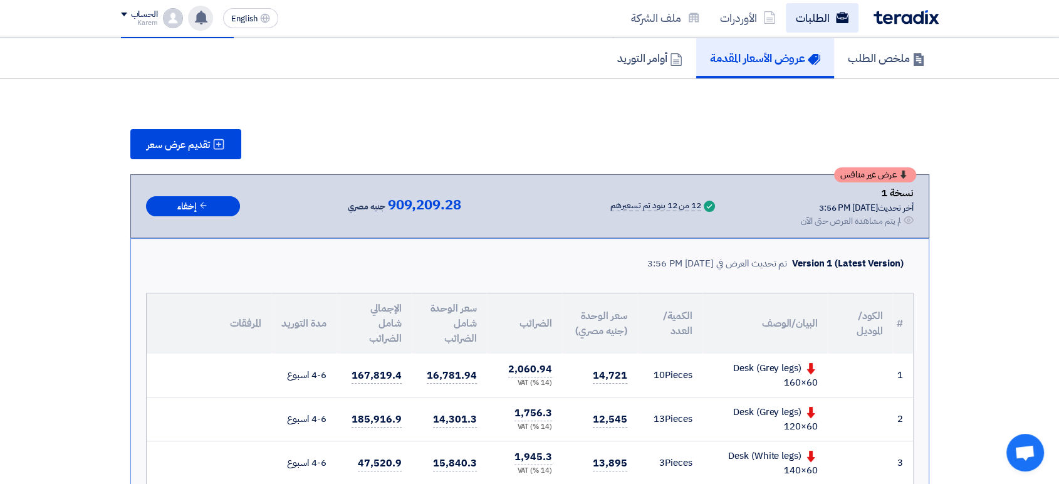
scroll to position [61, 0]
